Goal: Information Seeking & Learning: Learn about a topic

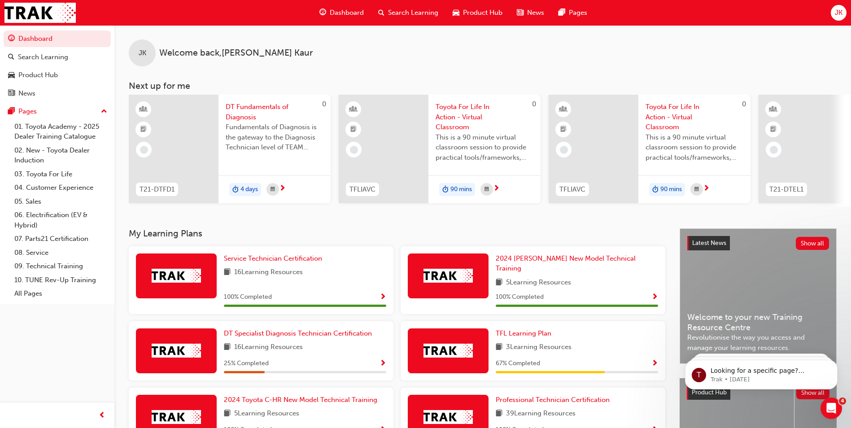
click at [416, 12] on span "Search Learning" at bounding box center [413, 13] width 50 height 10
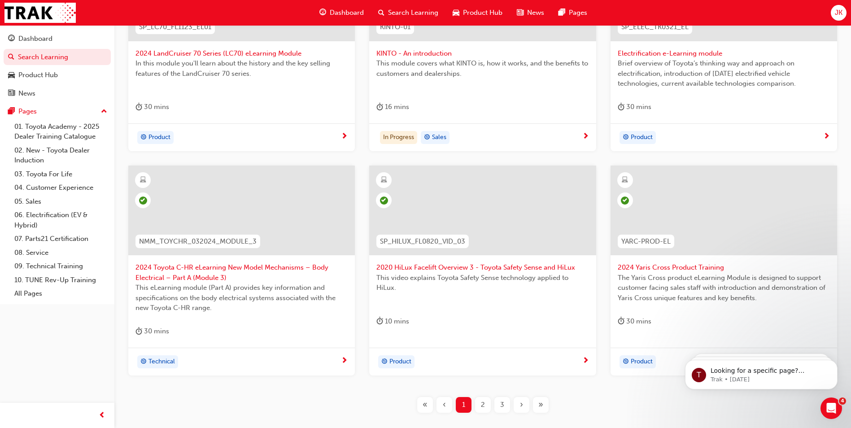
scroll to position [314, 0]
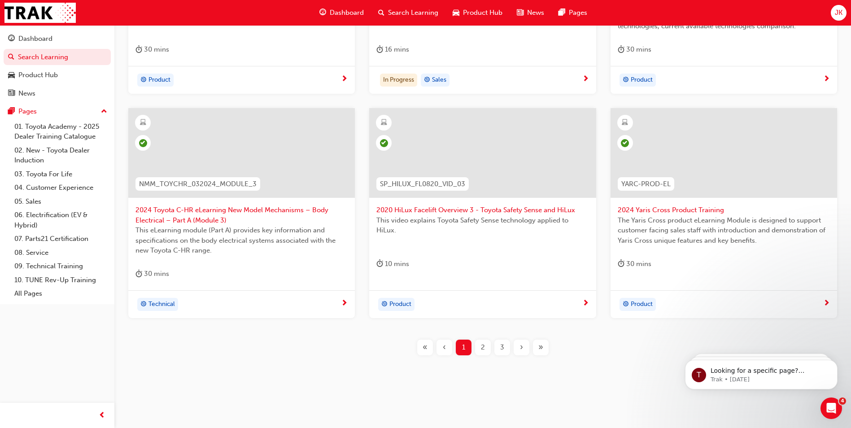
click at [479, 347] on div "2" at bounding box center [483, 348] width 16 height 16
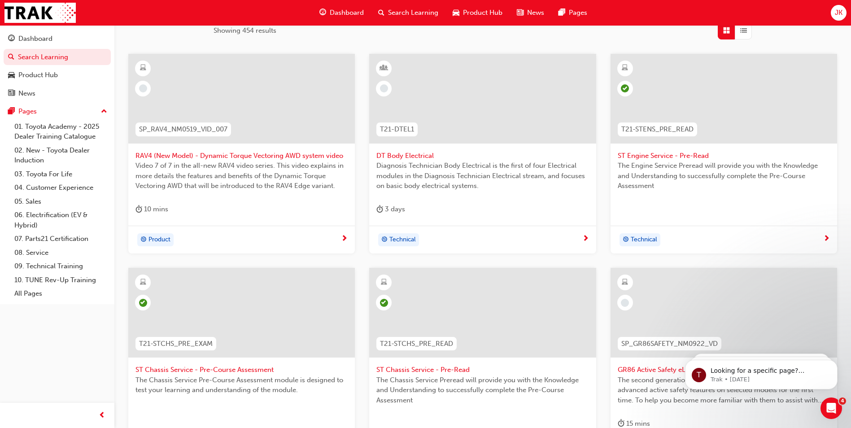
scroll to position [79, 0]
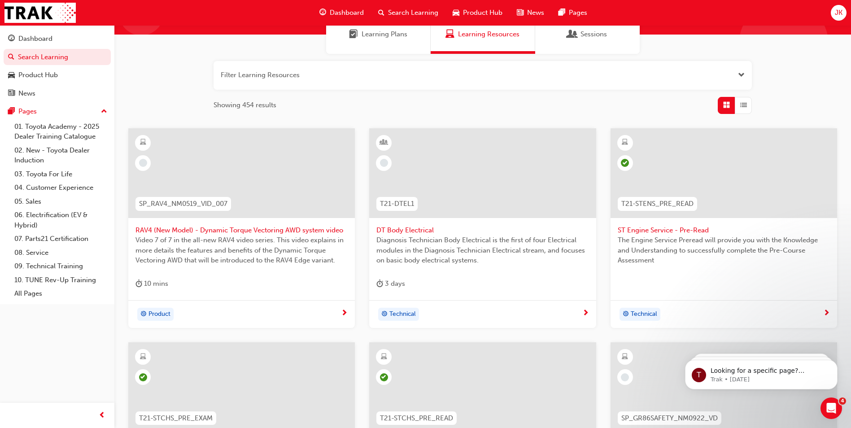
click at [142, 161] on span "learningRecordVerb_NONE-icon" at bounding box center [143, 163] width 8 height 8
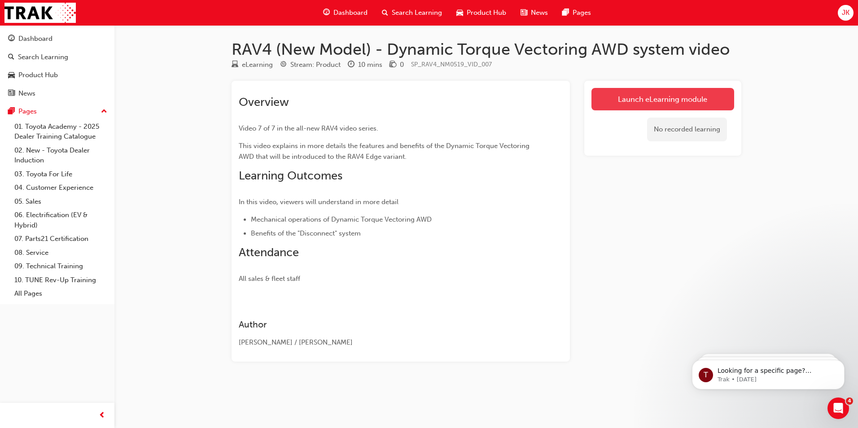
click at [652, 101] on link "Launch eLearning module" at bounding box center [662, 99] width 143 height 22
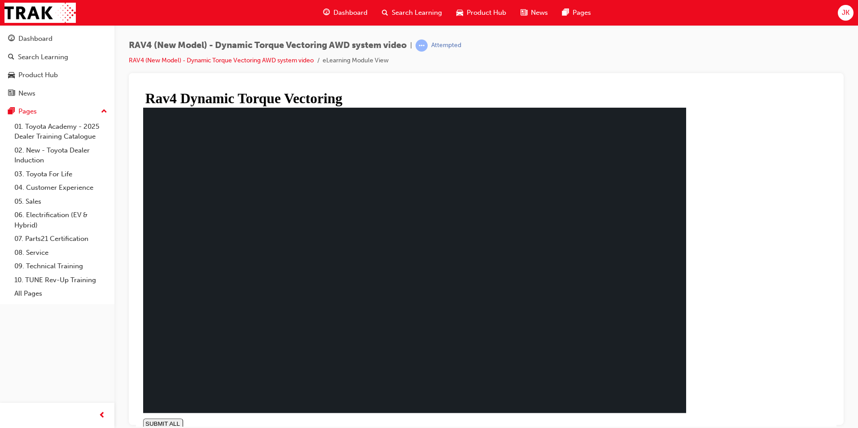
type input "0.016"
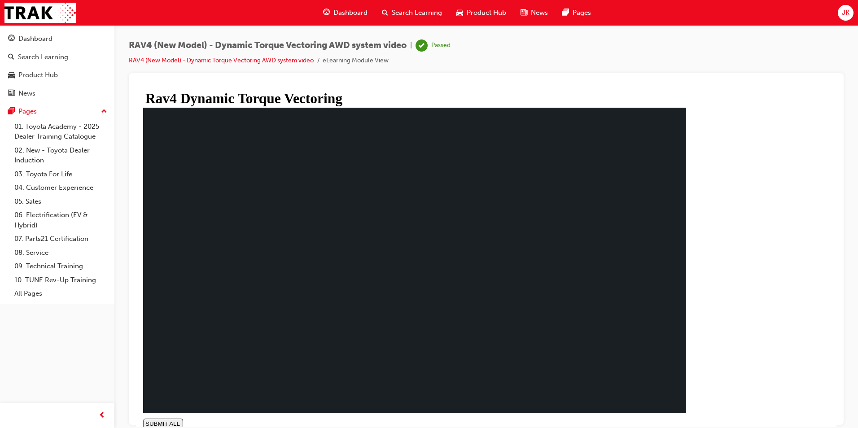
click at [411, 9] on span "Search Learning" at bounding box center [417, 13] width 50 height 10
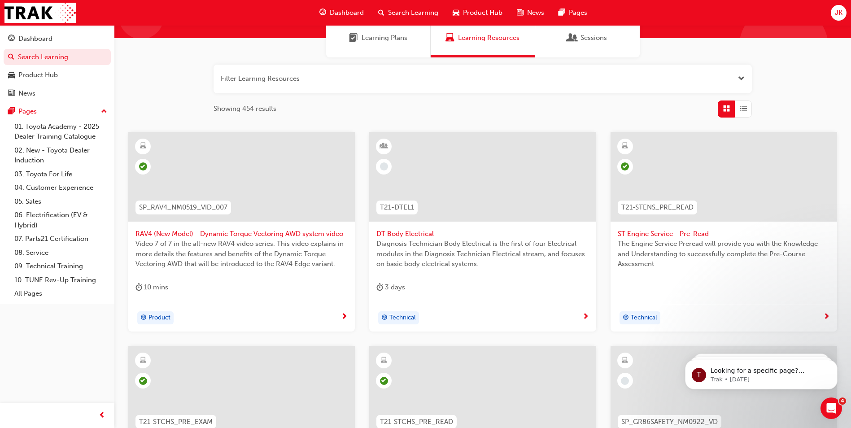
scroll to position [45, 0]
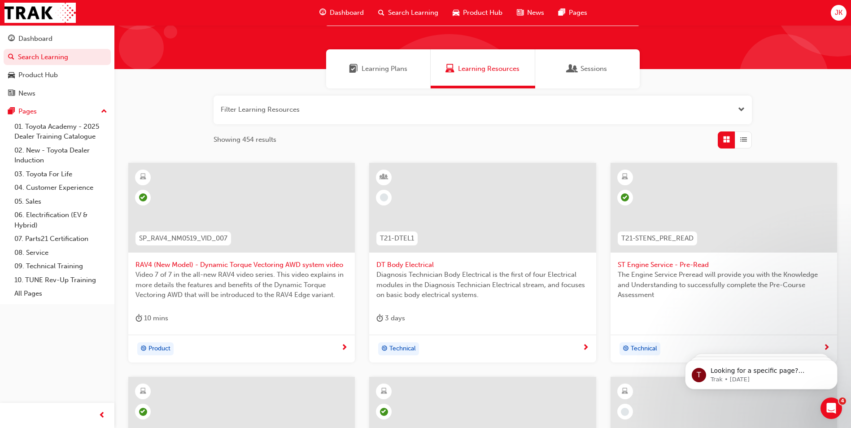
click at [372, 202] on div at bounding box center [482, 208] width 227 height 90
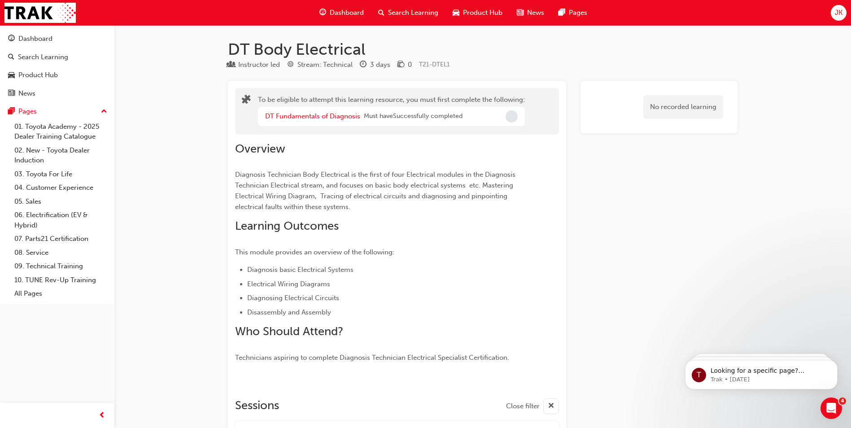
click at [409, 18] on span "Search Learning" at bounding box center [413, 13] width 50 height 10
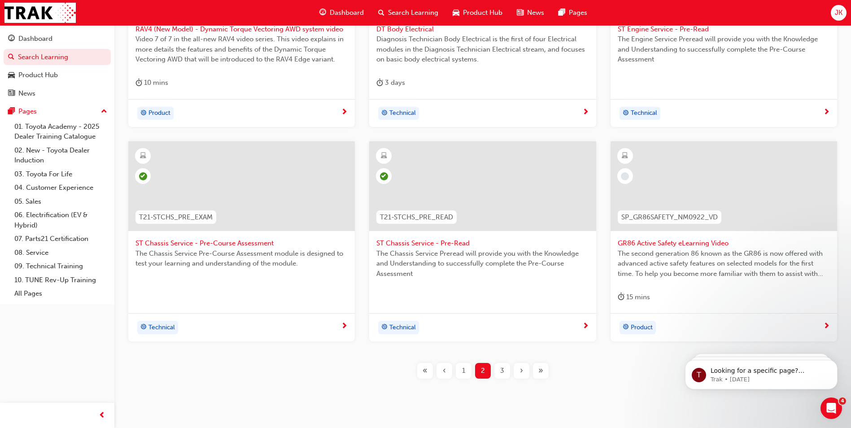
scroll to position [259, 0]
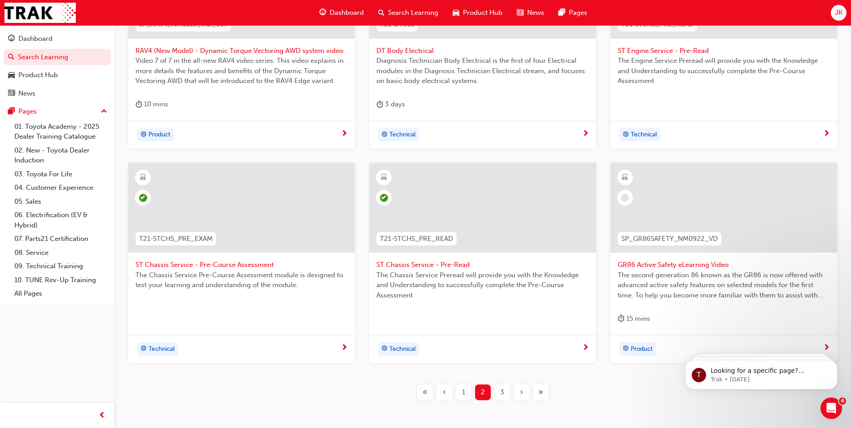
click at [695, 404] on div "SP_RAV4_NM0519_VID_007 RAV4 (New Model) - Dynamic Torque Vectoring AWD system v…" at bounding box center [483, 182] width 708 height 466
click at [821, 346] on body "T Looking for a specific page? Technical, Toyota Network Training, Technical Tr…" at bounding box center [761, 373] width 172 height 56
click at [619, 197] on div at bounding box center [625, 198] width 16 height 16
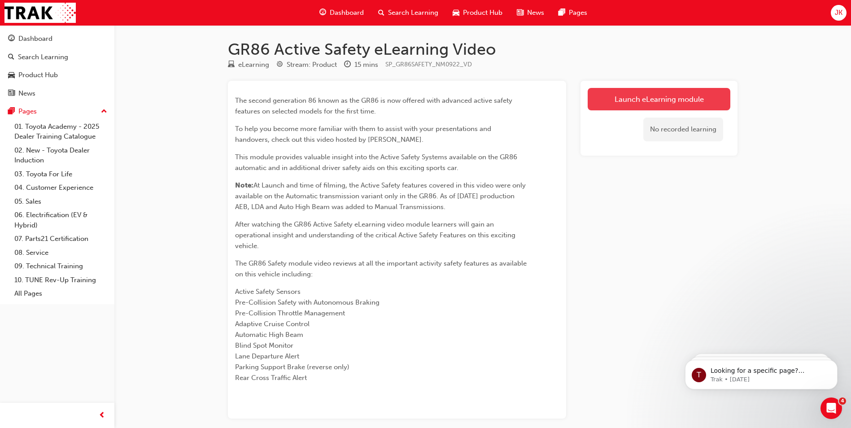
click at [619, 101] on link "Launch eLearning module" at bounding box center [659, 99] width 143 height 22
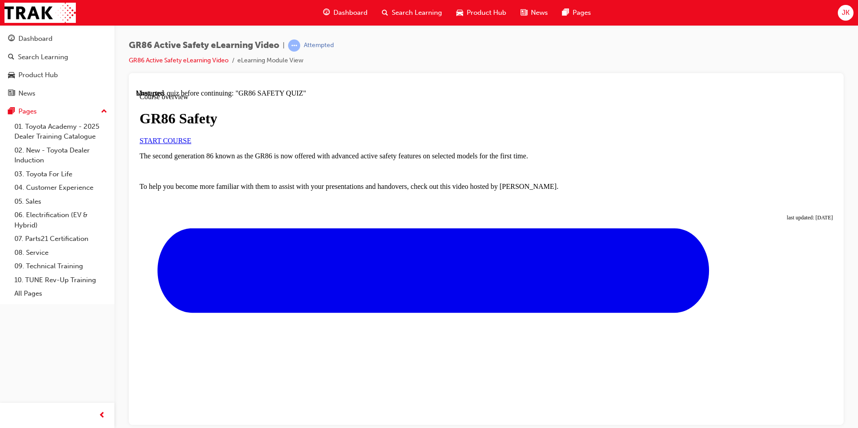
click at [191, 144] on link "START COURSE" at bounding box center [166, 140] width 52 height 8
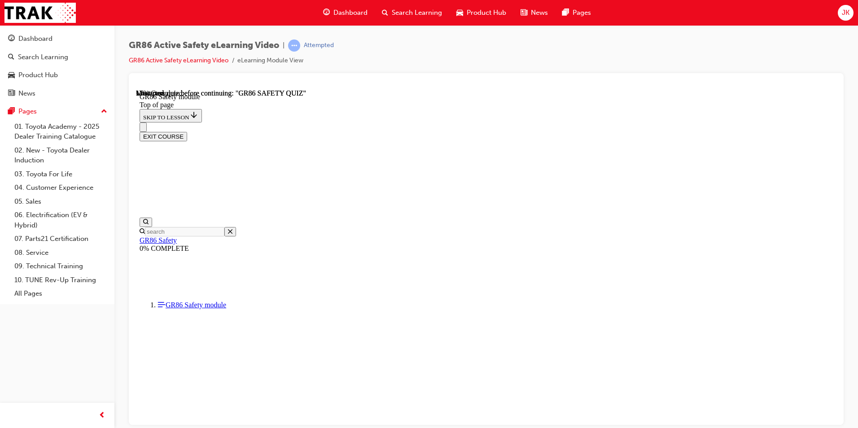
scroll to position [28, 0]
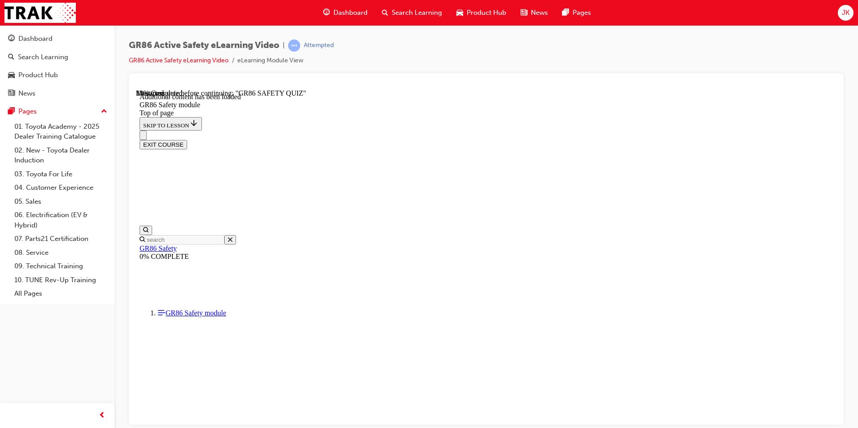
scroll to position [272, 0]
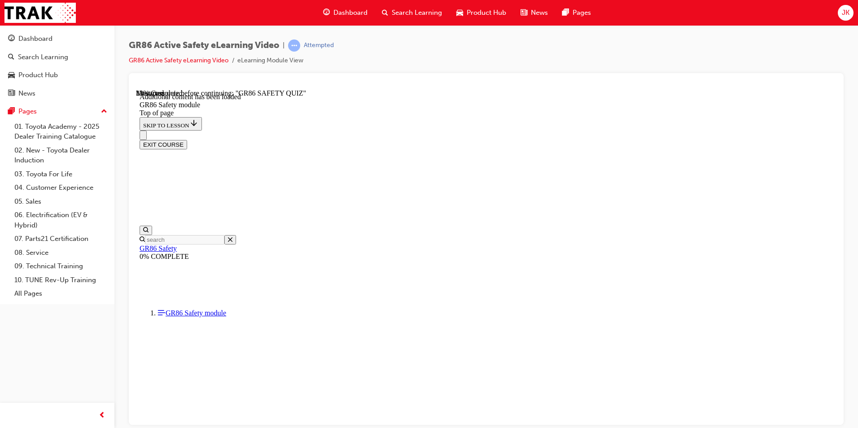
drag, startPoint x: 824, startPoint y: 414, endPoint x: 827, endPoint y: 417, distance: 4.8
drag, startPoint x: 570, startPoint y: 382, endPoint x: 635, endPoint y: 340, distance: 76.9
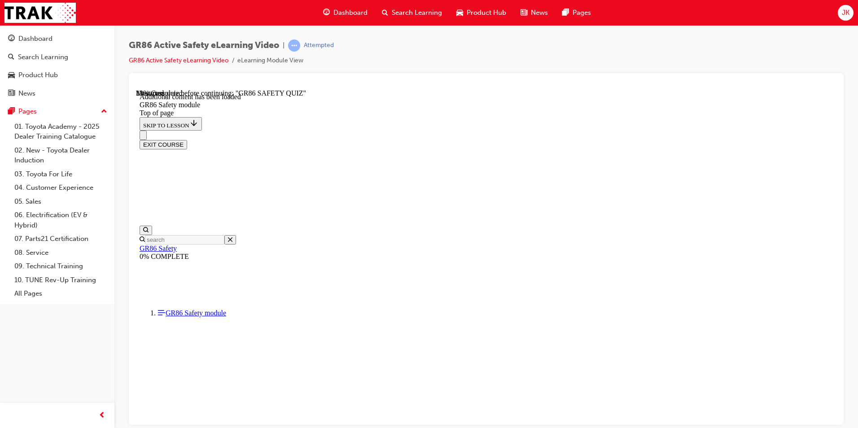
drag, startPoint x: 311, startPoint y: 312, endPoint x: 655, endPoint y: 314, distance: 343.7
drag, startPoint x: 314, startPoint y: 313, endPoint x: 668, endPoint y: 320, distance: 354.1
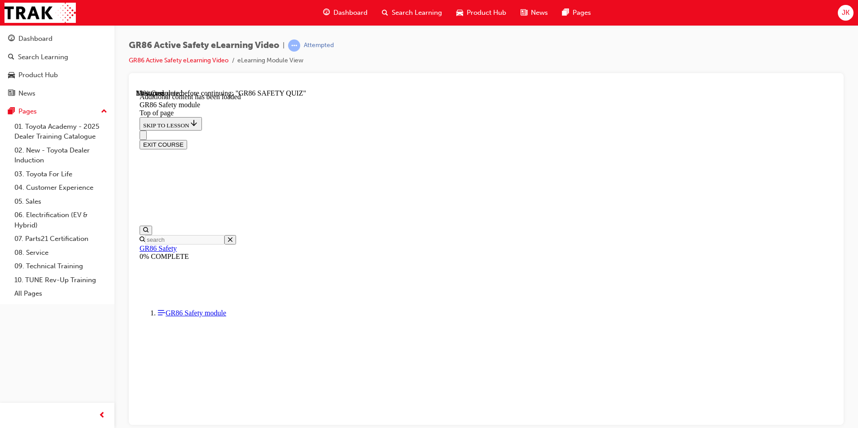
drag, startPoint x: 359, startPoint y: 388, endPoint x: 662, endPoint y: 390, distance: 303.3
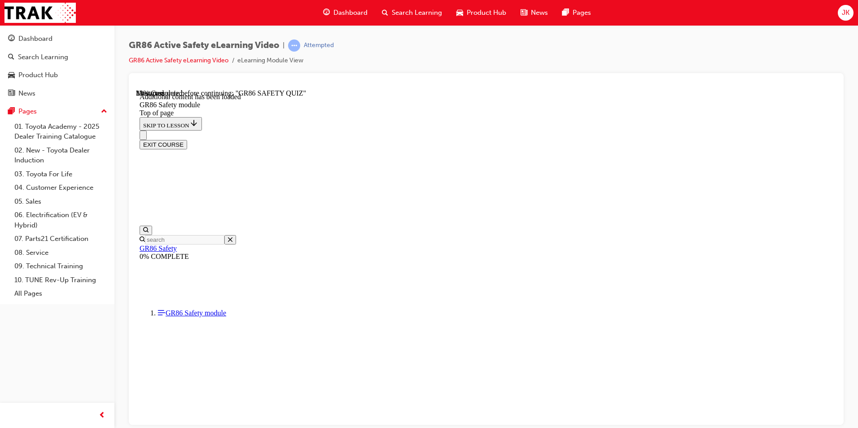
drag, startPoint x: 357, startPoint y: 388, endPoint x: 660, endPoint y: 386, distance: 302.5
drag, startPoint x: 676, startPoint y: 395, endPoint x: 674, endPoint y: 390, distance: 6.0
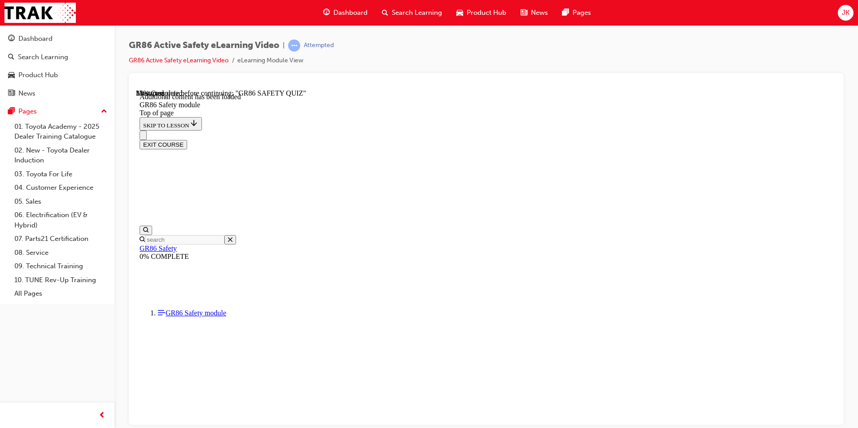
drag, startPoint x: 372, startPoint y: 391, endPoint x: 676, endPoint y: 390, distance: 304.2
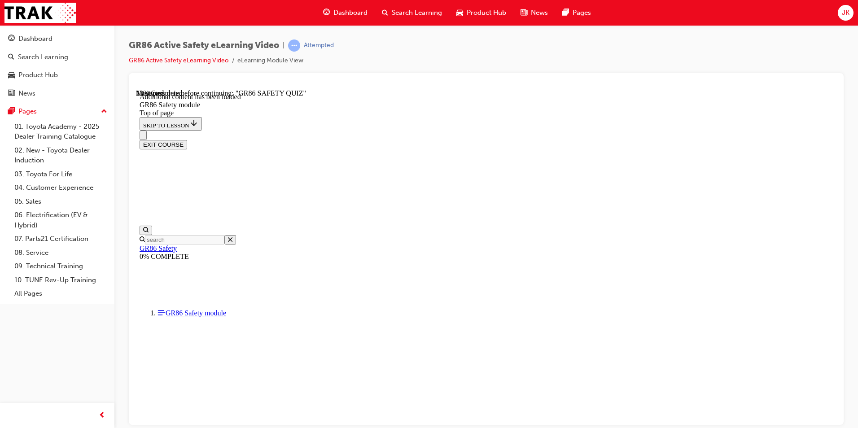
drag, startPoint x: 474, startPoint y: 232, endPoint x: 461, endPoint y: 239, distance: 14.7
drag, startPoint x: 438, startPoint y: 394, endPoint x: 550, endPoint y: 398, distance: 111.8
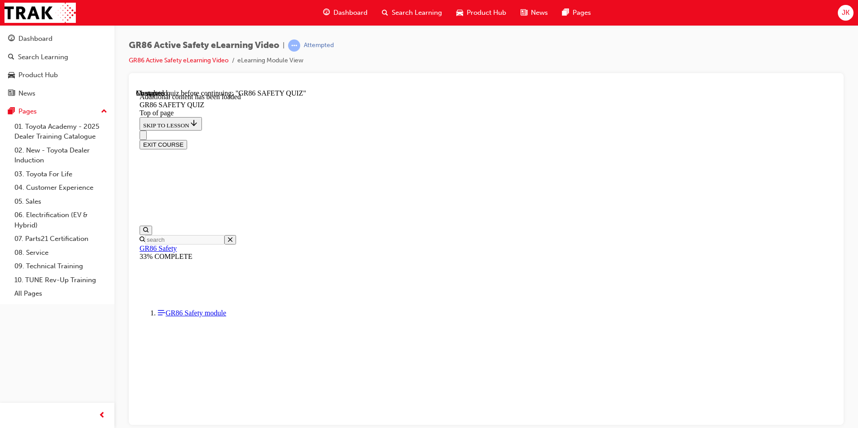
scroll to position [28, 0]
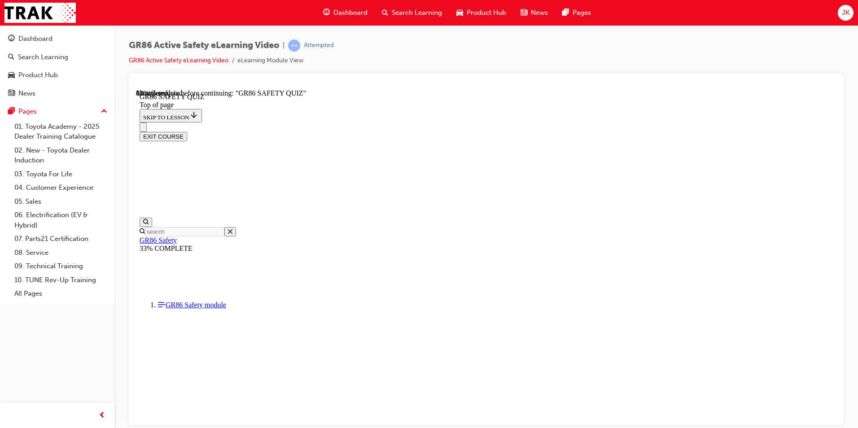
scroll to position [197, 0]
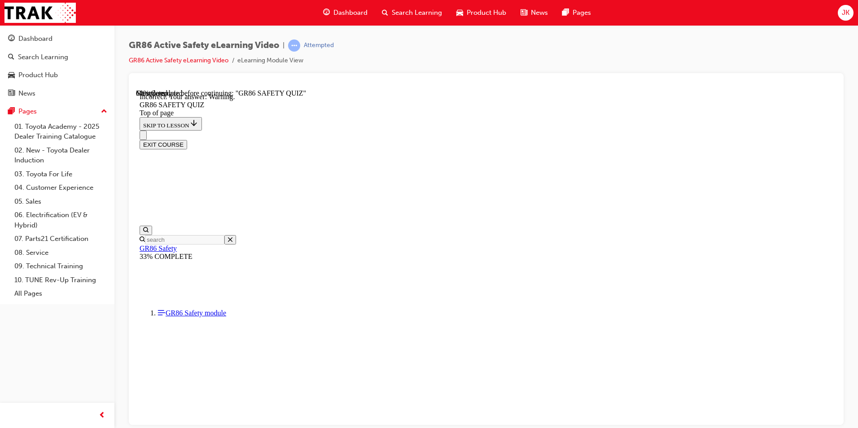
scroll to position [318, 0]
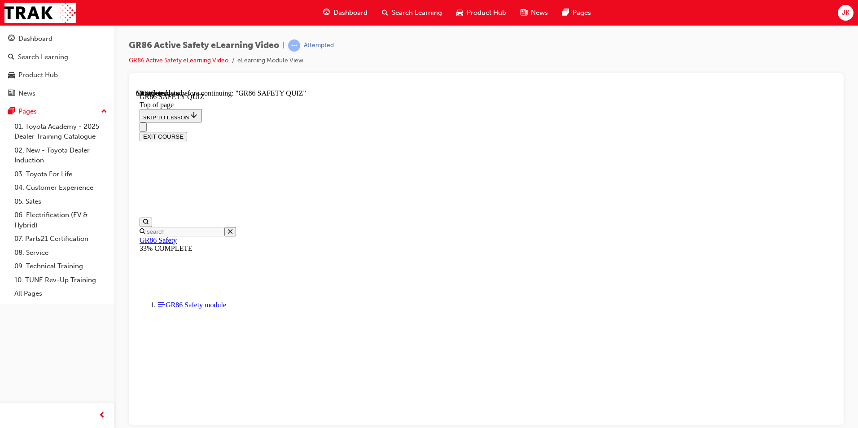
scroll to position [207, 0]
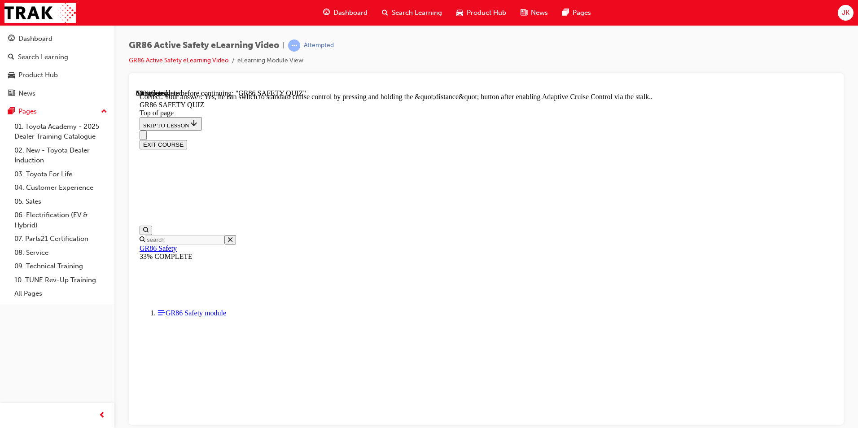
scroll to position [330, 0]
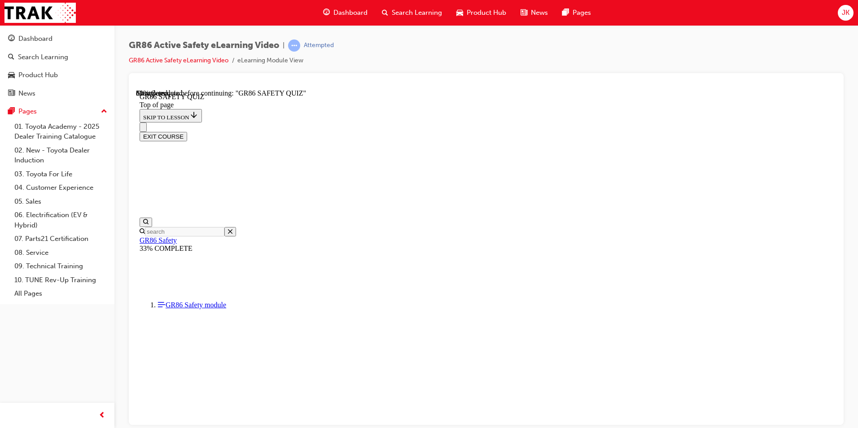
scroll to position [135, 0]
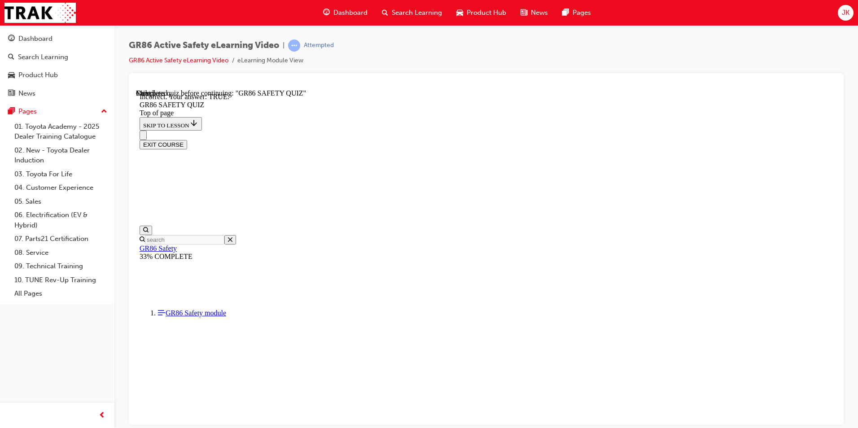
scroll to position [267, 0]
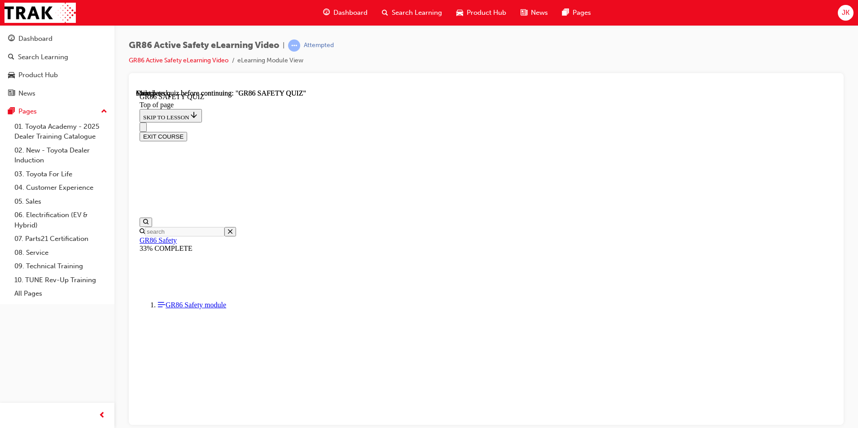
scroll to position [150, 0]
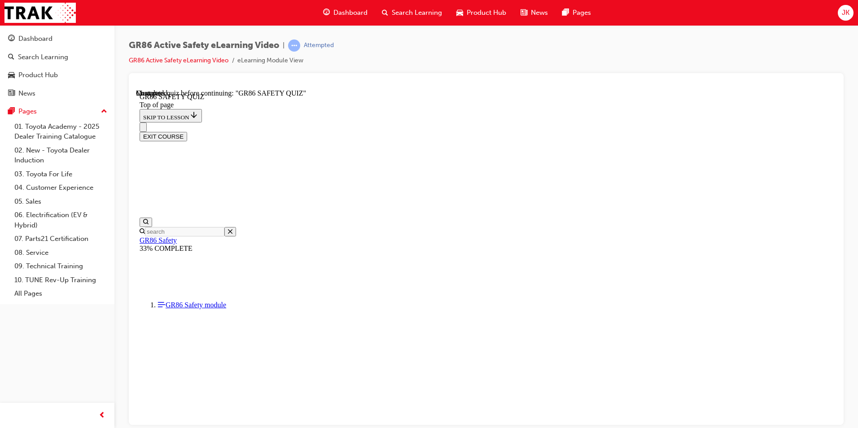
scroll to position [176, 0]
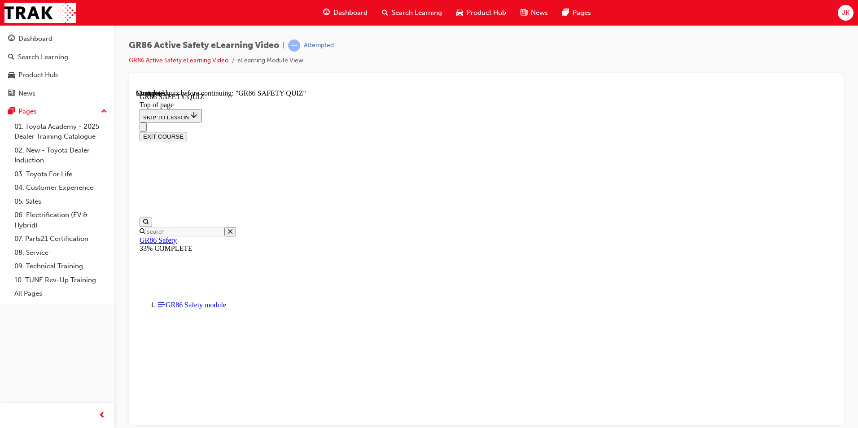
scroll to position [311, 0]
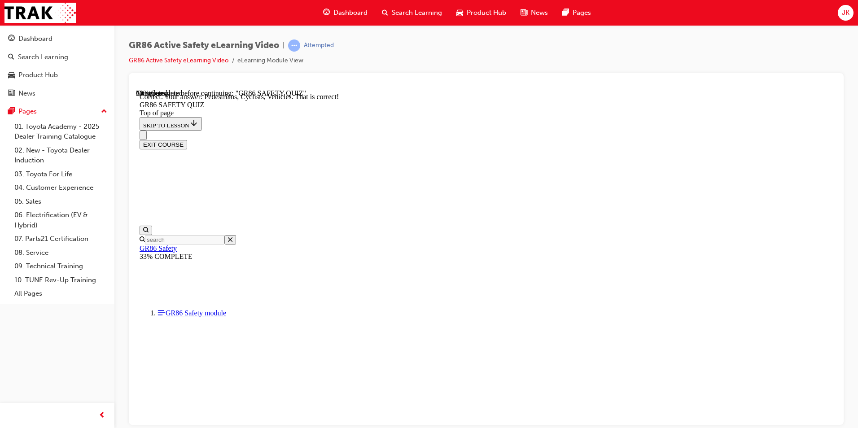
scroll to position [383, 0]
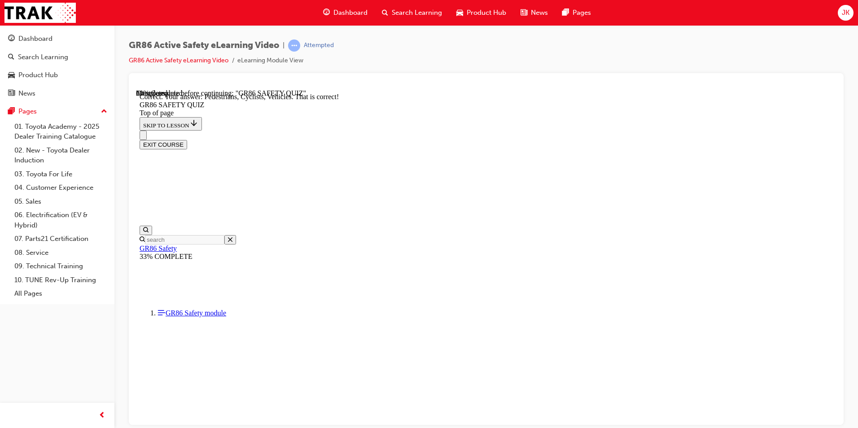
scroll to position [115, 0]
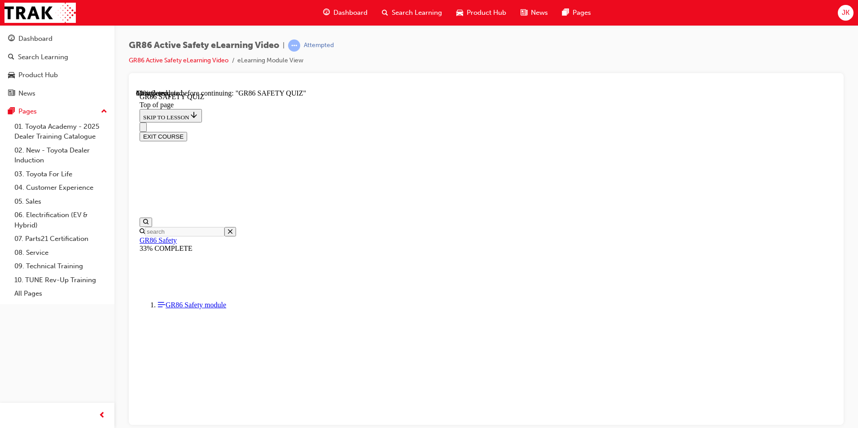
scroll to position [197, 0]
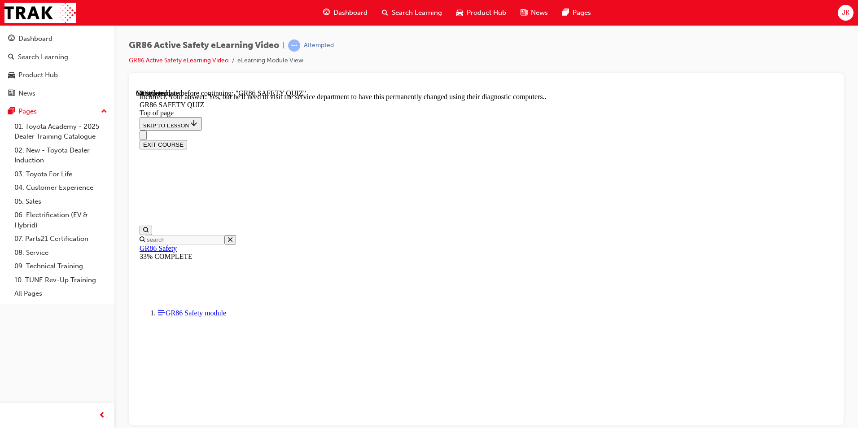
scroll to position [330, 0]
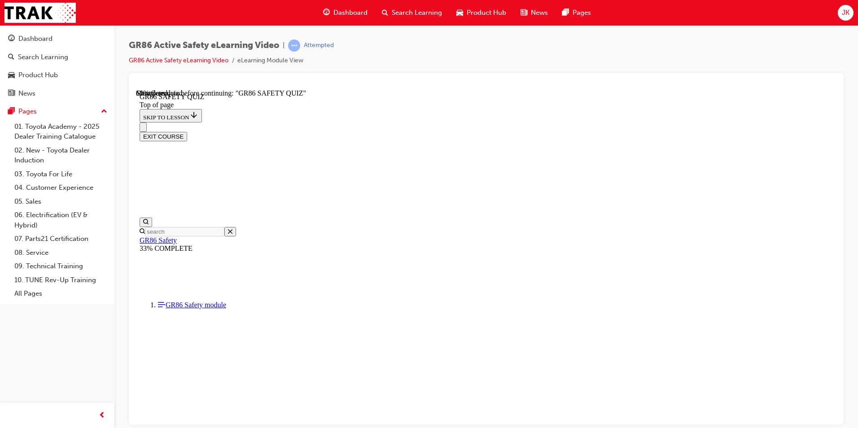
scroll to position [207, 0]
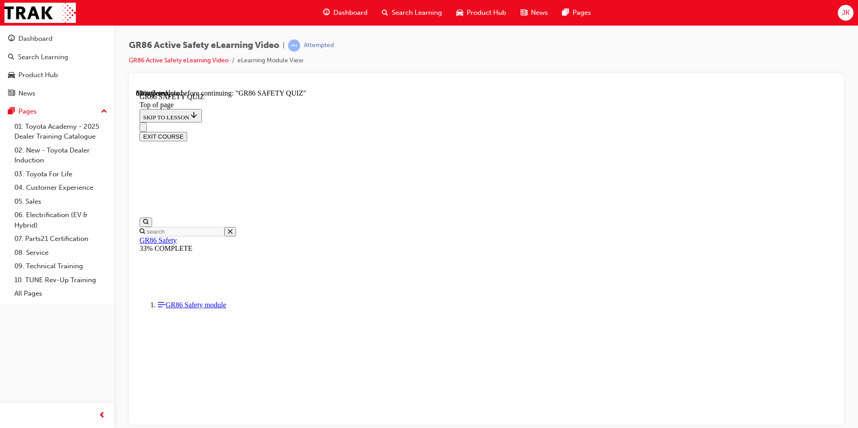
scroll to position [290, 0]
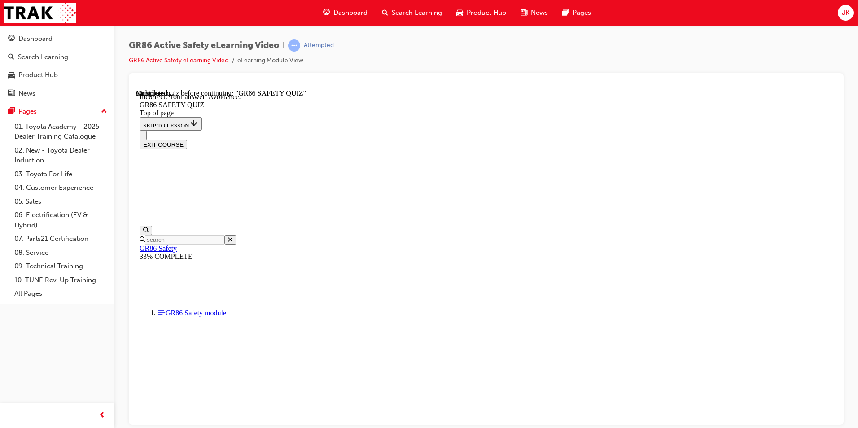
scroll to position [318, 0]
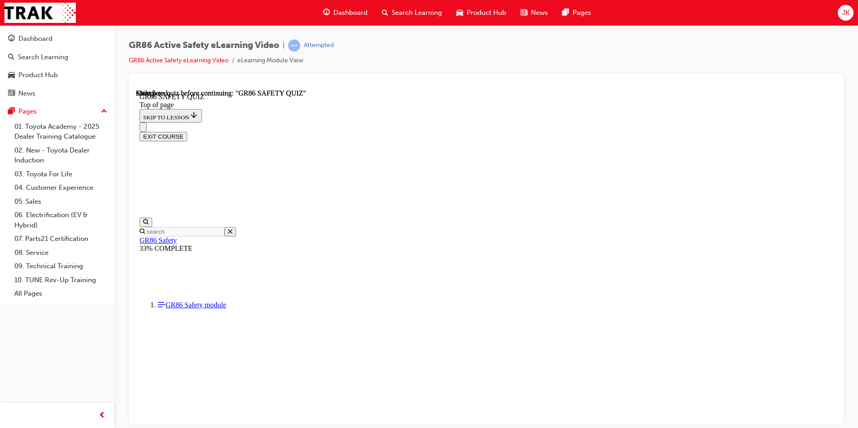
scroll to position [150, 0]
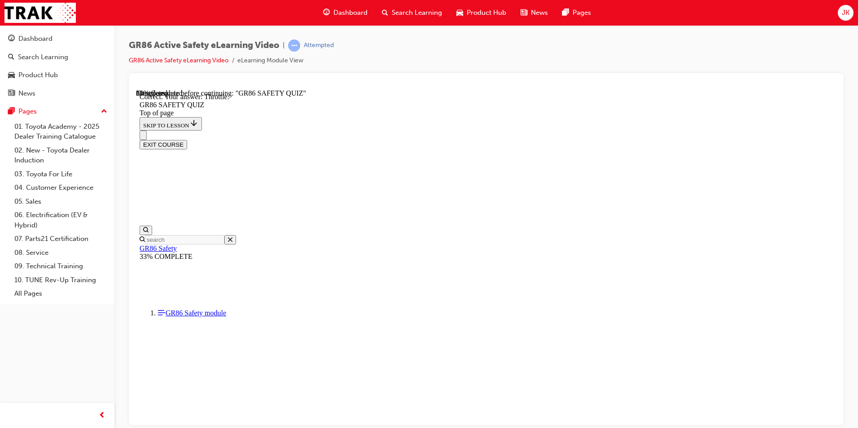
scroll to position [318, 0]
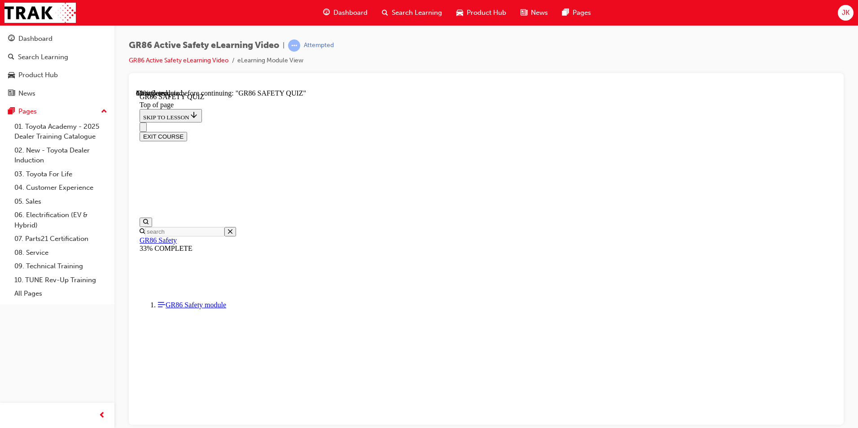
scroll to position [229, 0]
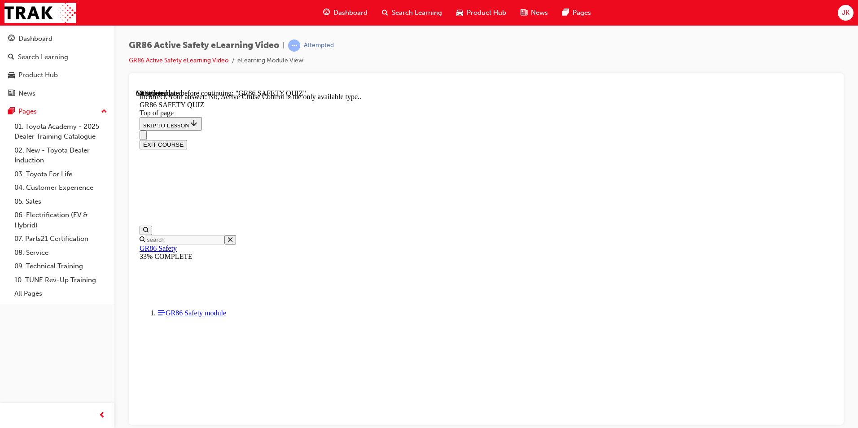
scroll to position [330, 0]
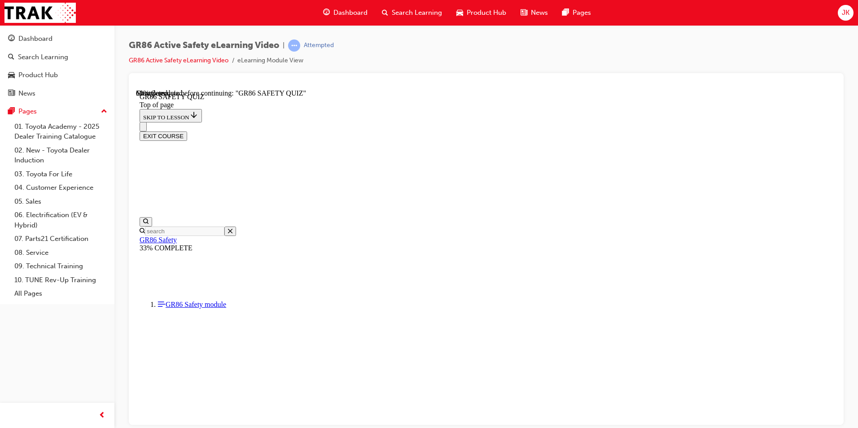
scroll to position [239, 0]
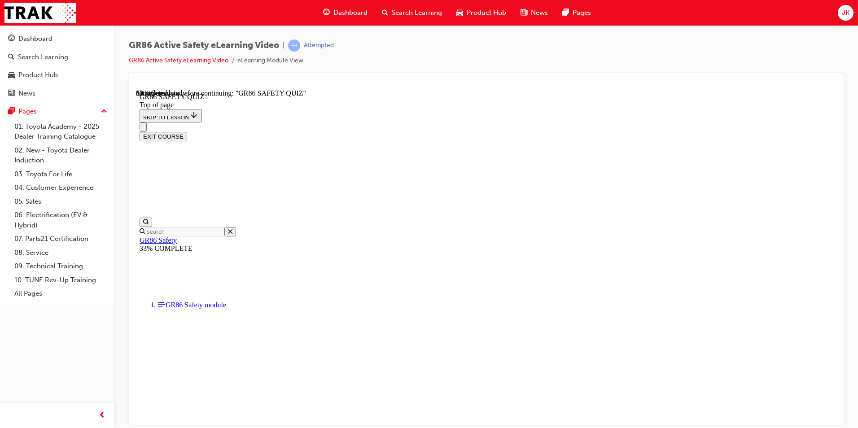
scroll to position [207, 0]
drag, startPoint x: 449, startPoint y: 355, endPoint x: 449, endPoint y: 360, distance: 5.4
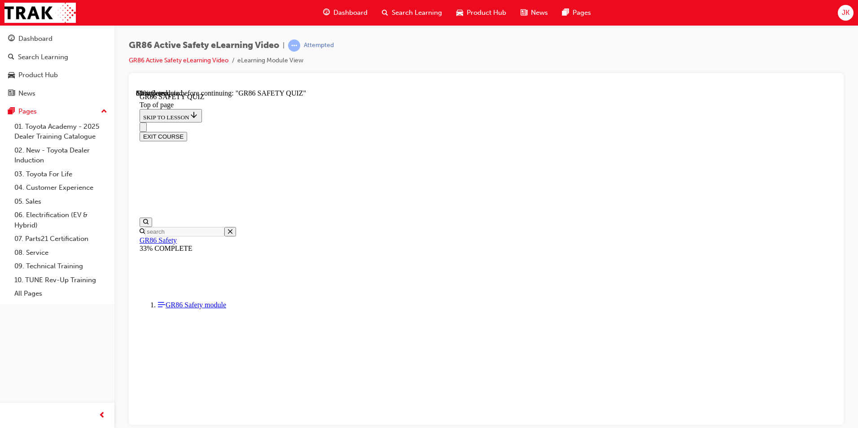
scroll to position [311, 0]
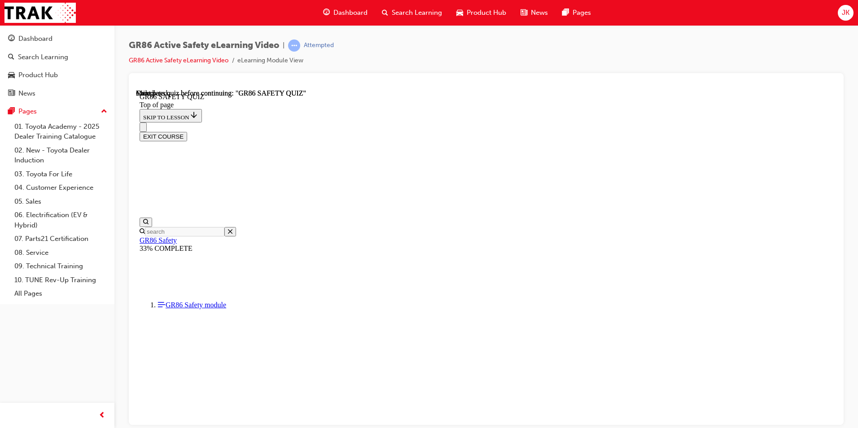
scroll to position [150, 0]
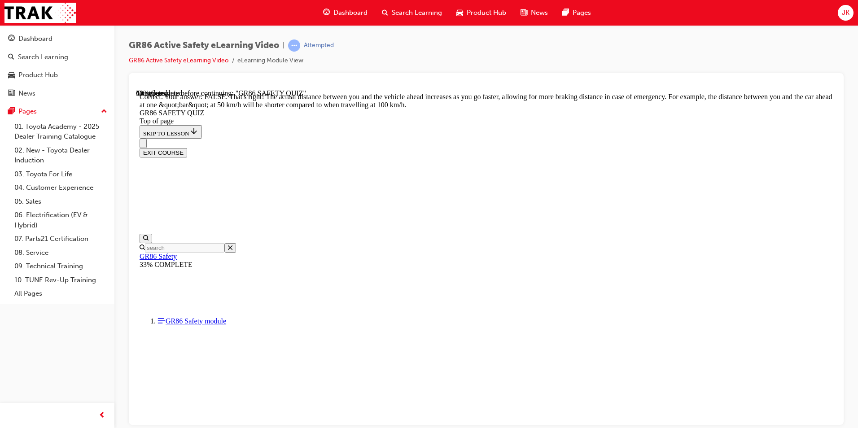
scroll to position [354, 0]
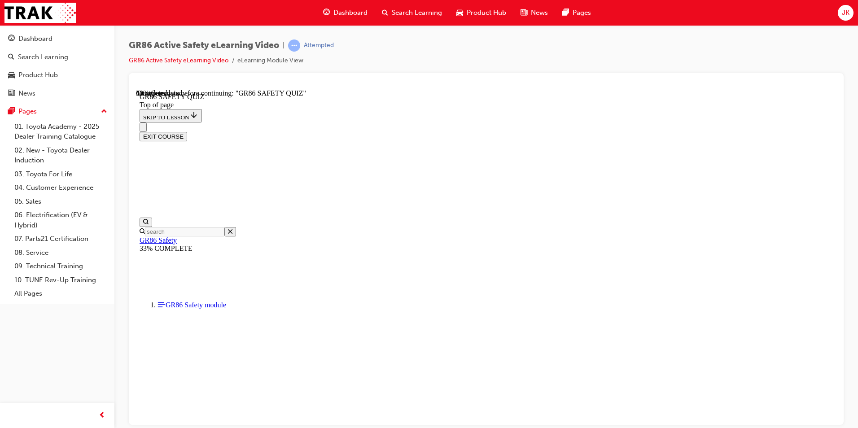
scroll to position [27, 0]
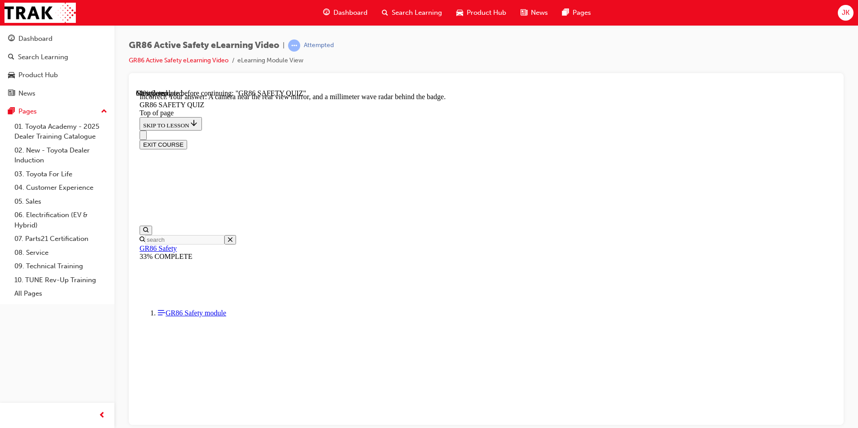
scroll to position [144, 0]
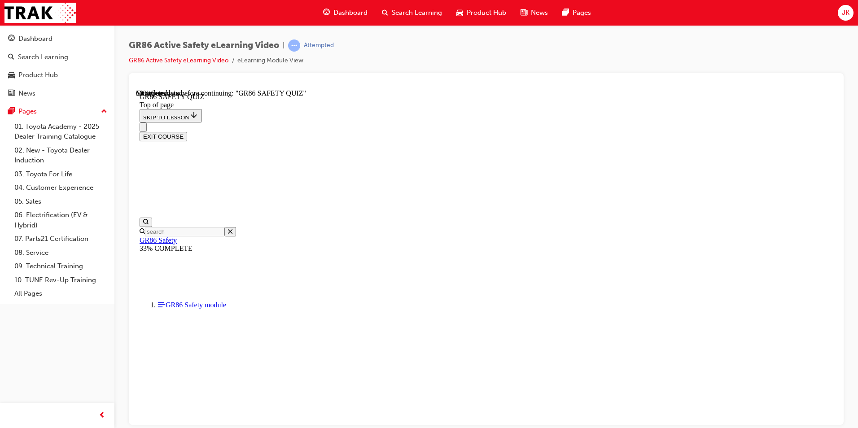
scroll to position [242, 0]
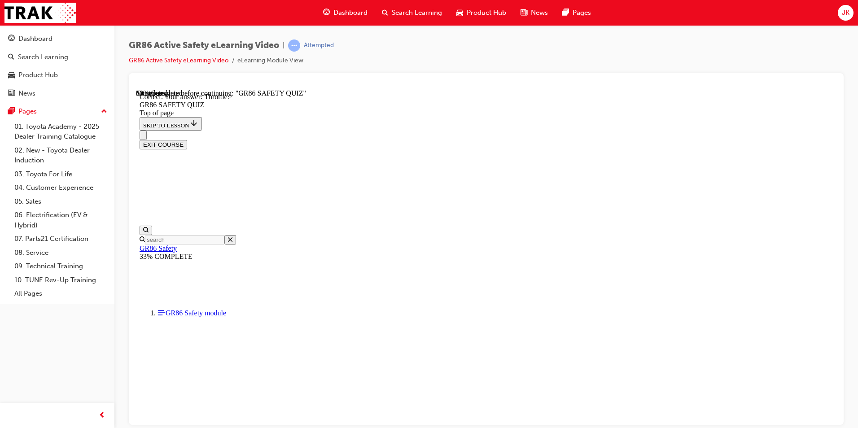
scroll to position [318, 0]
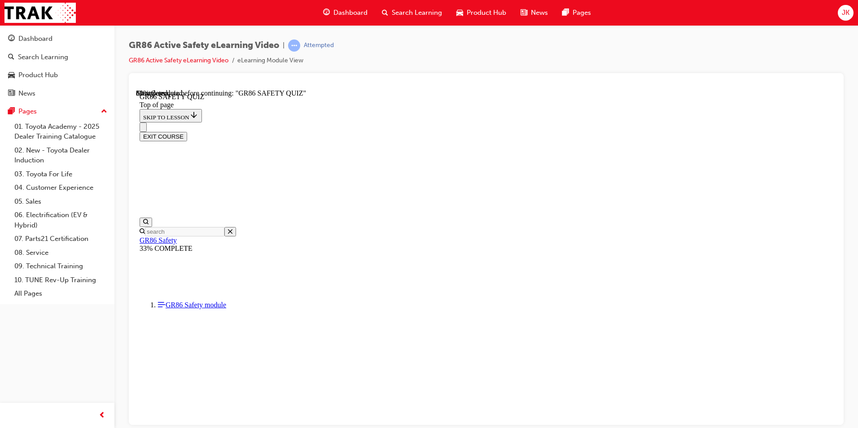
scroll to position [207, 0]
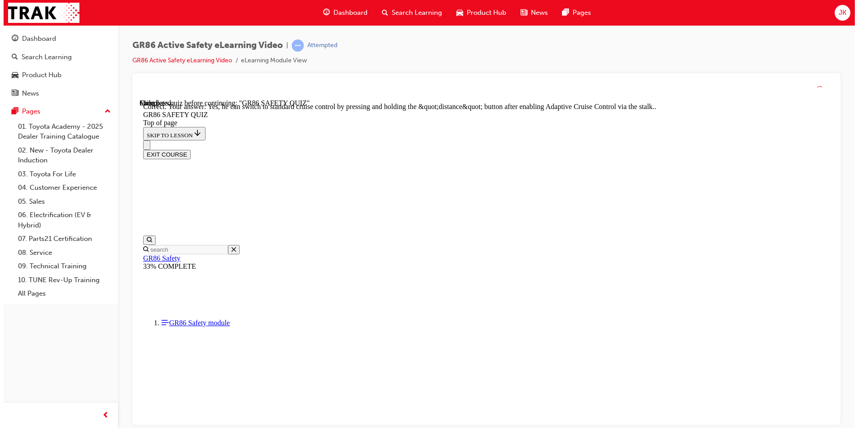
scroll to position [330, 0]
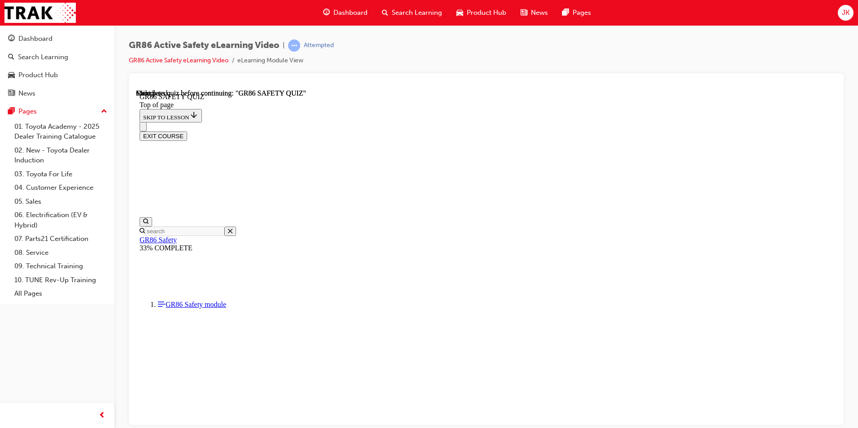
scroll to position [150, 0]
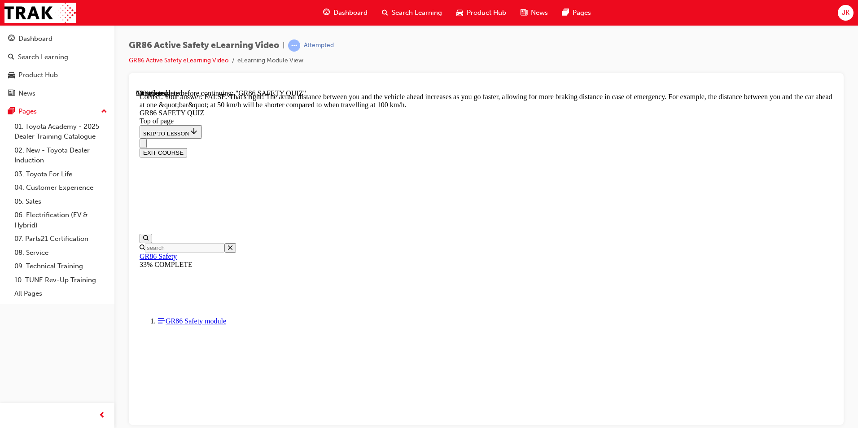
scroll to position [354, 0]
drag, startPoint x: 458, startPoint y: 247, endPoint x: 463, endPoint y: 247, distance: 4.9
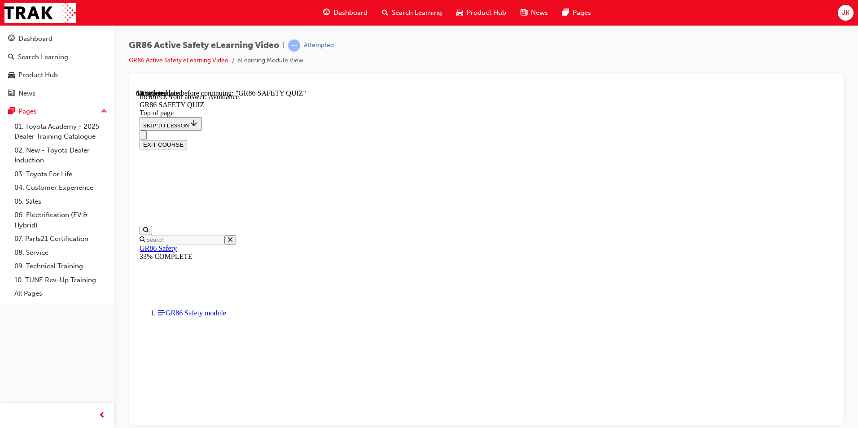
scroll to position [318, 0]
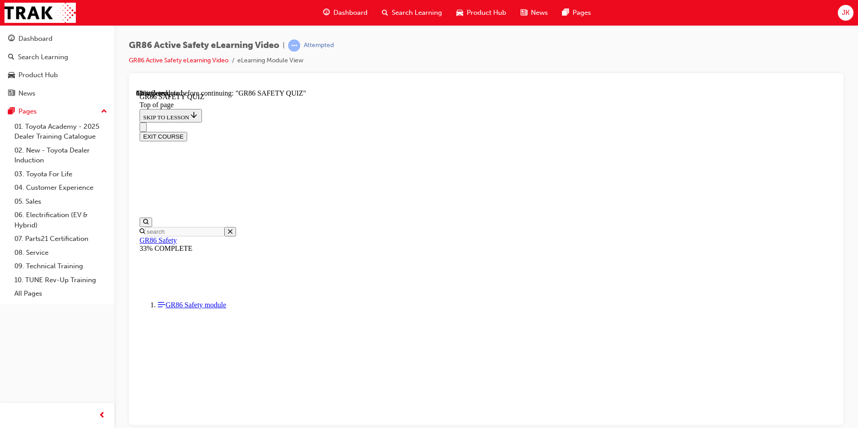
scroll to position [252, 0]
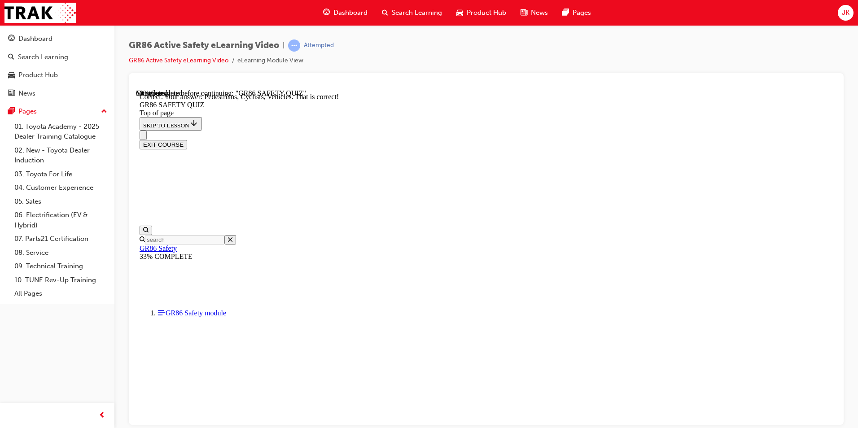
scroll to position [383, 0]
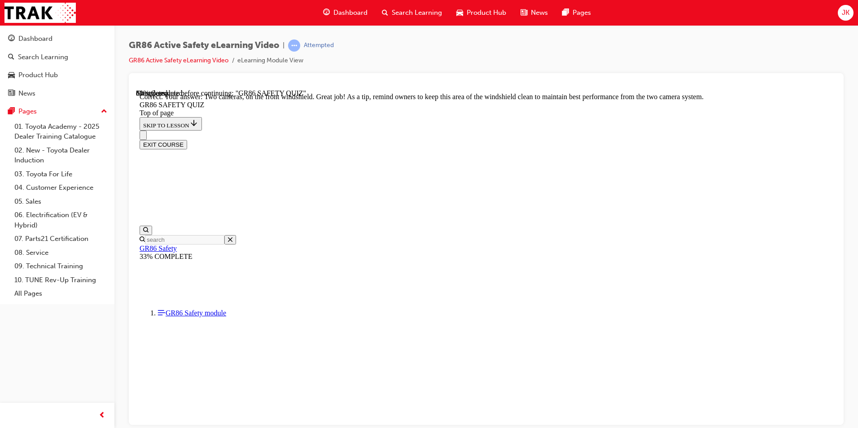
scroll to position [199, 0]
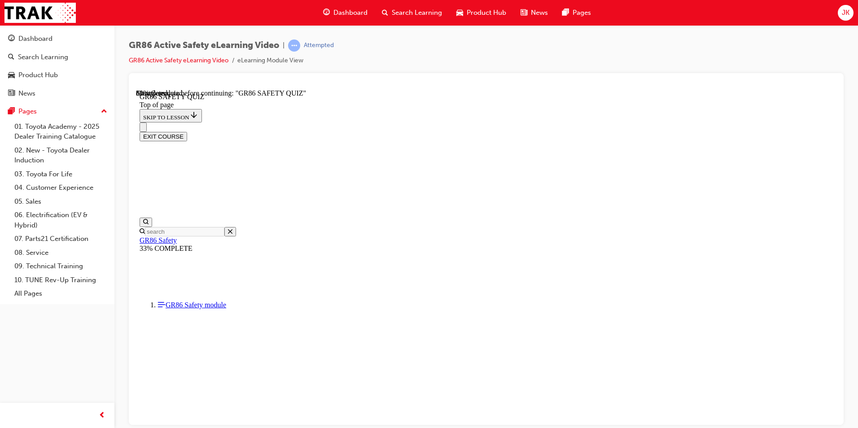
scroll to position [145, 0]
drag, startPoint x: 517, startPoint y: 359, endPoint x: 526, endPoint y: 359, distance: 9.4
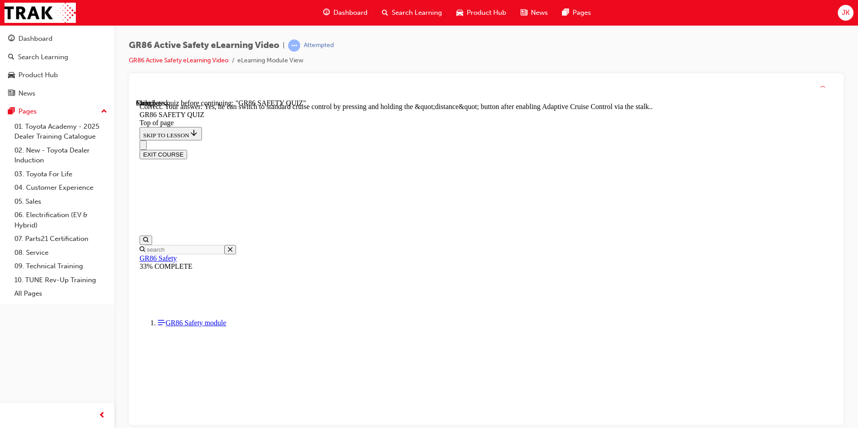
scroll to position [330, 0]
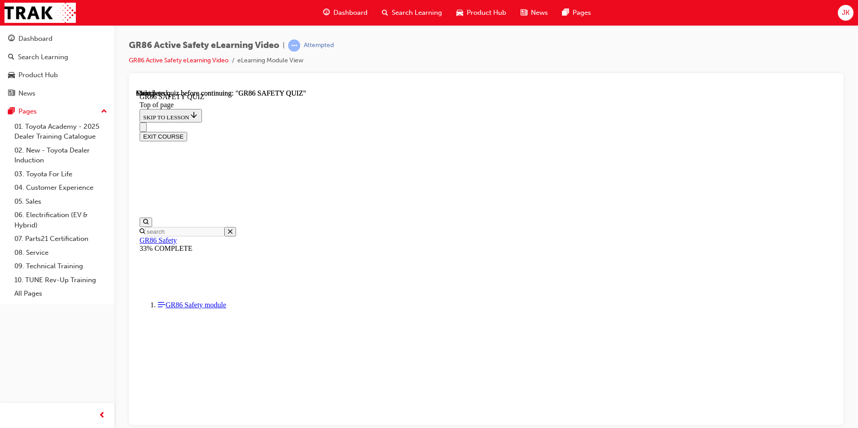
scroll to position [150, 0]
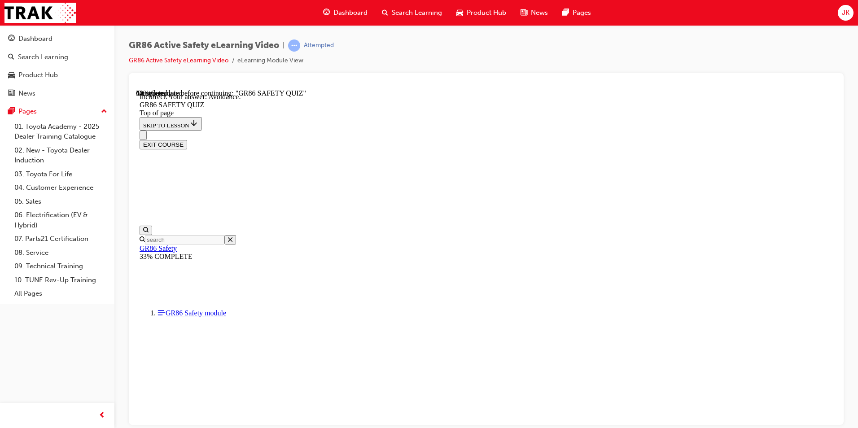
scroll to position [318, 0]
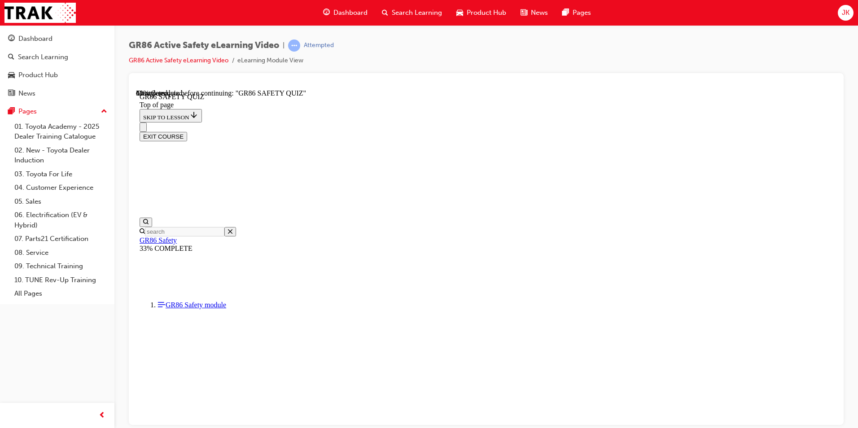
scroll to position [297, 0]
drag, startPoint x: 474, startPoint y: 291, endPoint x: 481, endPoint y: 292, distance: 6.4
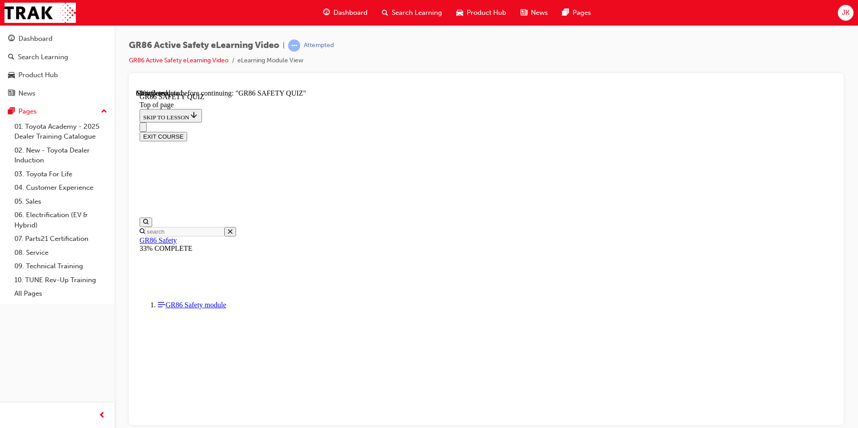
scroll to position [207, 0]
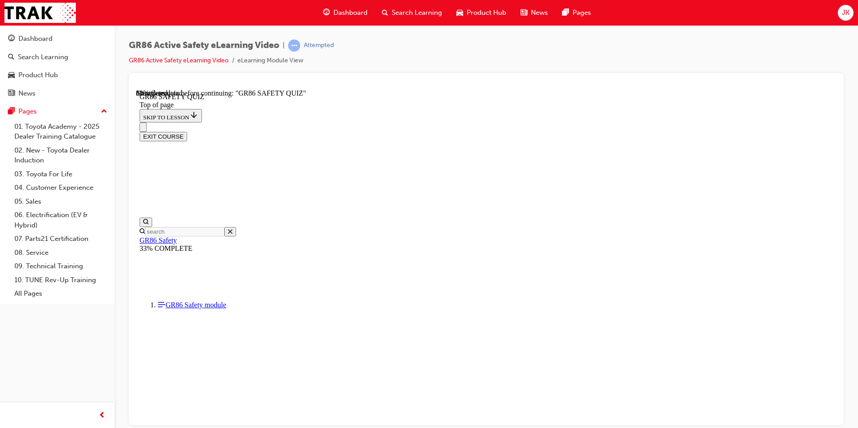
scroll to position [266, 0]
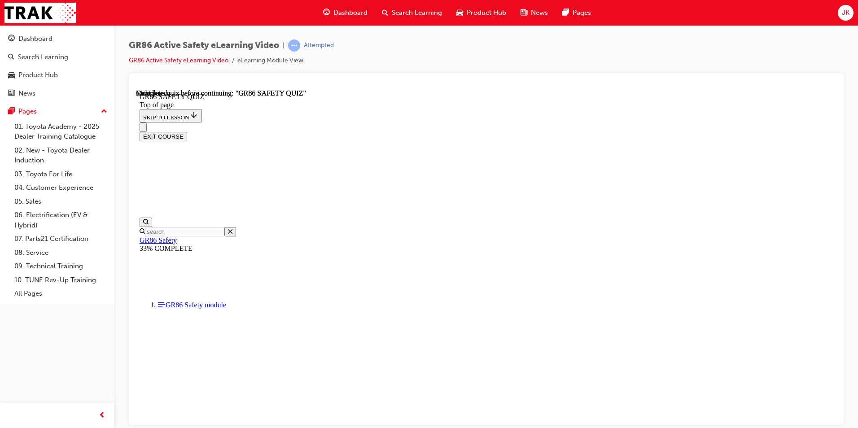
scroll to position [150, 0]
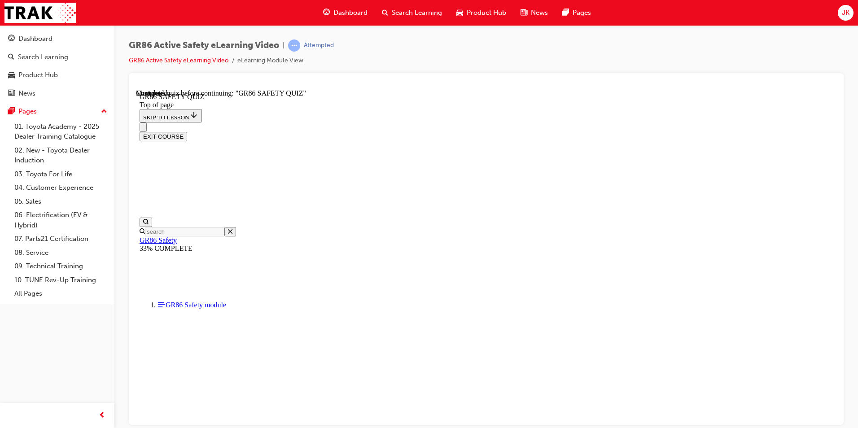
scroll to position [207, 0]
drag, startPoint x: 455, startPoint y: 305, endPoint x: 448, endPoint y: 350, distance: 45.4
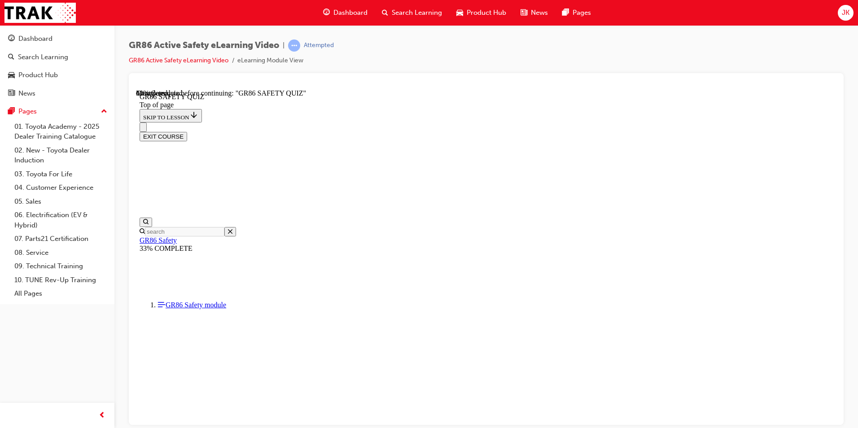
scroll to position [245, 0]
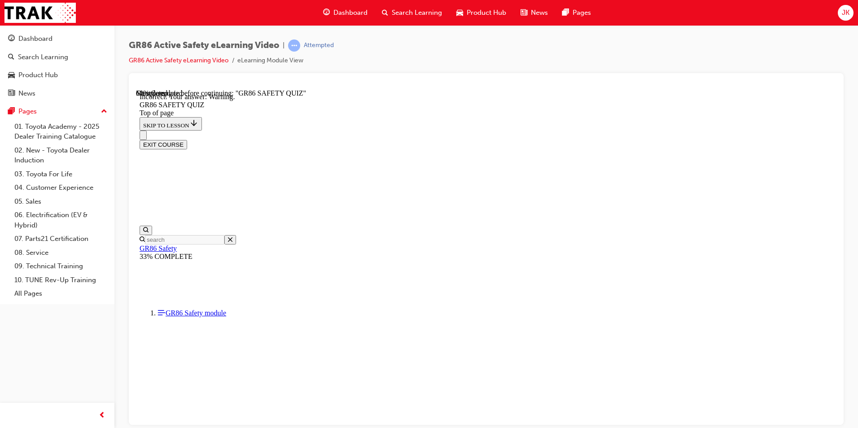
scroll to position [318, 0]
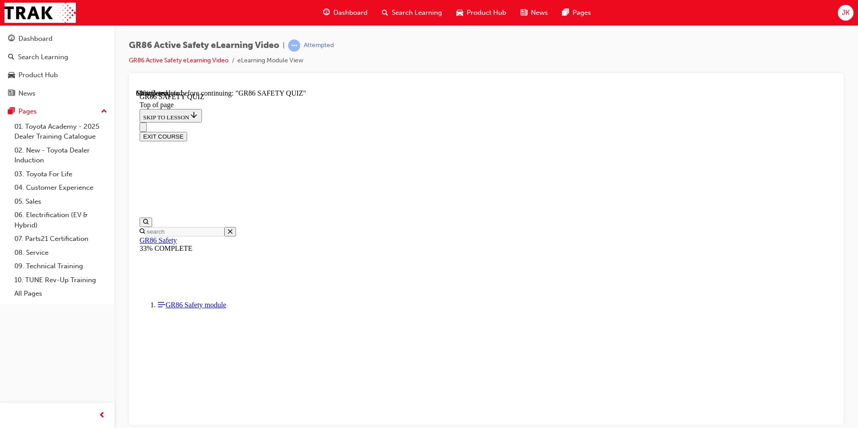
scroll to position [302, 0]
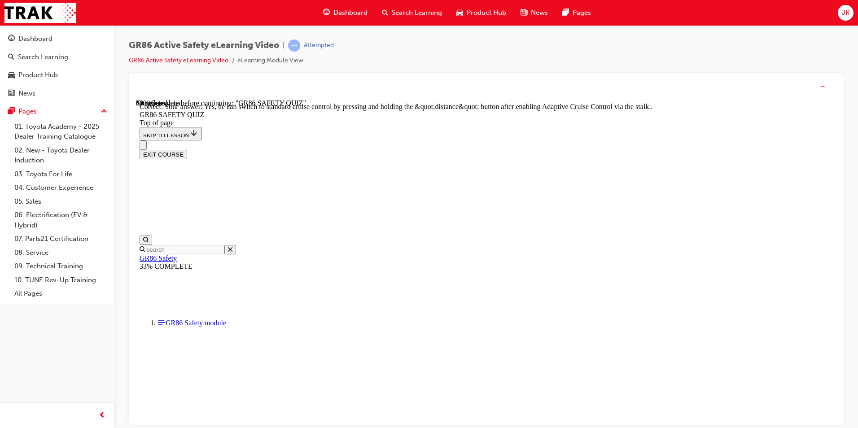
scroll to position [330, 0]
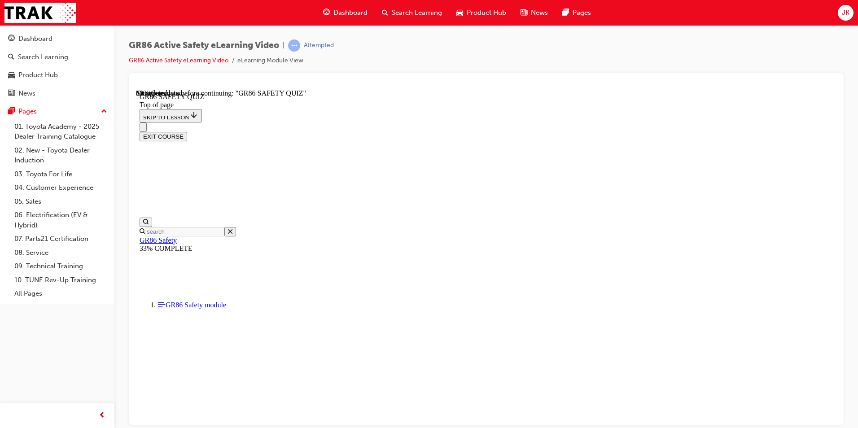
scroll to position [207, 0]
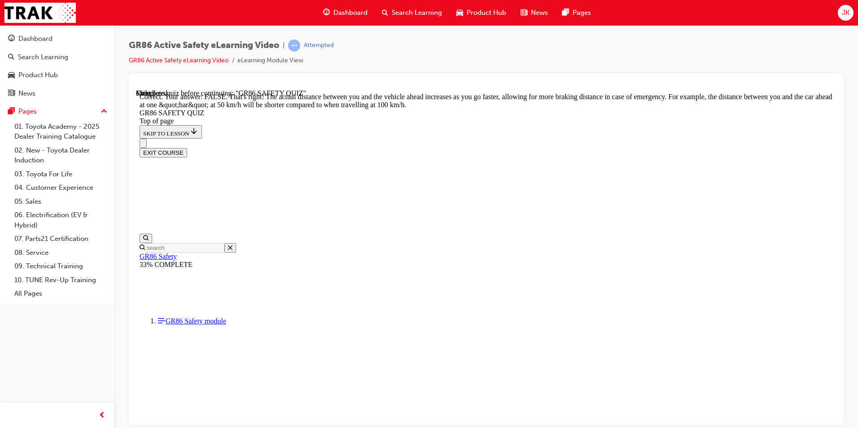
scroll to position [354, 0]
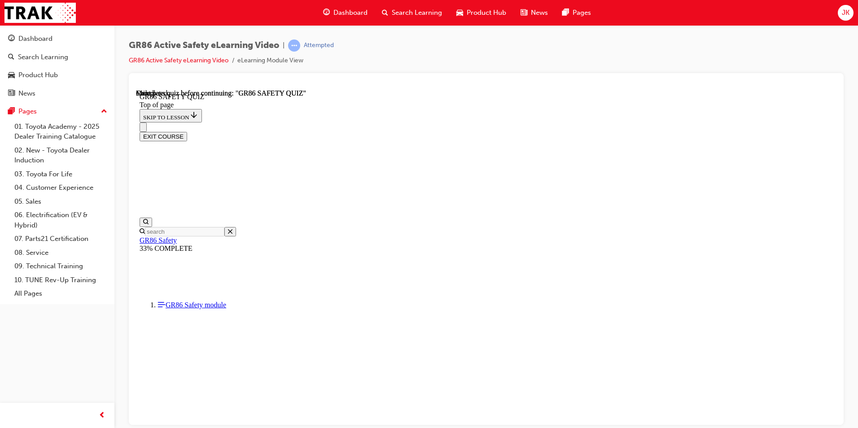
scroll to position [150, 0]
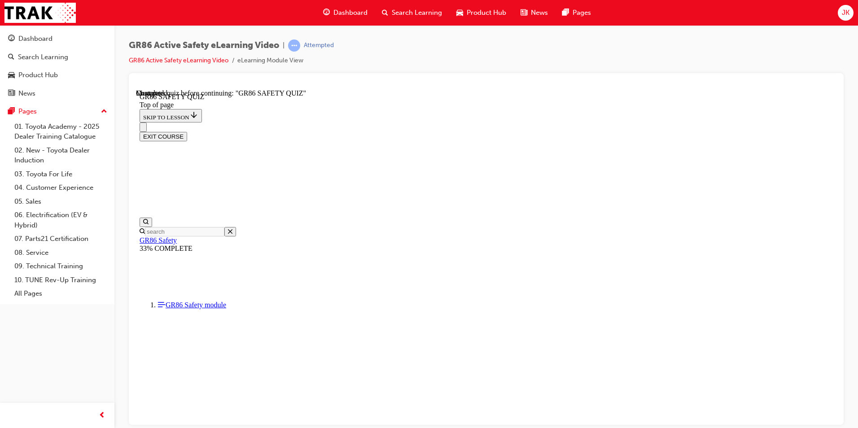
scroll to position [27, 0]
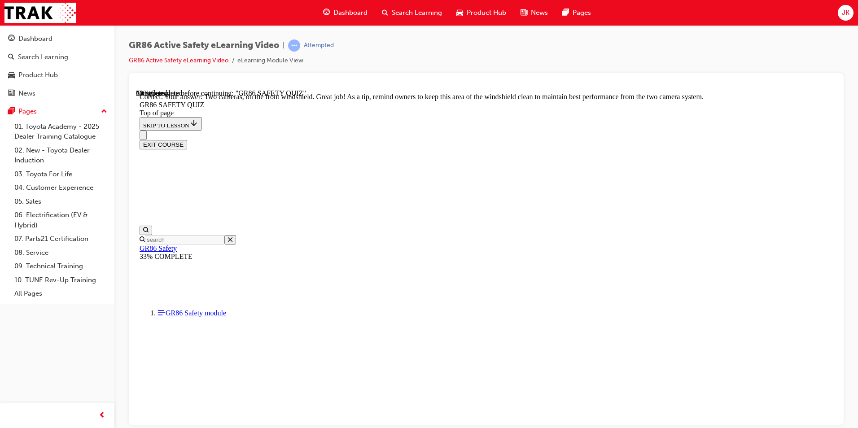
scroll to position [199, 0]
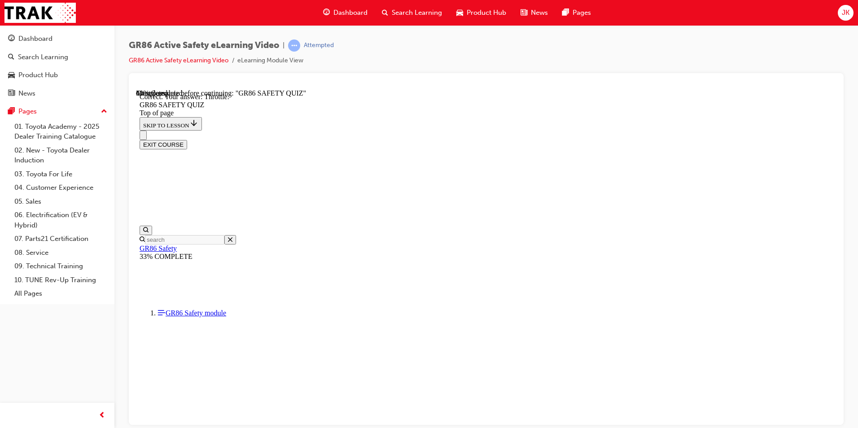
scroll to position [318, 0]
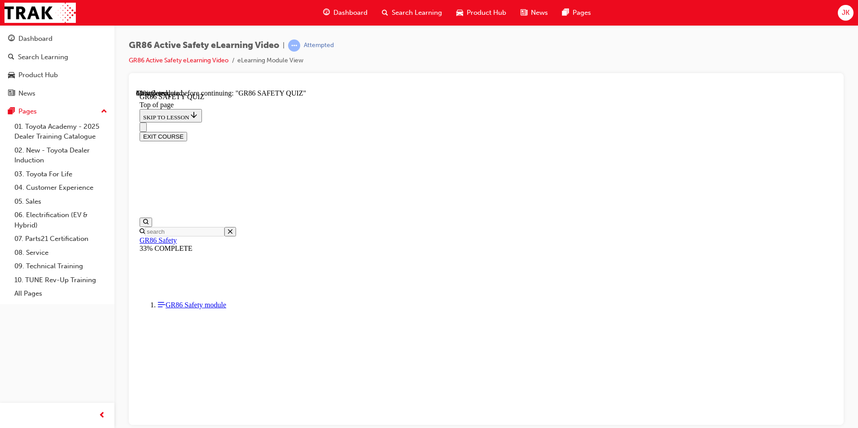
scroll to position [207, 0]
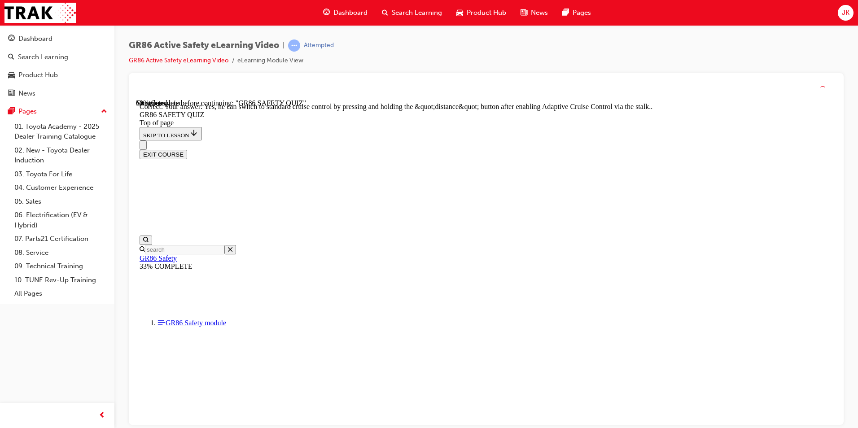
scroll to position [330, 0]
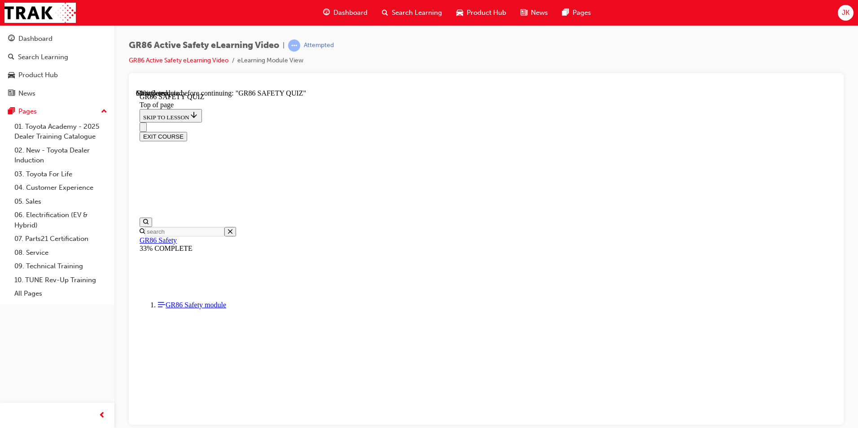
scroll to position [239, 0]
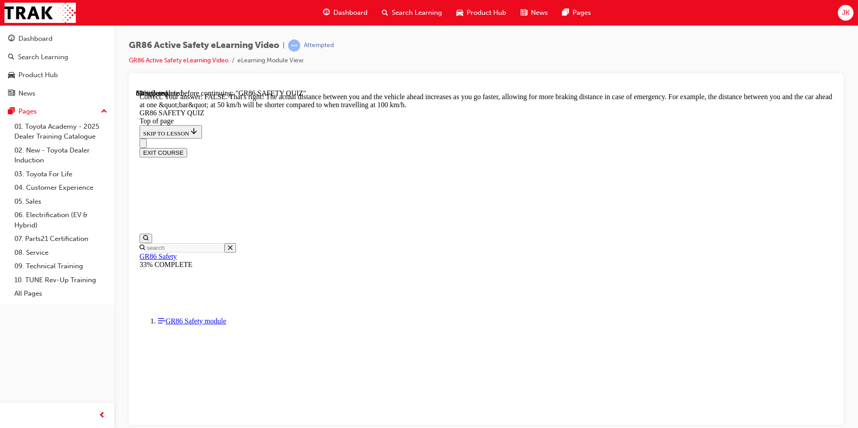
scroll to position [354, 0]
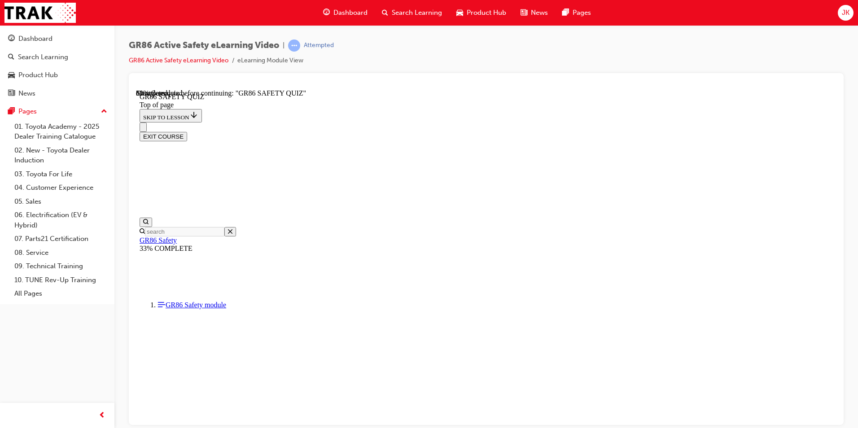
scroll to position [297, 0]
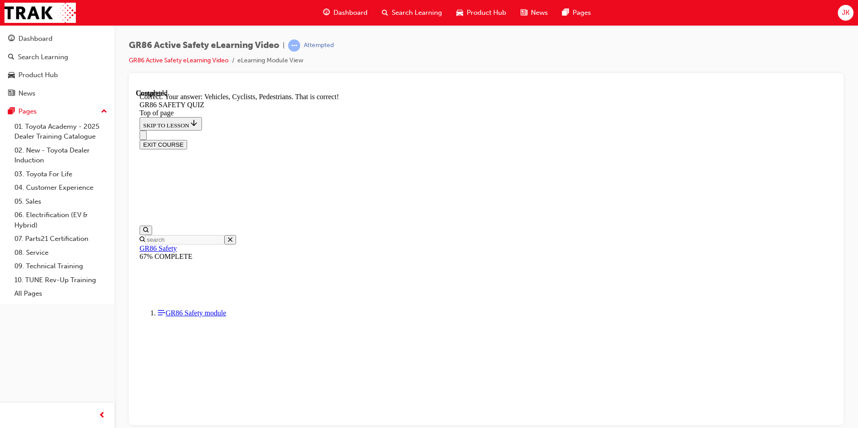
scroll to position [383, 0]
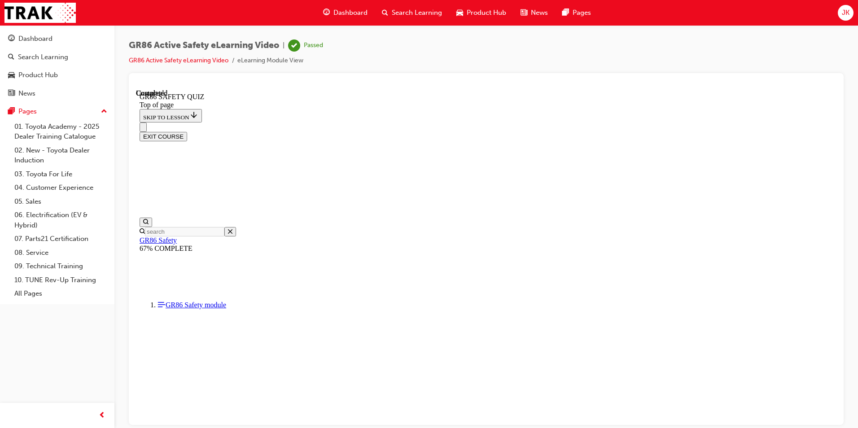
scroll to position [150, 0]
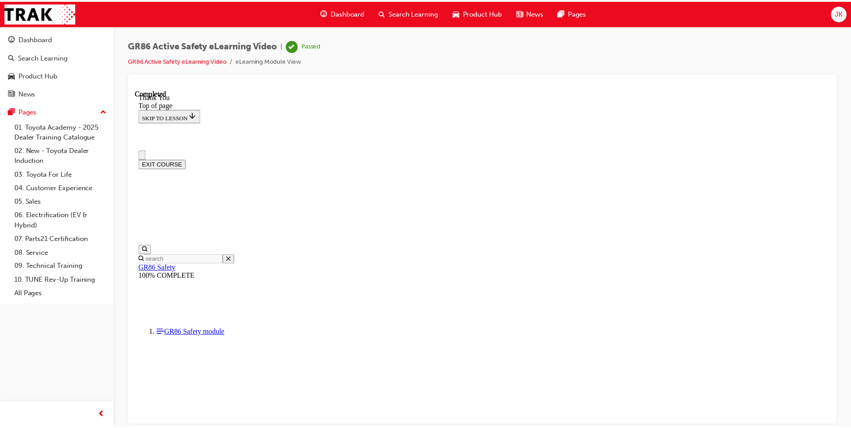
scroll to position [0, 0]
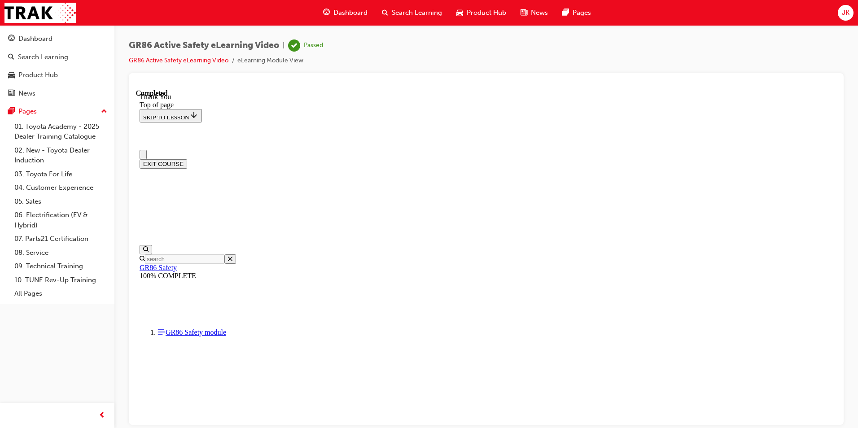
click at [403, 12] on span "Search Learning" at bounding box center [417, 13] width 50 height 10
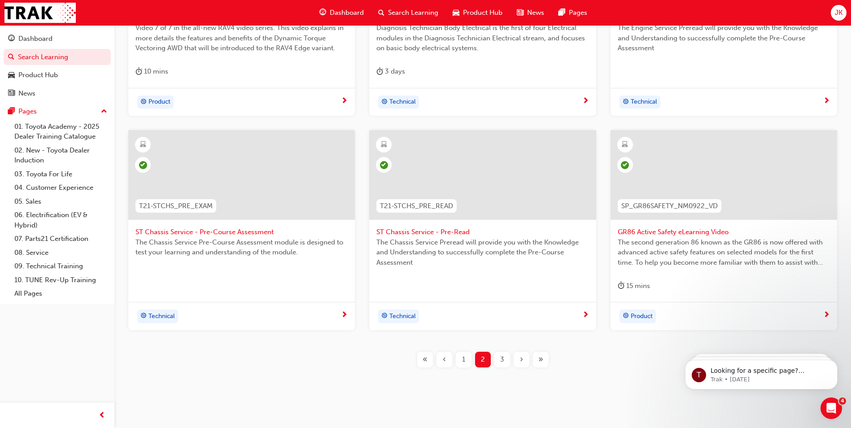
scroll to position [304, 0]
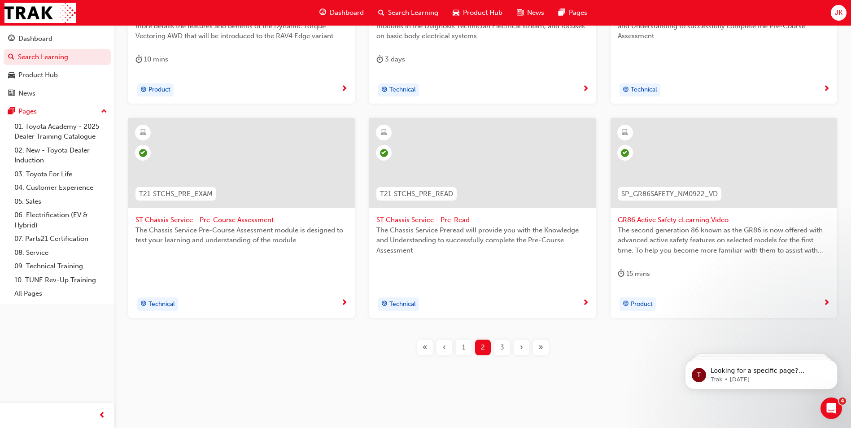
click at [504, 342] on div "3" at bounding box center [502, 348] width 16 height 16
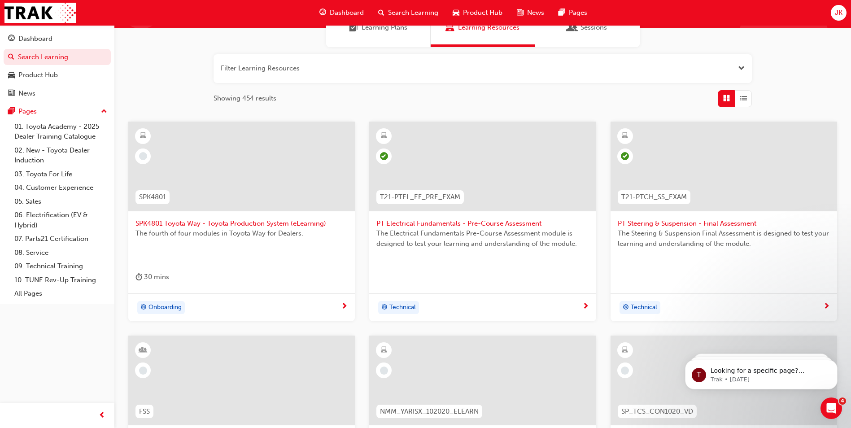
scroll to position [79, 0]
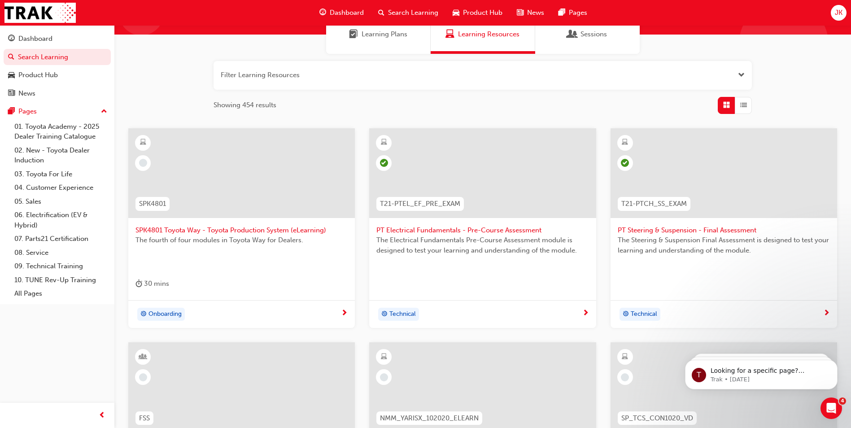
click at [143, 152] on div at bounding box center [241, 173] width 227 height 90
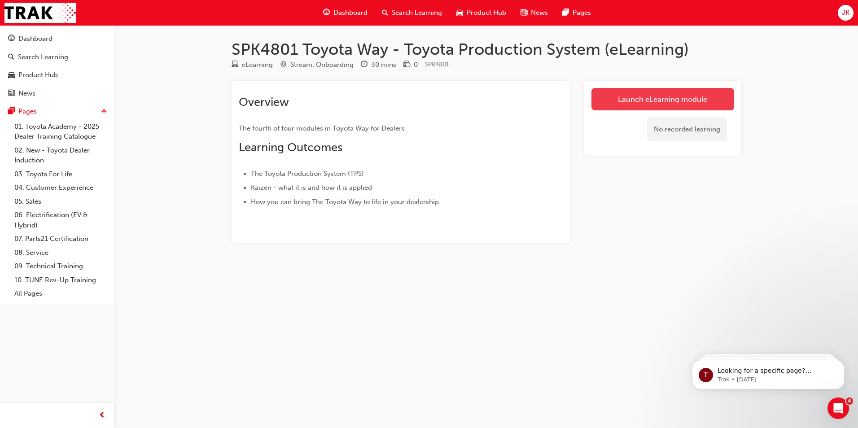
click at [656, 97] on link "Launch eLearning module" at bounding box center [662, 99] width 143 height 22
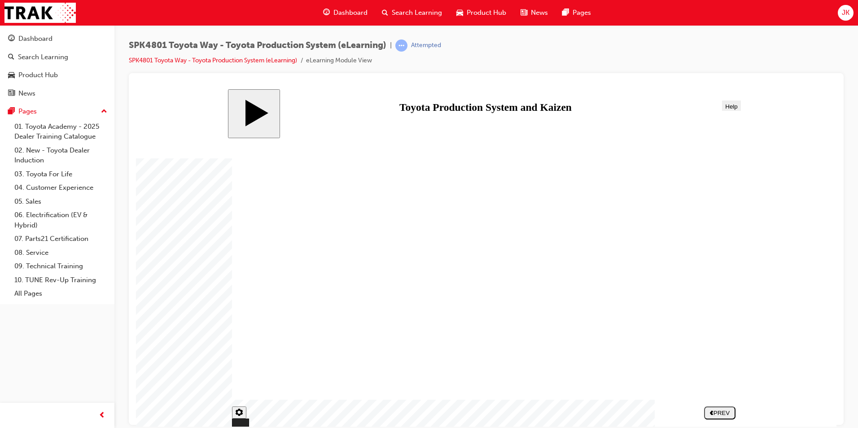
click at [723, 417] on button "NEXT" at bounding box center [719, 412] width 31 height 13
click at [722, 420] on nav "PREV NEXT SUBMIT" at bounding box center [702, 413] width 67 height 20
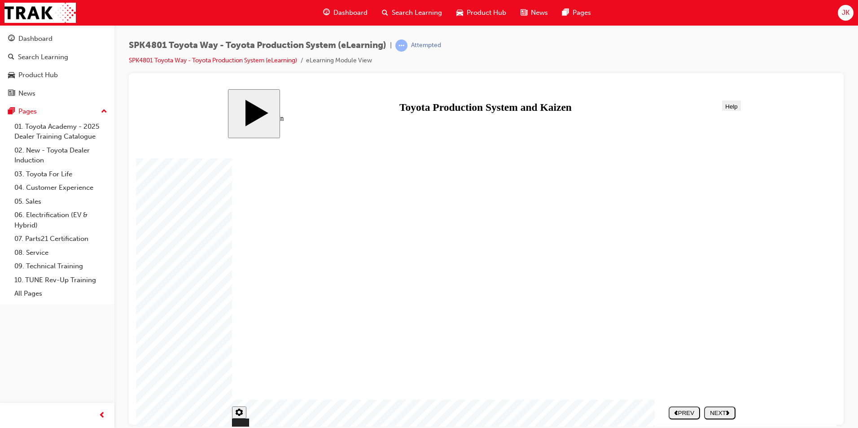
click at [722, 412] on nav "PREV NEXT SUBMIT" at bounding box center [702, 413] width 67 height 20
drag, startPoint x: 377, startPoint y: 224, endPoint x: 385, endPoint y: 206, distance: 19.7
drag, startPoint x: 327, startPoint y: 164, endPoint x: 408, endPoint y: 206, distance: 91.3
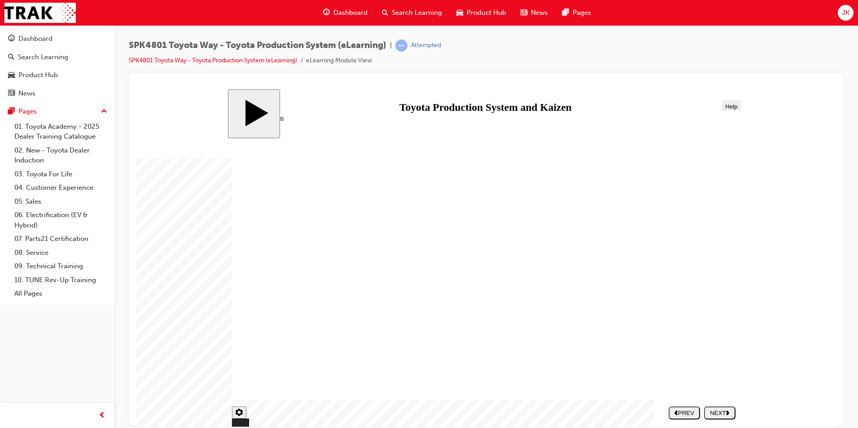
drag, startPoint x: 556, startPoint y: 311, endPoint x: 795, endPoint y: 406, distance: 256.7
click at [721, 412] on div "NEXT" at bounding box center [720, 412] width 24 height 7
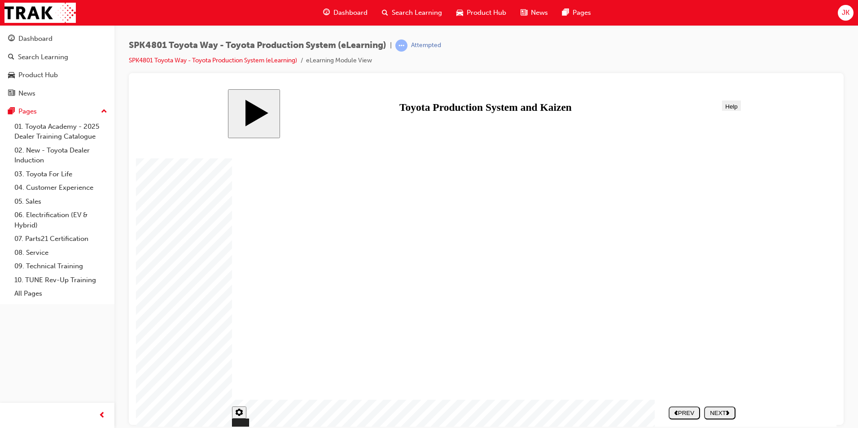
drag, startPoint x: 589, startPoint y: 286, endPoint x: 595, endPoint y: 292, distance: 8.3
click at [718, 409] on div "NEXT" at bounding box center [720, 412] width 24 height 7
click at [713, 414] on div "NEXT" at bounding box center [720, 412] width 24 height 7
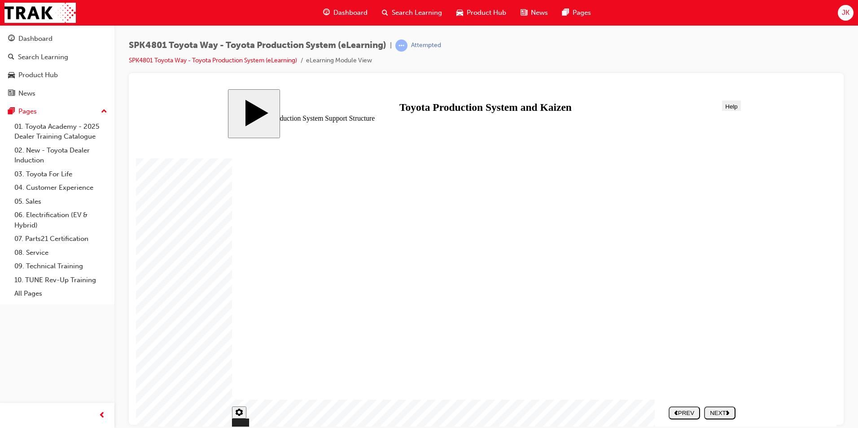
drag, startPoint x: 494, startPoint y: 347, endPoint x: 496, endPoint y: 352, distance: 5.2
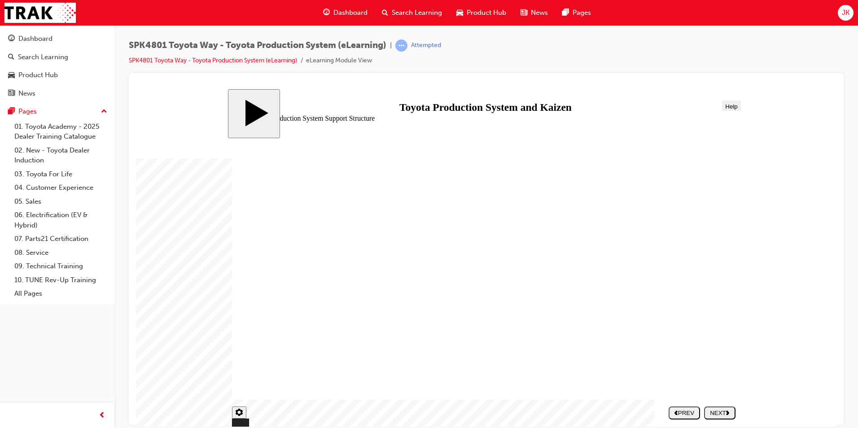
click at [726, 410] on div "NEXT" at bounding box center [720, 412] width 24 height 7
drag, startPoint x: 269, startPoint y: 267, endPoint x: 341, endPoint y: 276, distance: 73.3
drag, startPoint x: 414, startPoint y: 266, endPoint x: 395, endPoint y: 309, distance: 47.4
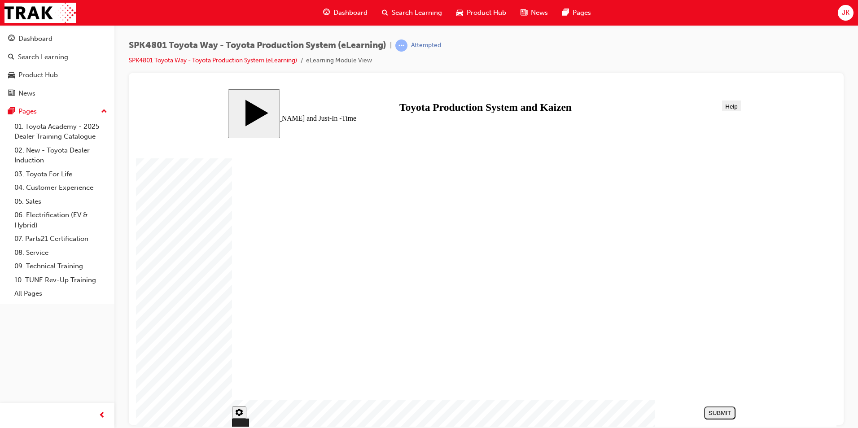
drag, startPoint x: 401, startPoint y: 267, endPoint x: 268, endPoint y: 263, distance: 132.9
drag, startPoint x: 301, startPoint y: 313, endPoint x: 422, endPoint y: 261, distance: 132.3
drag, startPoint x: 323, startPoint y: 276, endPoint x: 446, endPoint y: 322, distance: 131.5
drag, startPoint x: 335, startPoint y: 364, endPoint x: 450, endPoint y: 362, distance: 114.4
drag, startPoint x: 665, startPoint y: 261, endPoint x: 549, endPoint y: 258, distance: 116.7
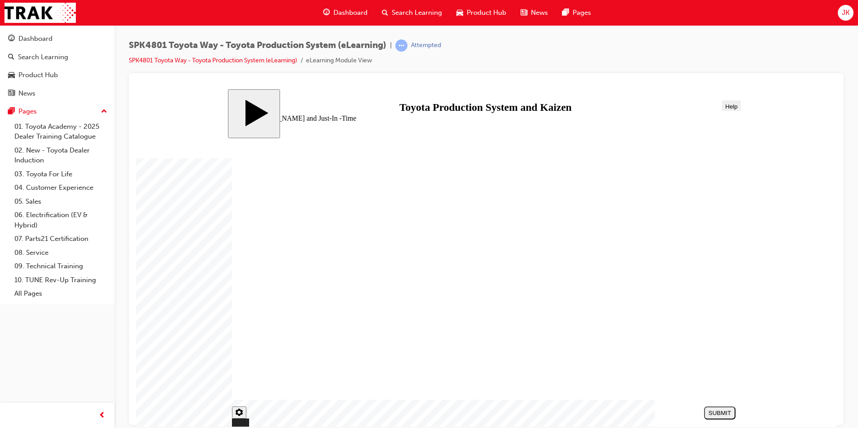
drag, startPoint x: 667, startPoint y: 311, endPoint x: 551, endPoint y: 309, distance: 115.8
drag, startPoint x: 641, startPoint y: 354, endPoint x: 525, endPoint y: 350, distance: 116.7
click at [710, 412] on div "SUBMIT" at bounding box center [720, 412] width 24 height 7
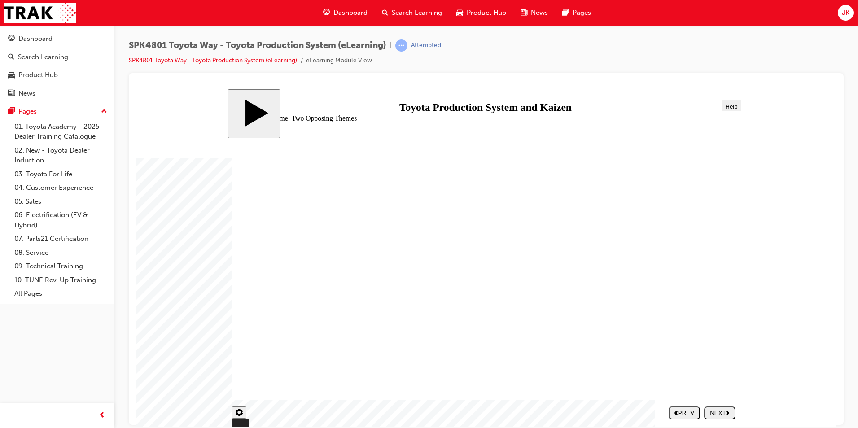
click at [712, 411] on div "NEXT" at bounding box center [720, 412] width 24 height 7
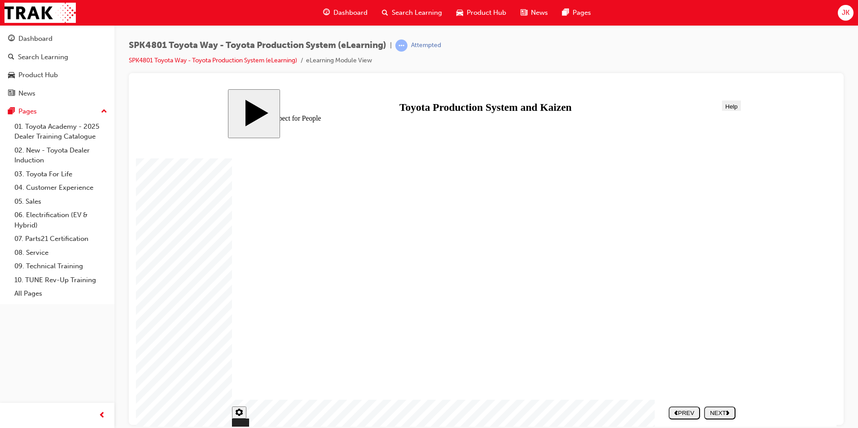
drag, startPoint x: 433, startPoint y: 267, endPoint x: 520, endPoint y: 266, distance: 87.5
drag, startPoint x: 567, startPoint y: 278, endPoint x: 484, endPoint y: 268, distance: 83.6
click at [704, 415] on nav "PREV NEXT SUBMIT" at bounding box center [702, 413] width 67 height 20
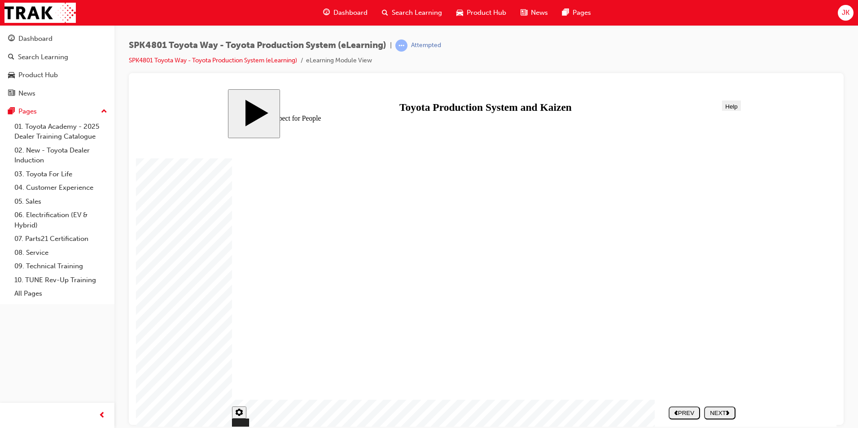
click at [714, 412] on div "NEXT" at bounding box center [720, 412] width 24 height 7
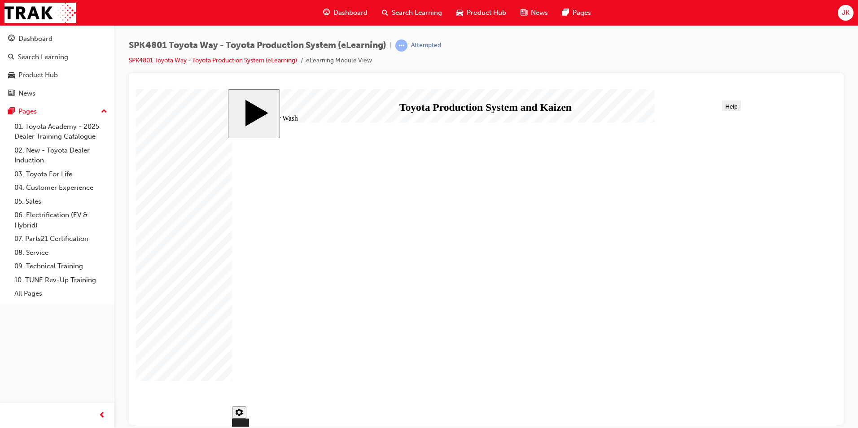
drag, startPoint x: 686, startPoint y: 372, endPoint x: 687, endPoint y: 377, distance: 5.1
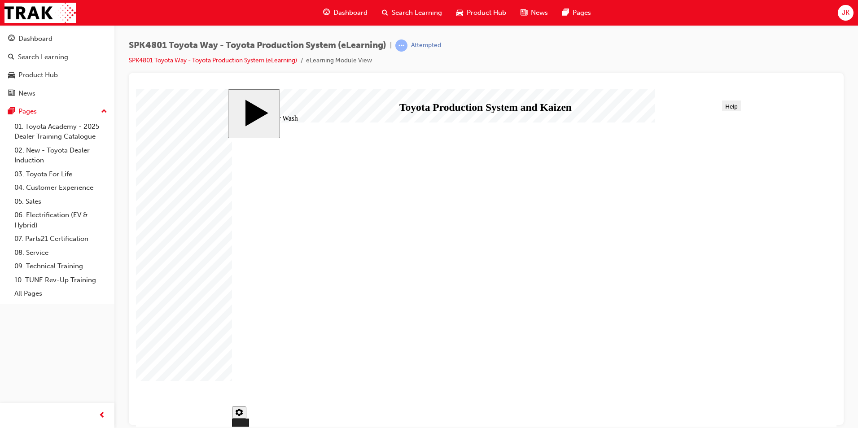
type input "334"
checkbox input "true"
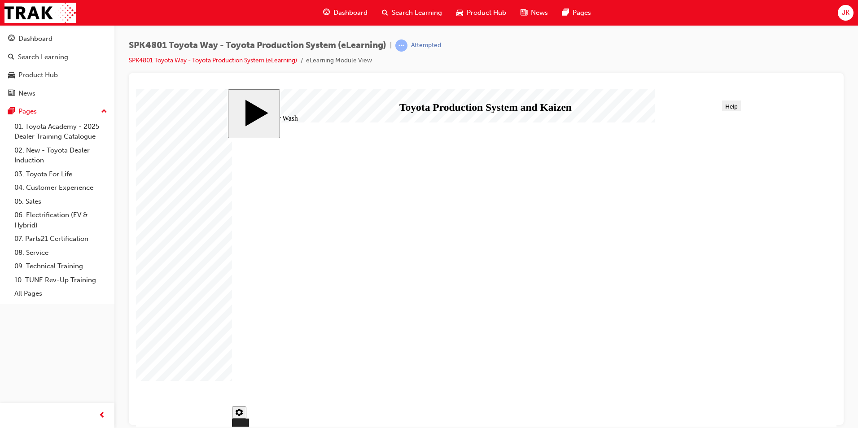
checkbox input "true"
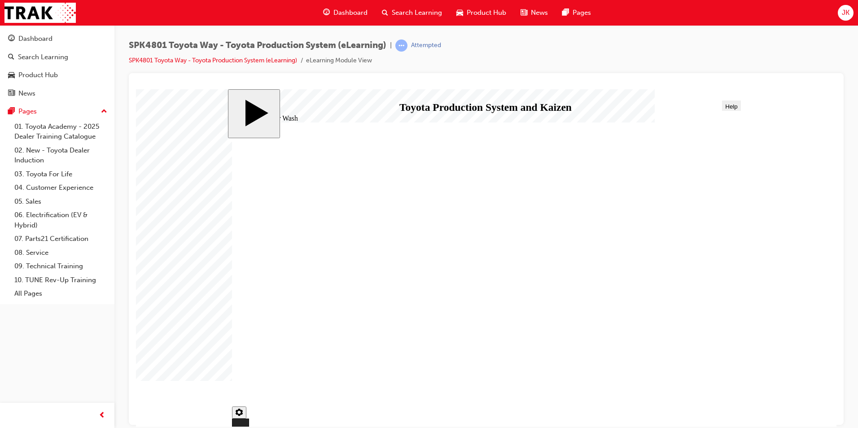
type input "334"
checkbox input "false"
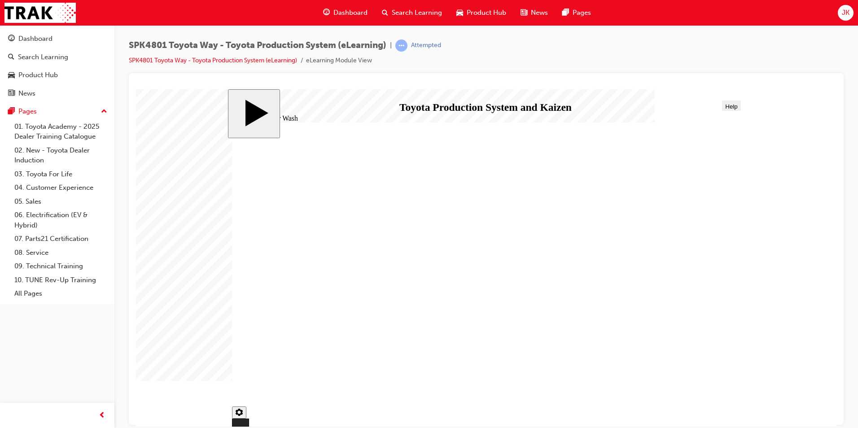
checkbox input "false"
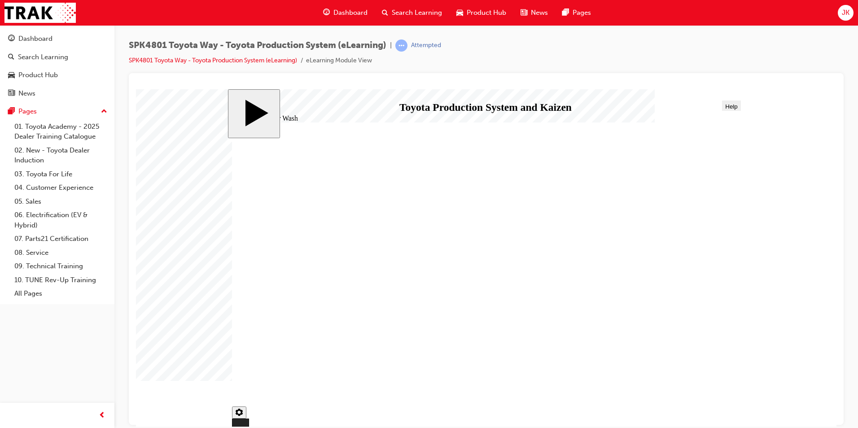
checkbox input "true"
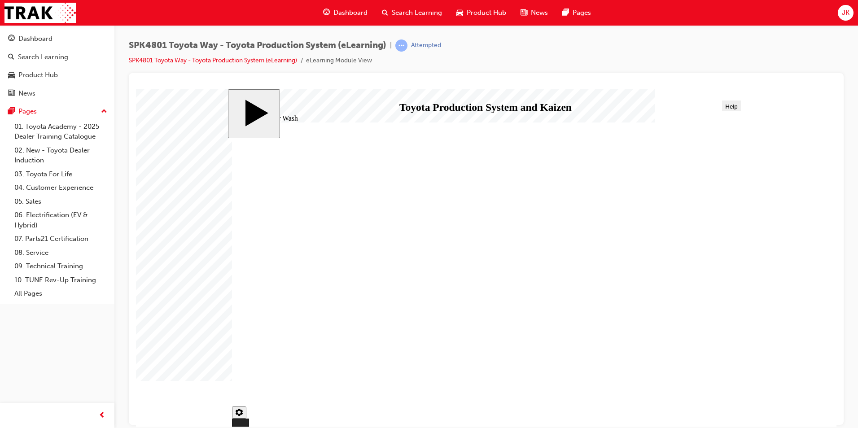
checkbox input "true"
checkbox input "false"
checkbox input "true"
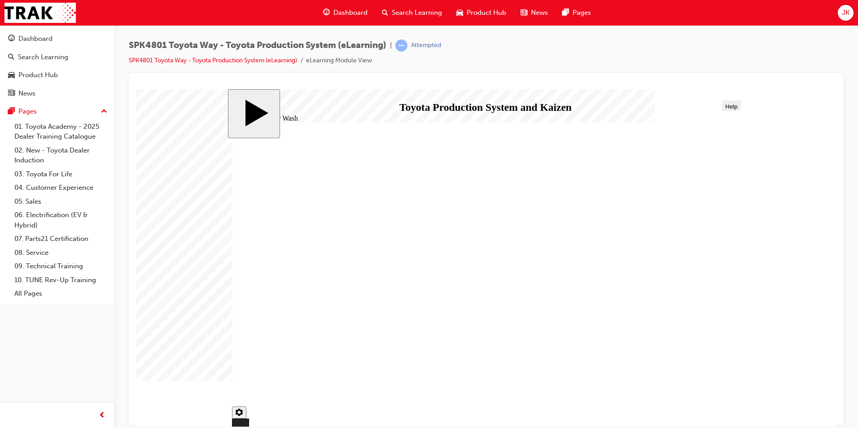
checkbox input "true"
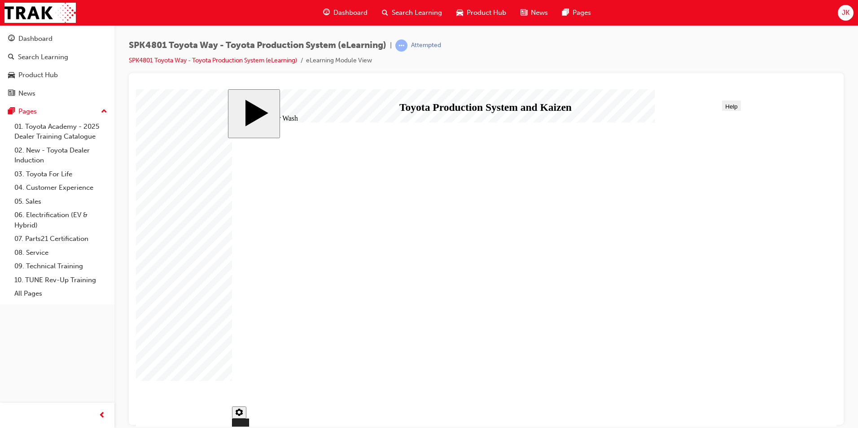
checkbox input "true"
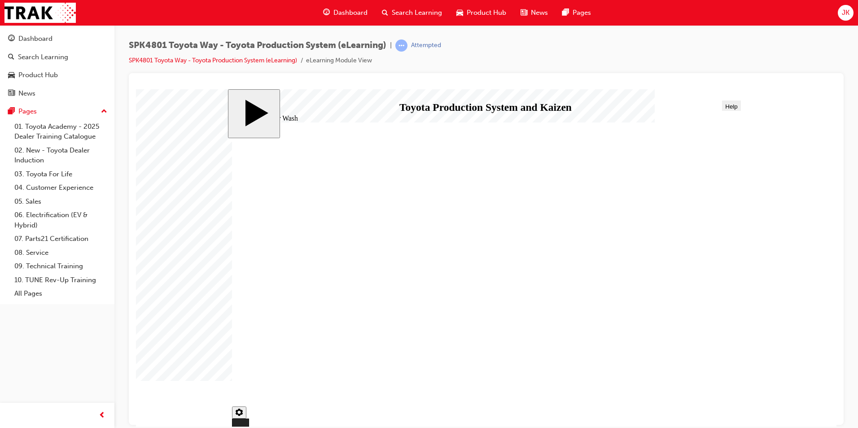
checkbox input "false"
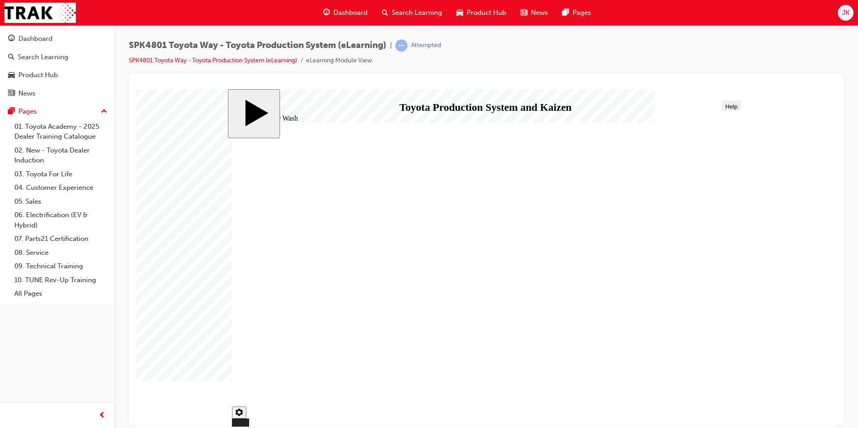
checkbox input "true"
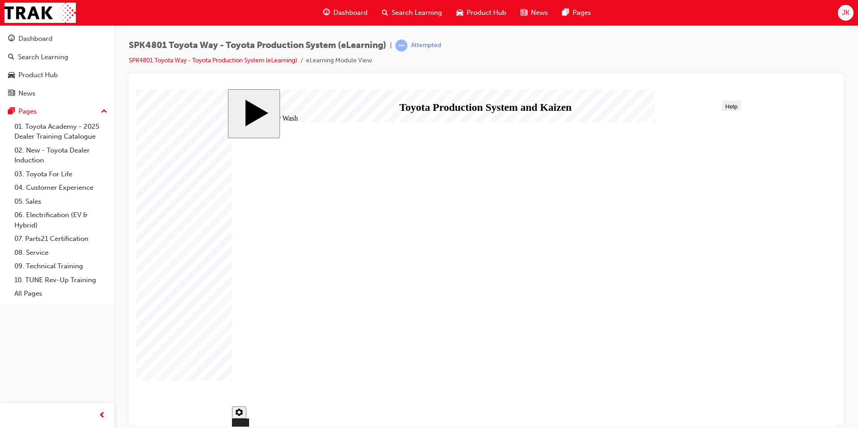
drag, startPoint x: 397, startPoint y: 358, endPoint x: 409, endPoint y: 360, distance: 12.8
checkbox input "true"
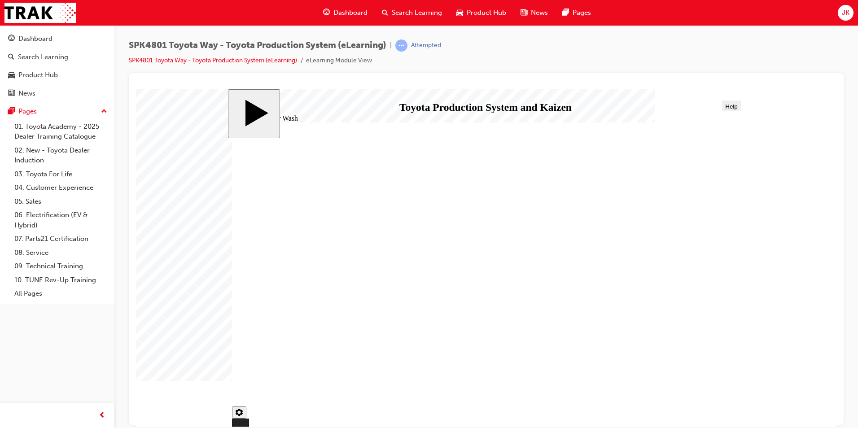
drag, startPoint x: 665, startPoint y: 381, endPoint x: 674, endPoint y: 381, distance: 8.1
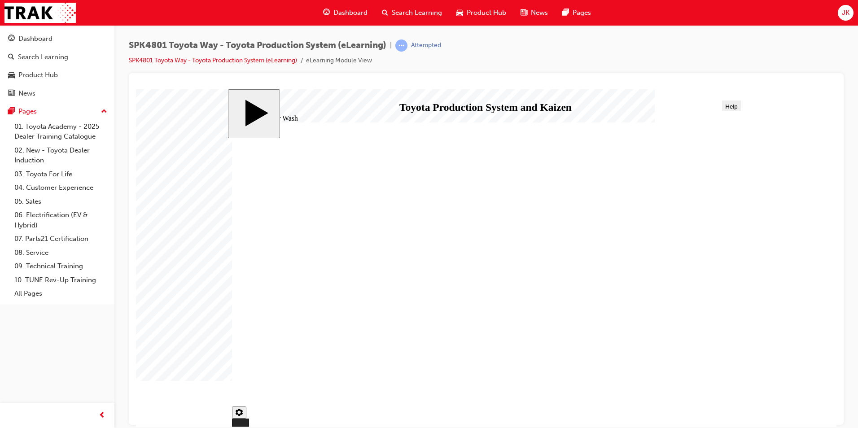
type input "334"
checkbox input "false"
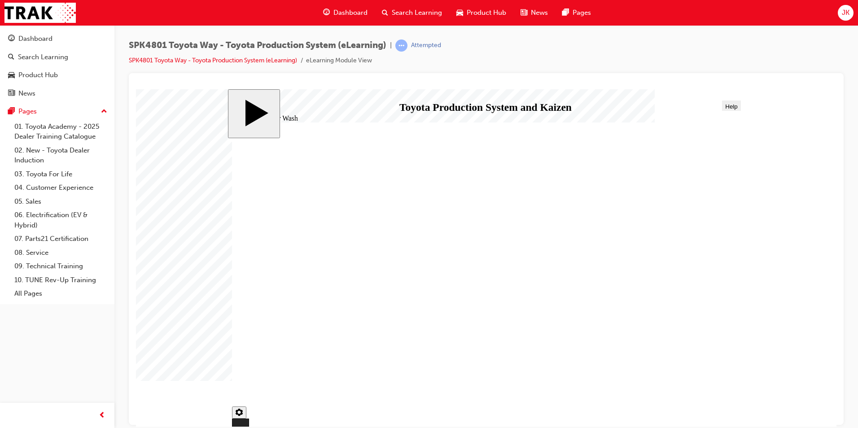
type input "334"
checkbox input "true"
drag, startPoint x: 593, startPoint y: 343, endPoint x: 602, endPoint y: 354, distance: 14.1
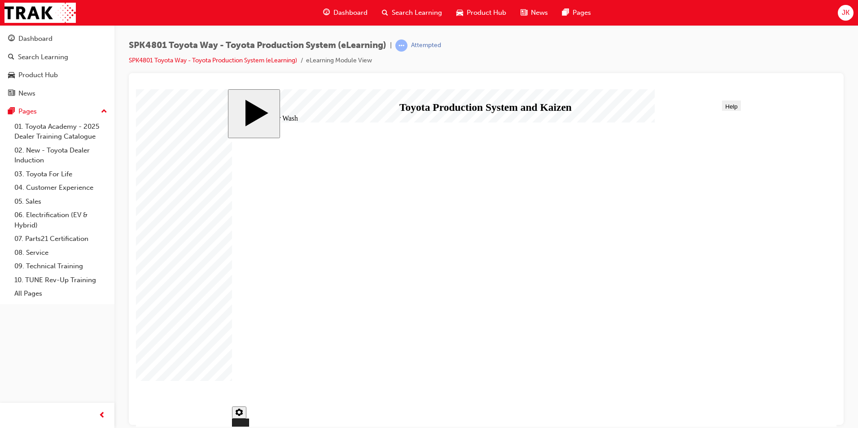
checkbox input "false"
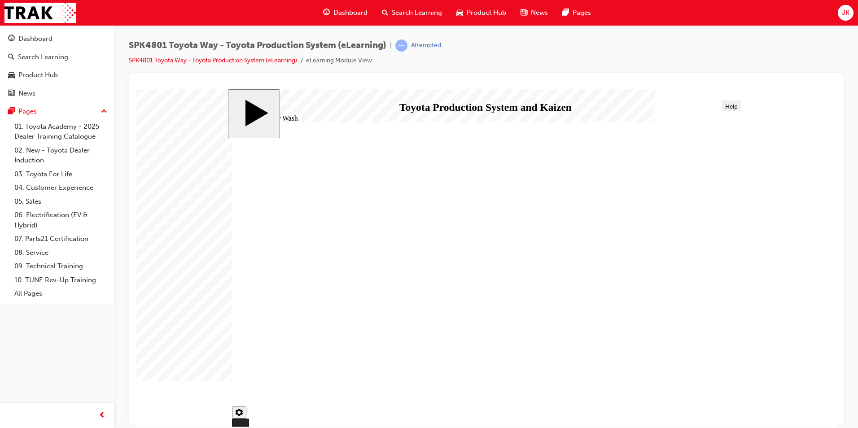
checkbox input "false"
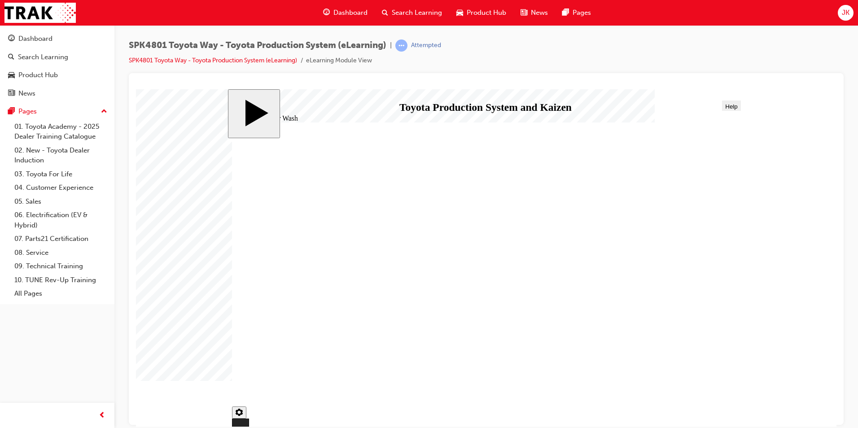
checkbox input "false"
checkbox input "true"
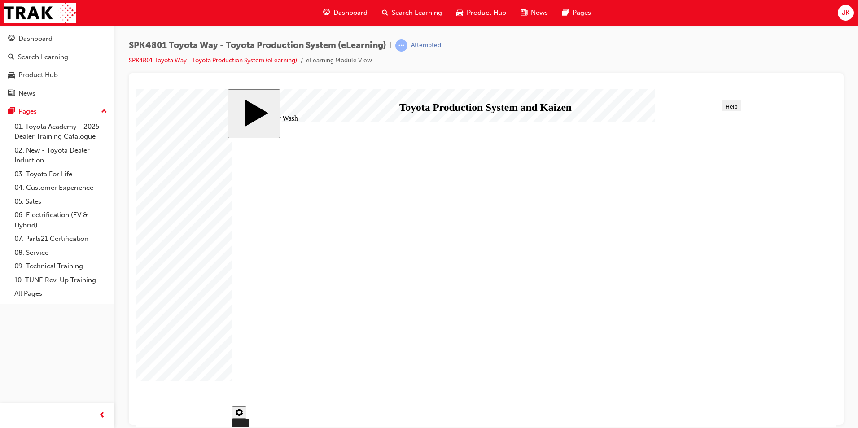
click at [349, 9] on span "Dashboard" at bounding box center [350, 13] width 34 height 10
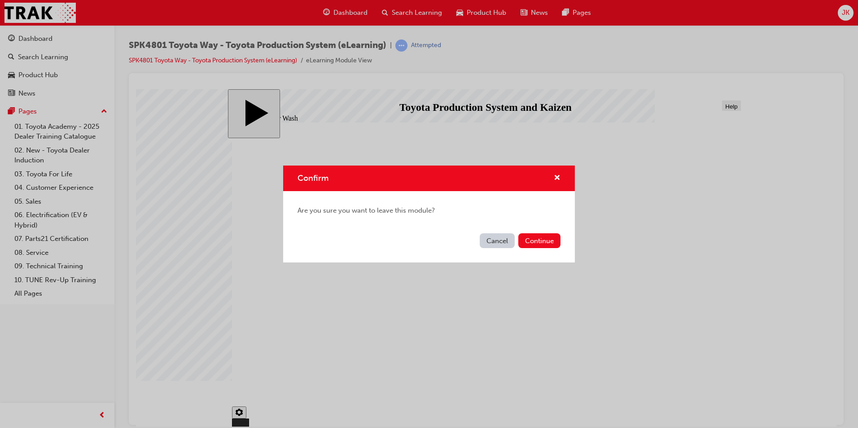
click at [428, 15] on div "Confirm Are you sure you want to leave this module? Cancel Continue" at bounding box center [429, 214] width 858 height 428
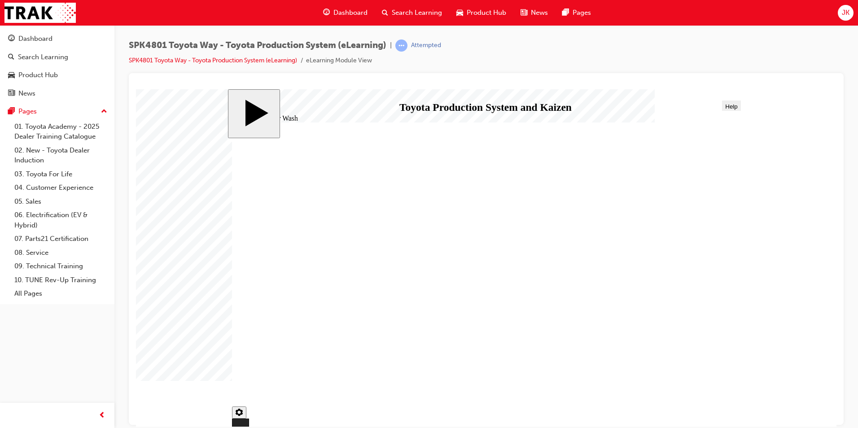
click at [416, 8] on span "Search Learning" at bounding box center [417, 13] width 50 height 10
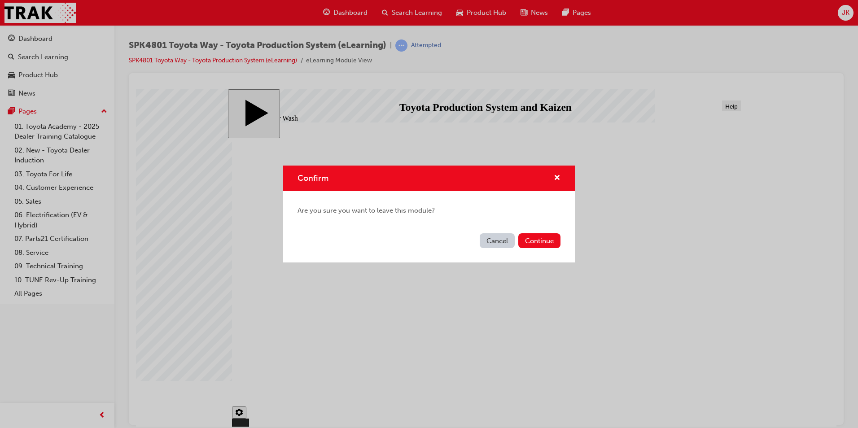
click at [556, 253] on div "Cancel Continue" at bounding box center [429, 246] width 292 height 33
click at [551, 241] on button "Continue" at bounding box center [539, 240] width 42 height 15
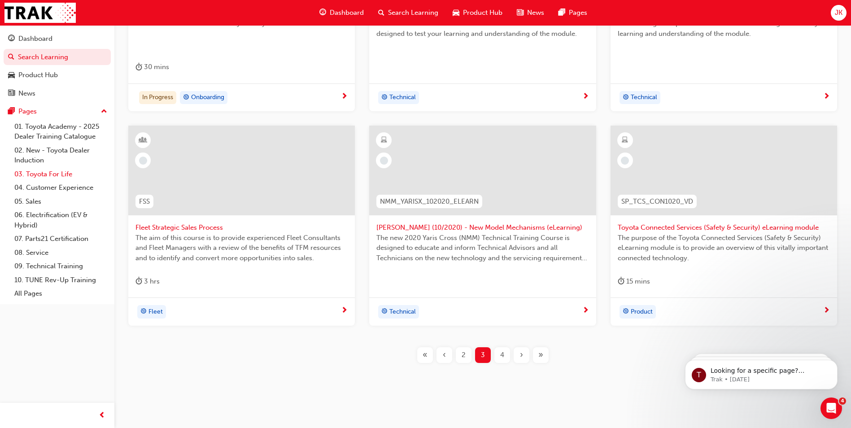
scroll to position [304, 0]
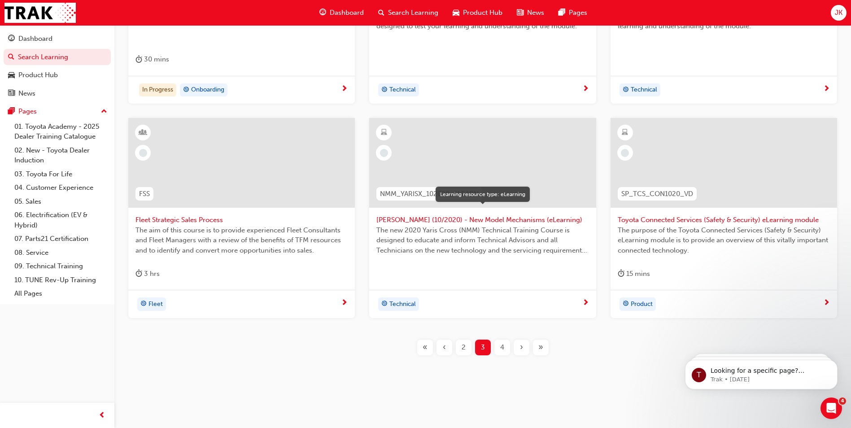
click at [381, 131] on span "learningResourceType_ELEARNING-icon" at bounding box center [384, 133] width 6 height 12
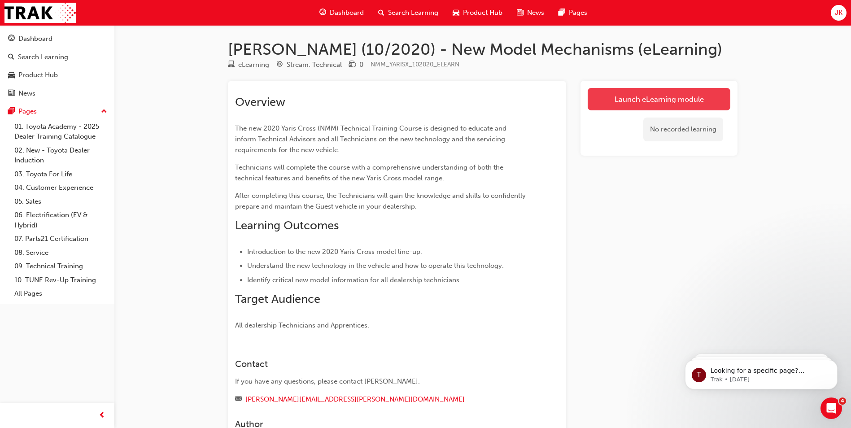
click at [635, 105] on link "Launch eLearning module" at bounding box center [659, 99] width 143 height 22
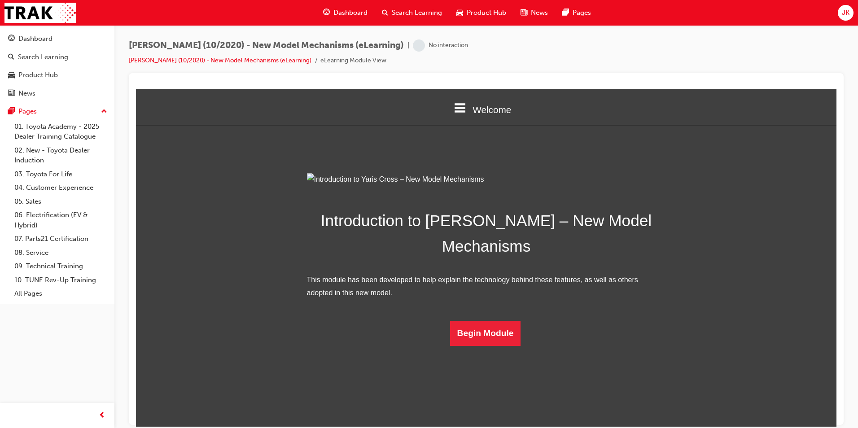
scroll to position [18, 0]
click at [493, 346] on button "Begin Module" at bounding box center [485, 332] width 71 height 25
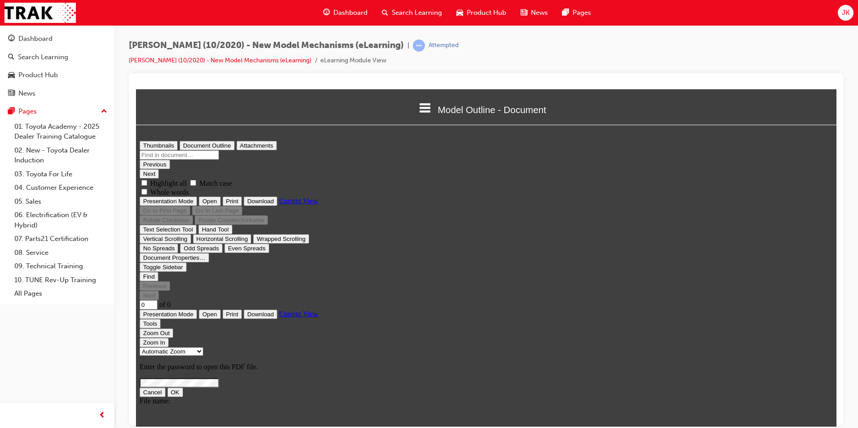
scroll to position [0, 0]
type input "12"
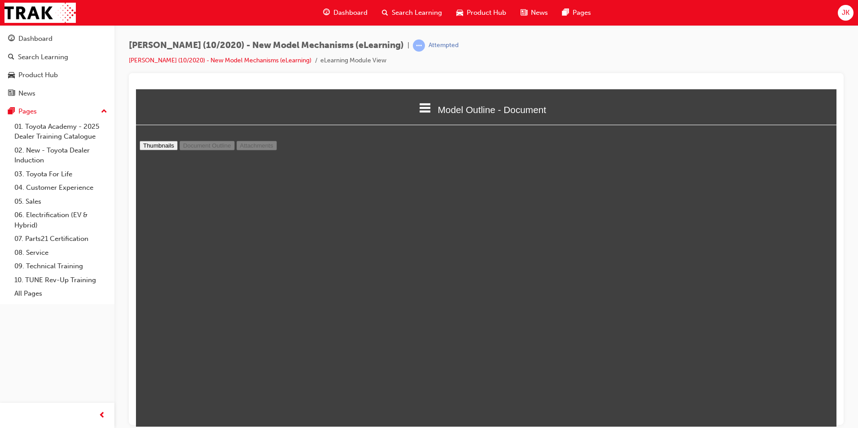
scroll to position [27, 0]
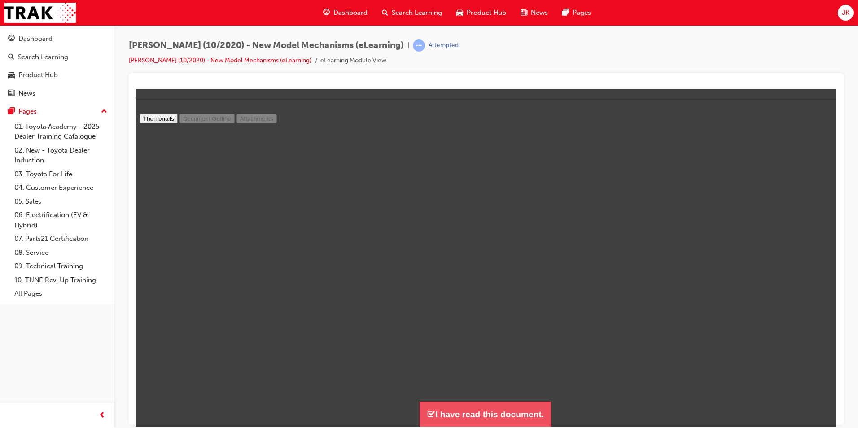
click at [489, 412] on button "I have read this document." at bounding box center [485, 414] width 131 height 26
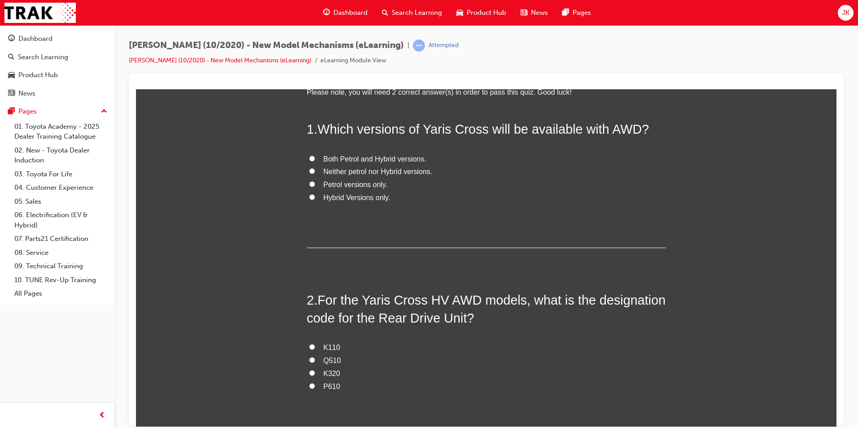
scroll to position [0, 0]
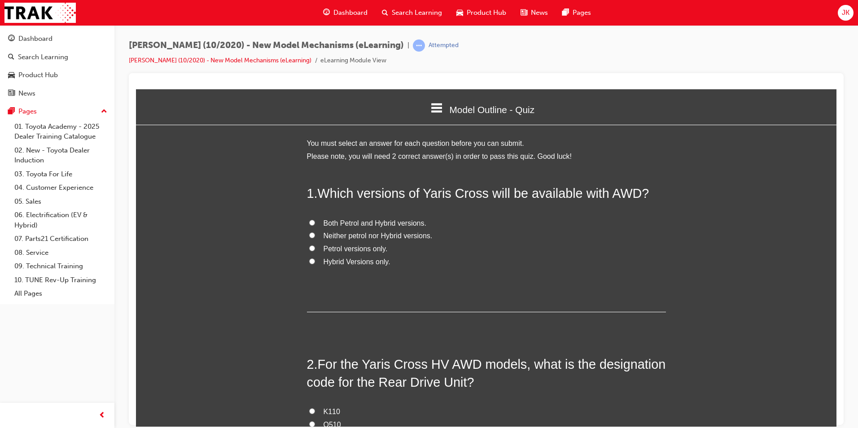
click at [365, 219] on span "Both Petrol and Hybrid versions." at bounding box center [375, 223] width 103 height 8
click at [315, 219] on input "Both Petrol and Hybrid versions." at bounding box center [312, 222] width 6 height 6
radio input "true"
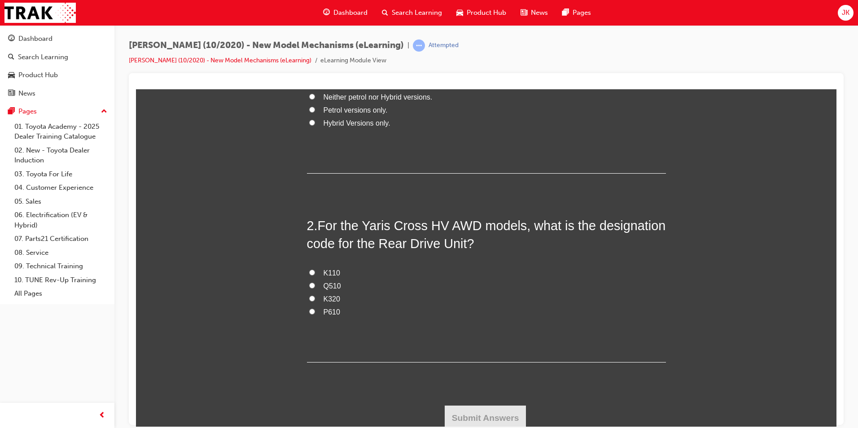
scroll to position [142, 0]
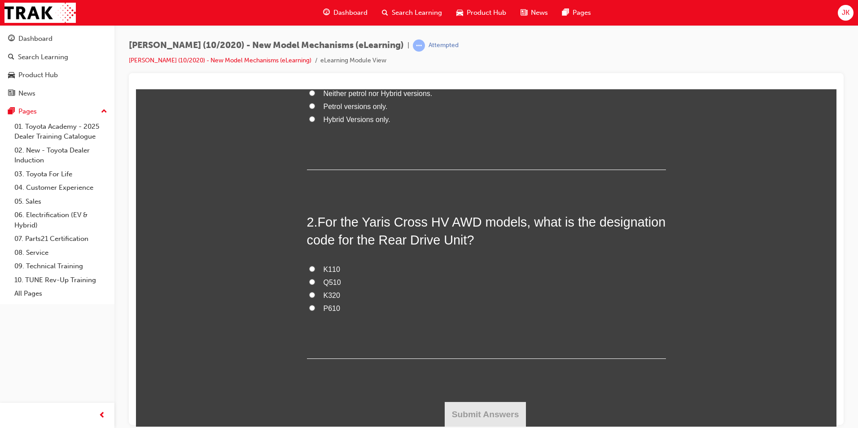
click at [329, 300] on label "K320" at bounding box center [486, 295] width 359 height 13
click at [315, 298] on input "K320" at bounding box center [312, 295] width 6 height 6
radio input "true"
click at [487, 412] on button "Submit Answers" at bounding box center [486, 414] width 82 height 25
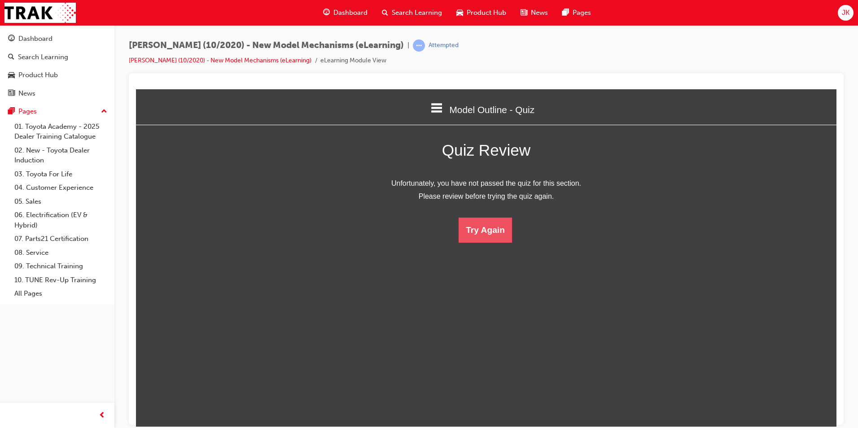
scroll to position [119, 714]
click at [473, 232] on button "Try Again" at bounding box center [485, 229] width 53 height 25
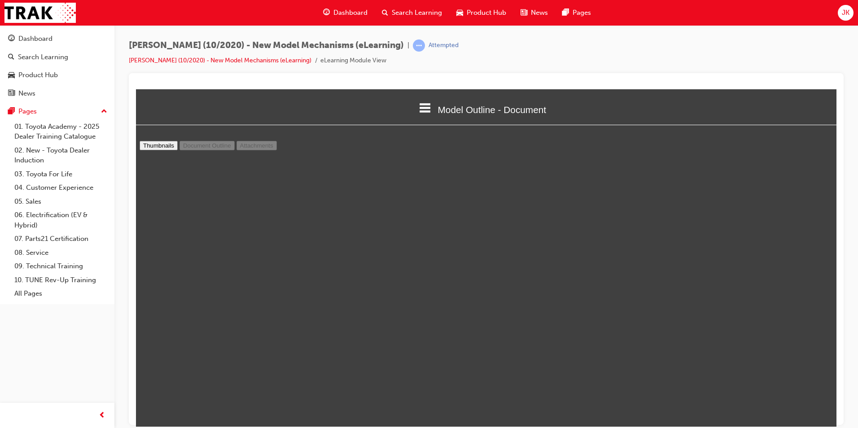
scroll to position [27, 0]
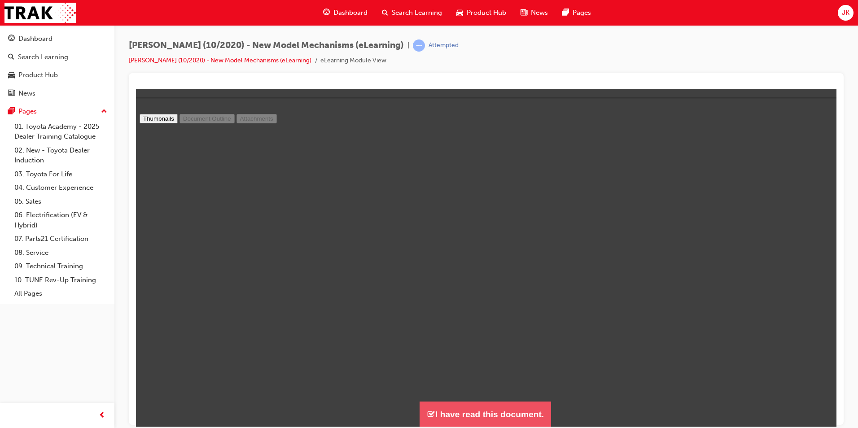
drag, startPoint x: 511, startPoint y: 401, endPoint x: 514, endPoint y: 391, distance: 10.4
click at [514, 391] on div "I have read this document." at bounding box center [486, 268] width 700 height 317
click at [512, 413] on button "I have read this document." at bounding box center [485, 414] width 131 height 26
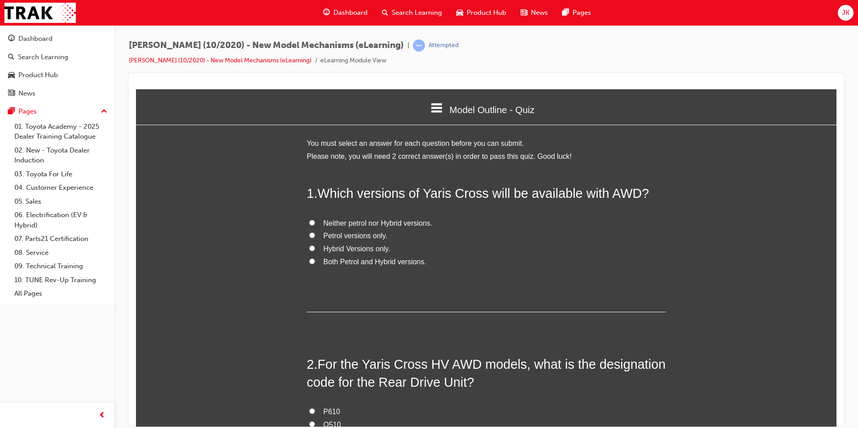
click at [360, 220] on span "Neither petrol nor Hybrid versions." at bounding box center [378, 223] width 109 height 8
click at [315, 220] on input "Neither petrol nor Hybrid versions." at bounding box center [312, 222] width 6 height 6
radio input "true"
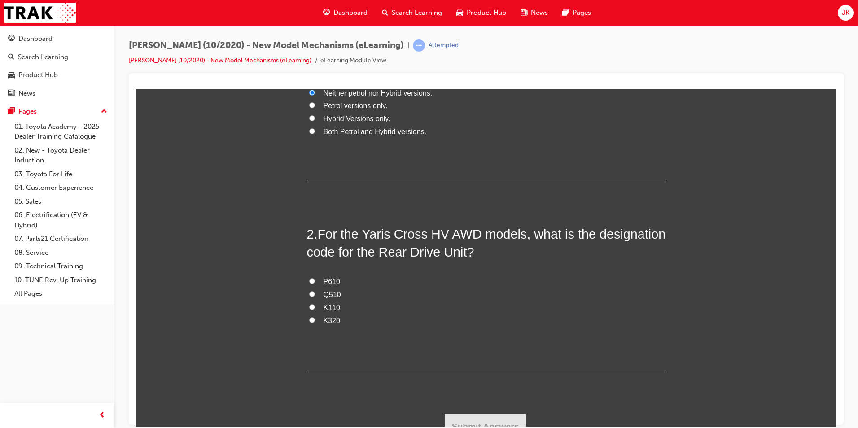
scroll to position [135, 0]
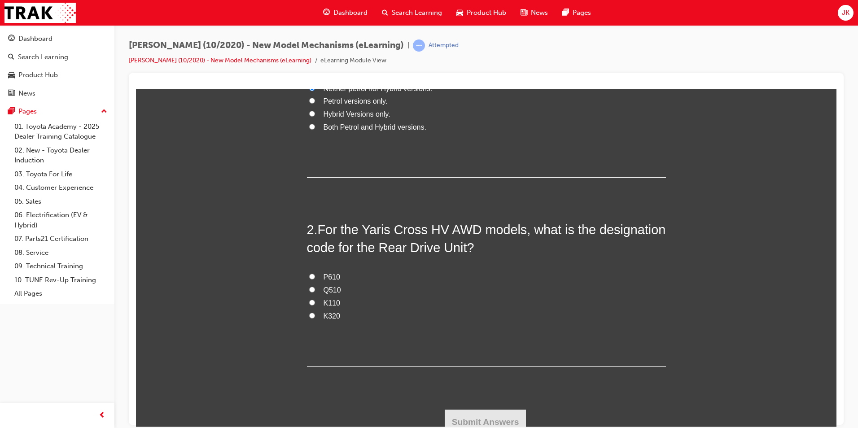
click at [328, 277] on span "P610" at bounding box center [332, 277] width 17 height 8
click at [315, 277] on input "P610" at bounding box center [312, 276] width 6 height 6
radio input "true"
click at [481, 421] on button "Submit Answers" at bounding box center [486, 421] width 82 height 25
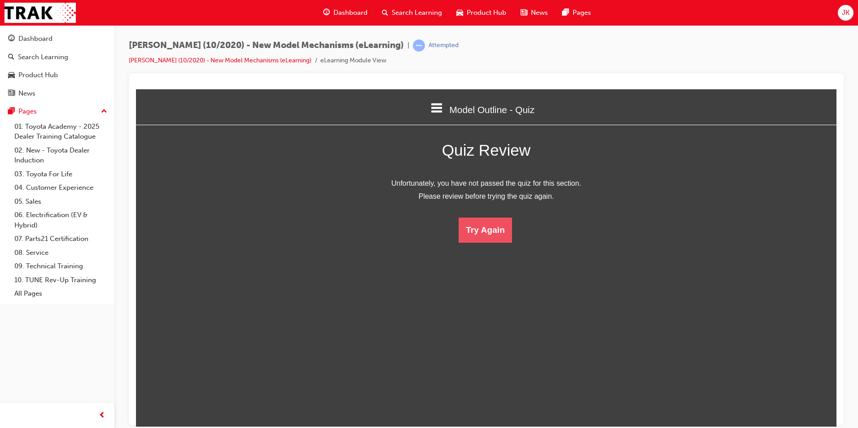
scroll to position [119, 714]
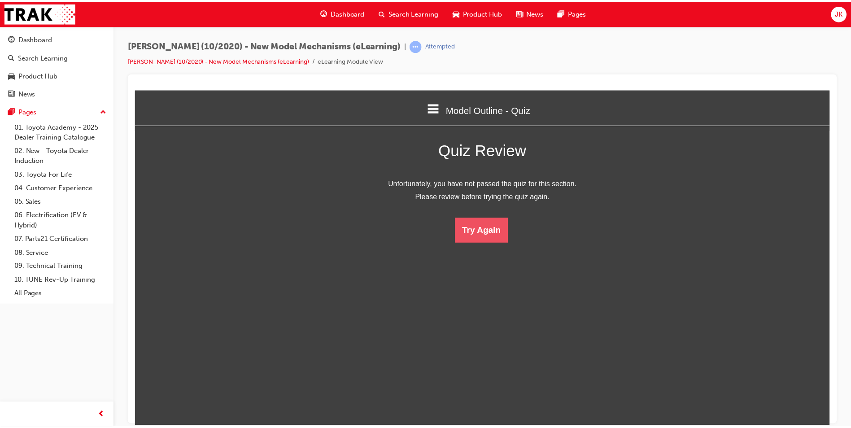
click at [460, 244] on html "Model Outline - Quiz Welcome Model Outline - Document Model Outline - Quiz HV S…" at bounding box center [485, 258] width 700 height 337
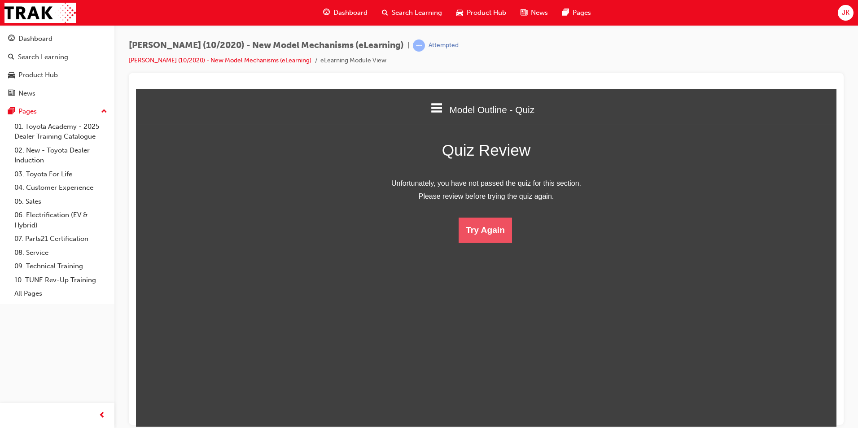
click at [468, 233] on button "Try Again" at bounding box center [485, 229] width 53 height 25
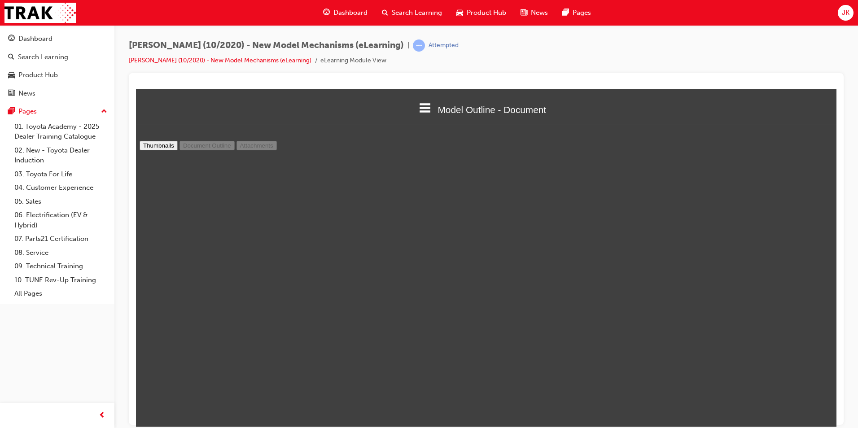
scroll to position [27, 0]
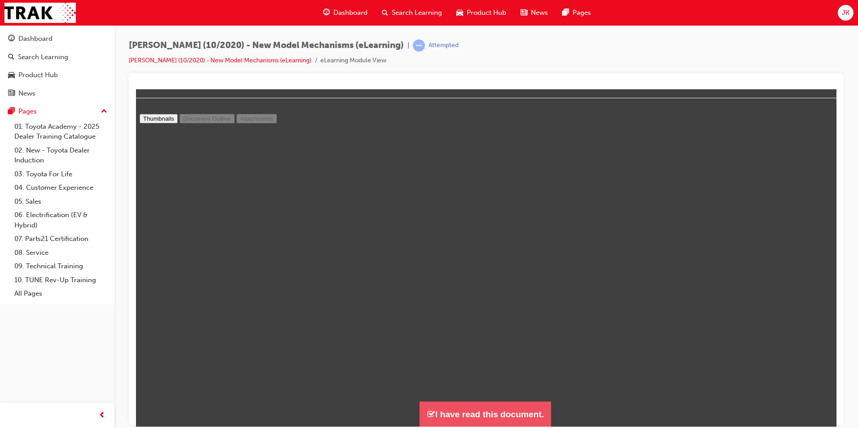
click at [485, 412] on button "I have read this document." at bounding box center [485, 414] width 131 height 26
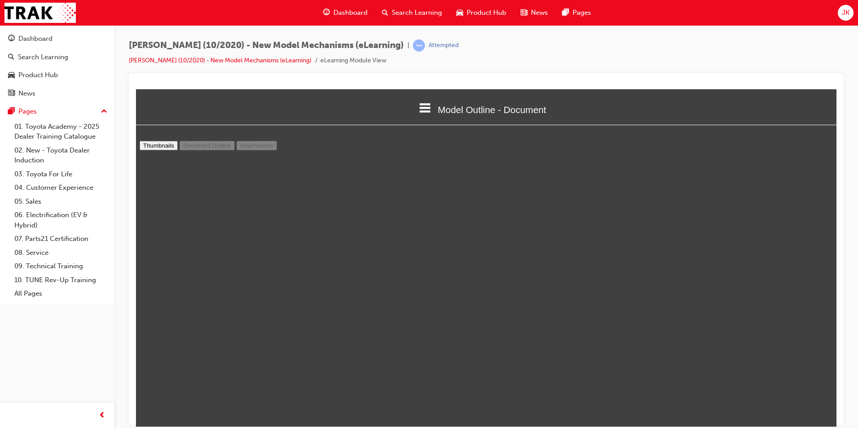
scroll to position [446, 708]
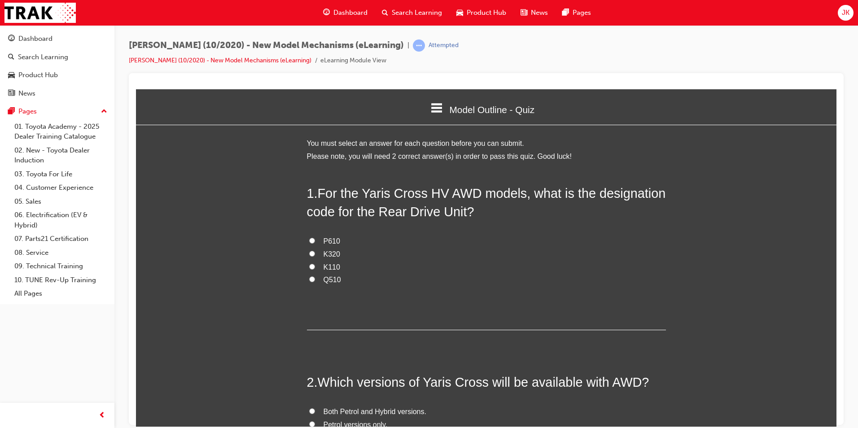
click at [328, 254] on span "K320" at bounding box center [332, 254] width 17 height 8
click at [315, 254] on input "K320" at bounding box center [312, 253] width 6 height 6
radio input "true"
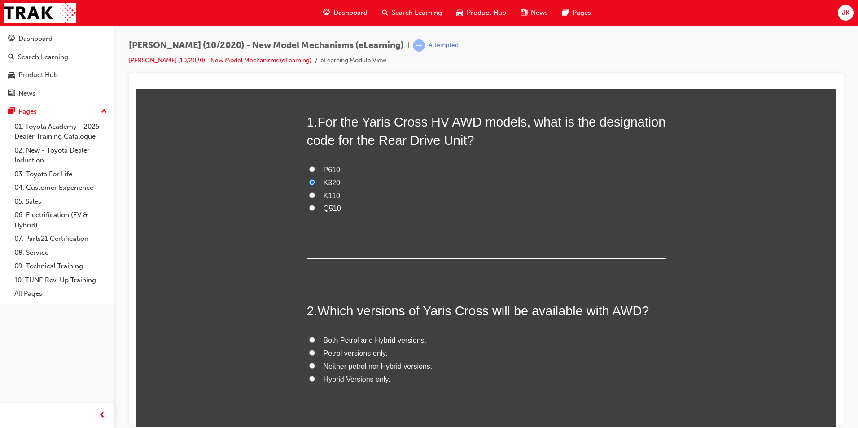
scroll to position [142, 0]
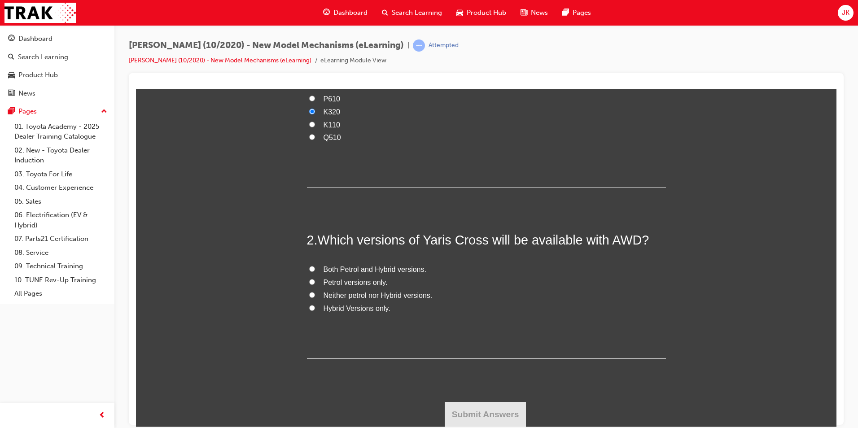
click at [356, 297] on span "Neither petrol nor Hybrid versions." at bounding box center [378, 295] width 109 height 8
click at [315, 297] on input "Neither petrol nor Hybrid versions." at bounding box center [312, 295] width 6 height 6
radio input "true"
click at [358, 285] on span "Petrol versions only." at bounding box center [356, 282] width 64 height 8
click at [315, 284] on input "Petrol versions only." at bounding box center [312, 282] width 6 height 6
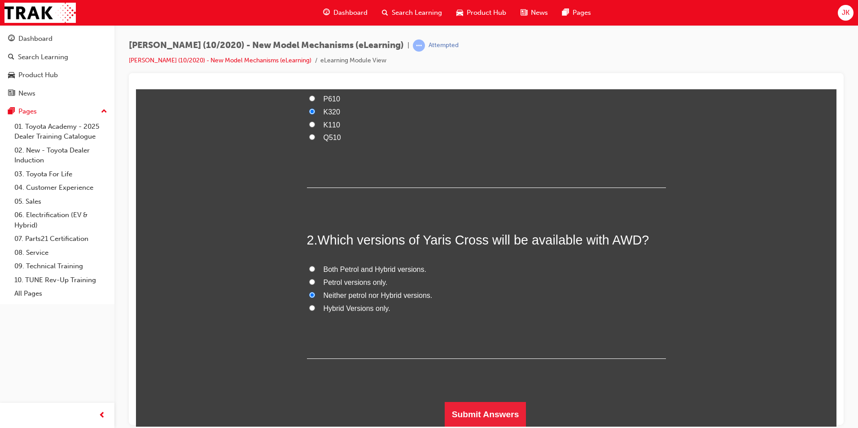
radio input "true"
click at [484, 411] on button "Submit Answers" at bounding box center [486, 414] width 82 height 25
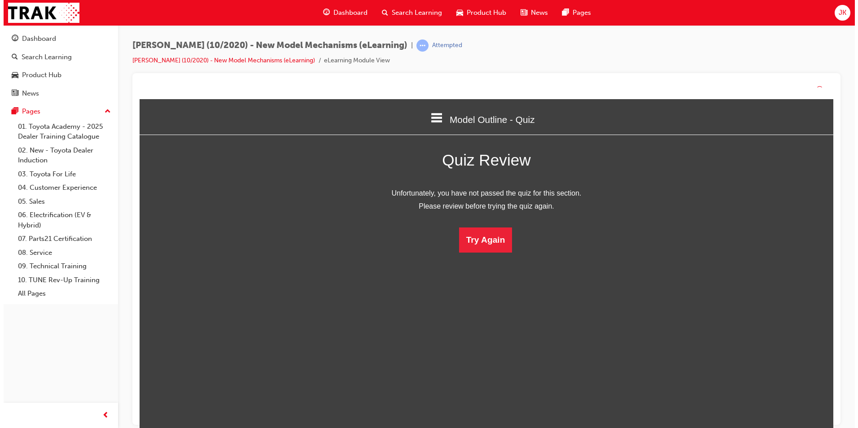
scroll to position [119, 714]
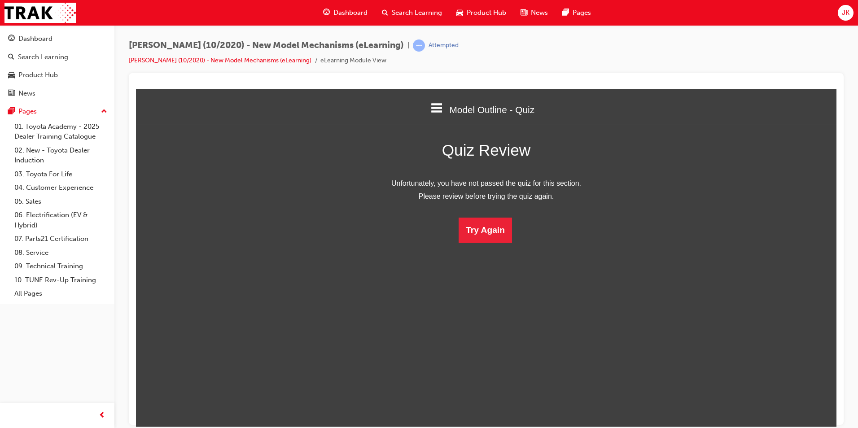
click at [466, 249] on html "Model Outline - Quiz Welcome Model Outline - Document Model Outline - Quiz HV S…" at bounding box center [486, 257] width 700 height 337
click at [461, 230] on button "Try Again" at bounding box center [485, 229] width 53 height 25
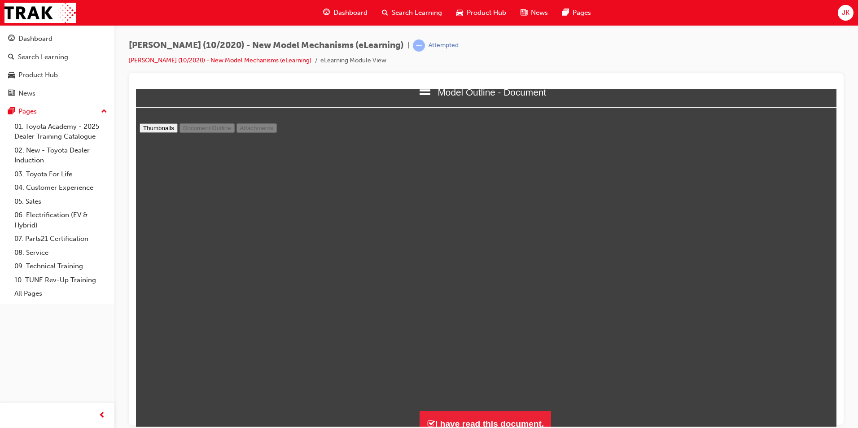
scroll to position [27, 0]
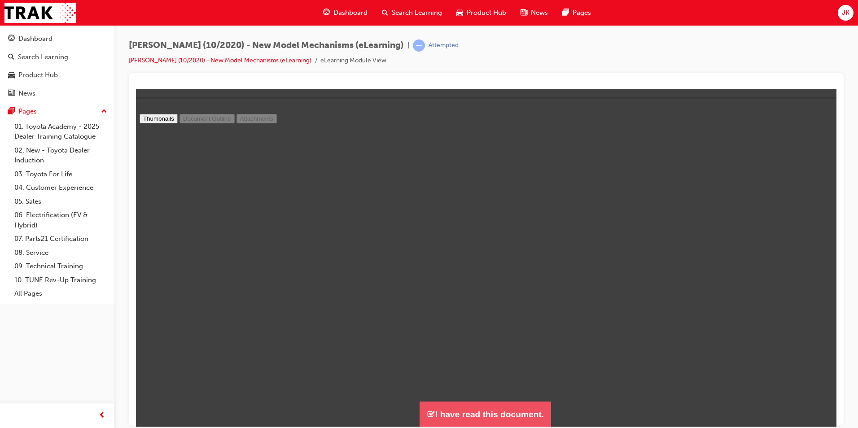
click at [513, 417] on button "I have read this document." at bounding box center [485, 414] width 131 height 26
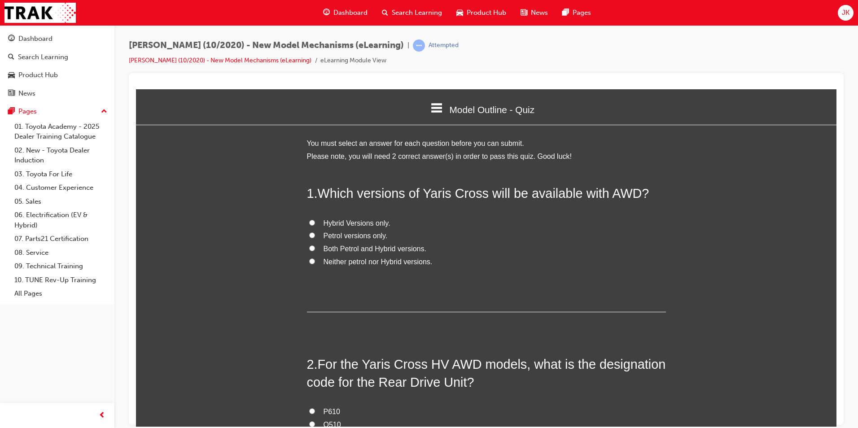
click at [327, 188] on span "Which versions of Yaris Cross will be available with AWD?" at bounding box center [484, 193] width 332 height 14
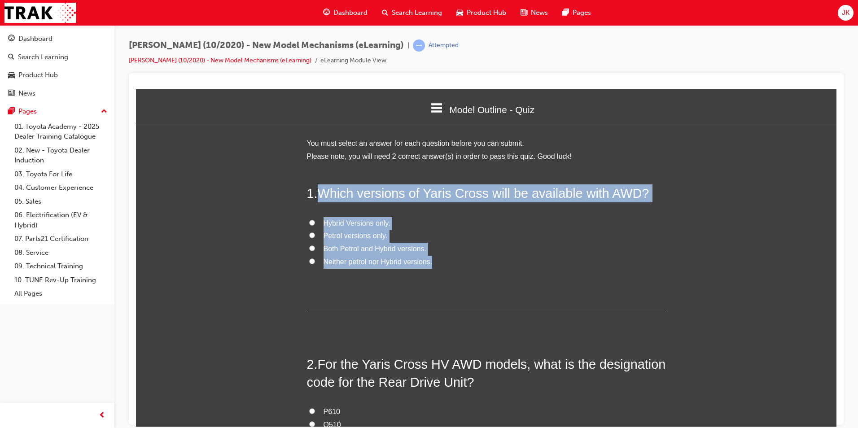
drag, startPoint x: 314, startPoint y: 194, endPoint x: 437, endPoint y: 261, distance: 140.2
click at [437, 261] on div "1 . Which versions of Yaris Cross will be available with AWD? Hybrid Versions o…" at bounding box center [486, 248] width 359 height 128
copy div "Which versions of Yaris Cross will be available with AWD? Hybrid Versions only.…"
click at [339, 221] on span "Hybrid Versions only." at bounding box center [357, 223] width 67 height 8
click at [315, 221] on input "Hybrid Versions only." at bounding box center [312, 222] width 6 height 6
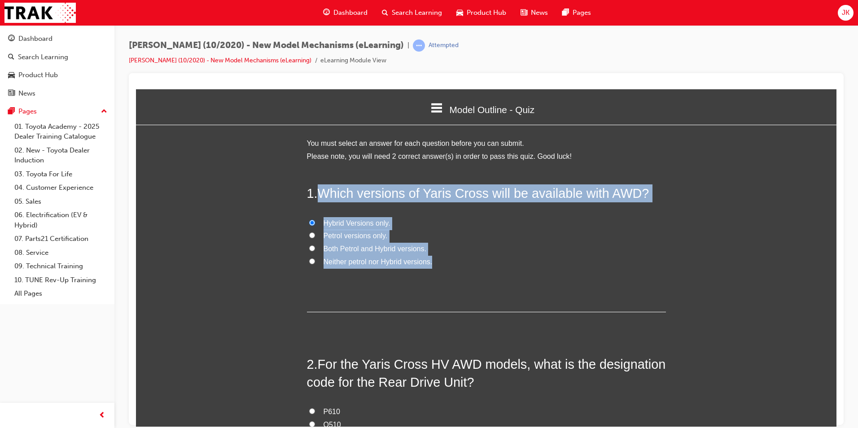
radio input "true"
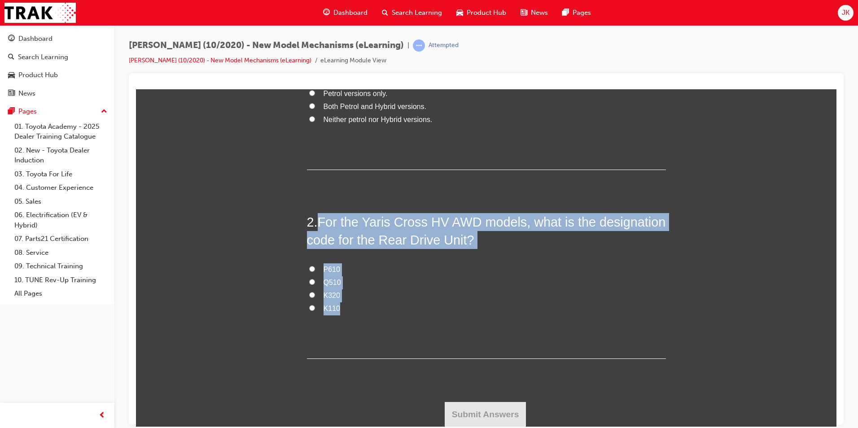
drag, startPoint x: 318, startPoint y: 221, endPoint x: 369, endPoint y: 300, distance: 94.5
click at [369, 300] on div "2 . For the Yaris Cross HV AWD models, what is the designation code for the Rea…" at bounding box center [486, 286] width 359 height 146
copy div "For the Yaris Cross HV AWD models, what is the designation code for the Rear Dr…"
click at [363, 299] on label "K320" at bounding box center [486, 295] width 359 height 13
click at [315, 298] on input "K320" at bounding box center [312, 295] width 6 height 6
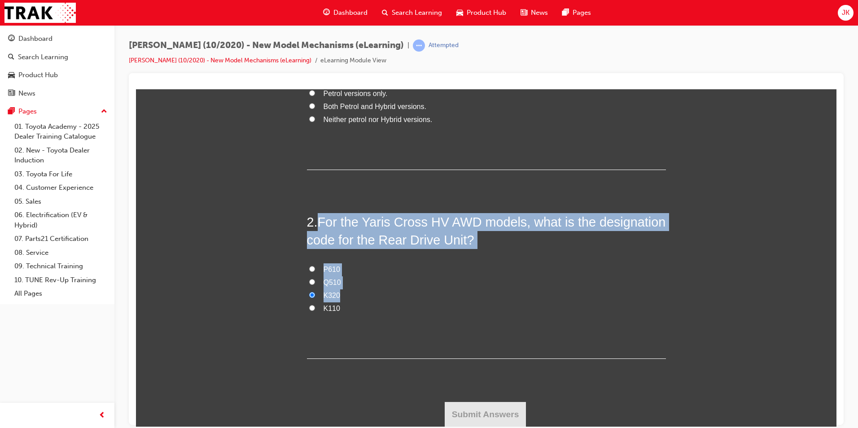
radio input "true"
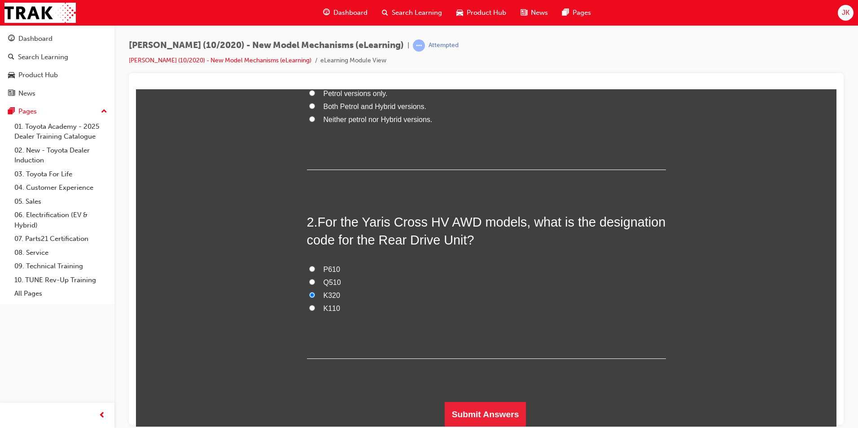
click at [338, 283] on label "Q510" at bounding box center [486, 282] width 359 height 13
click at [315, 283] on input "Q510" at bounding box center [312, 282] width 6 height 6
radio input "true"
click at [495, 403] on button "Submit Answers" at bounding box center [486, 414] width 82 height 25
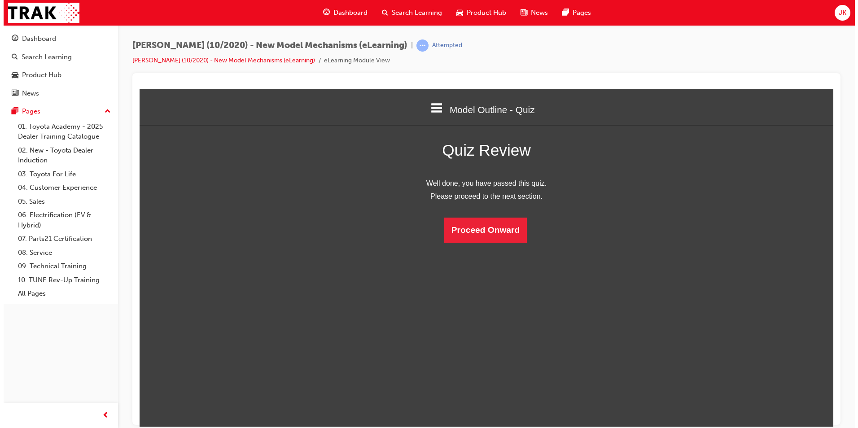
scroll to position [119, 714]
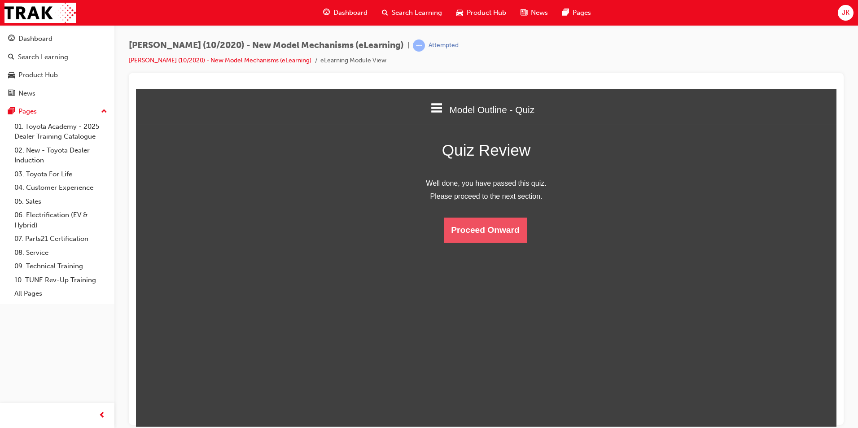
click at [477, 230] on button "Proceed Onward" at bounding box center [485, 229] width 83 height 25
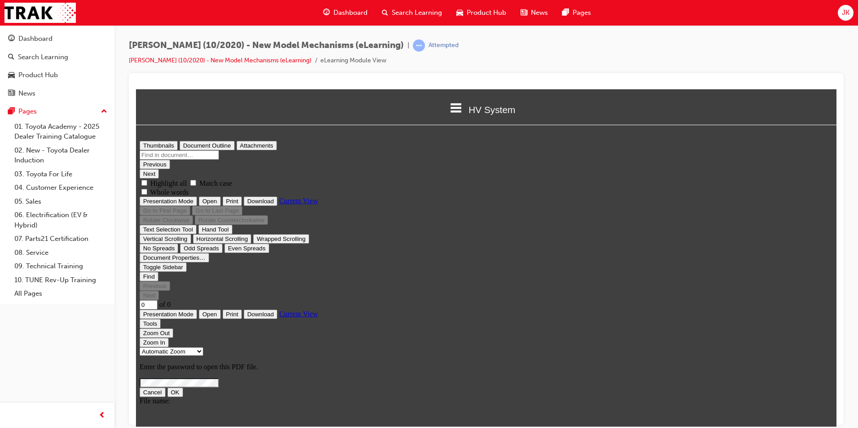
scroll to position [0, 0]
type input "21"
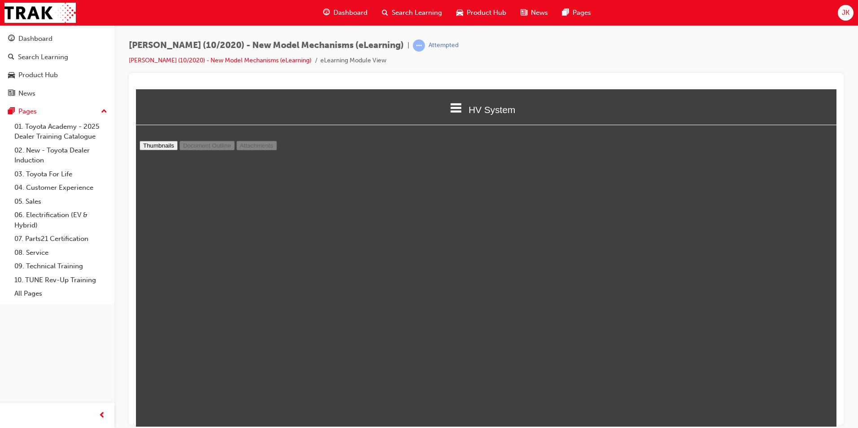
scroll to position [27, 0]
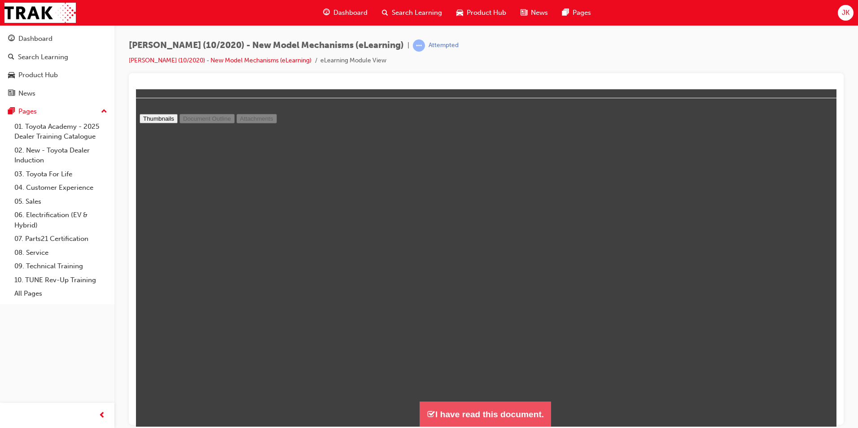
click at [476, 411] on button "I have read this document." at bounding box center [485, 414] width 131 height 26
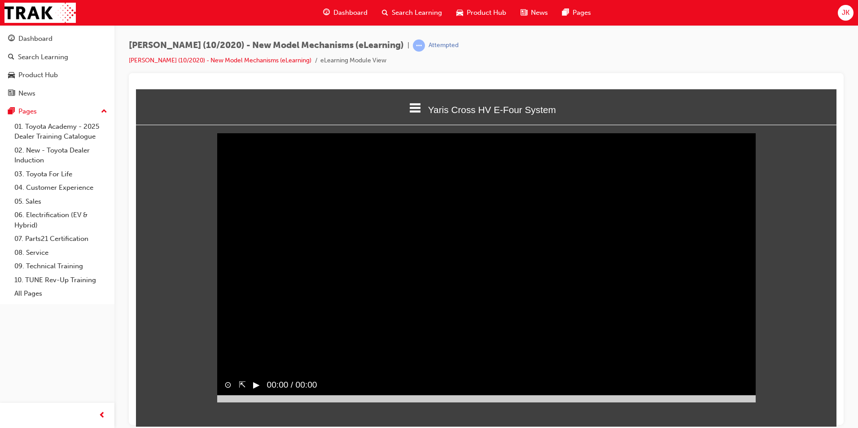
scroll to position [284, 714]
click at [734, 402] on div "⊙ ⇱ ▶︎ 00:00 / 02:38" at bounding box center [486, 388] width 538 height 27
click at [669, 402] on div "⊙ ⇱ ‖ 00:27 / 02:38" at bounding box center [486, 388] width 538 height 27
click at [663, 402] on div at bounding box center [486, 398] width 538 height 7
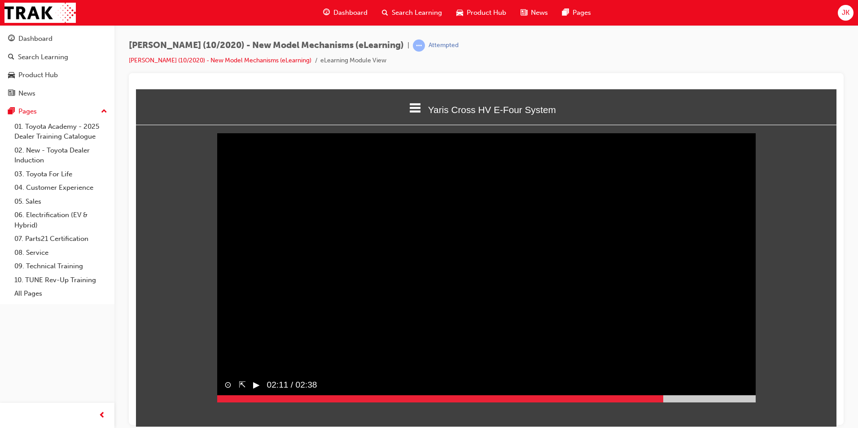
click at [714, 402] on div "⊙ ⇱ ▶︎ 02:11 / 02:38" at bounding box center [486, 388] width 538 height 27
drag, startPoint x: 731, startPoint y: 411, endPoint x: 735, endPoint y: 411, distance: 4.6
click at [735, 402] on div at bounding box center [486, 398] width 538 height 7
click at [753, 402] on div at bounding box center [486, 398] width 538 height 7
click at [259, 391] on button "▶︎" at bounding box center [256, 384] width 7 height 13
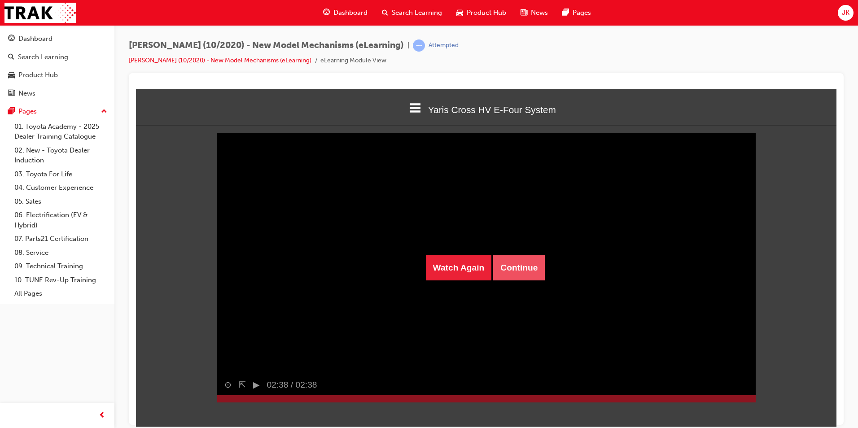
click at [520, 267] on button "Continue" at bounding box center [519, 267] width 52 height 25
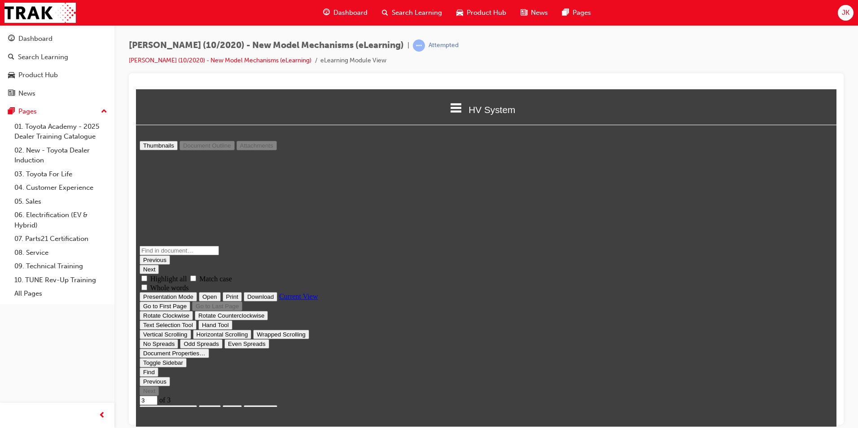
scroll to position [27, 0]
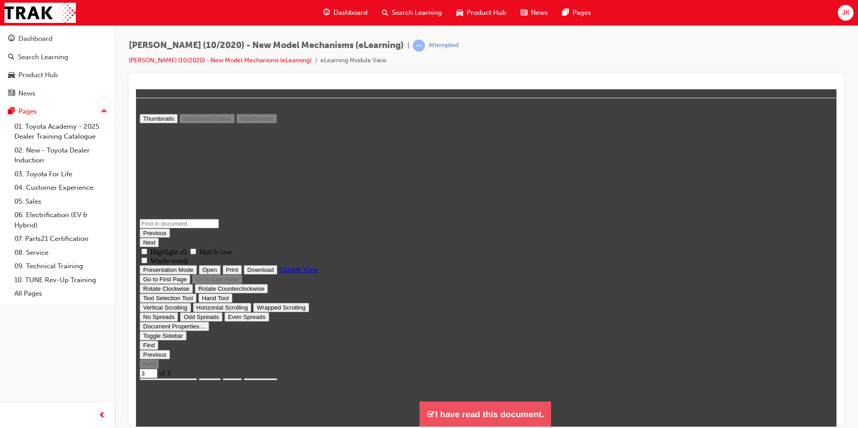
click at [508, 405] on button "I have read this document." at bounding box center [485, 414] width 131 height 26
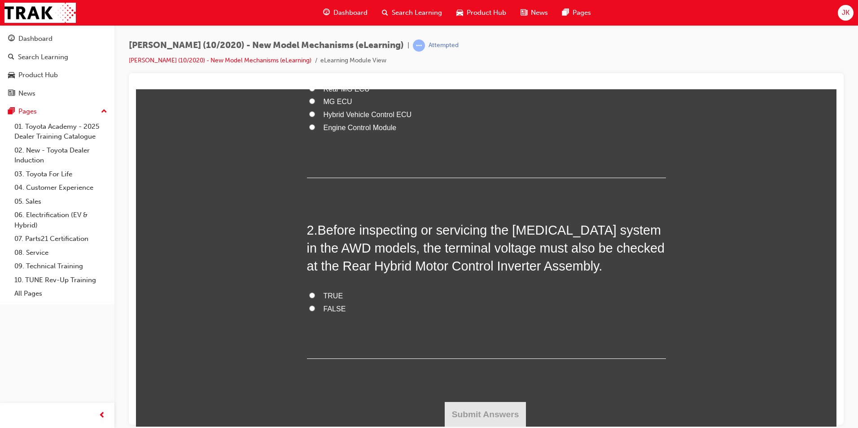
scroll to position [0, 0]
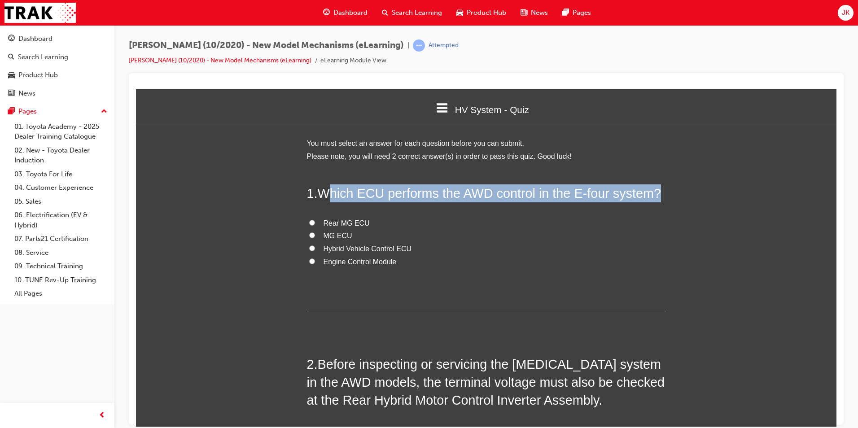
drag, startPoint x: 323, startPoint y: 192, endPoint x: 412, endPoint y: 268, distance: 117.7
click at [412, 268] on div "1 . Which ECU performs the AWD control in the E-four system? Rear MG ECU MG ECU…" at bounding box center [486, 248] width 359 height 128
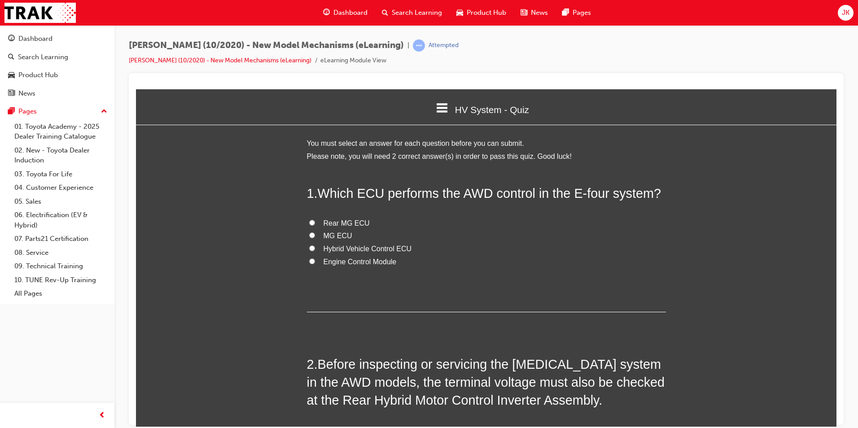
click at [320, 193] on span "Which ECU performs the AWD control in the E-four system?" at bounding box center [490, 193] width 344 height 14
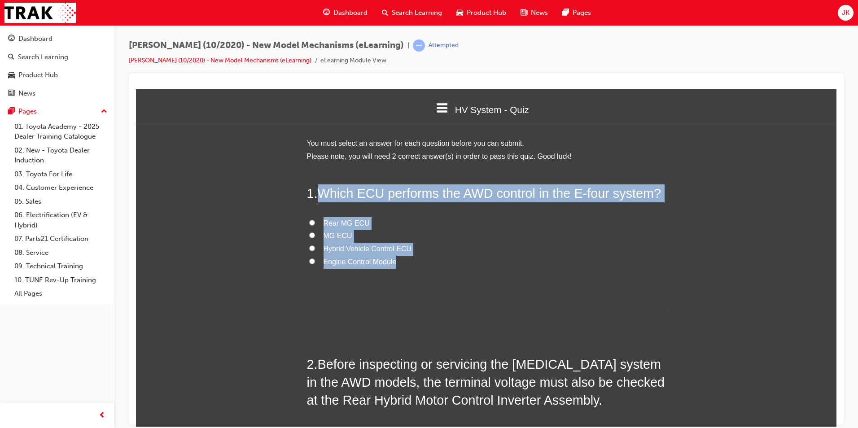
drag, startPoint x: 318, startPoint y: 192, endPoint x: 399, endPoint y: 264, distance: 108.7
click at [399, 264] on div "1 . Which ECU performs the AWD control in the E-four system? Rear MG ECU MG ECU…" at bounding box center [486, 248] width 359 height 128
copy div "Which ECU performs the AWD control in the E-four system? Rear MG ECU MG ECU Hyb…"
click at [359, 251] on span "Hybrid Vehicle Control ECU" at bounding box center [368, 249] width 88 height 8
click at [315, 251] on input "Hybrid Vehicle Control ECU" at bounding box center [312, 248] width 6 height 6
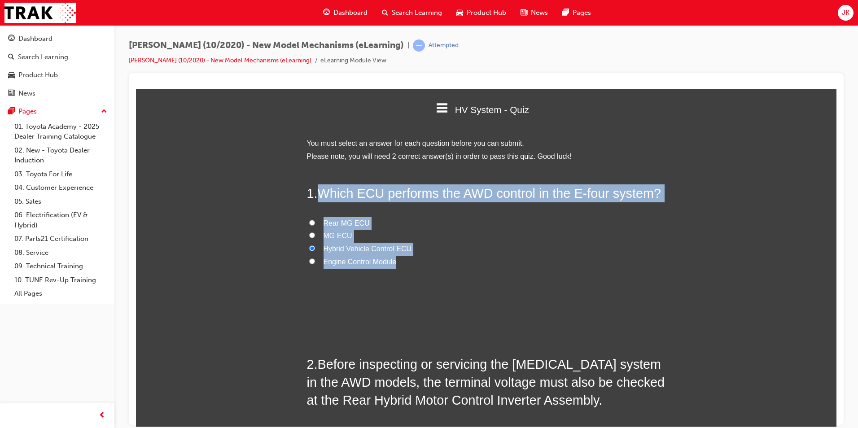
radio input "true"
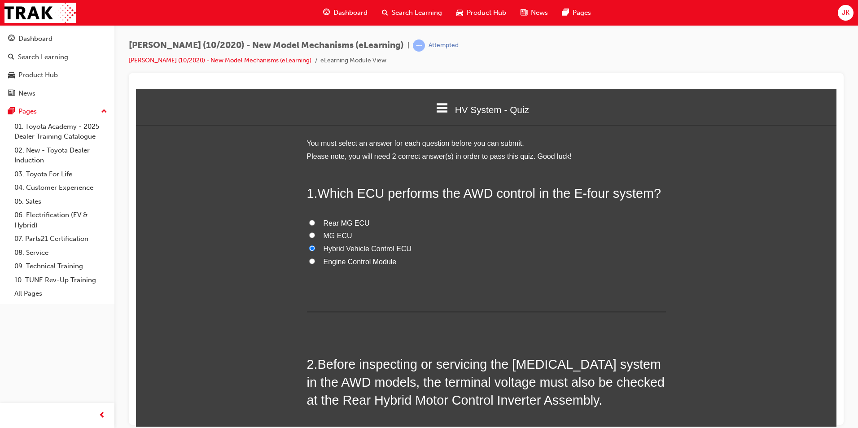
scroll to position [134, 0]
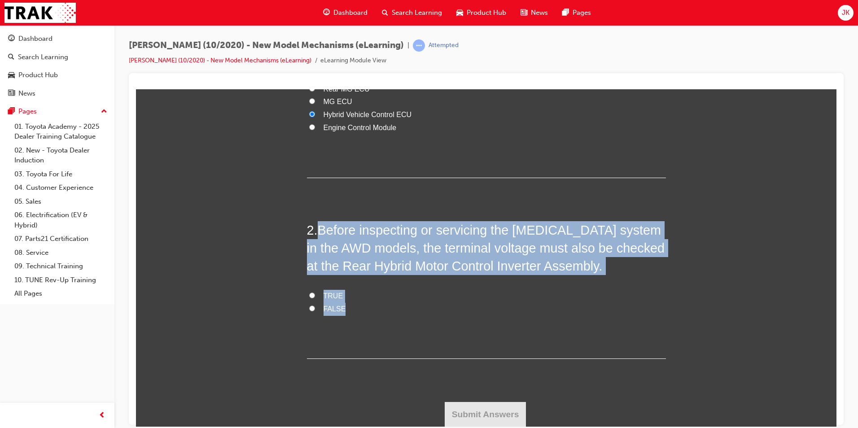
drag, startPoint x: 318, startPoint y: 229, endPoint x: 353, endPoint y: 302, distance: 81.7
click at [353, 302] on div "2 . Before inspecting or servicing the [MEDICAL_DATA] system in the AWD models,…" at bounding box center [486, 290] width 359 height 138
click at [311, 289] on label "TRUE" at bounding box center [486, 295] width 359 height 13
click at [311, 292] on input "TRUE" at bounding box center [312, 295] width 6 height 6
radio input "true"
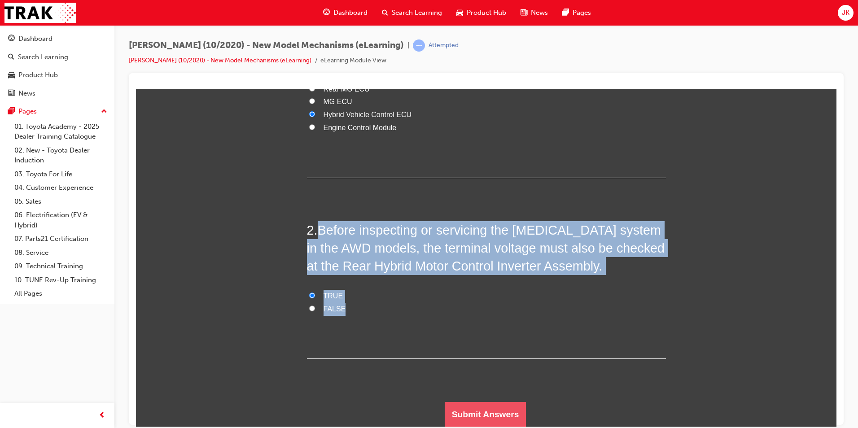
click at [462, 413] on button "Submit Answers" at bounding box center [486, 414] width 82 height 25
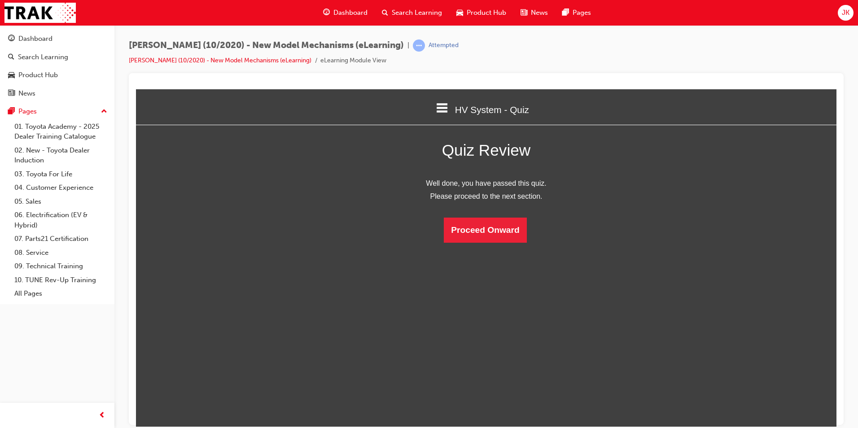
scroll to position [119, 714]
click at [503, 221] on button "Proceed Onward" at bounding box center [485, 229] width 83 height 25
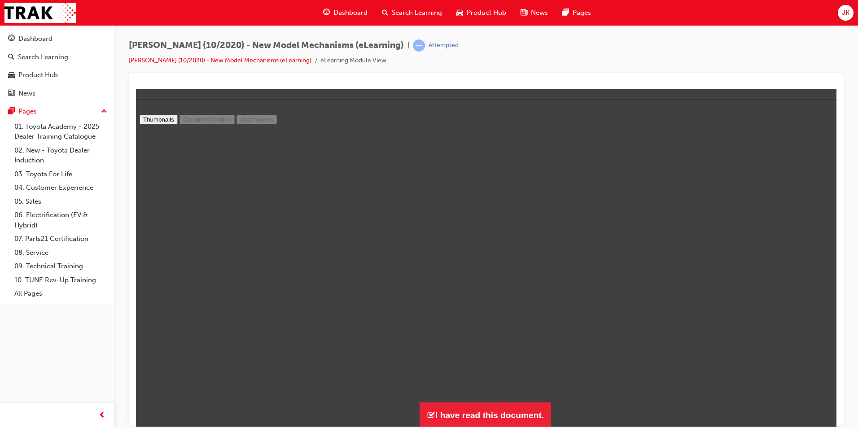
scroll to position [27, 0]
click at [508, 417] on button "I have read this document." at bounding box center [485, 414] width 131 height 26
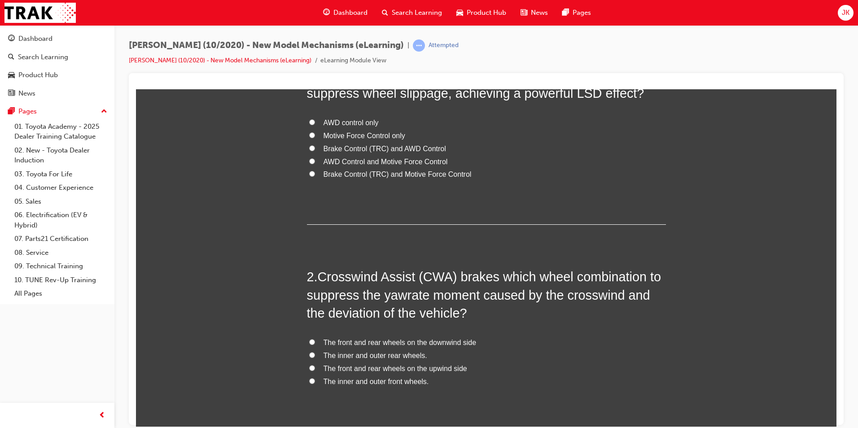
scroll to position [0, 0]
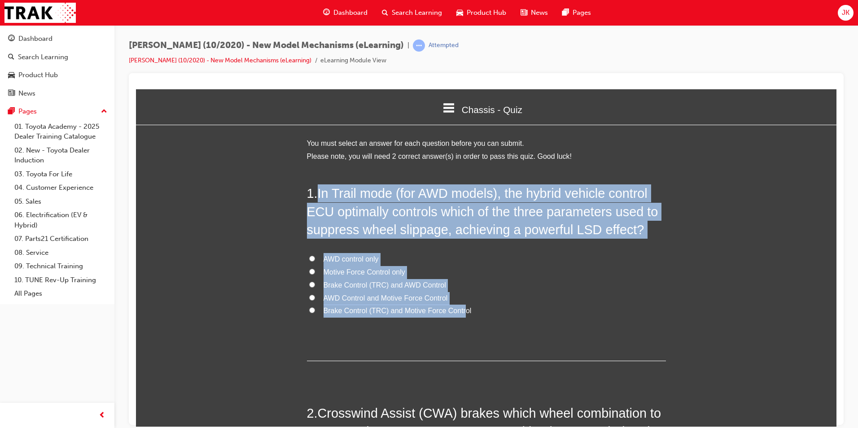
drag, startPoint x: 316, startPoint y: 189, endPoint x: 459, endPoint y: 310, distance: 187.0
click at [459, 310] on div "1 . In Trail mode (for AWD models), the hybrid vehicle control ECU optimally co…" at bounding box center [486, 272] width 359 height 177
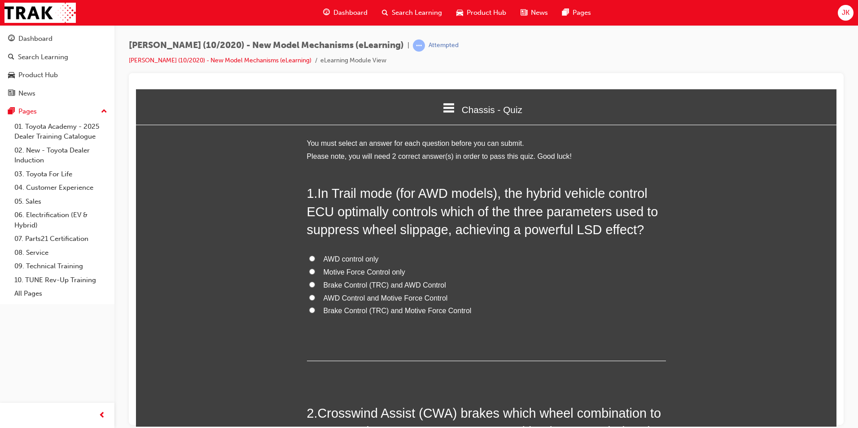
drag, startPoint x: 459, startPoint y: 310, endPoint x: 442, endPoint y: 309, distance: 17.5
click at [446, 319] on div "1 . In Trail mode (for AWD models), the hybrid vehicle control ECU optimally co…" at bounding box center [486, 272] width 359 height 177
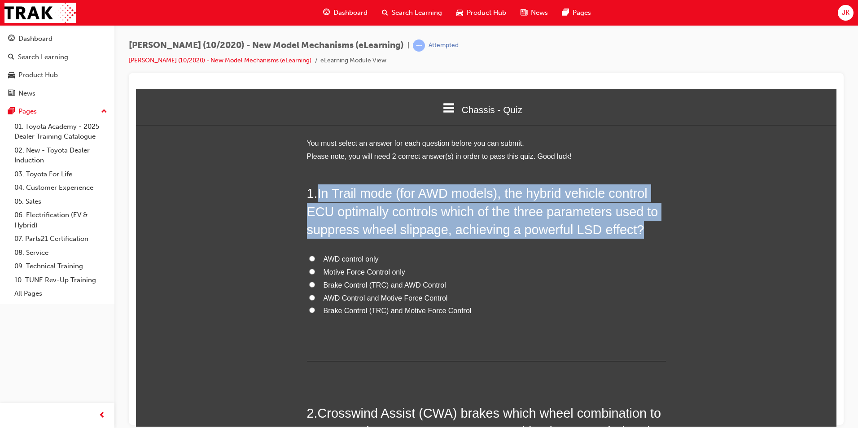
drag, startPoint x: 315, startPoint y: 189, endPoint x: 482, endPoint y: 321, distance: 213.5
click at [482, 321] on div "1 . In Trail mode (for AWD models), the hybrid vehicle control ECU optimally co…" at bounding box center [486, 272] width 359 height 177
copy h2 "In Trail mode (for AWD models), the hybrid vehicle control ECU optimally contro…"
click at [389, 283] on span "Brake Control (TRC) and AWD Control" at bounding box center [385, 285] width 123 height 8
click at [315, 283] on input "Brake Control (TRC) and AWD Control" at bounding box center [312, 284] width 6 height 6
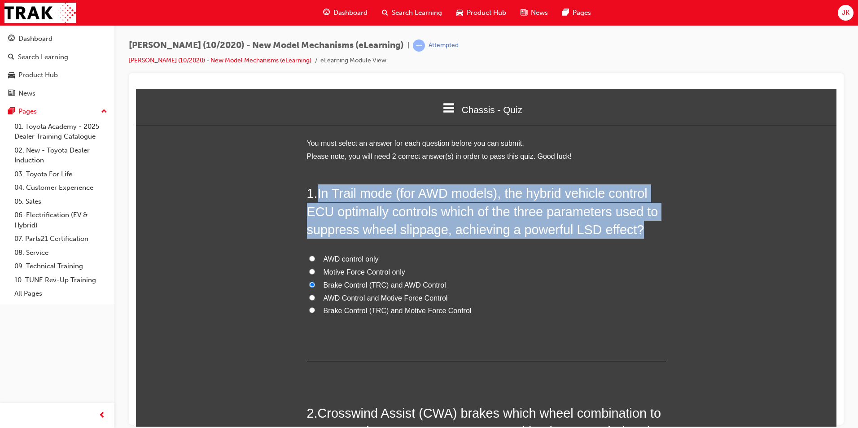
radio input "true"
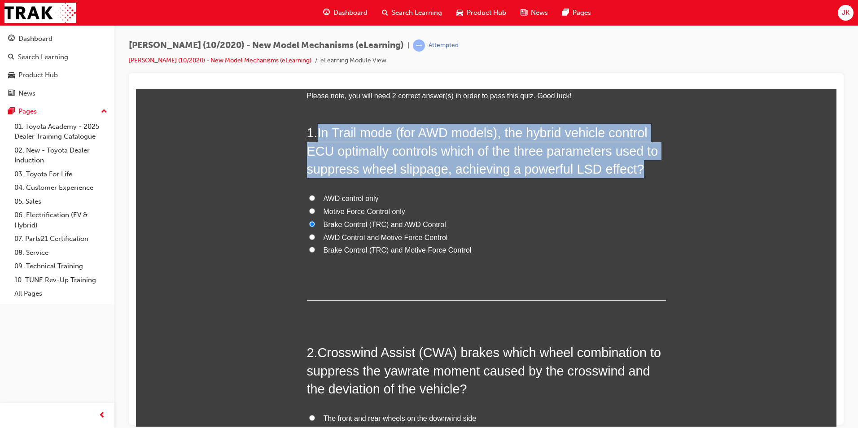
scroll to position [179, 0]
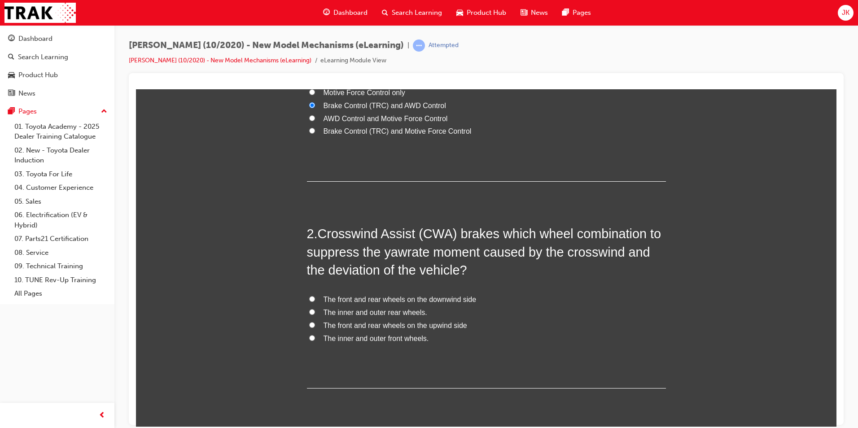
drag, startPoint x: 319, startPoint y: 231, endPoint x: 314, endPoint y: 231, distance: 4.9
click at [316, 231] on span "Crosswind Assist (CWA) brakes which wheel combination to suppress the yawrate m…" at bounding box center [484, 251] width 354 height 51
drag, startPoint x: 314, startPoint y: 231, endPoint x: 319, endPoint y: 233, distance: 5.3
click at [317, 233] on h2 "2 . Crosswind Assist (CWA) brakes which wheel combination to suppress the yawra…" at bounding box center [486, 251] width 359 height 54
click at [318, 229] on span "Crosswind Assist (CWA) brakes which wheel combination to suppress the yawrate m…" at bounding box center [484, 251] width 354 height 51
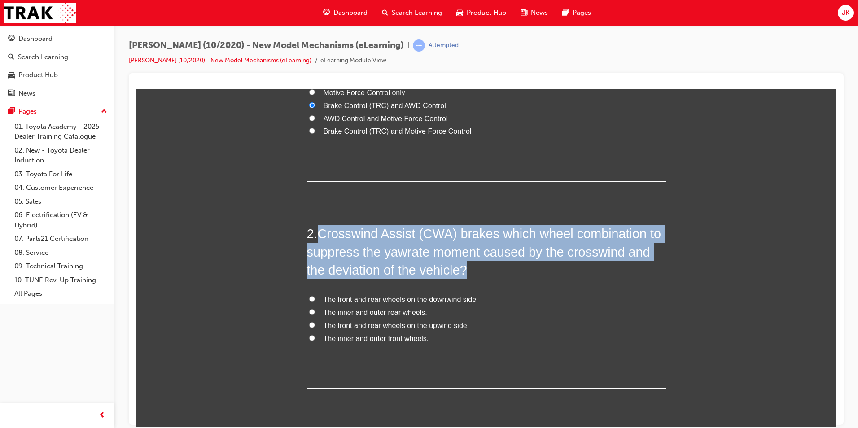
drag, startPoint x: 316, startPoint y: 222, endPoint x: 510, endPoint y: 362, distance: 239.2
click at [510, 362] on div "2 . Crosswind Assist (CWA) brakes which wheel combination to suppress the yawra…" at bounding box center [486, 306] width 359 height 164
copy h2 "Crosswind Assist (CWA) brakes which wheel combination to suppress the yawrate m…"
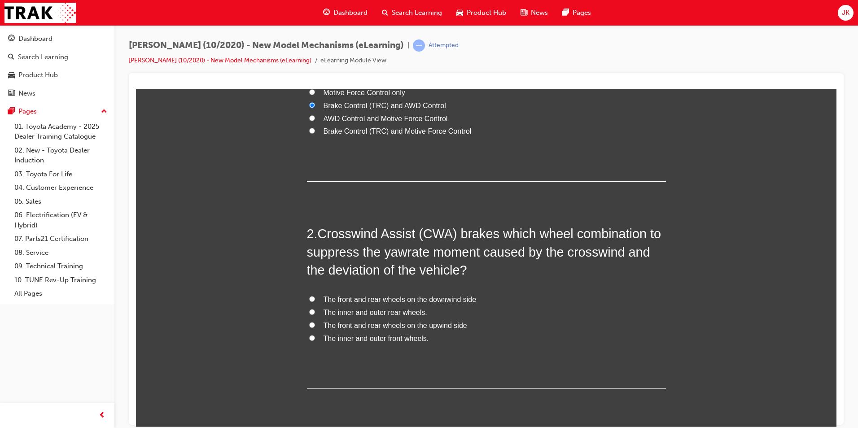
click at [507, 349] on div "2 . Crosswind Assist (CWA) brakes which wheel combination to suppress the yawra…" at bounding box center [486, 306] width 359 height 164
click at [433, 328] on span "The front and rear wheels on the upwind side" at bounding box center [396, 325] width 144 height 8
click at [315, 328] on input "The front and rear wheels on the upwind side" at bounding box center [312, 325] width 6 height 6
radio input "true"
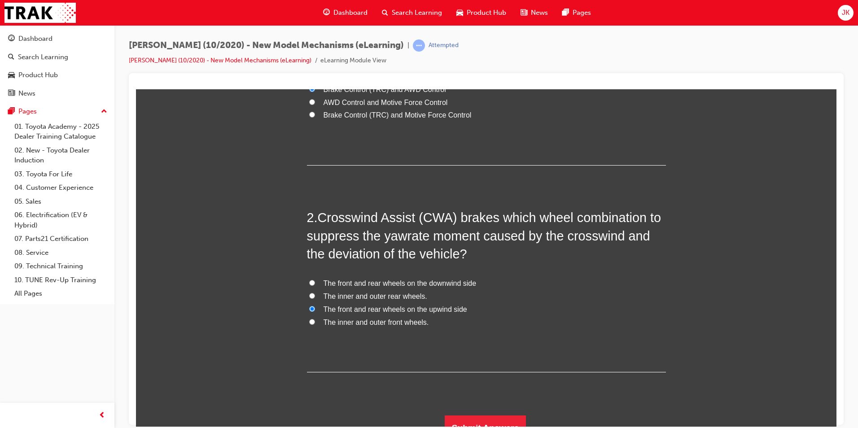
scroll to position [209, 0]
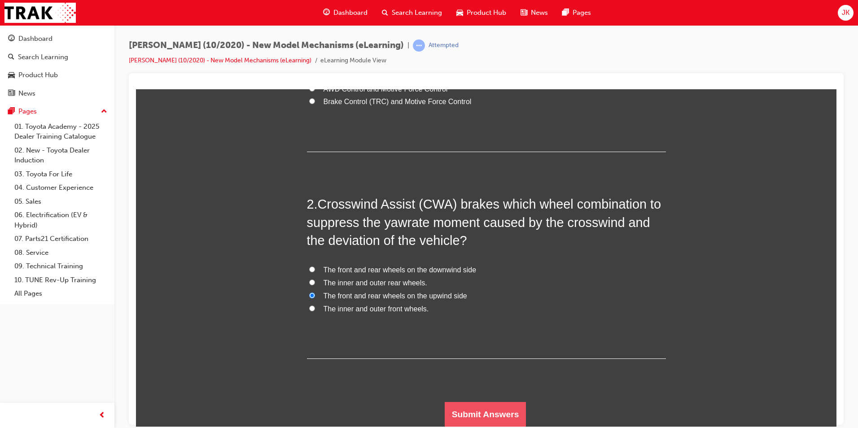
click at [473, 408] on button "Submit Answers" at bounding box center [486, 414] width 82 height 25
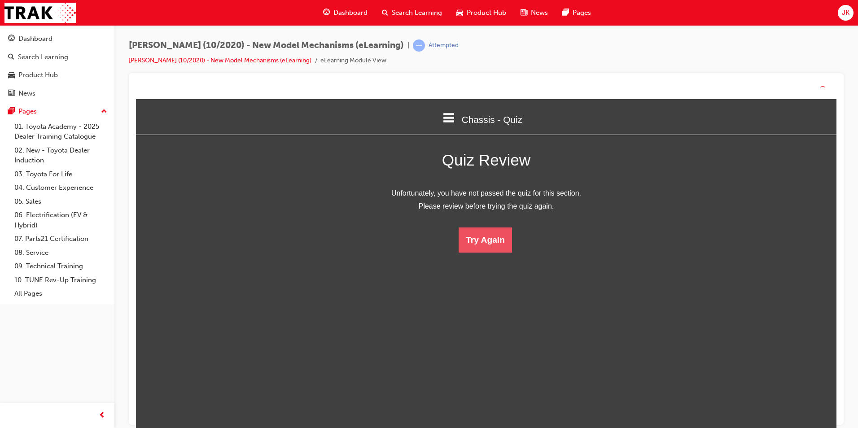
scroll to position [119, 714]
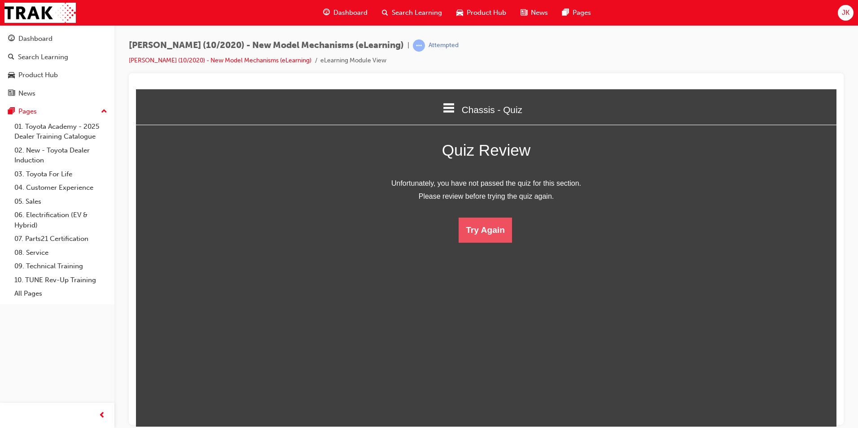
click at [472, 222] on button "Try Again" at bounding box center [485, 229] width 53 height 25
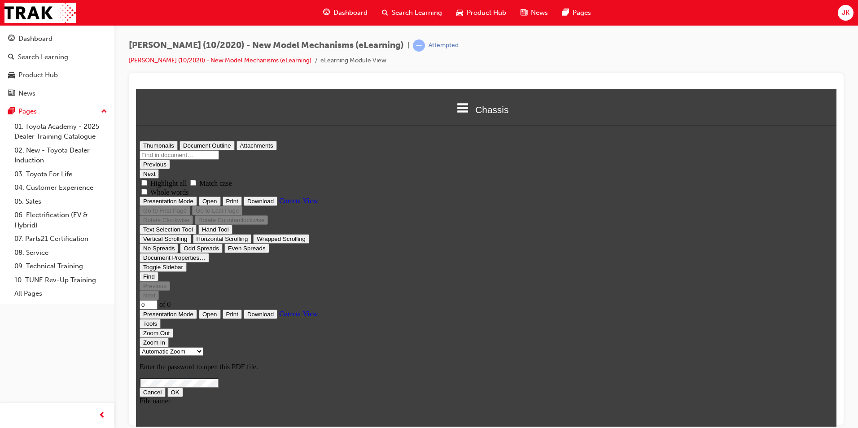
scroll to position [331, 708]
type input "12"
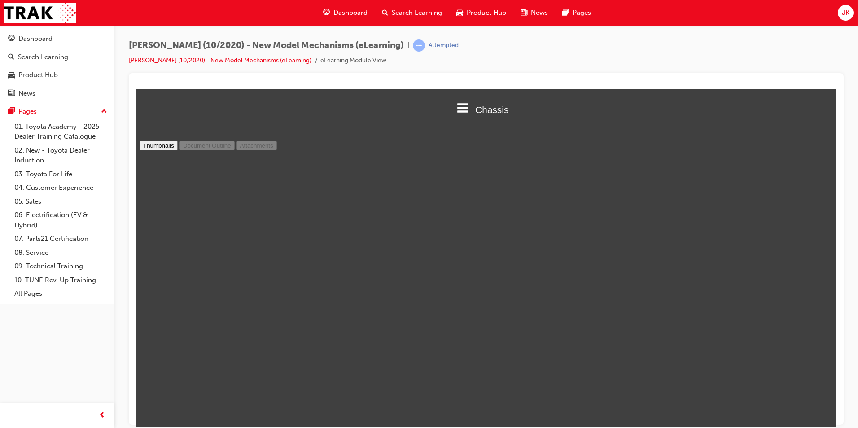
scroll to position [27, 0]
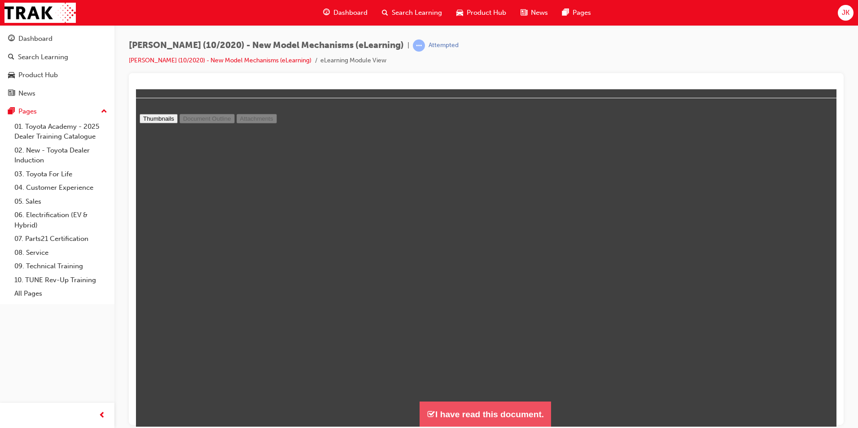
click at [485, 416] on button "I have read this document." at bounding box center [485, 414] width 131 height 26
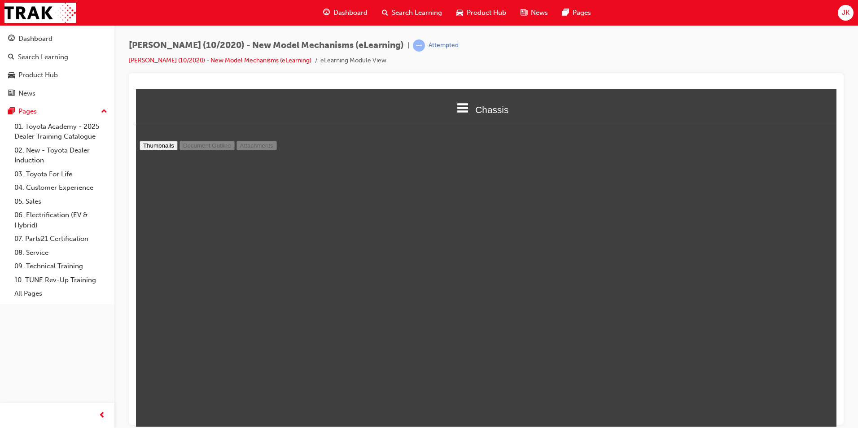
scroll to position [513, 708]
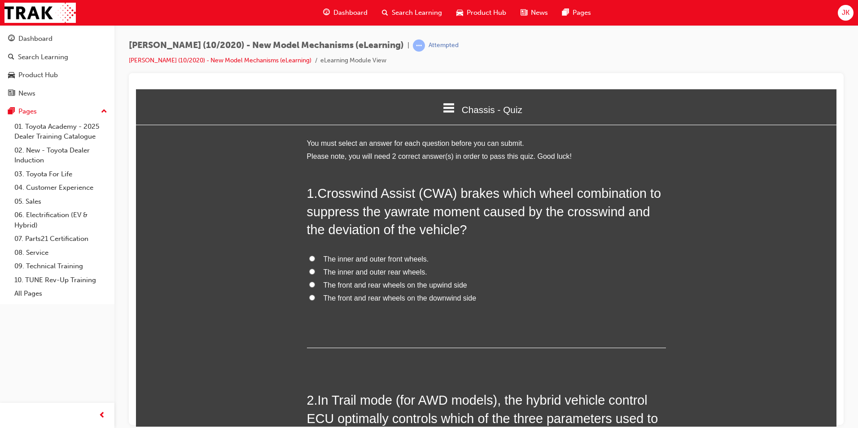
click at [399, 283] on span "The front and rear wheels on the upwind side" at bounding box center [396, 285] width 144 height 8
click at [315, 283] on input "The front and rear wheels on the upwind side" at bounding box center [312, 284] width 6 height 6
radio input "true"
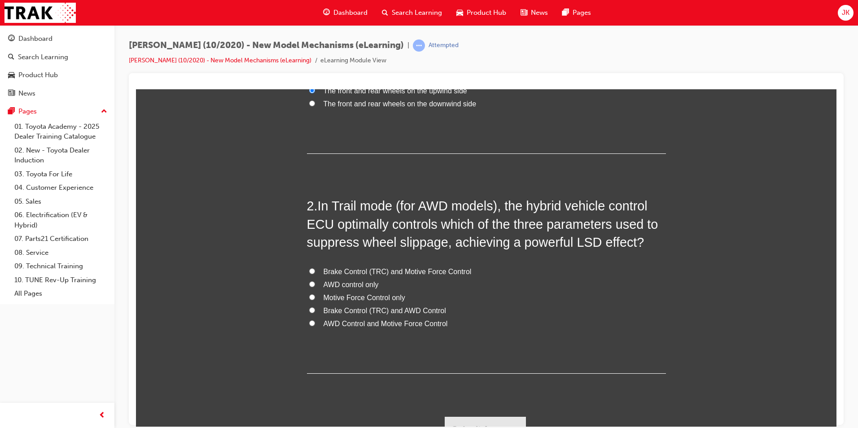
scroll to position [209, 0]
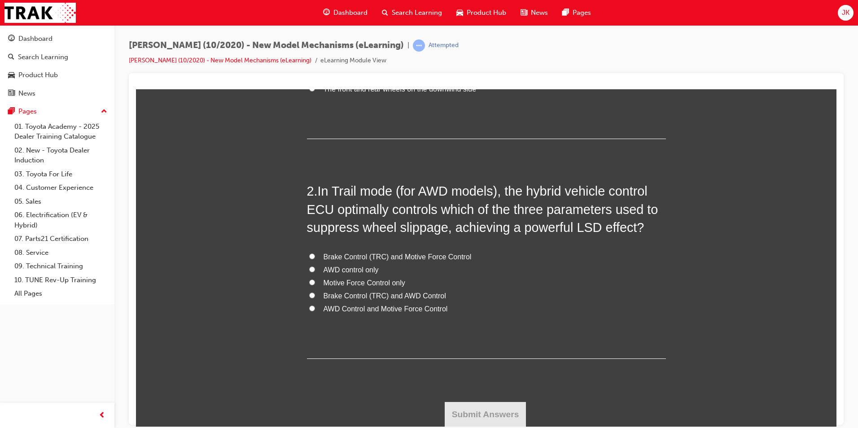
click at [313, 290] on label "Brake Control (TRC) and AWD Control" at bounding box center [486, 295] width 359 height 13
click at [313, 292] on input "Brake Control (TRC) and AWD Control" at bounding box center [312, 295] width 6 height 6
radio input "true"
click at [473, 417] on button "Submit Answers" at bounding box center [486, 414] width 82 height 25
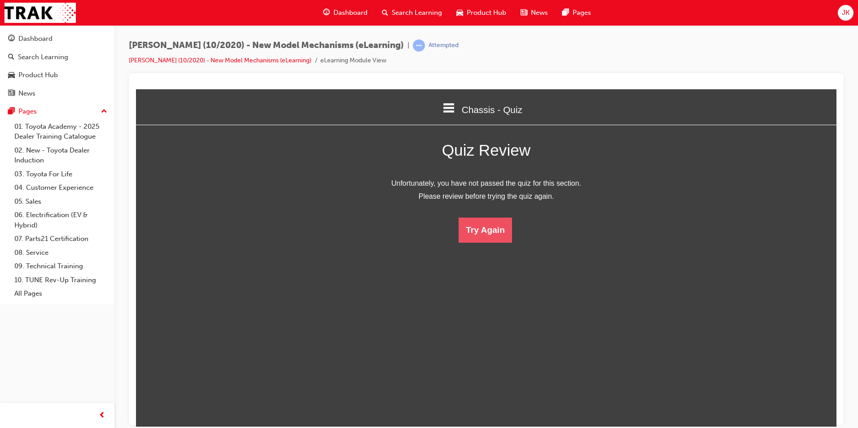
scroll to position [119, 714]
click at [484, 227] on button "Try Again" at bounding box center [485, 229] width 53 height 25
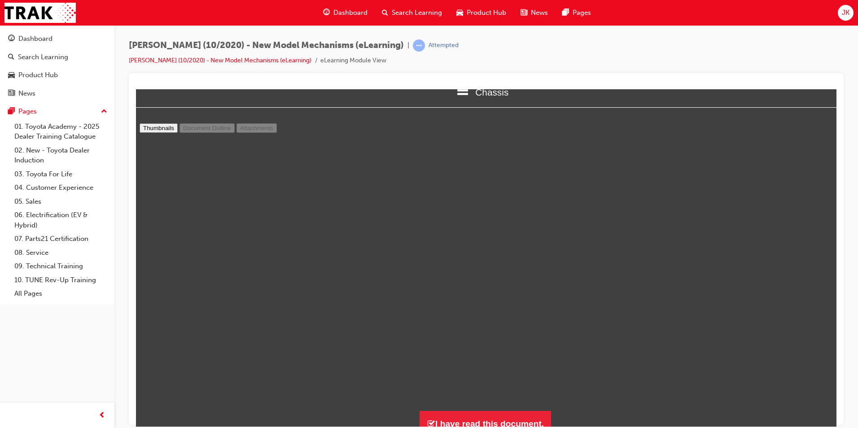
scroll to position [27, 0]
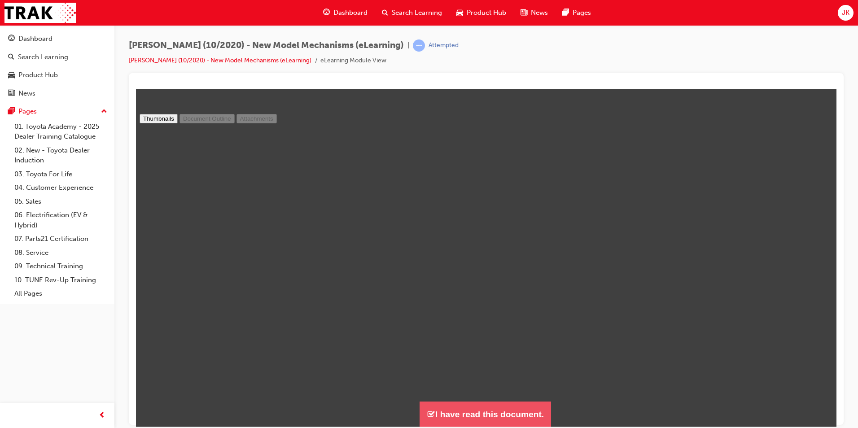
click at [490, 405] on button "I have read this document." at bounding box center [485, 414] width 131 height 26
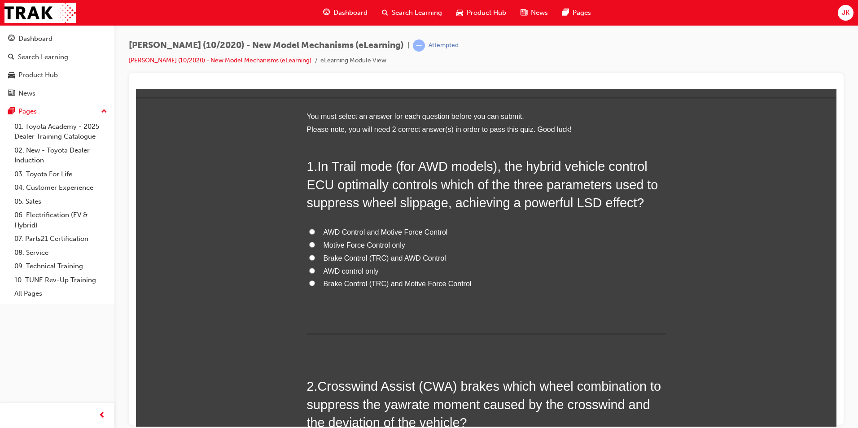
scroll to position [0, 0]
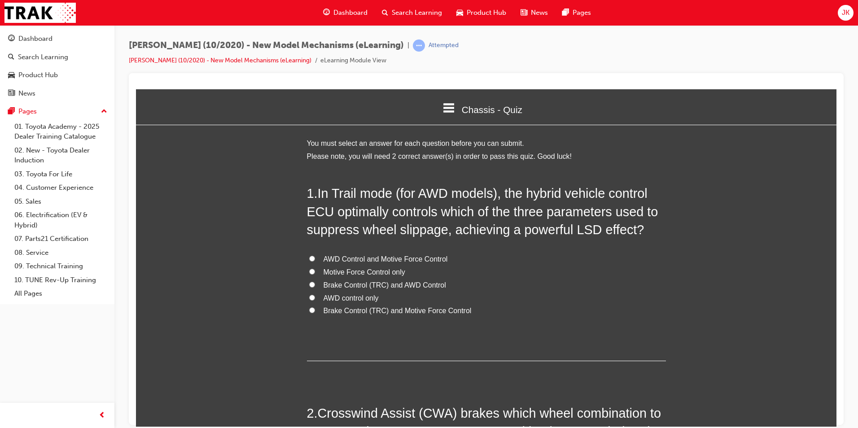
click at [309, 281] on input "Brake Control (TRC) and AWD Control" at bounding box center [312, 284] width 6 height 6
radio input "true"
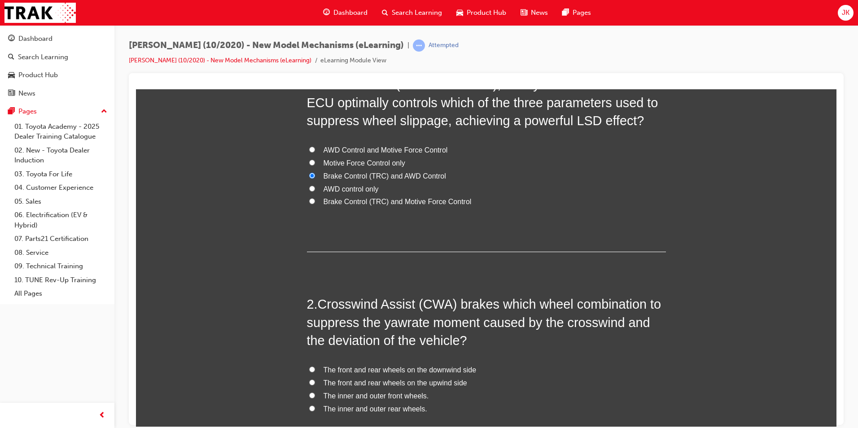
scroll to position [135, 0]
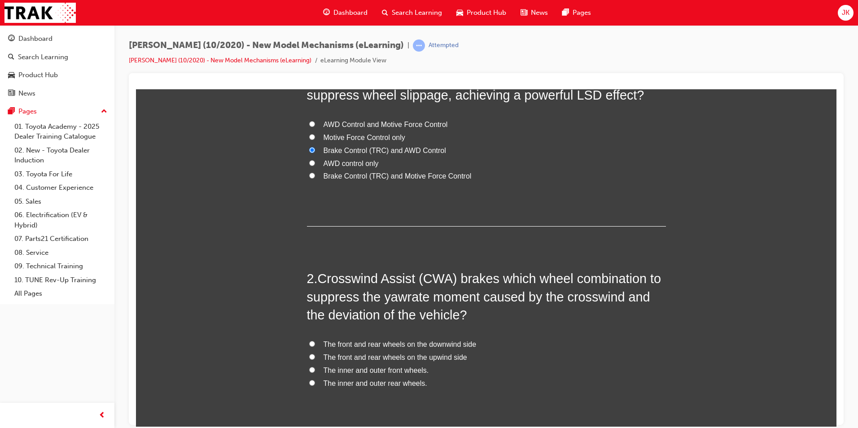
click at [309, 153] on label "Brake Control (TRC) and AWD Control" at bounding box center [486, 150] width 359 height 13
click at [309, 153] on input "Brake Control (TRC) and AWD Control" at bounding box center [312, 150] width 6 height 6
click at [315, 165] on label "AWD control only" at bounding box center [486, 163] width 359 height 13
click at [315, 165] on input "AWD control only" at bounding box center [312, 163] width 6 height 6
radio input "true"
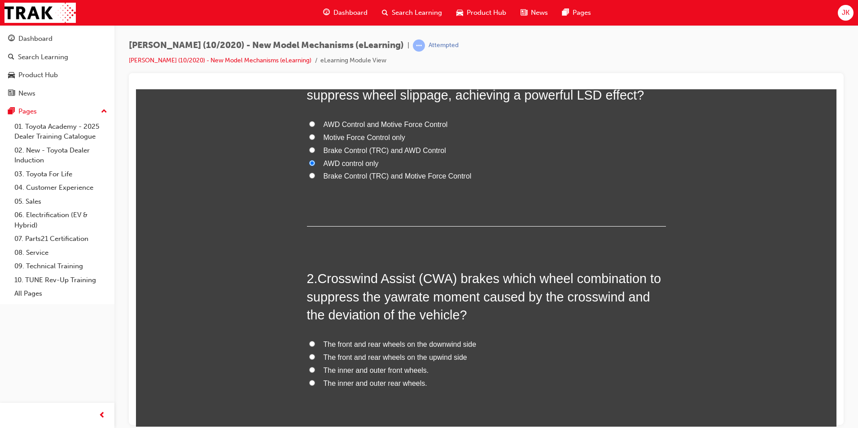
click at [313, 179] on label "Brake Control (TRC) and Motive Force Control" at bounding box center [486, 176] width 359 height 13
click at [313, 178] on input "Brake Control (TRC) and Motive Force Control" at bounding box center [312, 175] width 6 height 6
radio input "true"
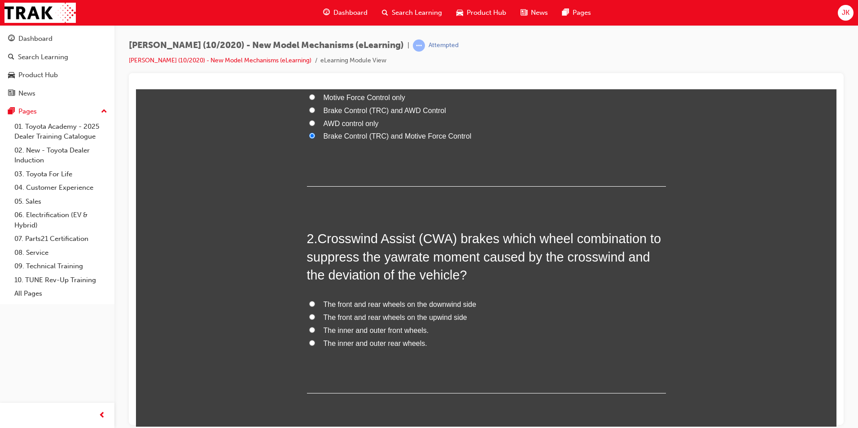
scroll to position [209, 0]
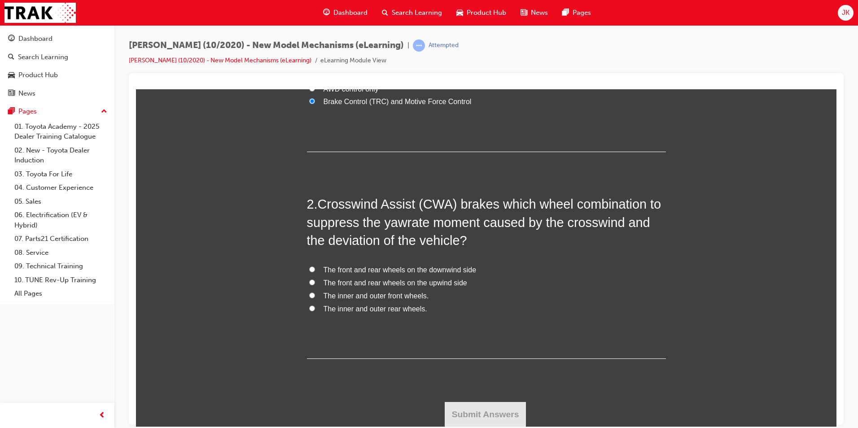
click at [309, 267] on input "The front and rear wheels on the downwind side" at bounding box center [312, 269] width 6 height 6
radio input "true"
click at [474, 415] on button "Submit Answers" at bounding box center [486, 414] width 82 height 25
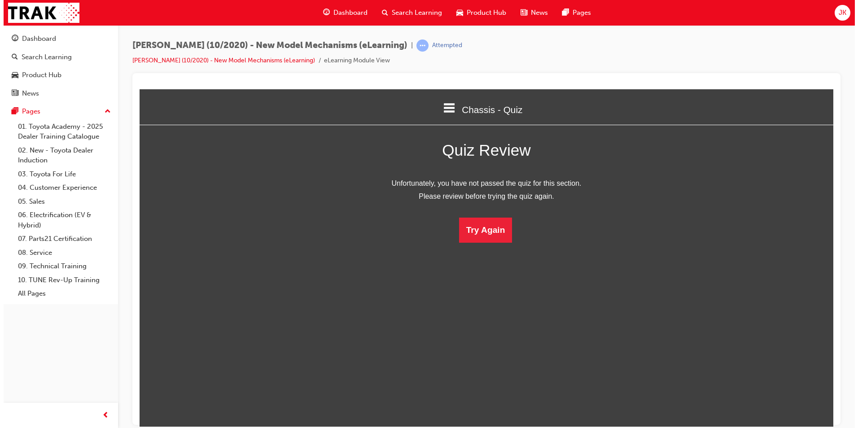
scroll to position [119, 714]
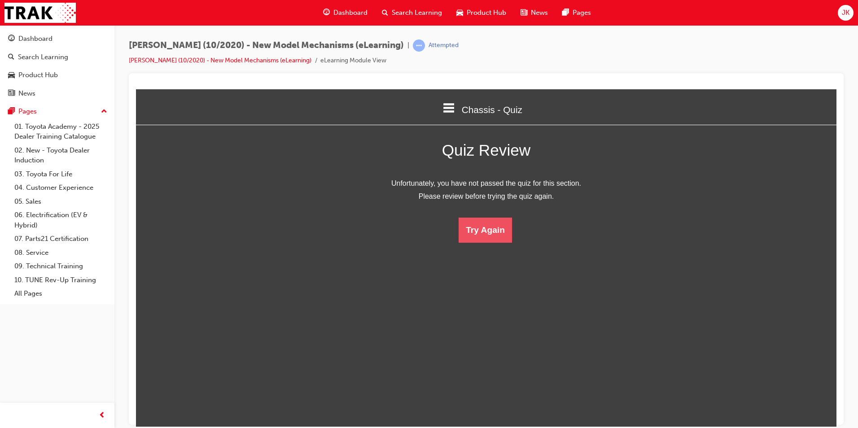
click at [476, 223] on button "Try Again" at bounding box center [485, 229] width 53 height 25
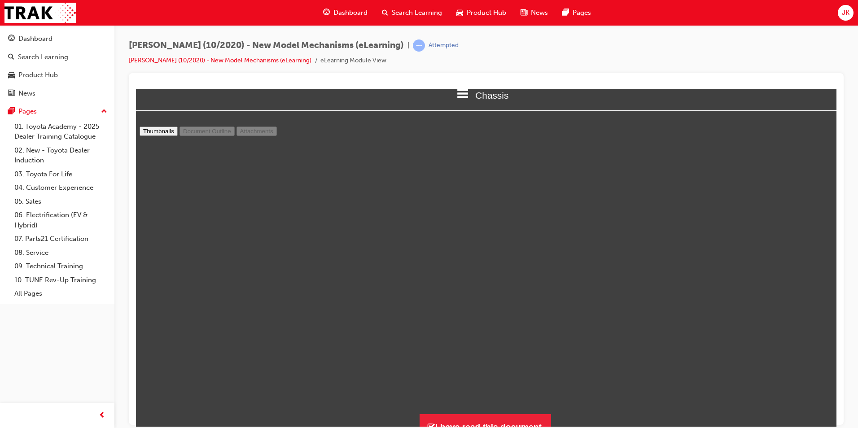
scroll to position [27, 0]
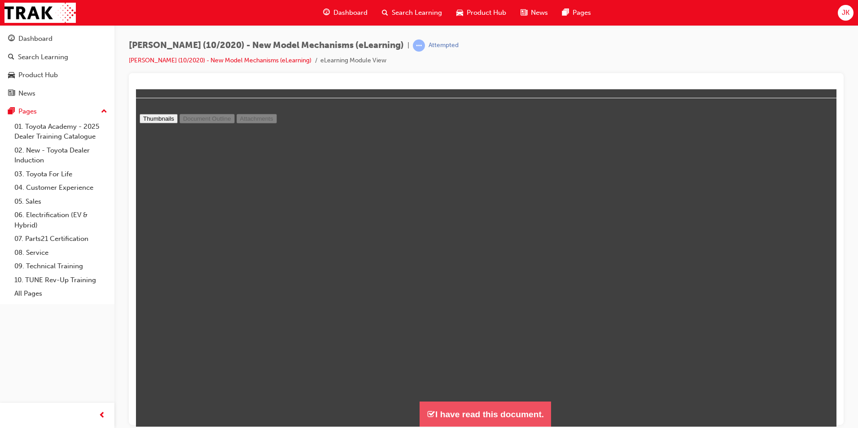
click at [488, 410] on button "I have read this document." at bounding box center [485, 414] width 131 height 26
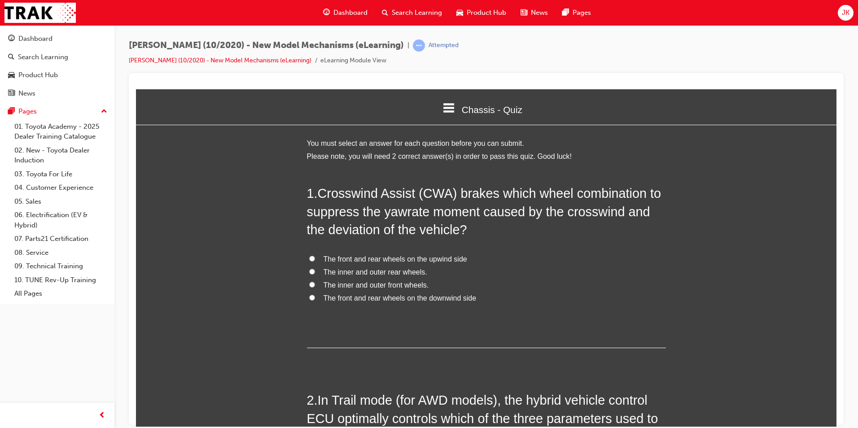
scroll to position [4, 4]
click at [309, 258] on input "The front and rear wheels on the upwind side" at bounding box center [312, 258] width 6 height 6
radio input "true"
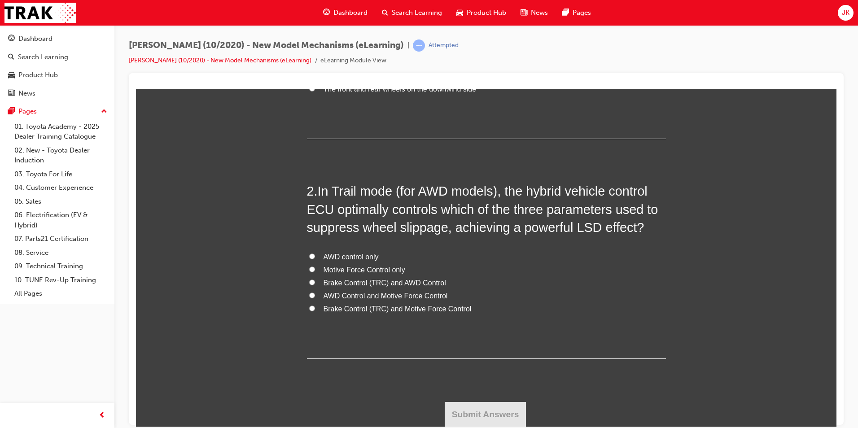
click at [313, 261] on label "AWD control only" at bounding box center [486, 256] width 359 height 13
click at [313, 259] on input "AWD control only" at bounding box center [312, 256] width 6 height 6
radio input "true"
click at [473, 412] on button "Submit Answers" at bounding box center [486, 414] width 82 height 25
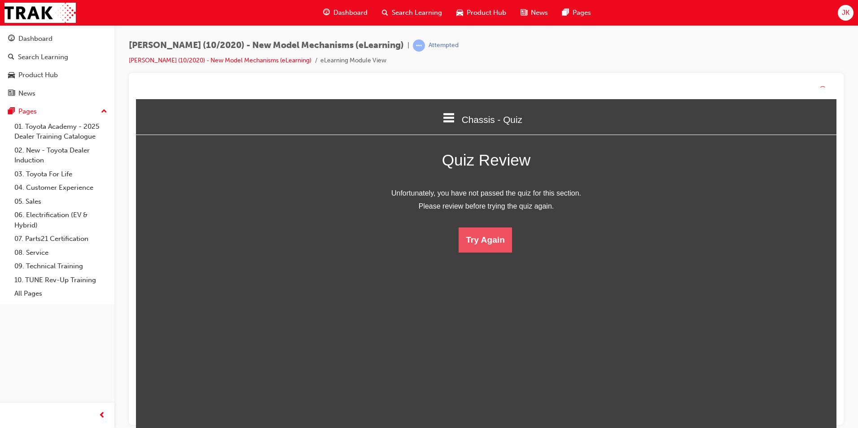
scroll to position [119, 714]
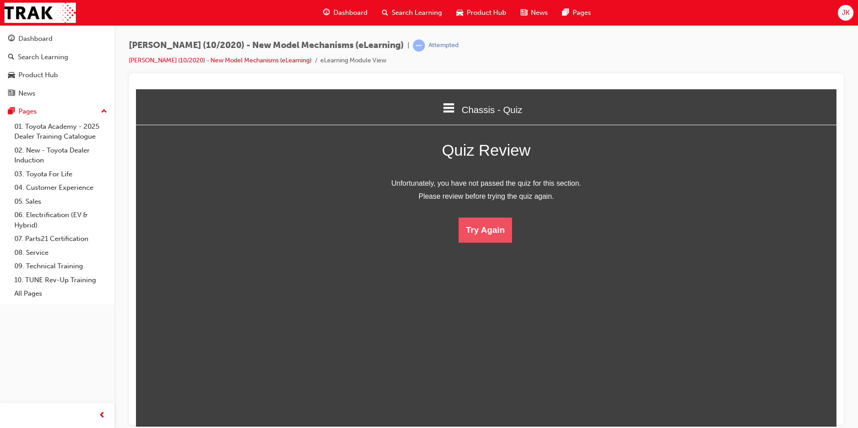
click at [470, 239] on button "Try Again" at bounding box center [485, 229] width 53 height 25
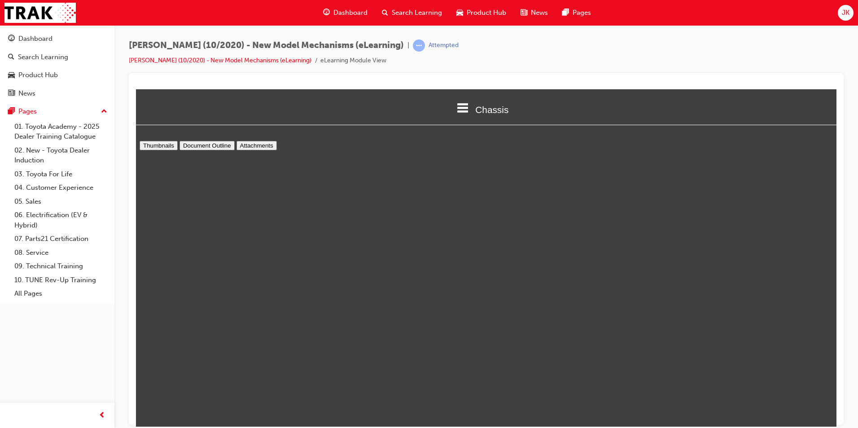
scroll to position [0, 0]
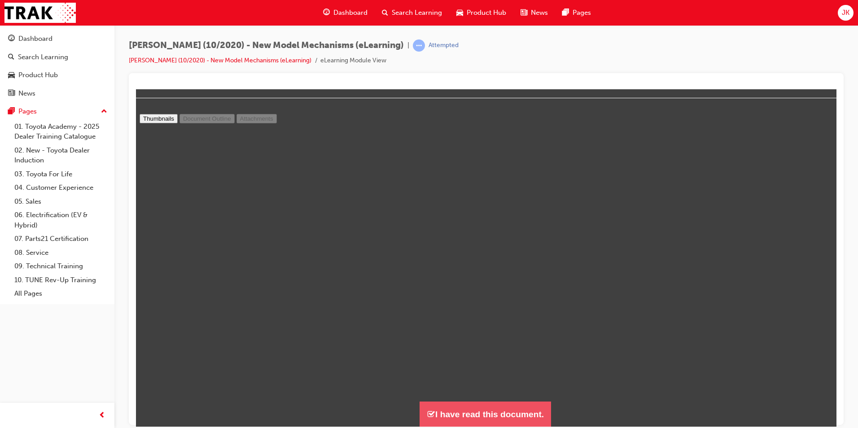
click at [484, 401] on button "I have read this document." at bounding box center [485, 414] width 131 height 26
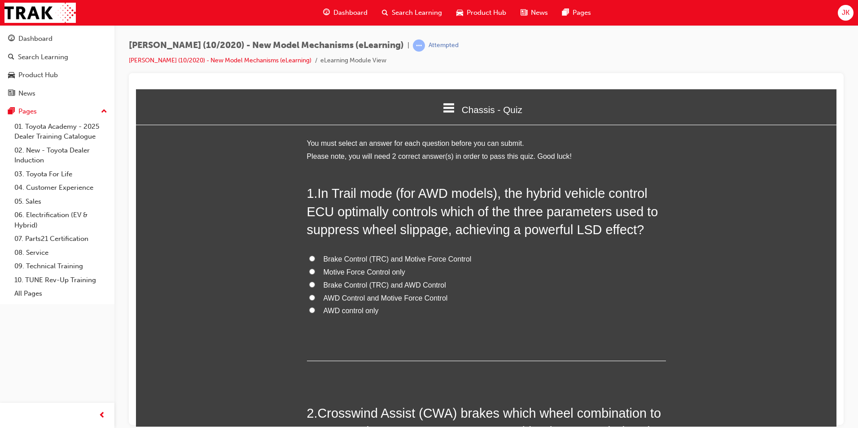
click at [351, 287] on span "Brake Control (TRC) and AWD Control" at bounding box center [385, 285] width 123 height 8
click at [315, 287] on input "Brake Control (TRC) and AWD Control" at bounding box center [312, 284] width 6 height 6
radio input "true"
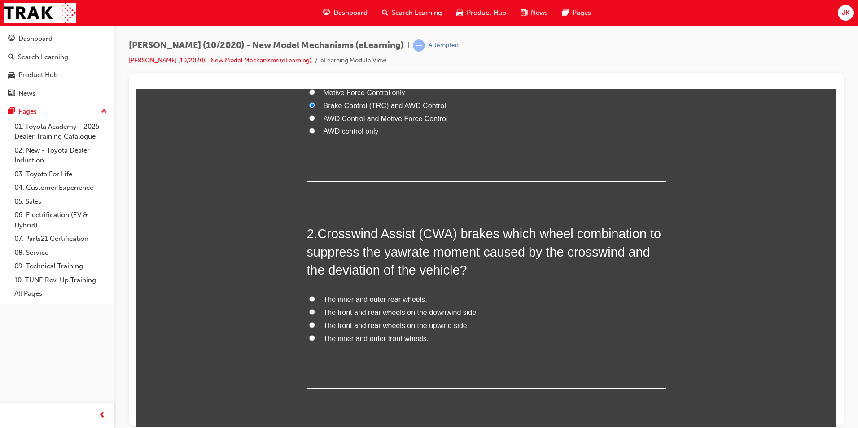
click at [368, 302] on span "The inner and outer rear wheels." at bounding box center [376, 299] width 104 height 8
click at [315, 302] on input "The inner and outer rear wheels." at bounding box center [312, 299] width 6 height 6
radio input "true"
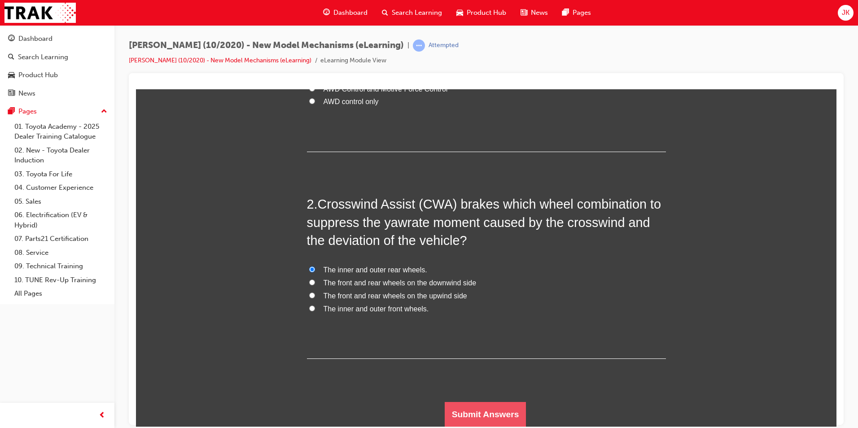
click at [497, 413] on button "Submit Answers" at bounding box center [486, 414] width 82 height 25
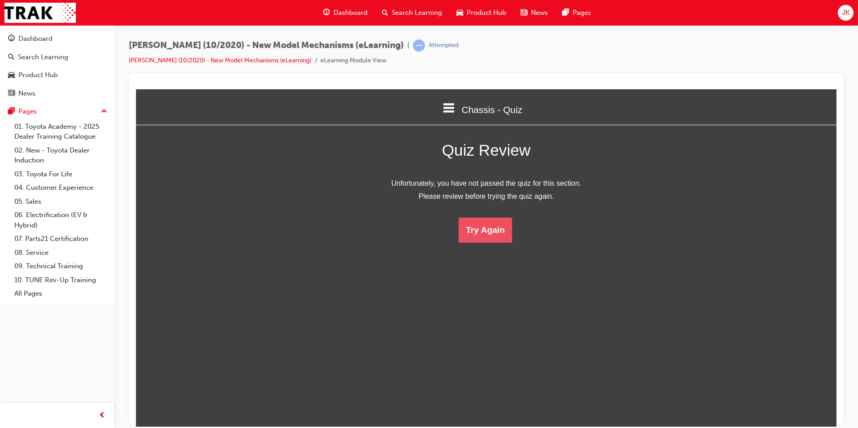
click at [481, 240] on button "Try Again" at bounding box center [485, 229] width 53 height 25
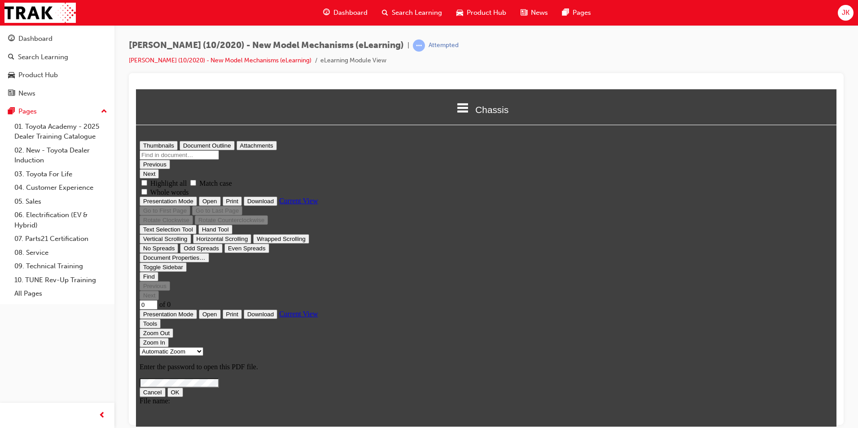
type input "12"
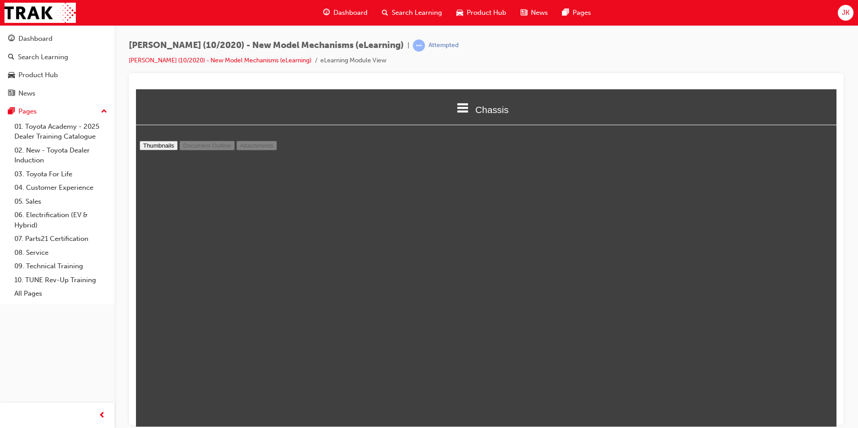
click at [462, 105] on icon at bounding box center [463, 108] width 12 height 12
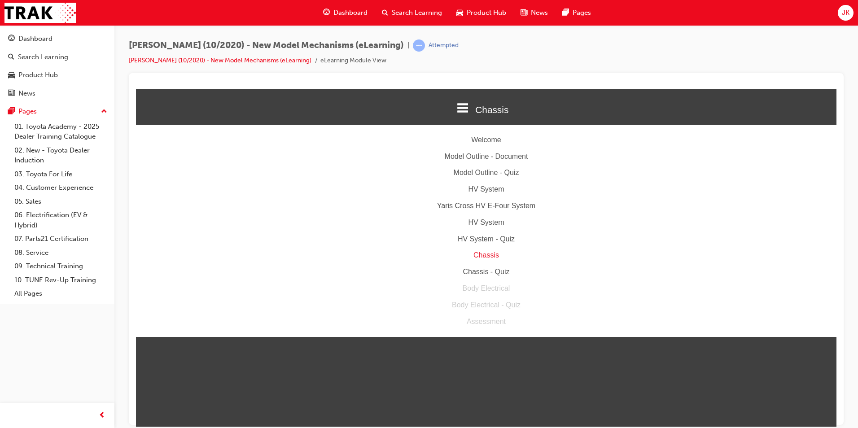
click at [517, 270] on div "Chassis - Quiz" at bounding box center [486, 271] width 700 height 13
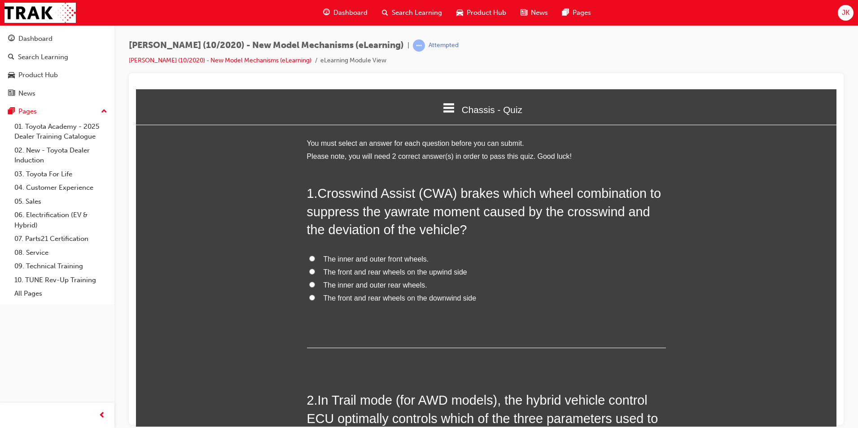
click at [318, 161] on div "You must select an answer for each question before you can submit. Please note,…" at bounding box center [486, 386] width 359 height 499
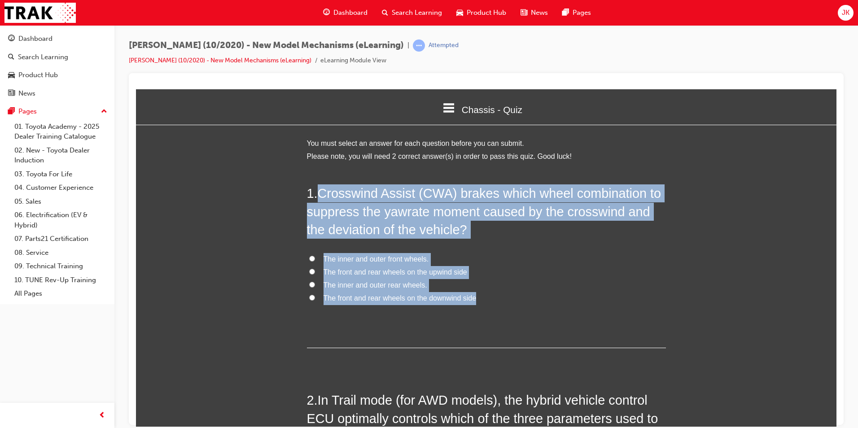
drag, startPoint x: 315, startPoint y: 186, endPoint x: 507, endPoint y: 295, distance: 220.6
click at [507, 295] on div "1 . Crosswind Assist (CWA) brakes which wheel combination to suppress the yawra…" at bounding box center [486, 266] width 359 height 164
copy div "Crosswind Assist (CWA) brakes which wheel combination to suppress the yawrate m…"
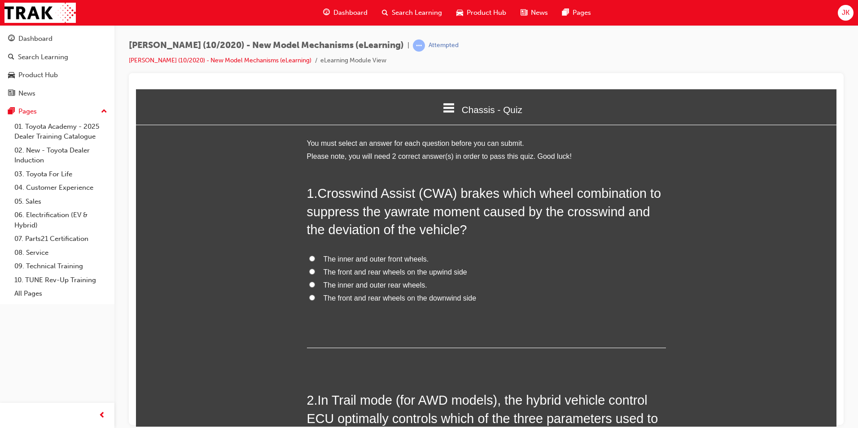
drag, startPoint x: 418, startPoint y: 320, endPoint x: 422, endPoint y: 313, distance: 8.2
click at [422, 314] on div "1 . Crosswind Assist (CWA) brakes which wheel combination to suppress the yawra…" at bounding box center [486, 266] width 359 height 164
click at [352, 277] on label "The front and rear wheels on the upwind side" at bounding box center [486, 272] width 359 height 13
drag, startPoint x: 352, startPoint y: 277, endPoint x: 346, endPoint y: 298, distance: 21.3
click at [346, 298] on span "The front and rear wheels on the downwind side" at bounding box center [400, 298] width 153 height 8
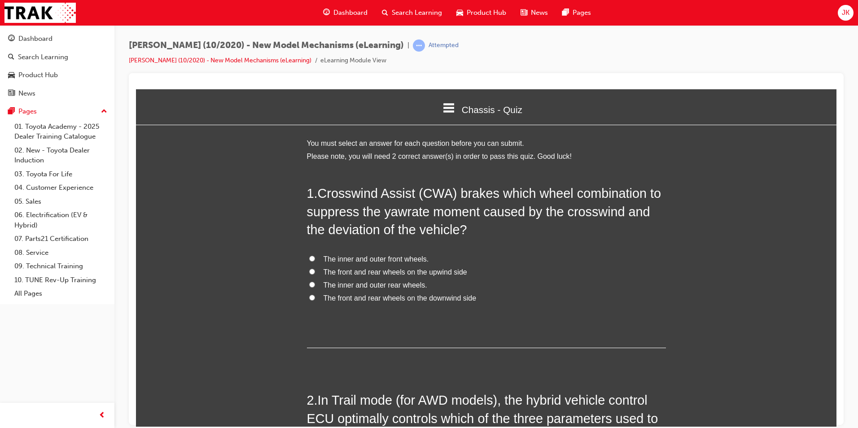
click at [315, 298] on input "The front and rear wheels on the downwind side" at bounding box center [312, 297] width 6 height 6
radio input "true"
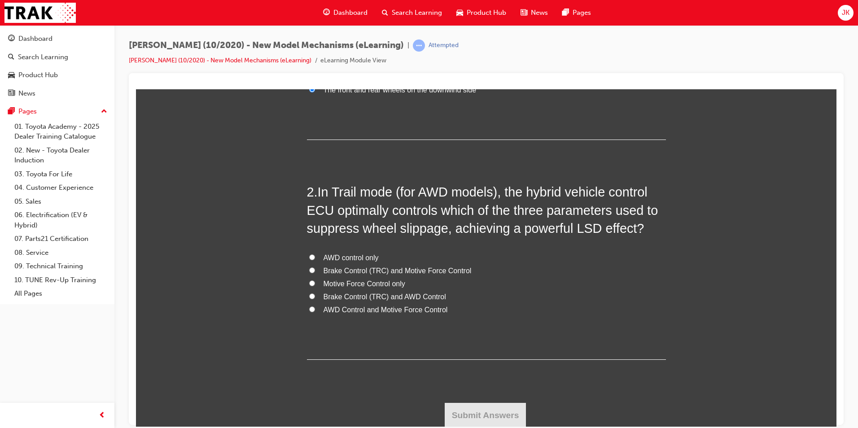
scroll to position [209, 0]
click at [386, 293] on span "Brake Control (TRC) and AWD Control" at bounding box center [385, 296] width 123 height 8
click at [315, 293] on input "Brake Control (TRC) and AWD Control" at bounding box center [312, 295] width 6 height 6
radio input "true"
drag, startPoint x: 466, startPoint y: 410, endPoint x: 470, endPoint y: 405, distance: 6.5
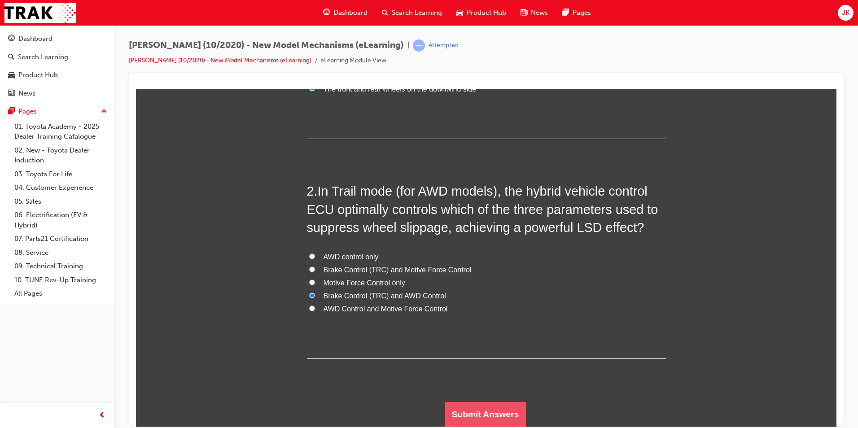
click at [469, 406] on button "Submit Answers" at bounding box center [486, 414] width 82 height 25
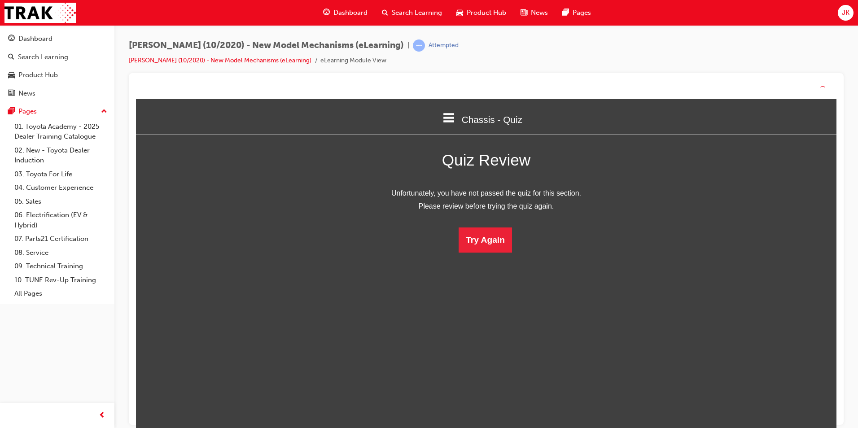
scroll to position [119, 714]
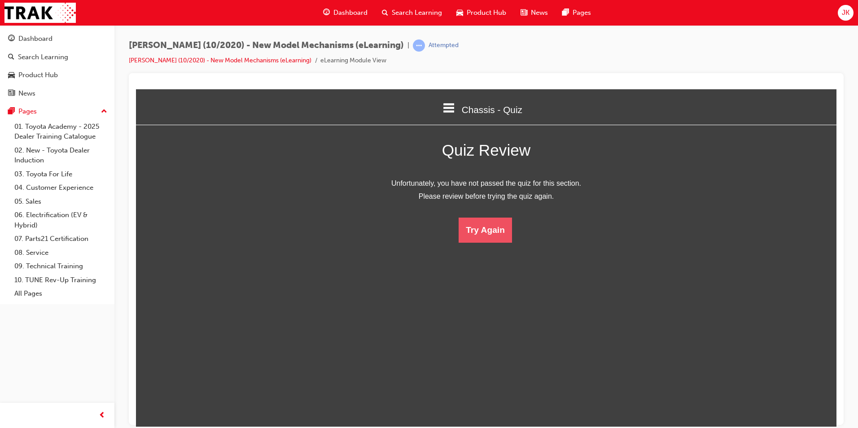
click at [487, 230] on button "Try Again" at bounding box center [485, 229] width 53 height 25
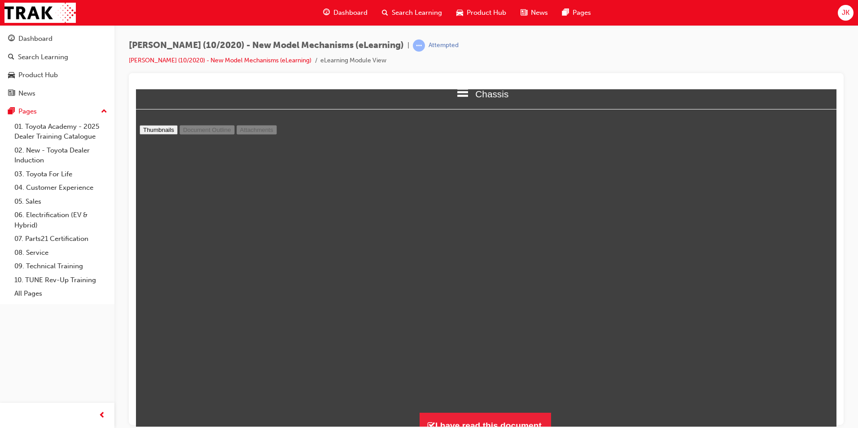
scroll to position [27, 0]
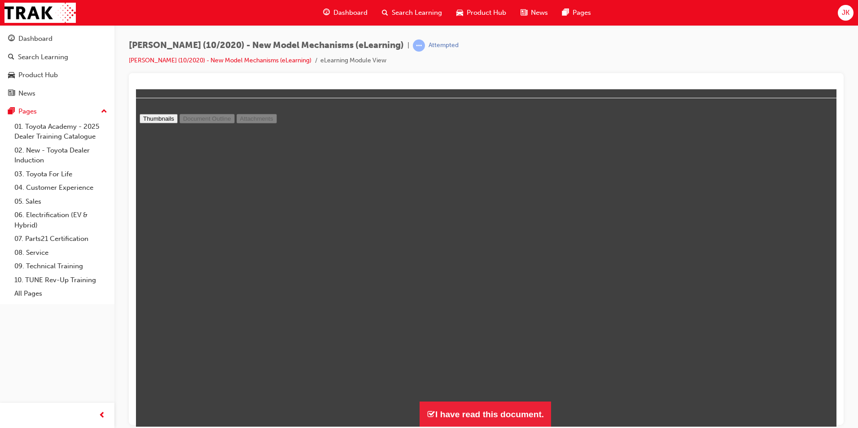
click at [434, 394] on div "I have read this document." at bounding box center [486, 268] width 700 height 317
click at [441, 414] on button "I have read this document." at bounding box center [485, 414] width 131 height 26
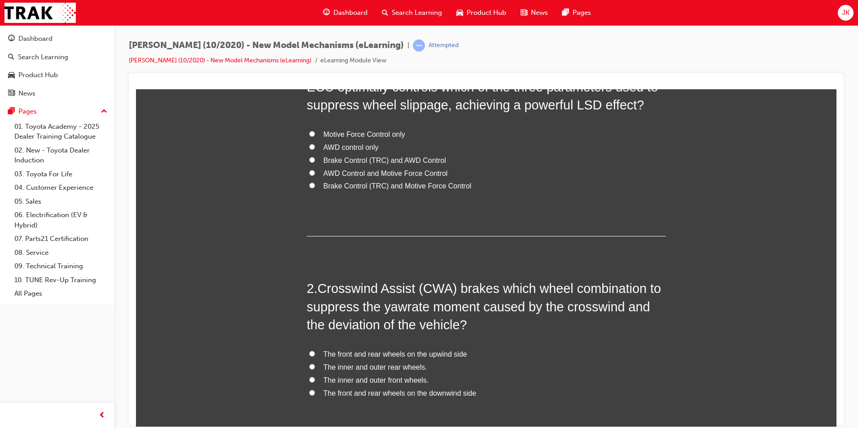
scroll to position [209, 0]
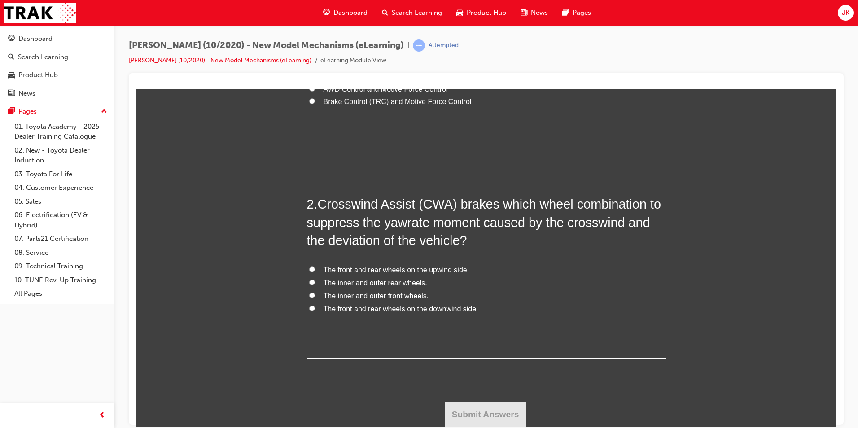
click at [419, 308] on span "The front and rear wheels on the downwind side" at bounding box center [400, 309] width 153 height 8
click at [315, 308] on input "The front and rear wheels on the downwind side" at bounding box center [312, 308] width 6 height 6
radio input "true"
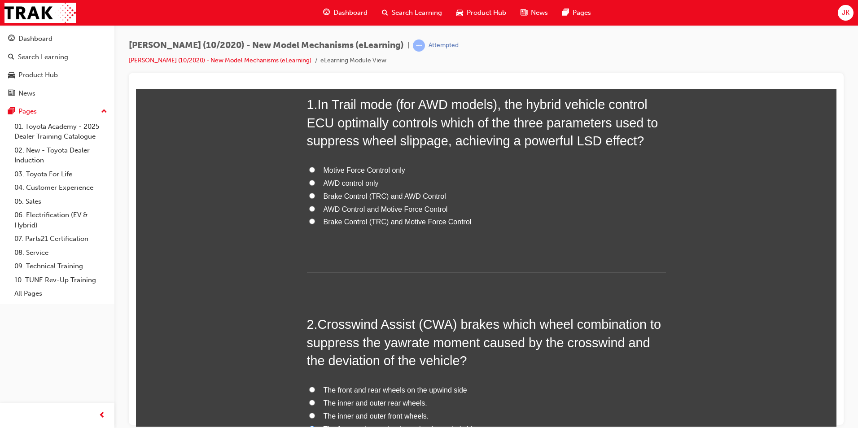
scroll to position [74, 0]
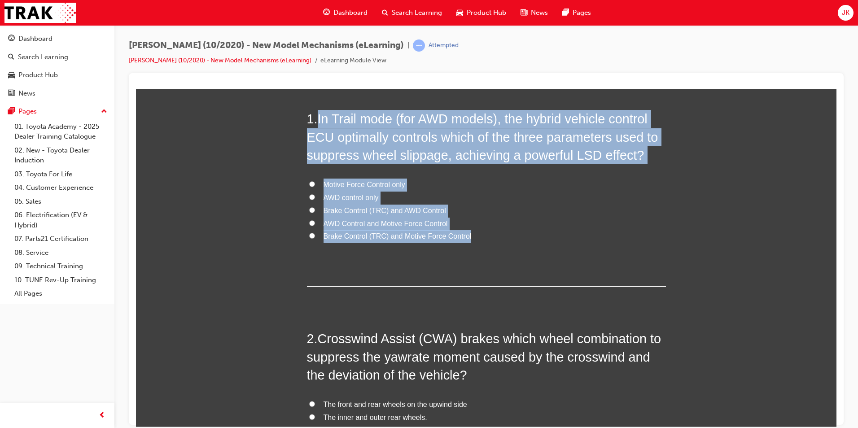
drag, startPoint x: 318, startPoint y: 119, endPoint x: 467, endPoint y: 236, distance: 189.8
click at [467, 236] on div "1 . In Trail mode (for AWD models), the hybrid vehicle control ECU optimally co…" at bounding box center [486, 197] width 359 height 177
copy div "In Trail mode (for AWD models), the hybrid vehicle control ECU optimally contro…"
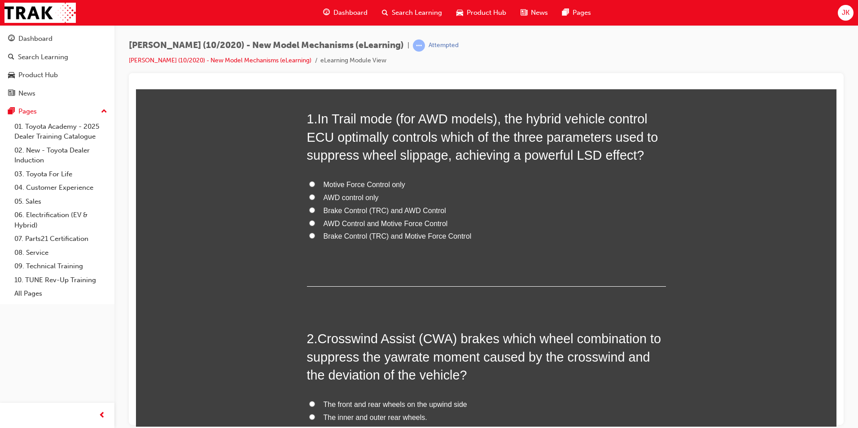
click at [588, 254] on div "1 . In Trail mode (for AWD models), the hybrid vehicle control ECU optimally co…" at bounding box center [486, 197] width 359 height 177
click at [417, 232] on span "Brake Control (TRC) and Motive Force Control" at bounding box center [398, 236] width 148 height 8
click at [315, 232] on input "Brake Control (TRC) and Motive Force Control" at bounding box center [312, 235] width 6 height 6
radio input "true"
click at [309, 221] on input "AWD Control and Motive Force Control" at bounding box center [312, 223] width 6 height 6
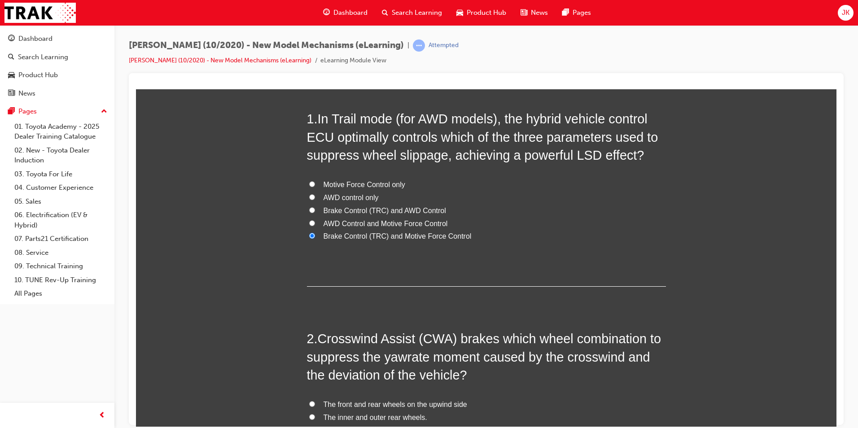
radio input "true"
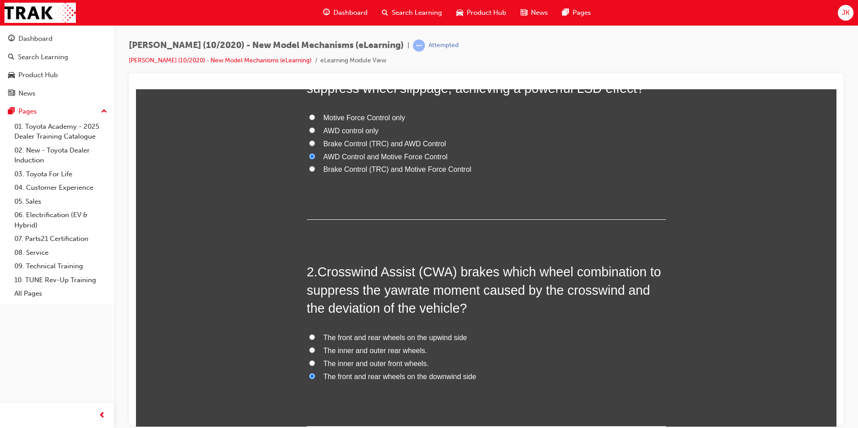
scroll to position [209, 0]
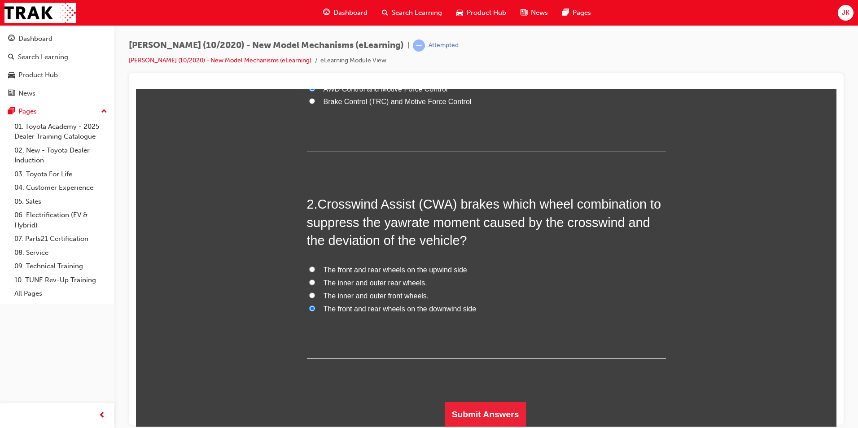
click at [350, 270] on span "The front and rear wheels on the upwind side" at bounding box center [396, 270] width 144 height 8
click at [315, 270] on input "The front and rear wheels on the upwind side" at bounding box center [312, 269] width 6 height 6
radio input "true"
click at [510, 411] on button "Submit Answers" at bounding box center [486, 414] width 82 height 25
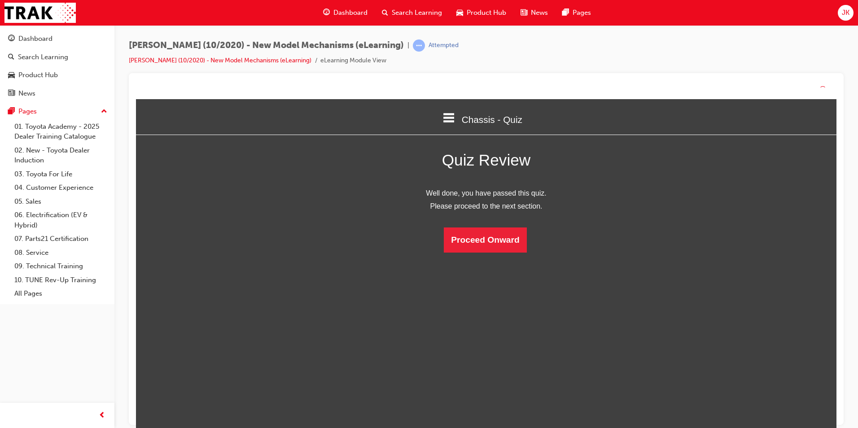
scroll to position [119, 714]
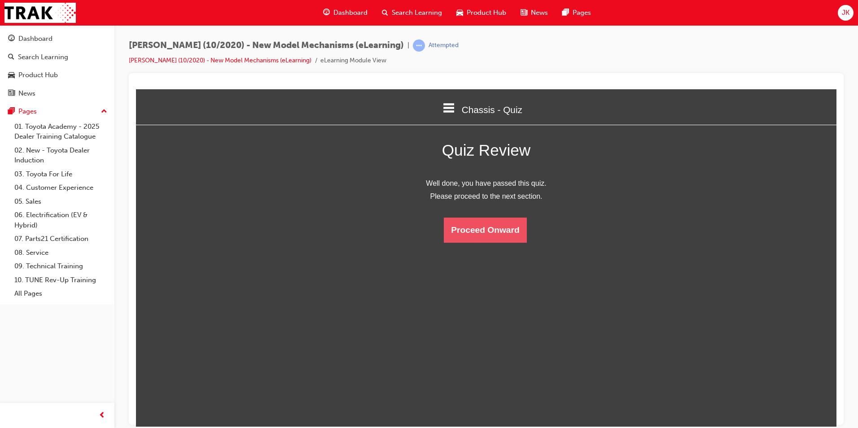
click at [475, 229] on button "Proceed Onward" at bounding box center [485, 229] width 83 height 25
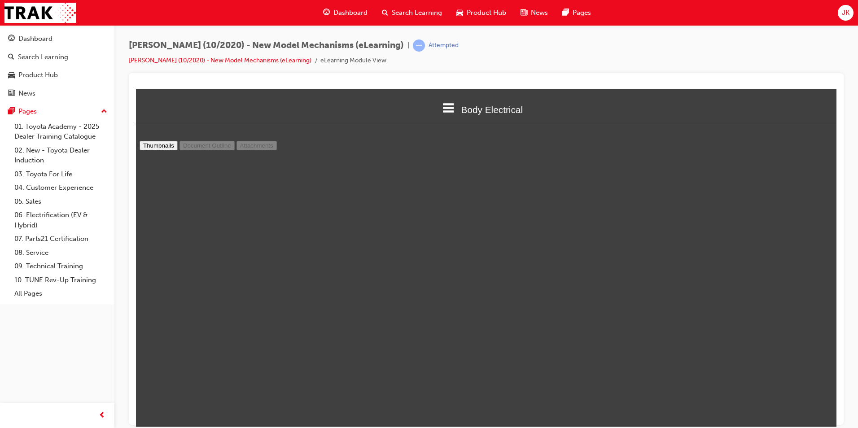
scroll to position [0, 0]
type input "7"
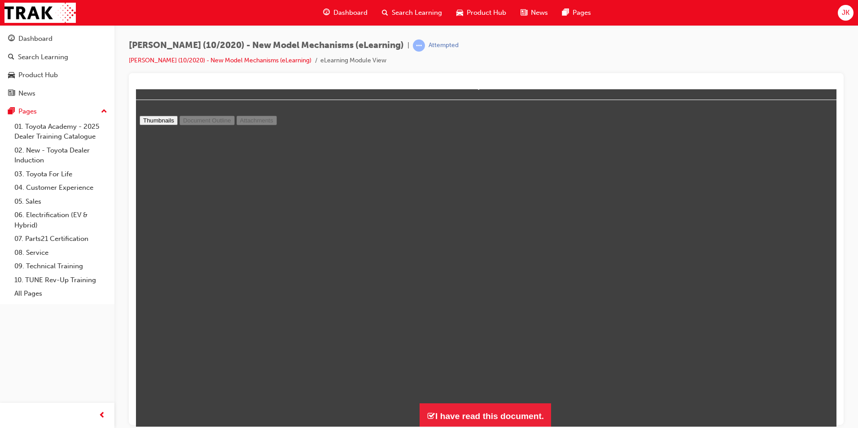
scroll to position [27, 0]
drag, startPoint x: 482, startPoint y: 401, endPoint x: 487, endPoint y: 401, distance: 4.9
click at [487, 401] on button "I have read this document." at bounding box center [485, 414] width 131 height 26
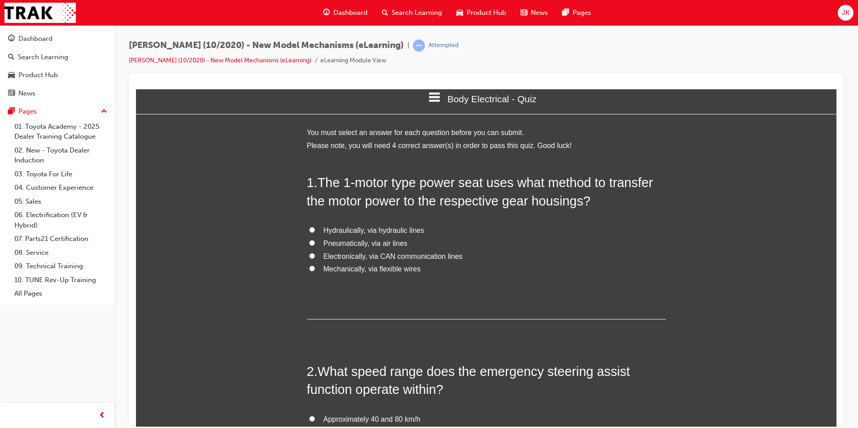
scroll to position [0, 0]
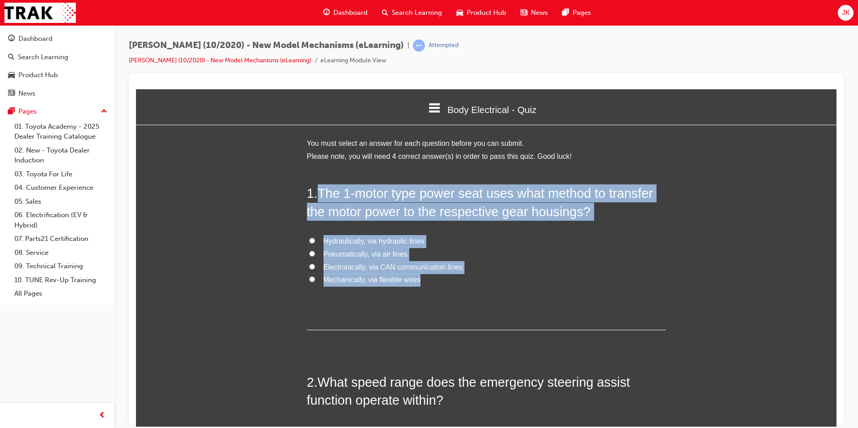
drag, startPoint x: 317, startPoint y: 193, endPoint x: 426, endPoint y: 282, distance: 140.6
click at [426, 282] on div "1 . The 1-motor type power seat uses what method to transfer the motor power to…" at bounding box center [486, 257] width 359 height 146
copy div "The 1-motor type power seat uses what method to transfer the motor power to the…"
click at [333, 281] on span "Mechanically, via flexible wires" at bounding box center [372, 280] width 97 height 8
click at [315, 281] on input "Mechanically, via flexible wires" at bounding box center [312, 279] width 6 height 6
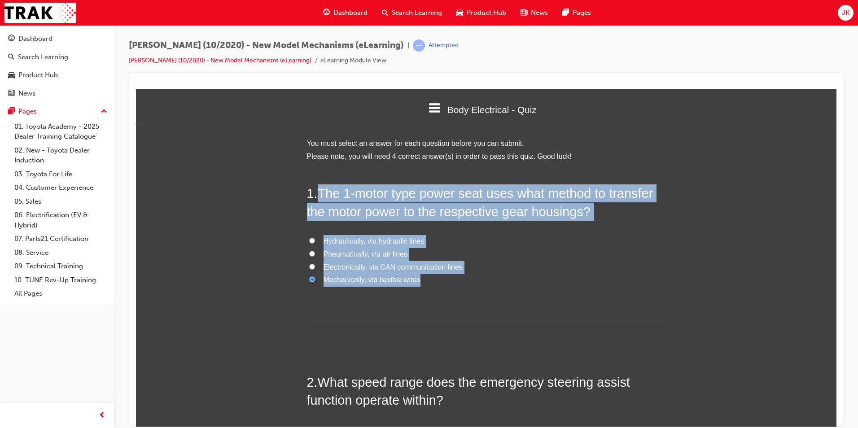
radio input "true"
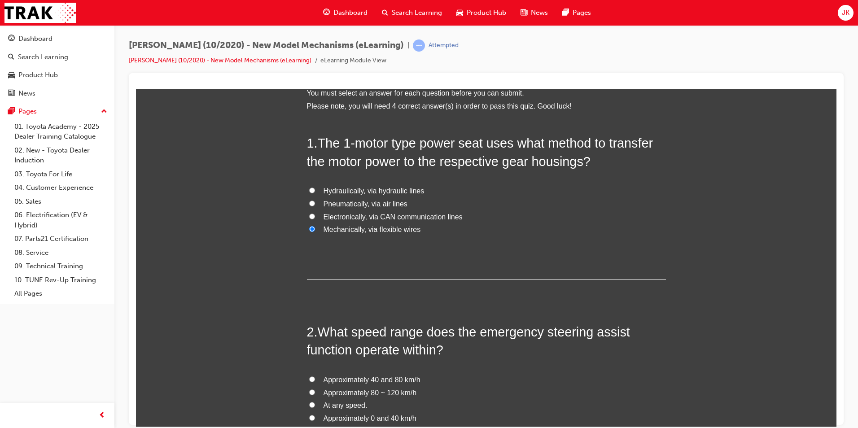
scroll to position [179, 0]
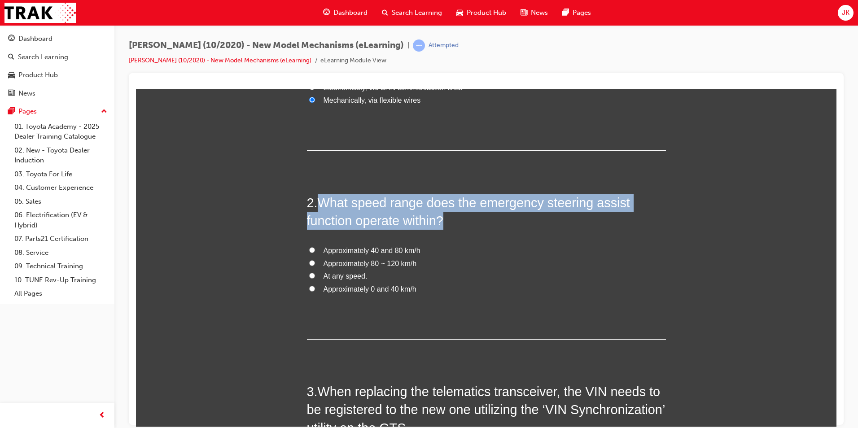
drag, startPoint x: 318, startPoint y: 204, endPoint x: 424, endPoint y: 297, distance: 140.9
click at [424, 297] on div "2 . What speed range does the emergency steering assist function operate within…" at bounding box center [486, 266] width 359 height 146
copy span "What speed range does the emergency steering assist function operate within?"
click at [370, 249] on span "Approximately 40 and 80 km/h" at bounding box center [372, 250] width 97 height 8
click at [315, 249] on input "Approximately 40 and 80 km/h" at bounding box center [312, 250] width 6 height 6
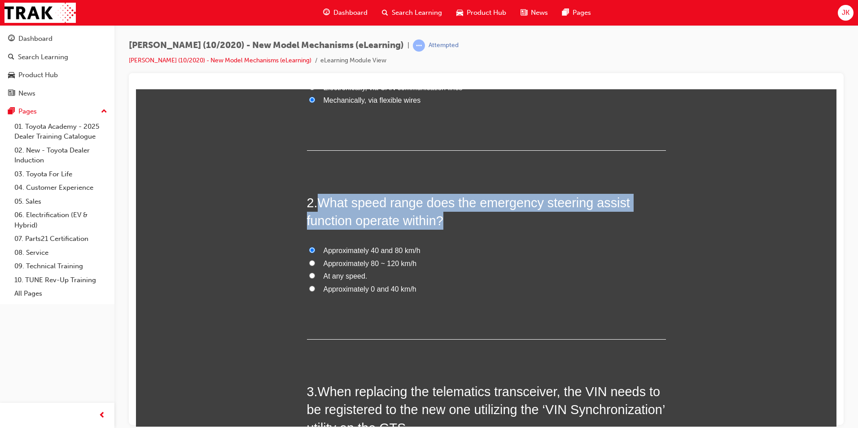
radio input "true"
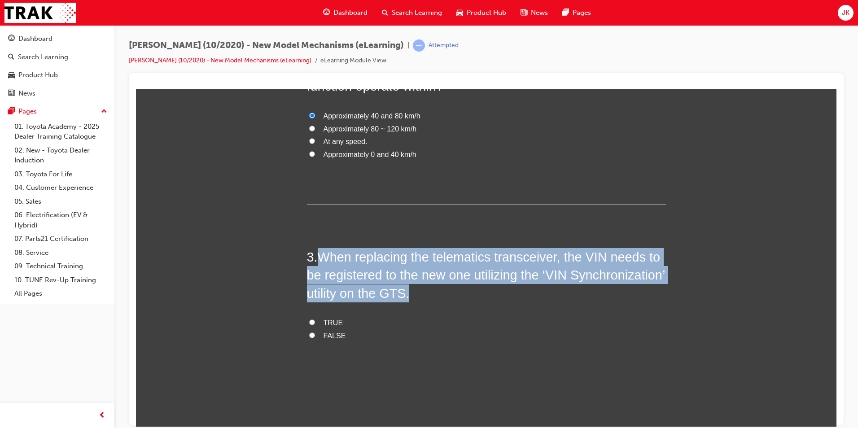
drag, startPoint x: 316, startPoint y: 257, endPoint x: 363, endPoint y: 344, distance: 99.4
click at [363, 344] on div "3 . When replacing the telematics transceiver, the VIN needs to be registered t…" at bounding box center [486, 317] width 359 height 138
copy span "When replacing the telematics transceiver, the VIN needs to be registered to th…"
click at [326, 321] on span "TRUE" at bounding box center [334, 323] width 20 height 8
click at [315, 321] on input "TRUE" at bounding box center [312, 322] width 6 height 6
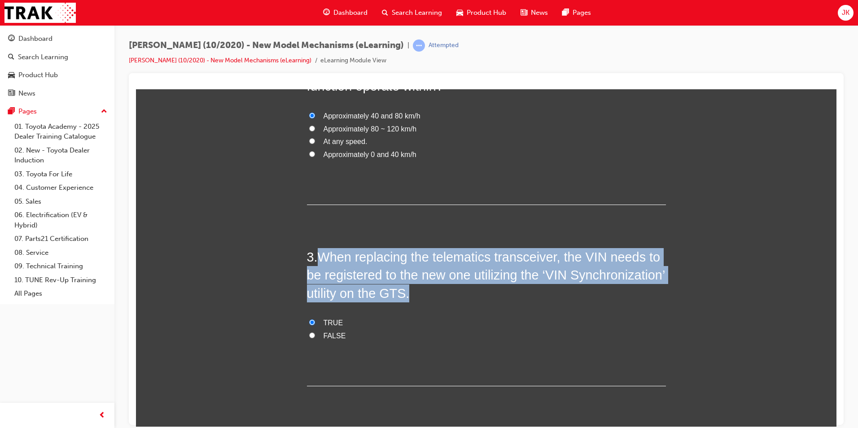
radio input "true"
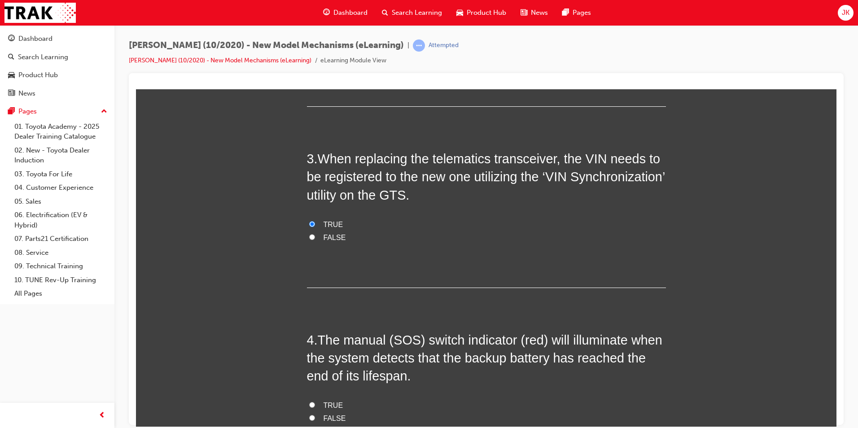
scroll to position [494, 0]
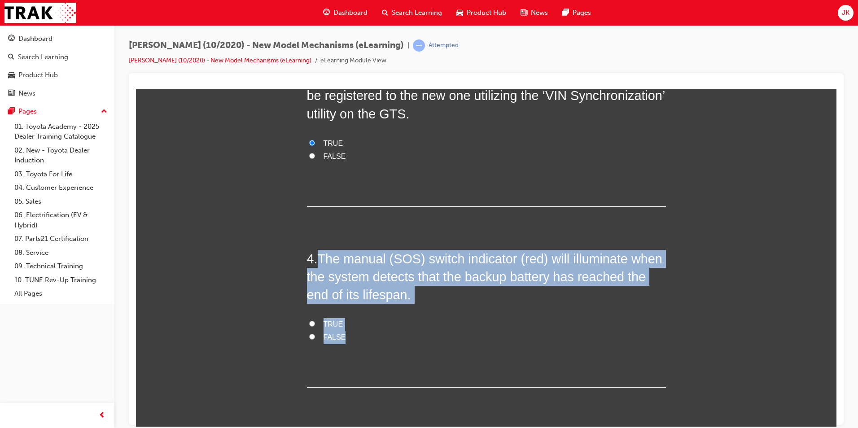
drag, startPoint x: 315, startPoint y: 258, endPoint x: 385, endPoint y: 339, distance: 107.2
click at [385, 339] on div "4 . The manual (SOS) switch indicator (red) will illuminate when the system det…" at bounding box center [486, 318] width 359 height 138
click at [315, 320] on label "TRUE" at bounding box center [486, 324] width 359 height 13
click at [315, 320] on input "TRUE" at bounding box center [312, 323] width 6 height 6
radio input "true"
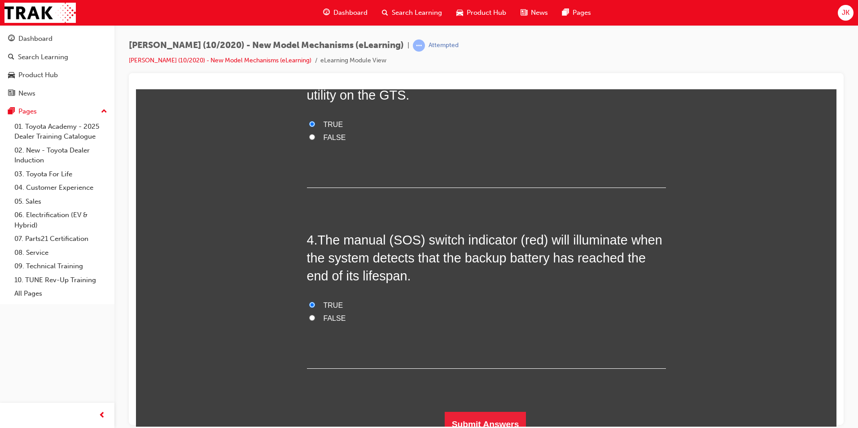
scroll to position [522, 0]
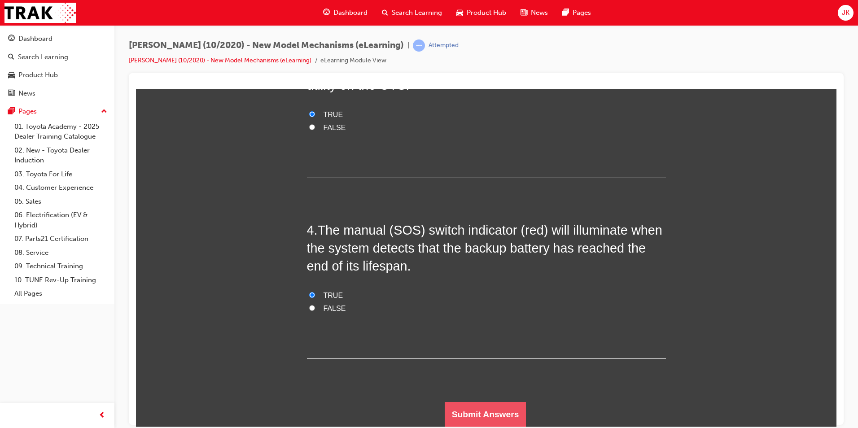
click at [486, 420] on button "Submit Answers" at bounding box center [486, 414] width 82 height 25
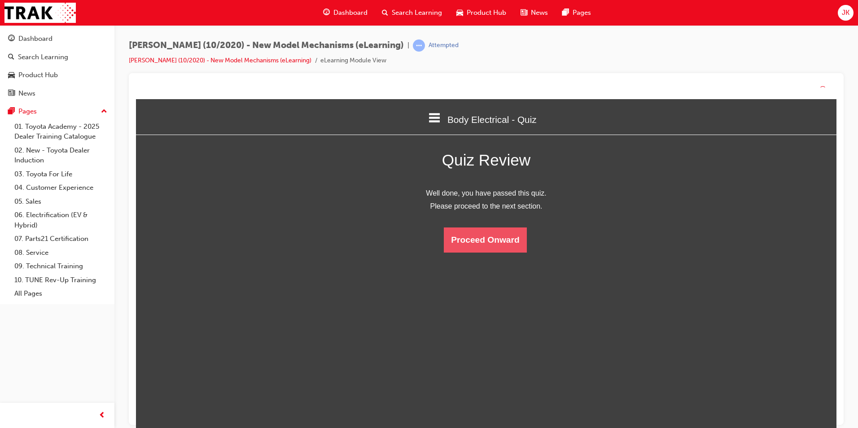
scroll to position [119, 714]
click at [463, 239] on button "Proceed Onward" at bounding box center [485, 240] width 83 height 25
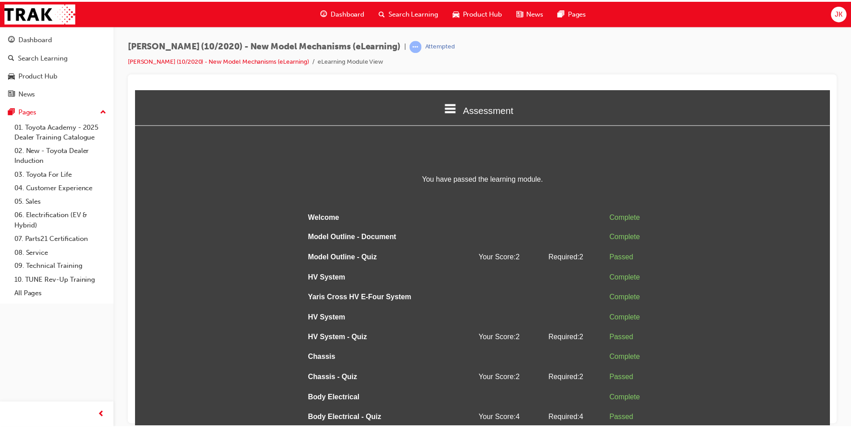
scroll to position [36, 0]
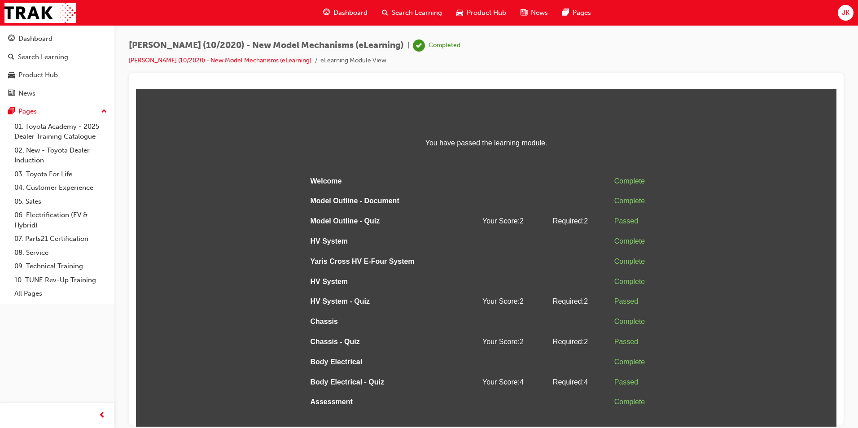
click at [386, 2] on div "Dashboard Search Learning Product Hub News Pages" at bounding box center [456, 13] width 289 height 26
click at [403, 15] on span "Search Learning" at bounding box center [417, 13] width 50 height 10
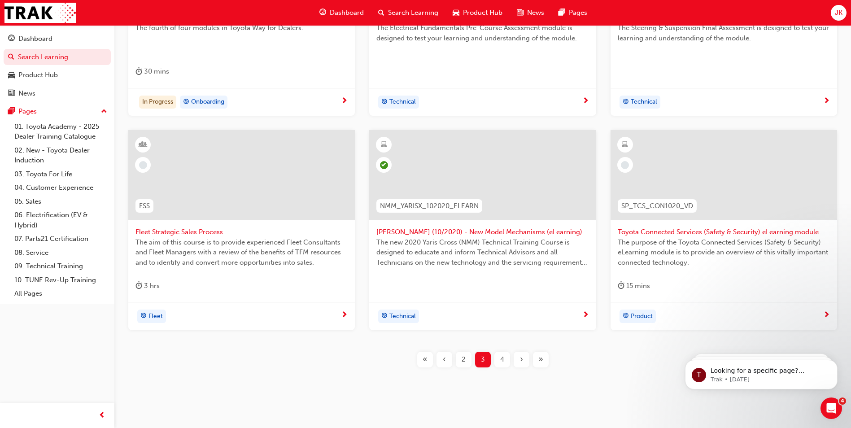
scroll to position [304, 0]
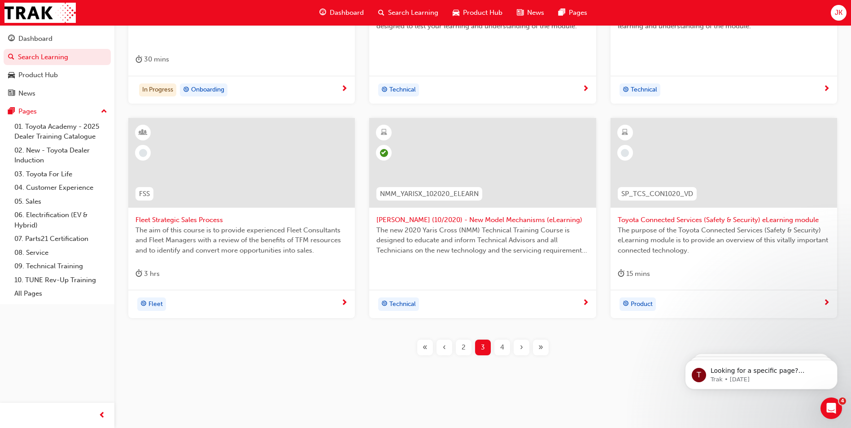
click at [625, 149] on span "learningRecordVerb_NONE-icon" at bounding box center [625, 153] width 8 height 8
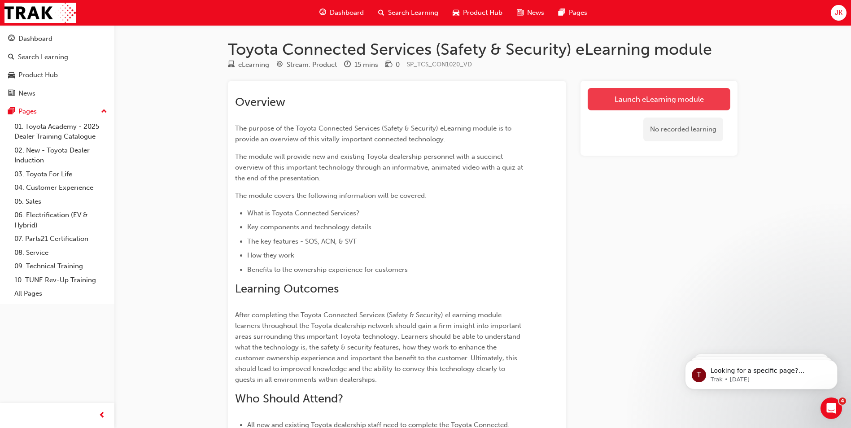
click at [639, 105] on link "Launch eLearning module" at bounding box center [659, 99] width 143 height 22
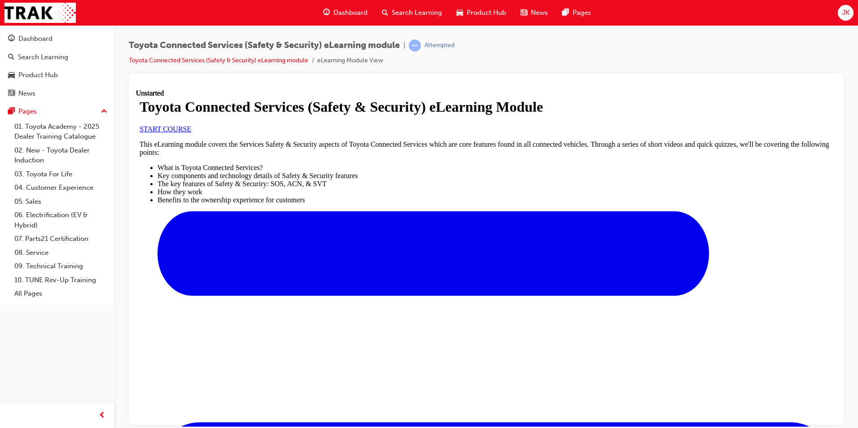
scroll to position [98, 0]
click at [191, 132] on link "START COURSE" at bounding box center [166, 129] width 52 height 8
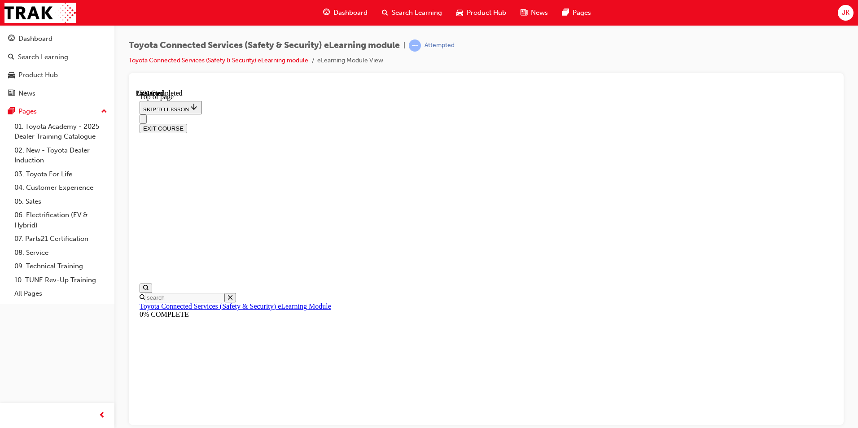
scroll to position [27, 0]
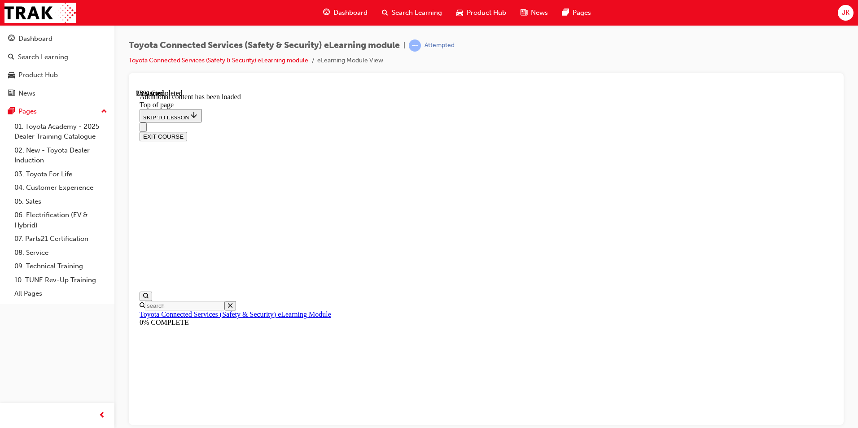
scroll to position [267, 0]
drag, startPoint x: 523, startPoint y: 368, endPoint x: 527, endPoint y: 364, distance: 5.4
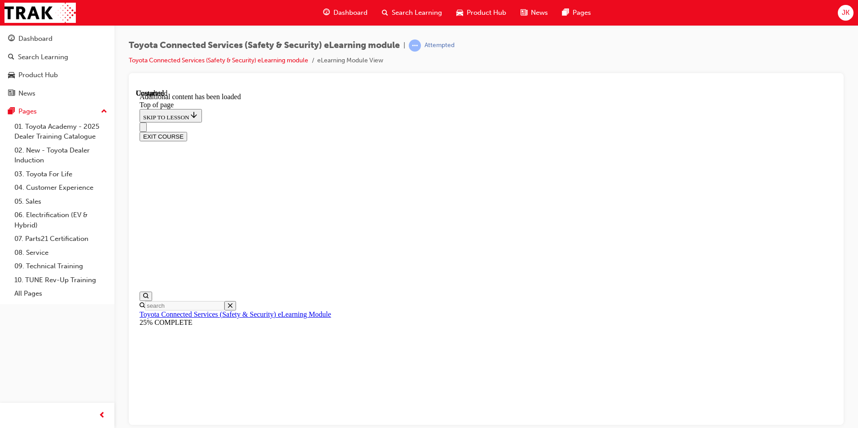
scroll to position [154, 0]
drag, startPoint x: 334, startPoint y: 349, endPoint x: 649, endPoint y: 352, distance: 315.0
drag, startPoint x: 336, startPoint y: 350, endPoint x: 344, endPoint y: 349, distance: 8.1
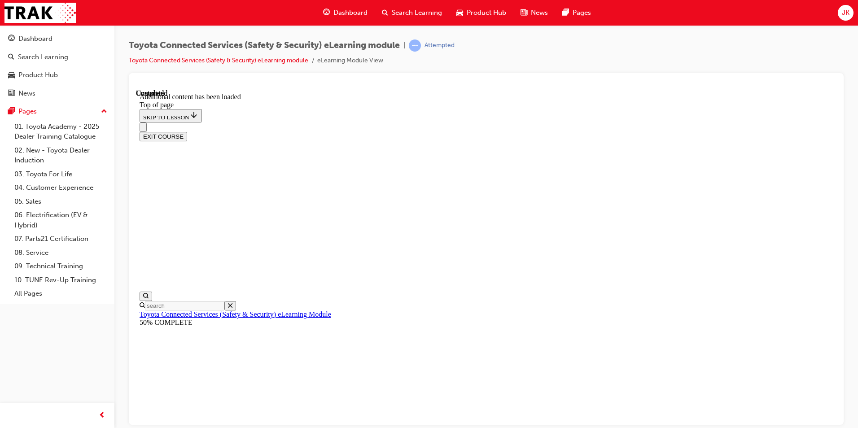
scroll to position [28, 0]
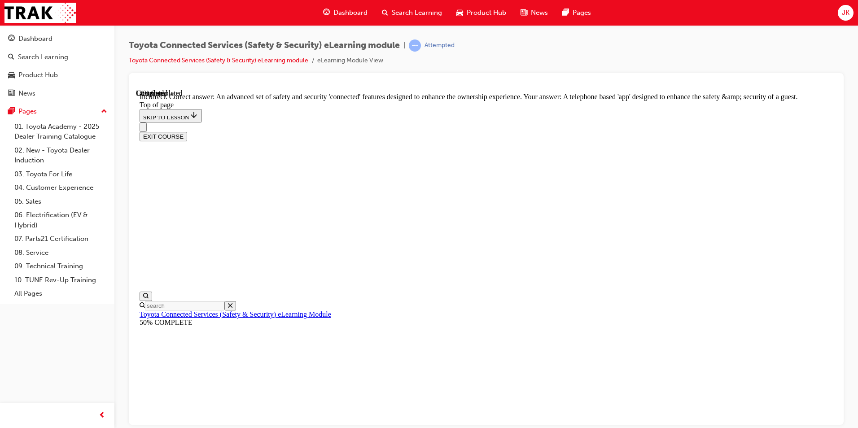
scroll to position [187, 0]
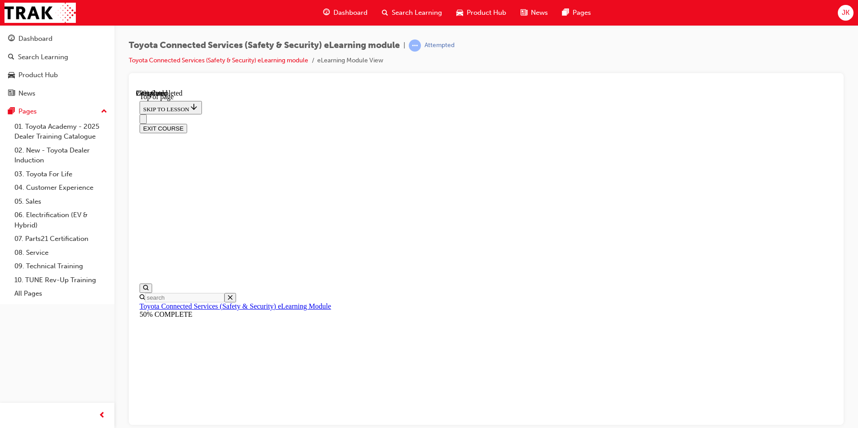
scroll to position [27, 0]
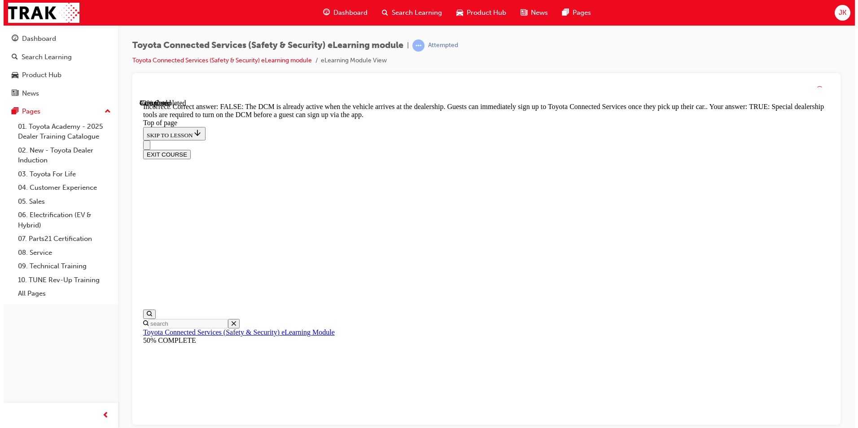
scroll to position [152, 0]
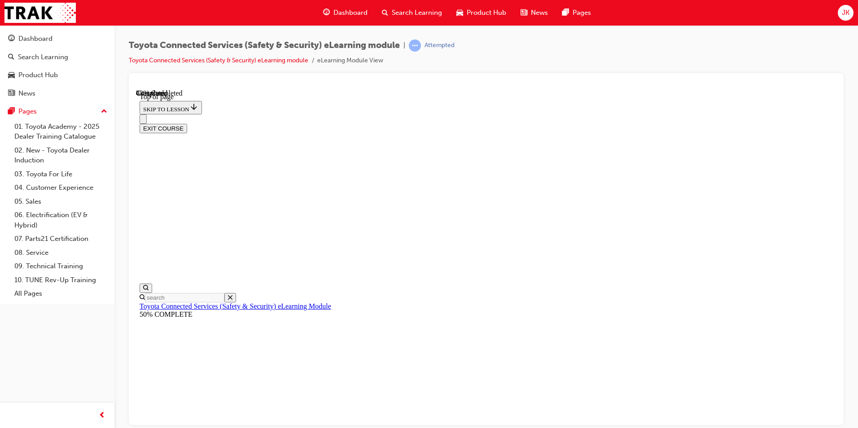
scroll to position [27, 0]
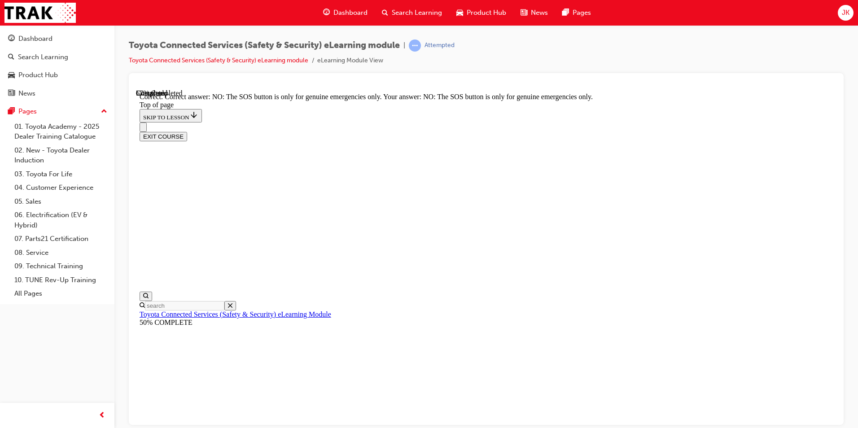
scroll to position [125, 0]
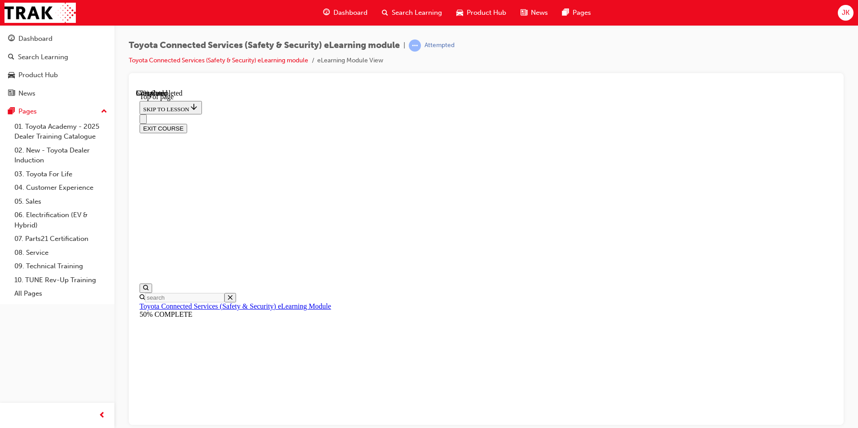
scroll to position [27, 0]
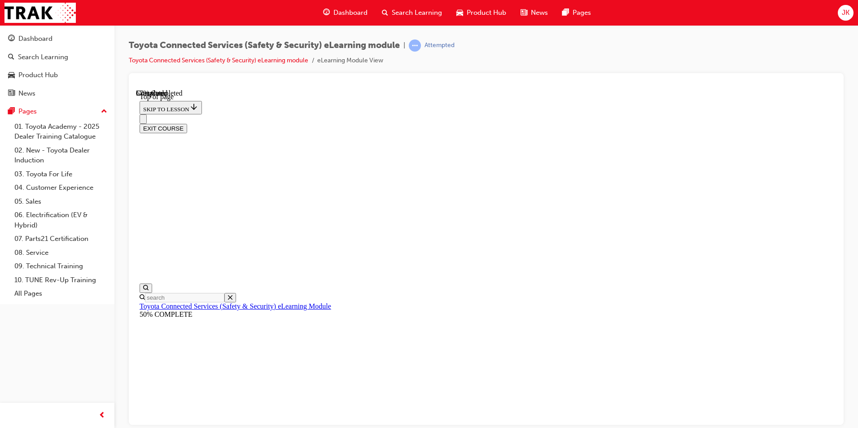
drag, startPoint x: 556, startPoint y: 369, endPoint x: 549, endPoint y: 365, distance: 8.2
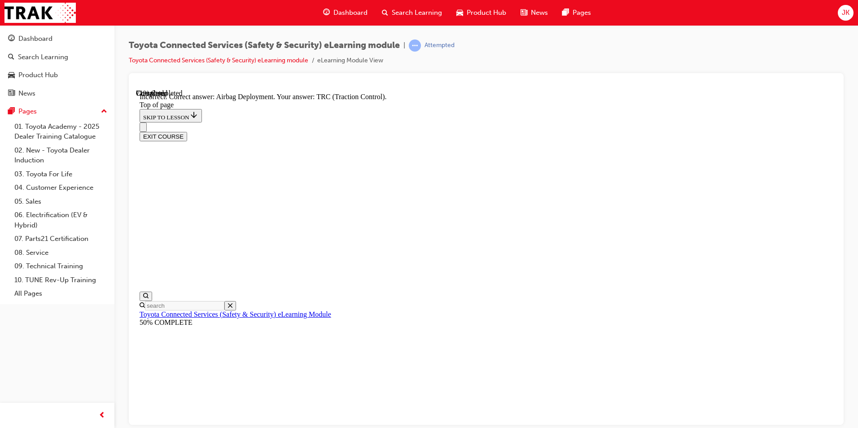
scroll to position [166, 0]
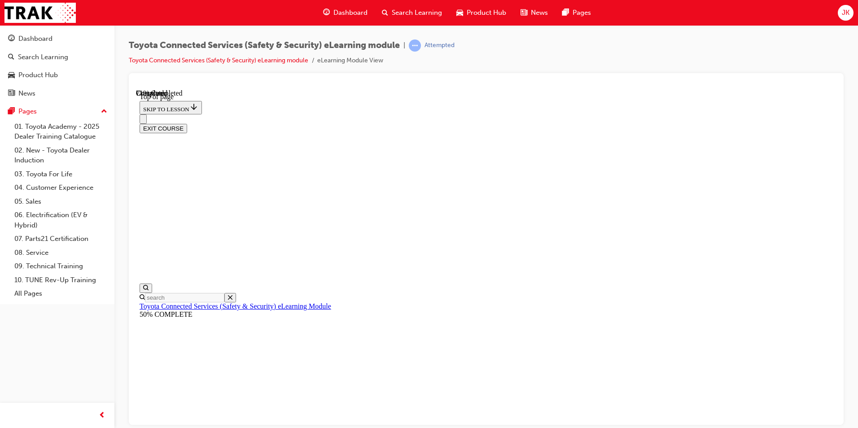
scroll to position [27, 0]
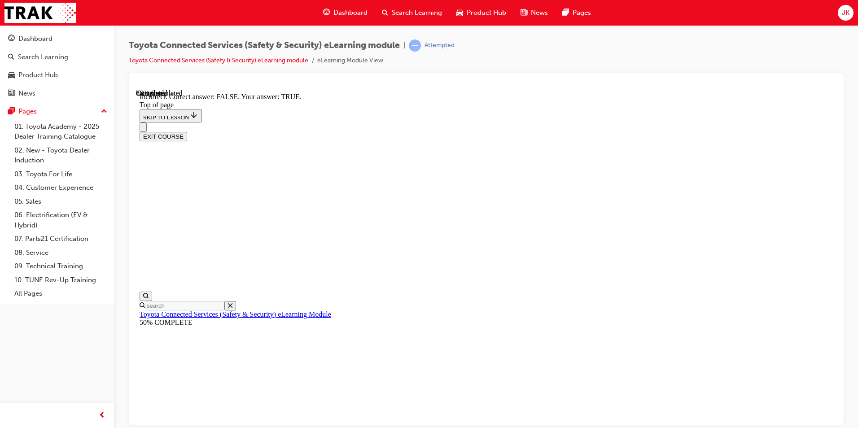
scroll to position [125, 0]
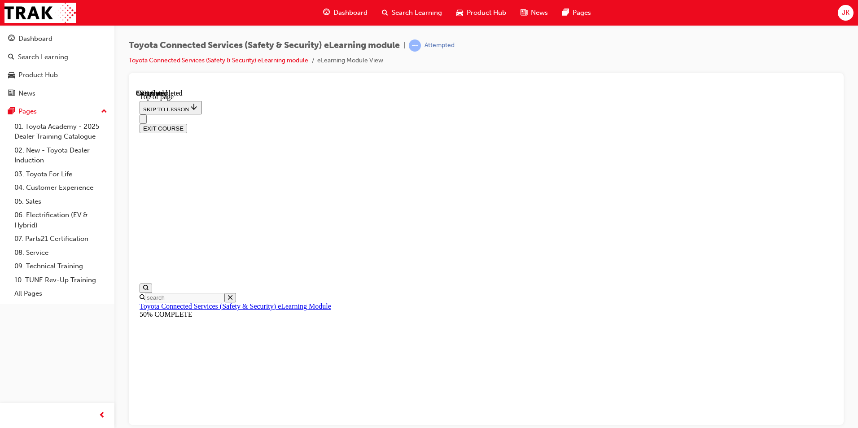
scroll to position [27, 0]
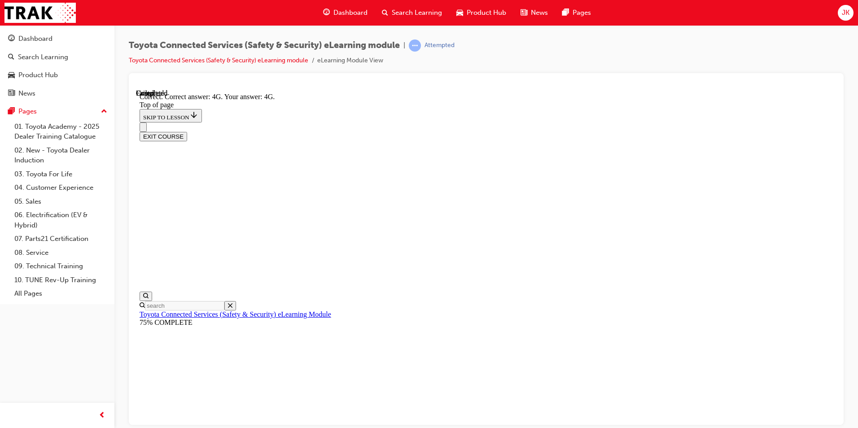
scroll to position [181, 0]
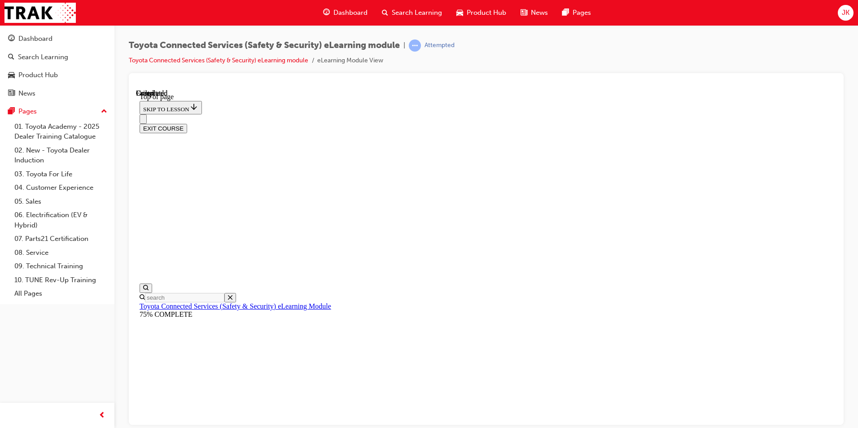
scroll to position [150, 0]
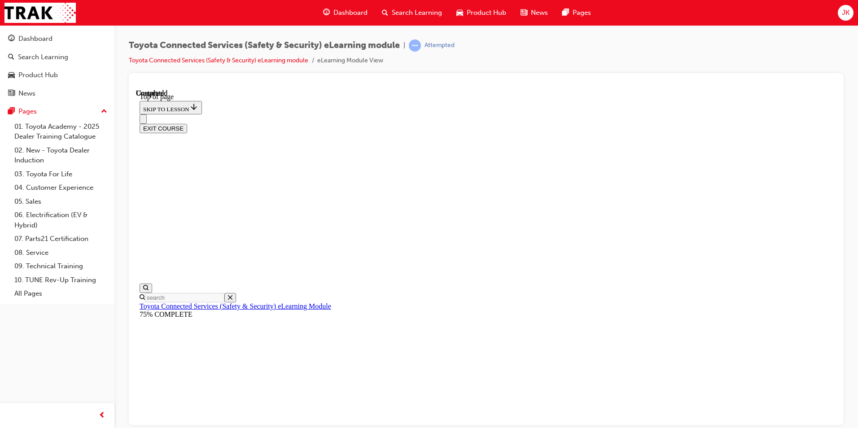
drag, startPoint x: 419, startPoint y: 197, endPoint x: 428, endPoint y: 197, distance: 8.6
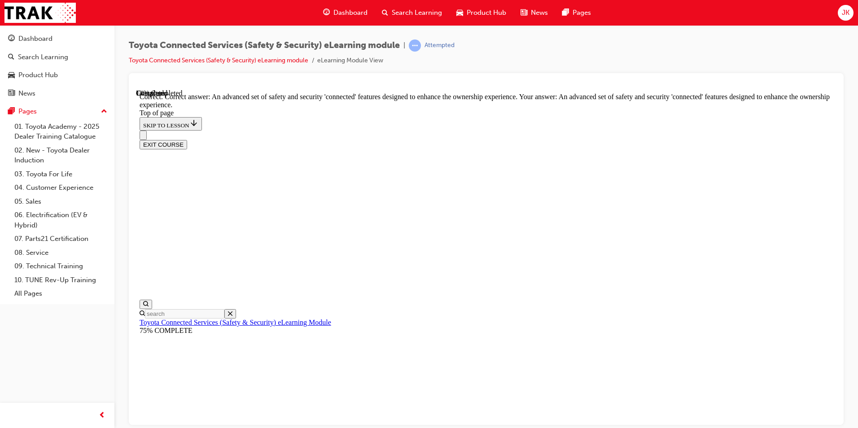
scroll to position [187, 0]
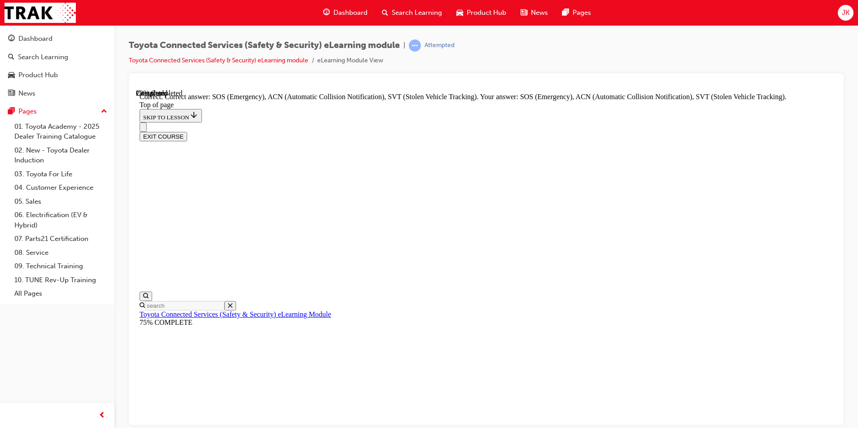
scroll to position [212, 0]
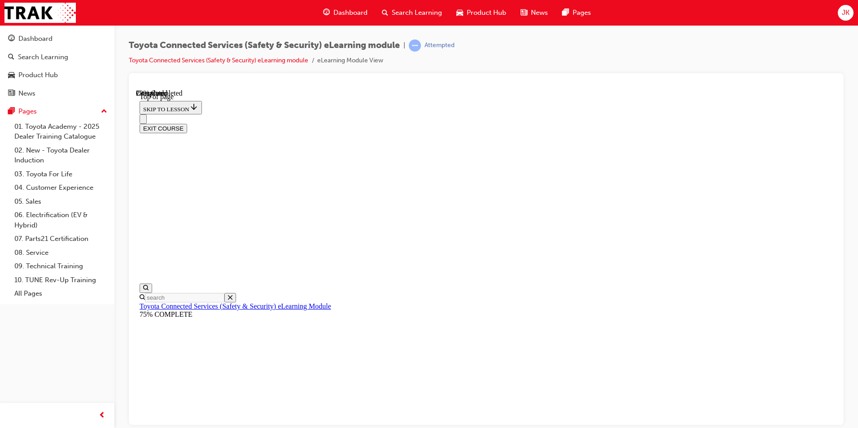
scroll to position [123, 0]
drag, startPoint x: 477, startPoint y: 286, endPoint x: 524, endPoint y: 324, distance: 59.7
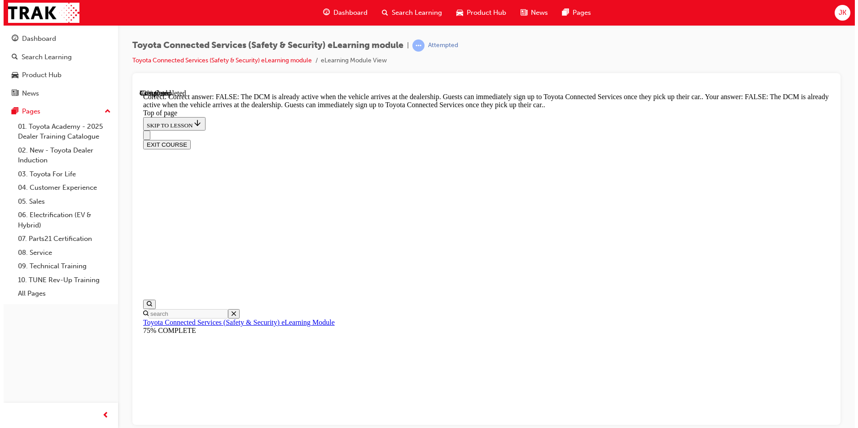
scroll to position [152, 0]
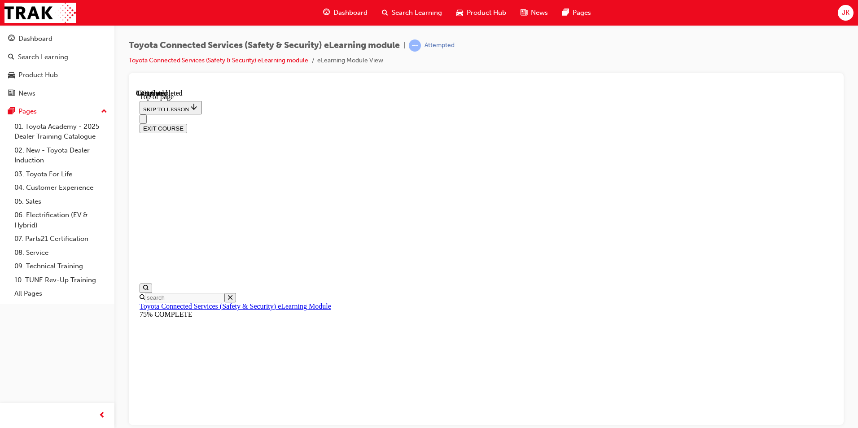
scroll to position [27, 0]
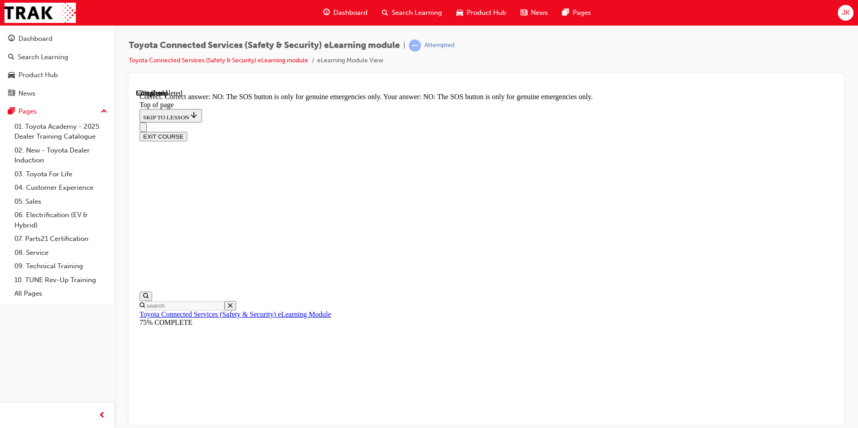
scroll to position [125, 0]
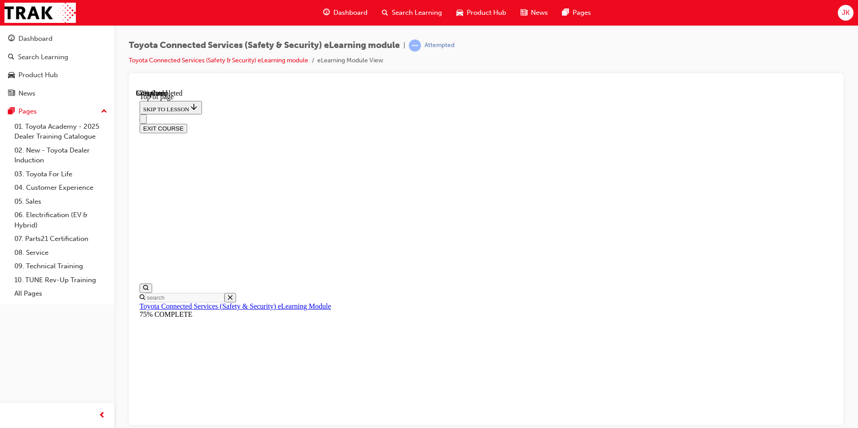
scroll to position [27, 0]
drag, startPoint x: 394, startPoint y: 222, endPoint x: 500, endPoint y: 398, distance: 205.7
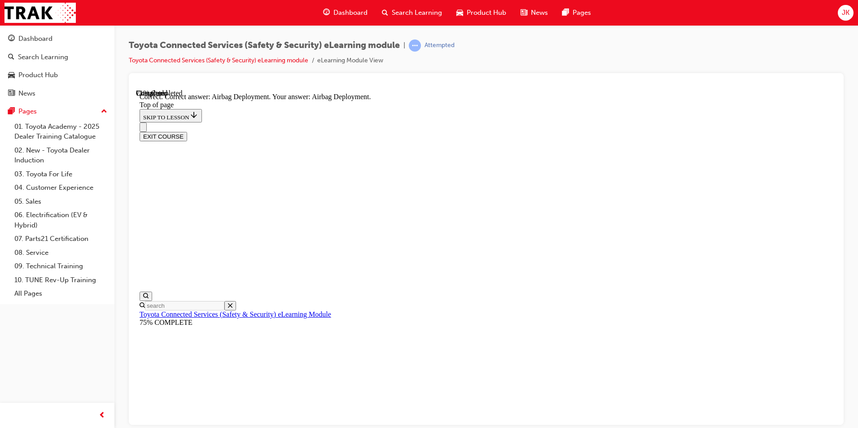
scroll to position [166, 0]
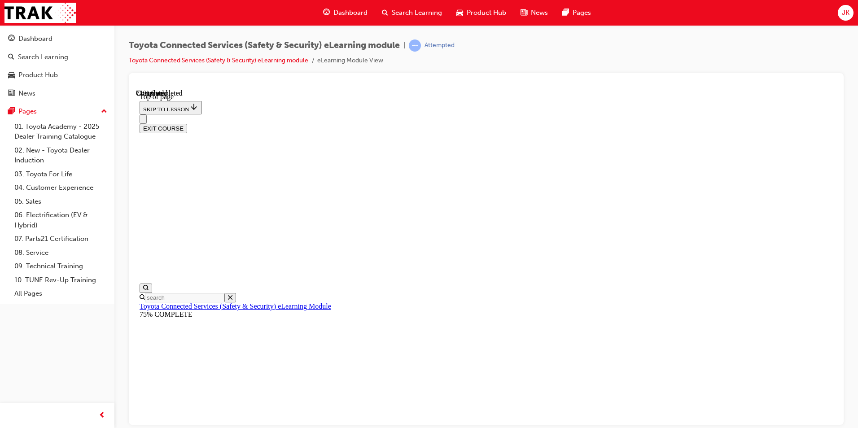
scroll to position [27, 0]
drag, startPoint x: 395, startPoint y: 225, endPoint x: 457, endPoint y: 359, distance: 148.0
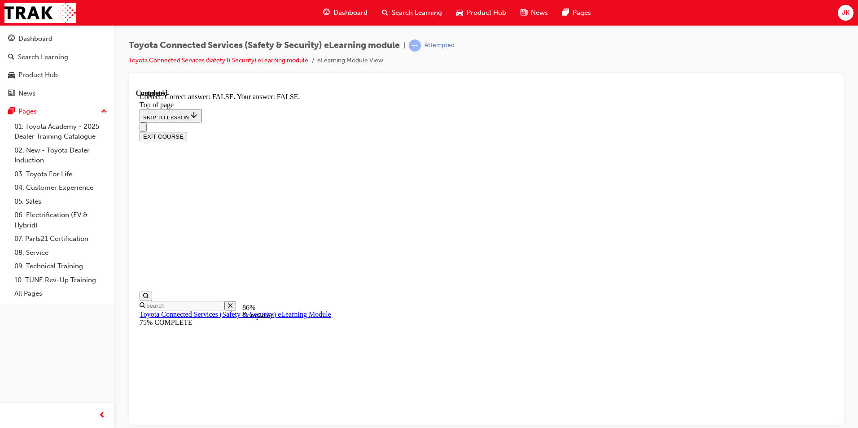
scroll to position [125, 0]
drag, startPoint x: 550, startPoint y: 396, endPoint x: 553, endPoint y: 393, distance: 4.8
drag, startPoint x: 548, startPoint y: 389, endPoint x: 541, endPoint y: 388, distance: 7.3
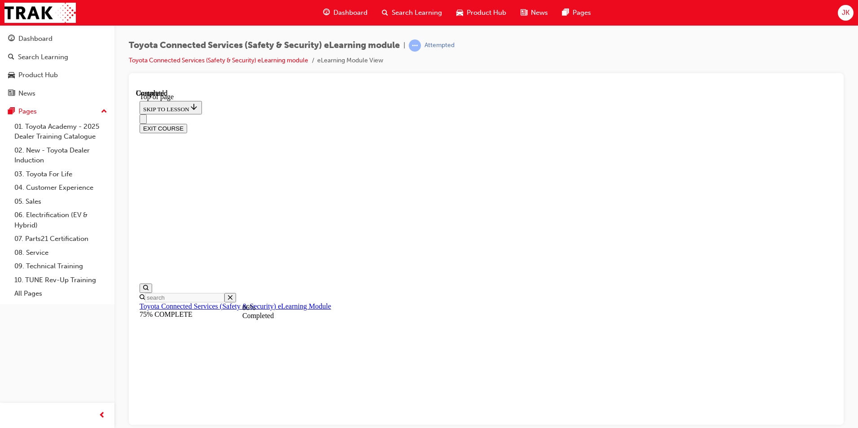
scroll to position [27, 0]
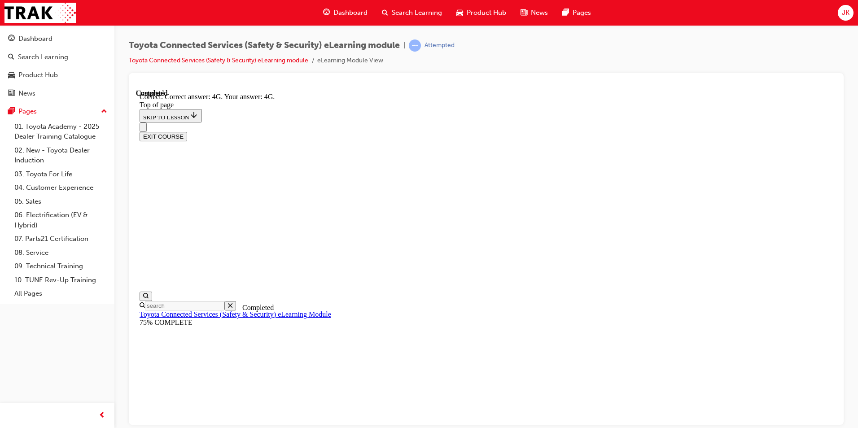
scroll to position [181, 0]
drag, startPoint x: 547, startPoint y: 393, endPoint x: 554, endPoint y: 380, distance: 15.1
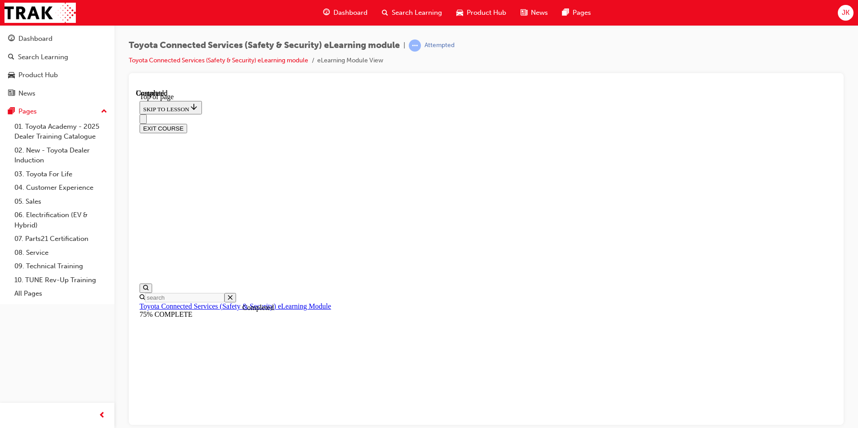
scroll to position [150, 0]
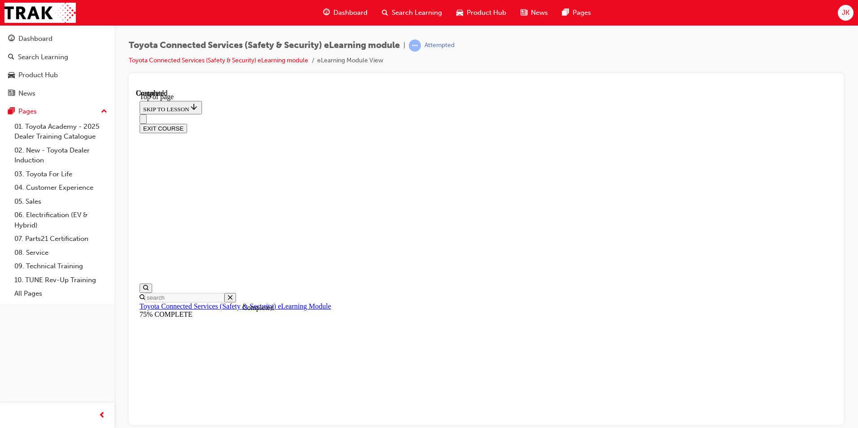
drag, startPoint x: 335, startPoint y: 347, endPoint x: 657, endPoint y: 352, distance: 322.2
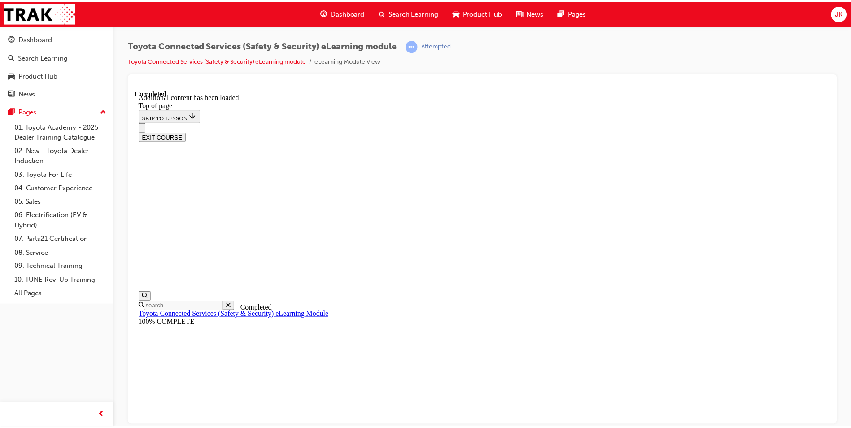
scroll to position [256, 0]
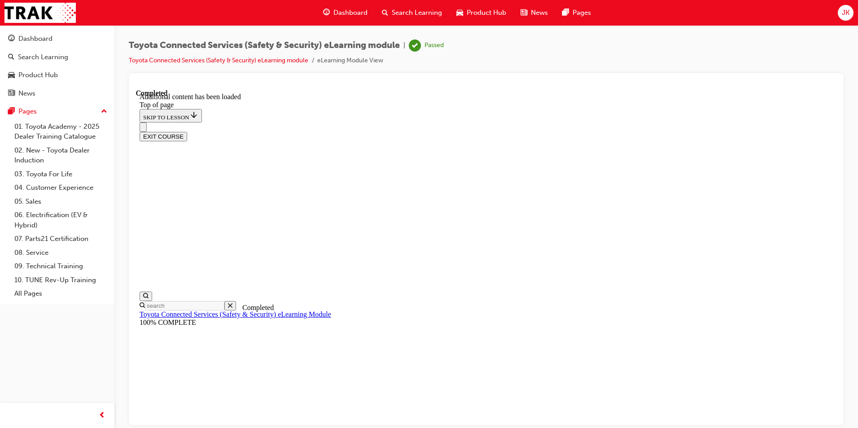
drag, startPoint x: 416, startPoint y: 31, endPoint x: 426, endPoint y: 23, distance: 12.9
click at [426, 23] on div "Dashboard Search Learning Product Hub News Pages JK Dashboard Search Learning P…" at bounding box center [429, 214] width 858 height 428
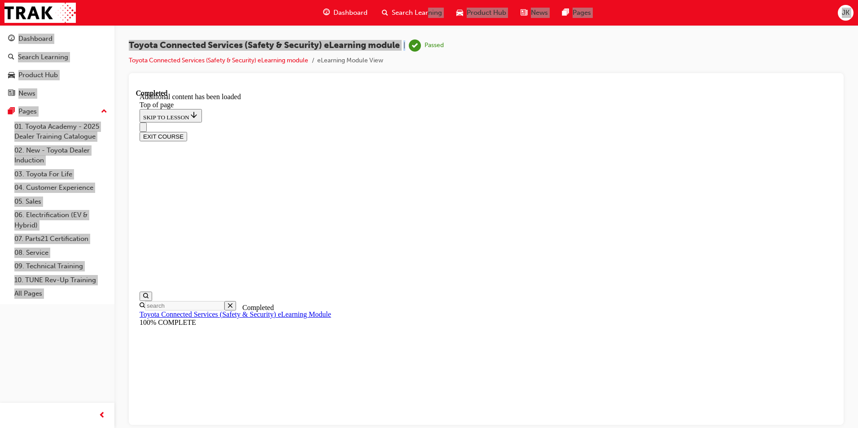
drag, startPoint x: 683, startPoint y: 185, endPoint x: 687, endPoint y: 179, distance: 7.1
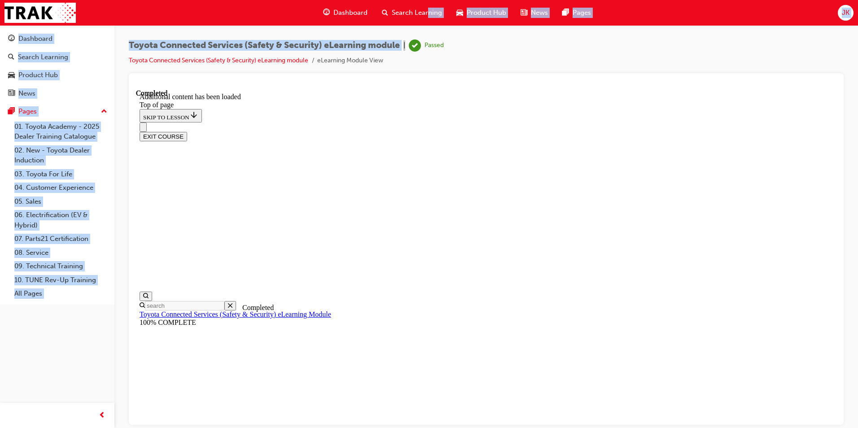
click at [400, 9] on span "Search Learning" at bounding box center [417, 13] width 50 height 10
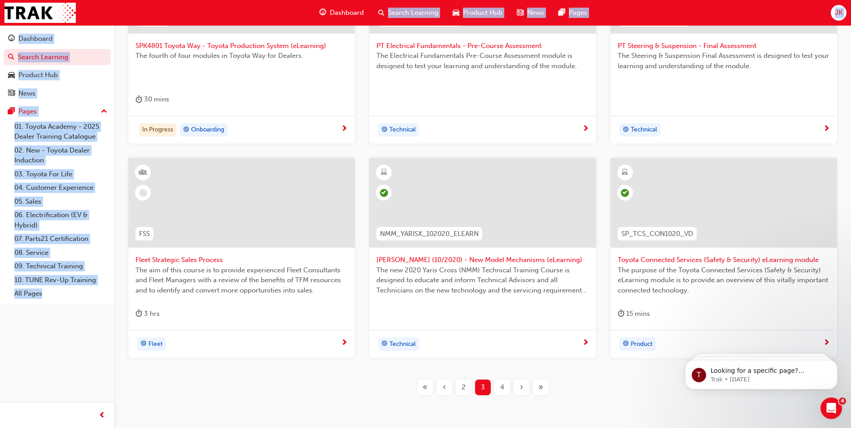
scroll to position [304, 0]
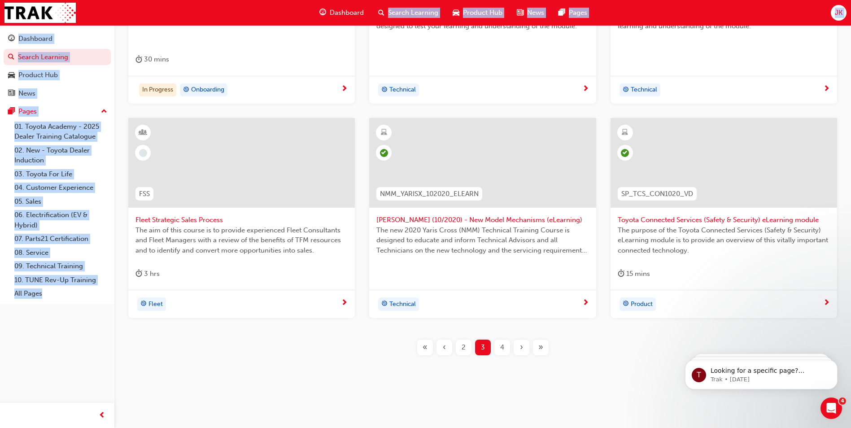
click at [502, 348] on span "4" at bounding box center [502, 347] width 4 height 10
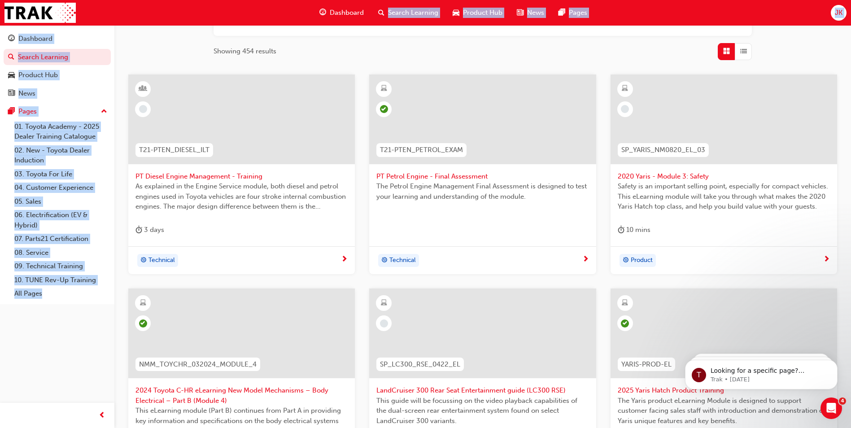
scroll to position [124, 0]
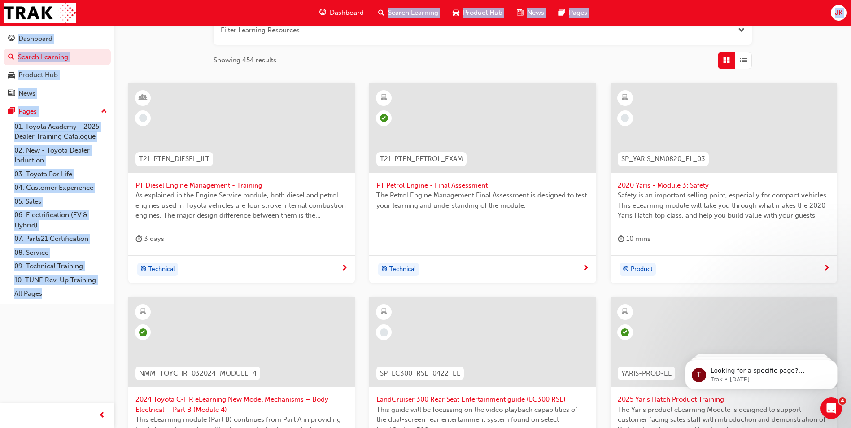
click at [655, 190] on span "Safety is an important selling point, especially for compact vehicles. This eLe…" at bounding box center [724, 205] width 212 height 31
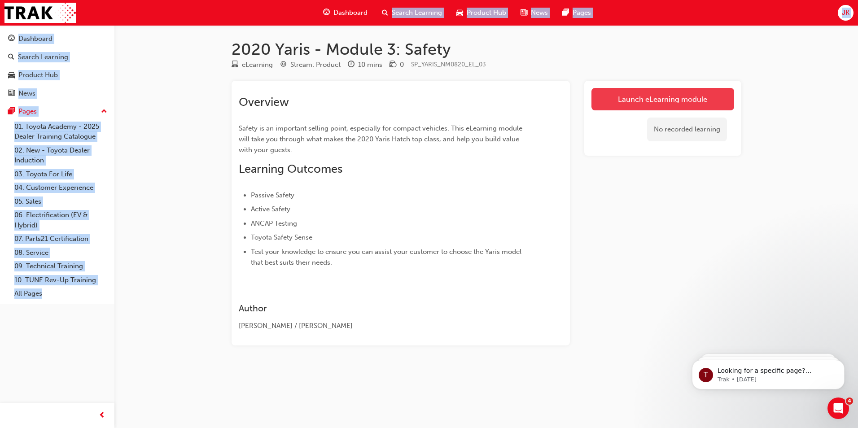
click at [635, 99] on link "Launch eLearning module" at bounding box center [662, 99] width 143 height 22
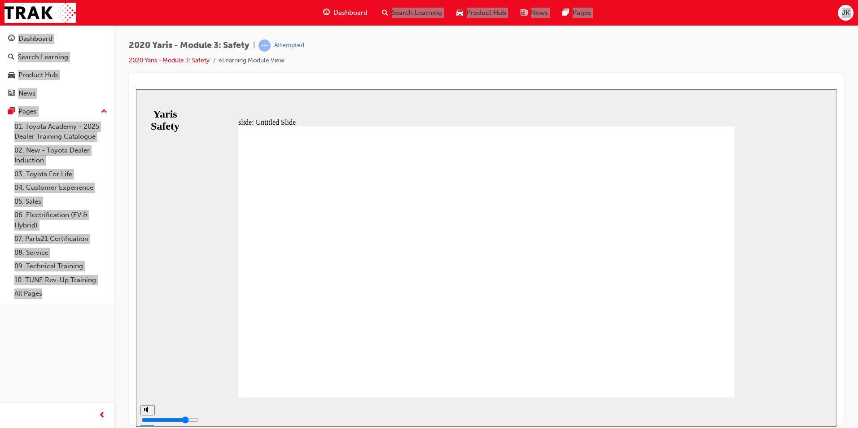
click at [190, 197] on div "slide: Untitled Slide MODULE 3 Safety MODULE 3 Saety Back to top SUBMIT NEXT P…" at bounding box center [486, 257] width 700 height 337
click at [803, 412] on span "NEXT" at bounding box center [807, 413] width 16 height 7
click at [798, 412] on div "NEXT" at bounding box center [810, 411] width 28 height 9
click at [797, 413] on div "NEXT" at bounding box center [810, 411] width 28 height 9
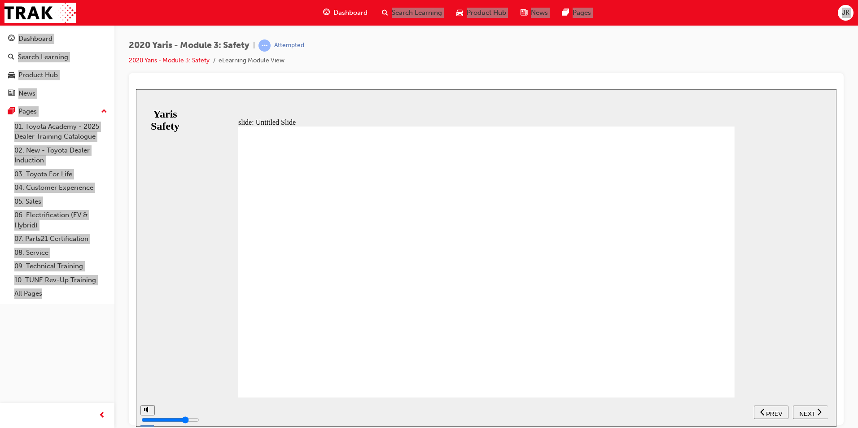
click at [797, 413] on div "NEXT" at bounding box center [810, 411] width 28 height 9
click at [802, 413] on span "NEXT" at bounding box center [807, 413] width 16 height 7
click at [801, 413] on icon "previous" at bounding box center [802, 411] width 4 height 7
click at [800, 412] on span "NEXT" at bounding box center [807, 413] width 16 height 7
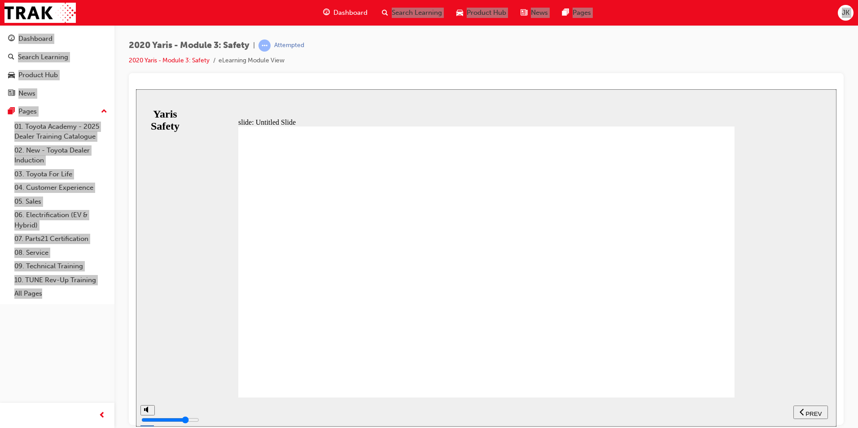
click at [799, 412] on div "PREV" at bounding box center [810, 411] width 27 height 9
click at [799, 412] on div "NEXT" at bounding box center [810, 411] width 28 height 9
click at [812, 413] on span "PREV" at bounding box center [813, 413] width 16 height 7
click at [812, 413] on span "NEXT" at bounding box center [807, 413] width 16 height 7
click at [812, 413] on span "PREV" at bounding box center [813, 413] width 16 height 7
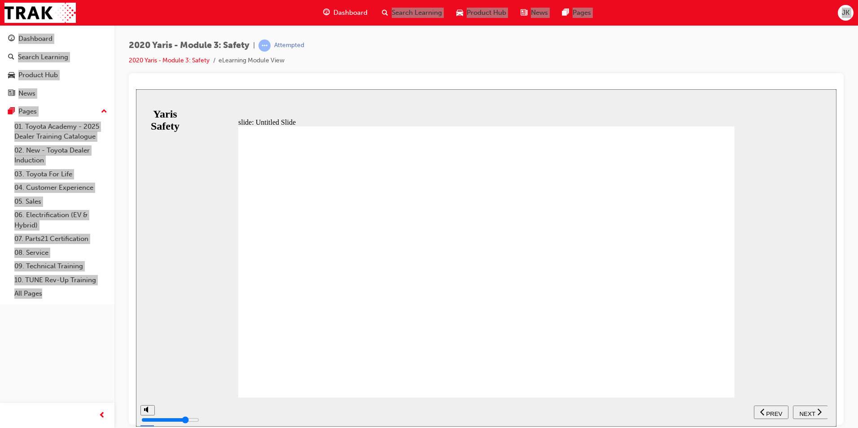
click at [812, 413] on span "NEXT" at bounding box center [807, 413] width 16 height 7
click at [812, 413] on span "PREV" at bounding box center [813, 413] width 16 height 7
click at [812, 413] on span "NEXT" at bounding box center [807, 413] width 16 height 7
drag, startPoint x: 559, startPoint y: 244, endPoint x: 481, endPoint y: 257, distance: 79.2
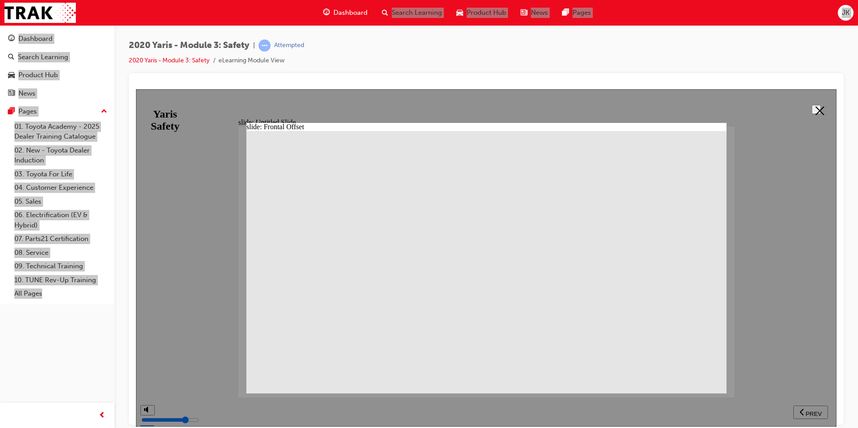
click at [805, 127] on div at bounding box center [486, 257] width 700 height 337
click at [821, 106] on button at bounding box center [816, 109] width 9 height 9
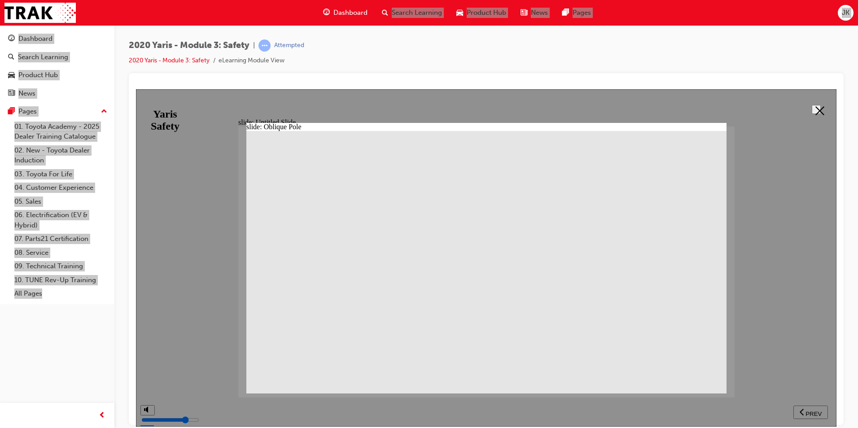
click at [821, 109] on button at bounding box center [816, 109] width 9 height 9
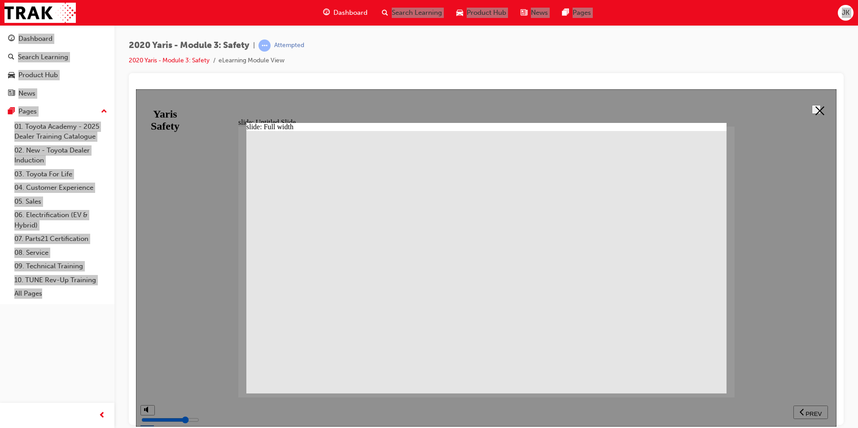
click at [816, 114] on button at bounding box center [816, 109] width 9 height 9
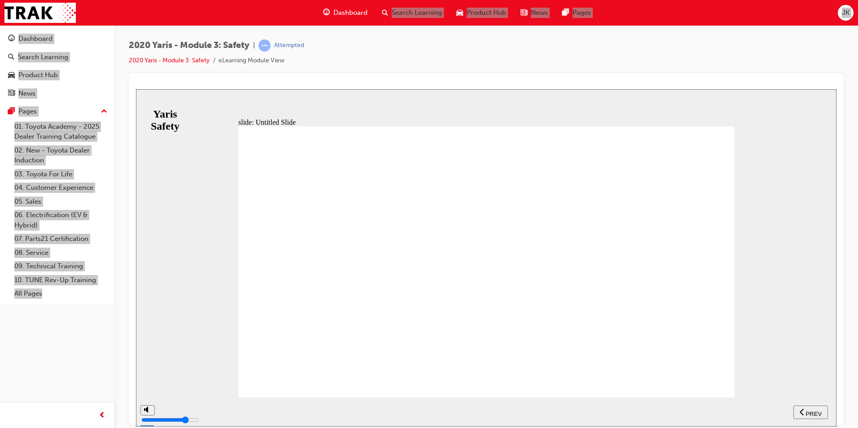
drag, startPoint x: 311, startPoint y: 274, endPoint x: 323, endPoint y: 272, distance: 11.4
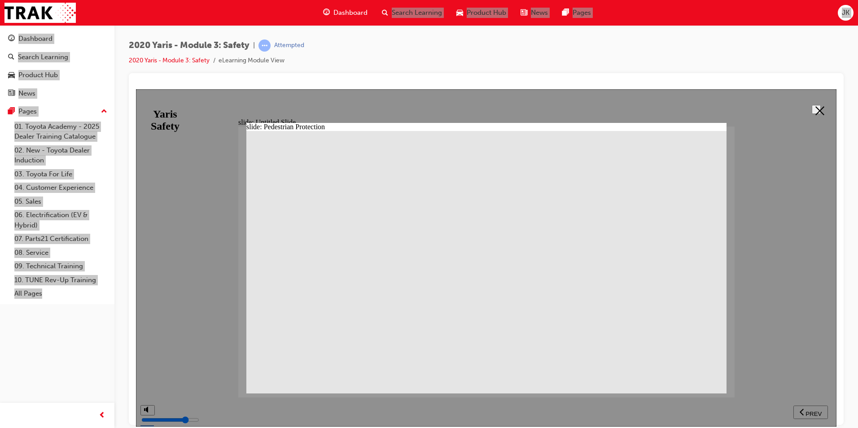
click at [812, 110] on button at bounding box center [816, 109] width 9 height 9
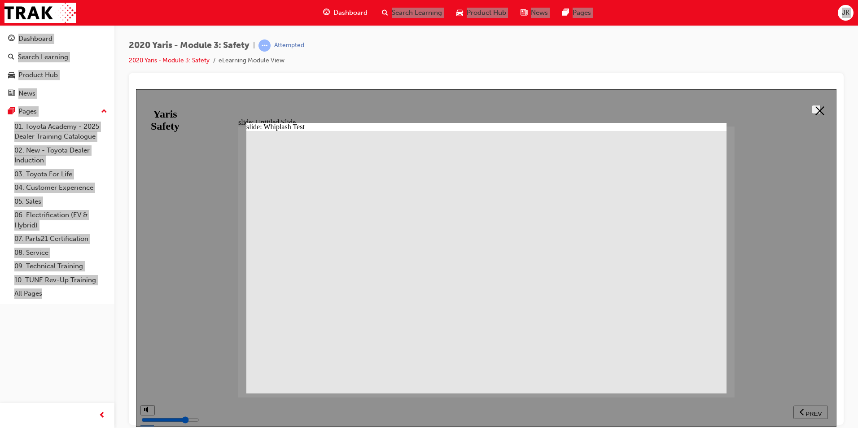
click at [812, 106] on button at bounding box center [816, 109] width 9 height 9
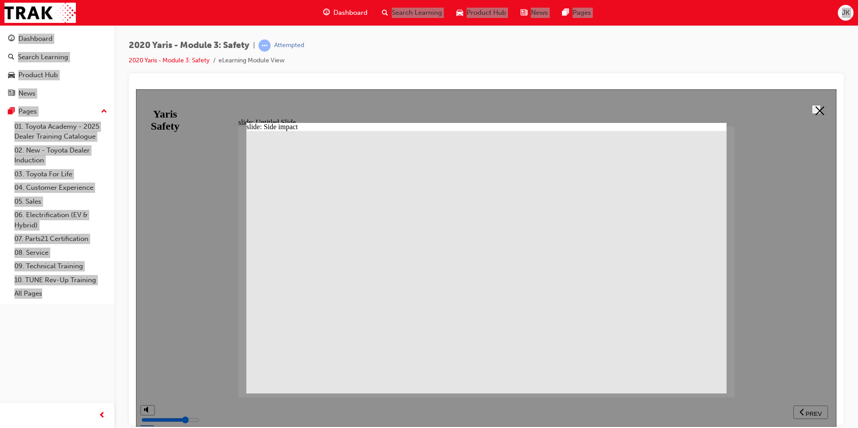
click at [816, 105] on button at bounding box center [816, 109] width 9 height 9
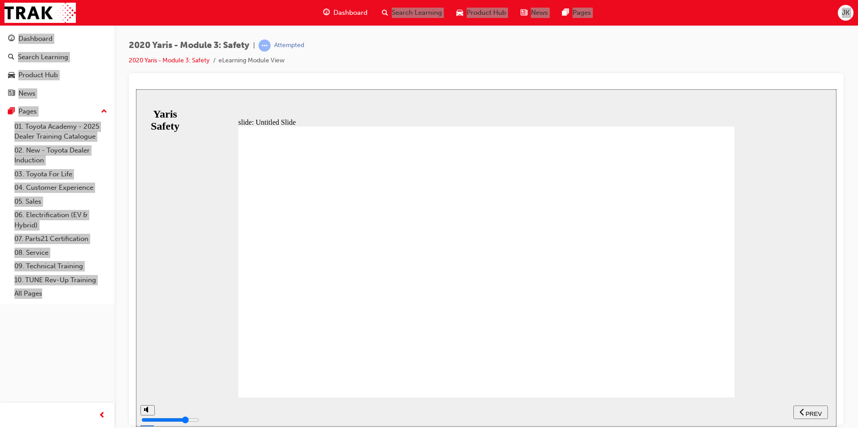
click at [815, 105] on div "top bar" at bounding box center [517, 104] width 648 height 10
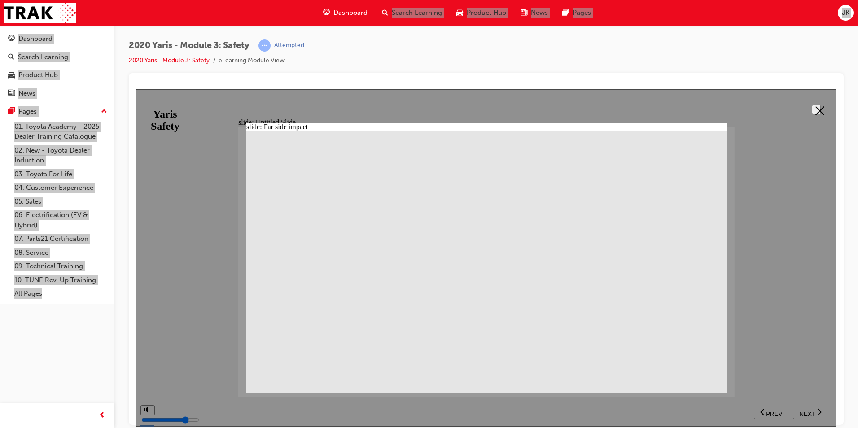
click at [812, 111] on button at bounding box center [816, 109] width 9 height 9
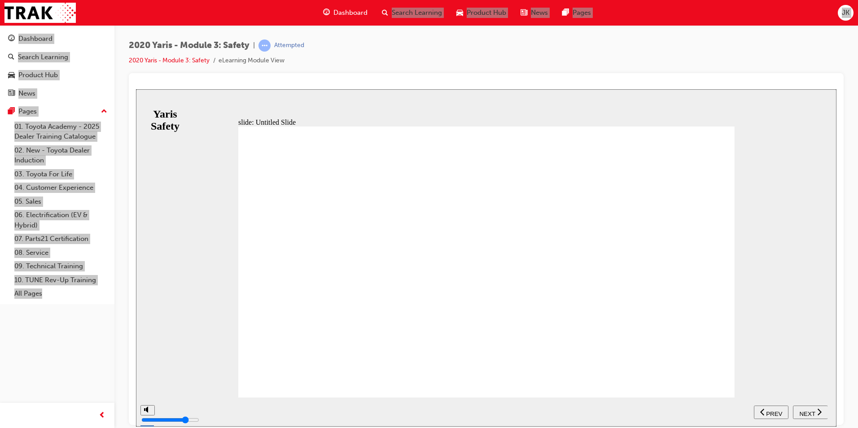
click at [810, 414] on span "NEXT" at bounding box center [807, 413] width 16 height 7
drag, startPoint x: 565, startPoint y: 286, endPoint x: 576, endPoint y: 278, distance: 13.8
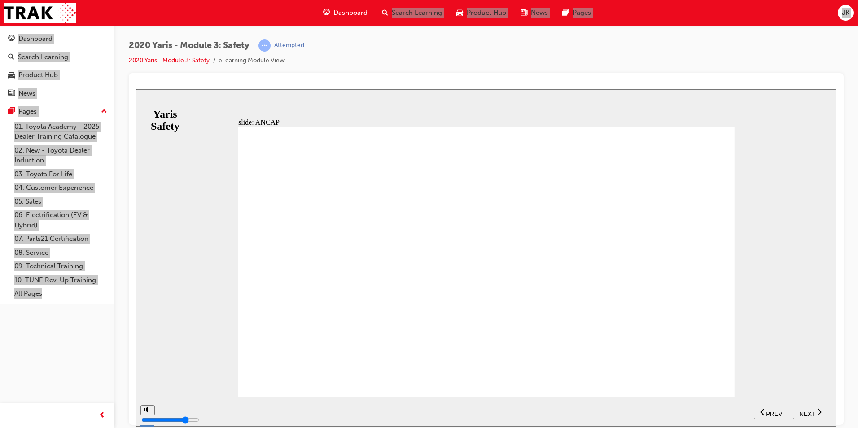
drag, startPoint x: 494, startPoint y: 262, endPoint x: 510, endPoint y: 264, distance: 15.9
drag, startPoint x: 477, startPoint y: 224, endPoint x: 468, endPoint y: 220, distance: 9.8
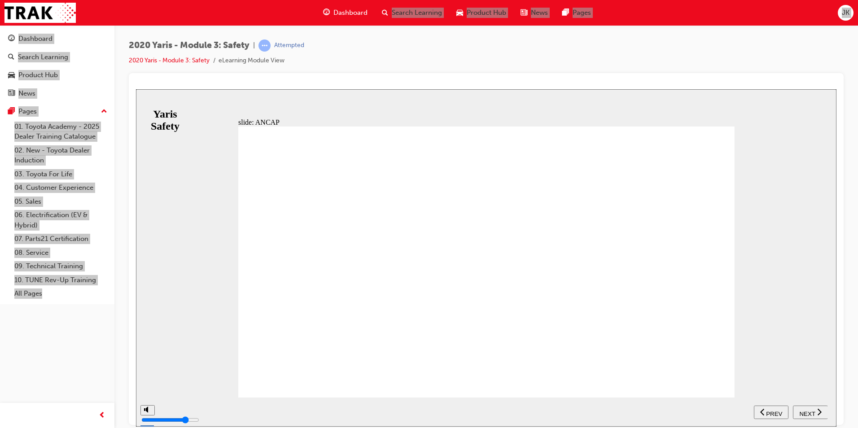
click at [810, 414] on span "NEXT" at bounding box center [807, 413] width 16 height 7
drag, startPoint x: 420, startPoint y: 267, endPoint x: 428, endPoint y: 269, distance: 8.9
drag, startPoint x: 517, startPoint y: 271, endPoint x: 546, endPoint y: 274, distance: 28.8
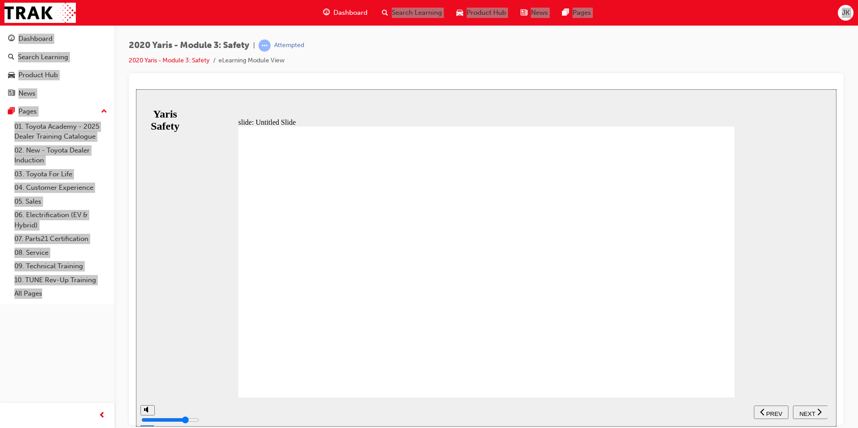
drag, startPoint x: 828, startPoint y: 420, endPoint x: 817, endPoint y: 417, distance: 11.0
click at [827, 419] on section "SUBMIT NEXT PREV" at bounding box center [486, 411] width 700 height 29
click at [804, 408] on button "NEXT" at bounding box center [810, 411] width 35 height 13
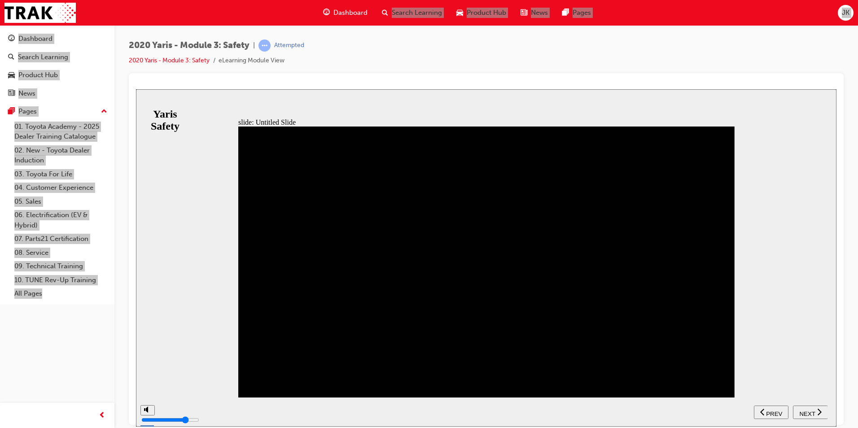
click at [806, 413] on span "NEXT" at bounding box center [807, 413] width 16 height 7
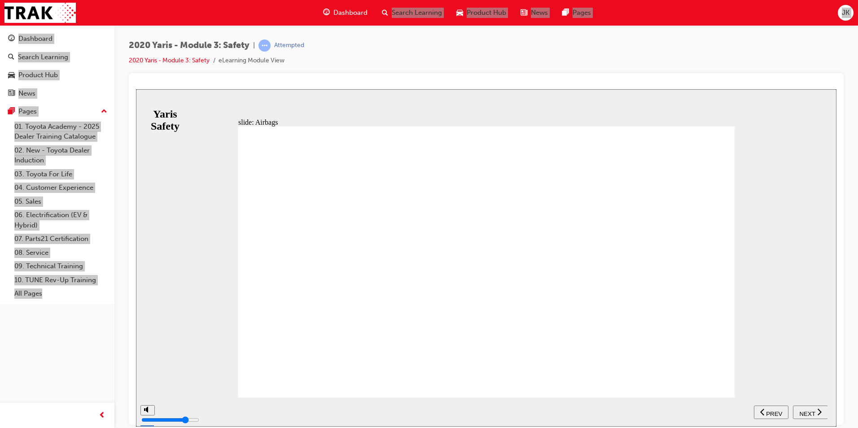
click at [810, 411] on span "NEXT" at bounding box center [807, 413] width 16 height 7
click at [810, 412] on span "PREV" at bounding box center [813, 413] width 16 height 7
click at [810, 412] on span "NEXT" at bounding box center [807, 413] width 16 height 7
click at [810, 414] on span "PREV" at bounding box center [813, 413] width 16 height 7
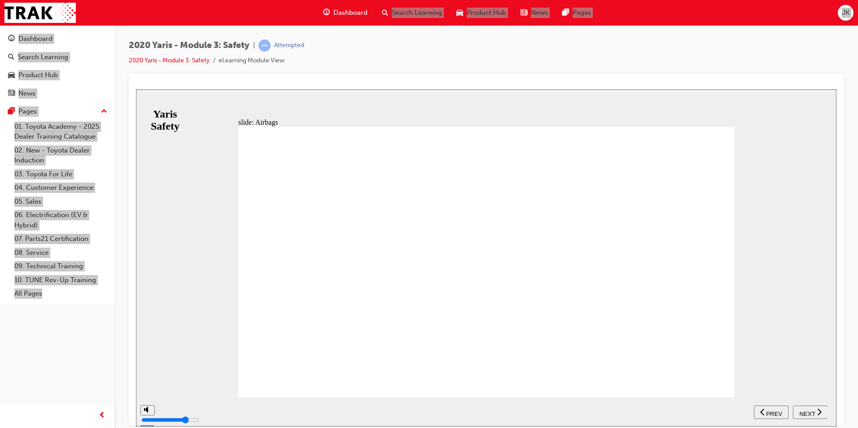
drag, startPoint x: 622, startPoint y: 254, endPoint x: 626, endPoint y: 262, distance: 9.4
drag, startPoint x: 630, startPoint y: 263, endPoint x: 645, endPoint y: 279, distance: 22.2
drag, startPoint x: 806, startPoint y: 416, endPoint x: 799, endPoint y: 419, distance: 8.0
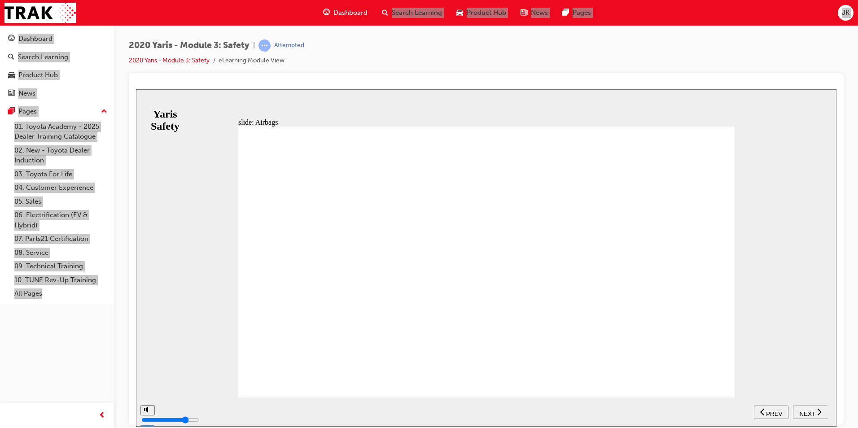
click at [804, 420] on nav "SUBMIT NEXT PREV" at bounding box center [791, 411] width 74 height 29
click at [815, 407] on button "NEXT" at bounding box center [810, 411] width 35 height 13
drag, startPoint x: 298, startPoint y: 370, endPoint x: 302, endPoint y: 365, distance: 6.3
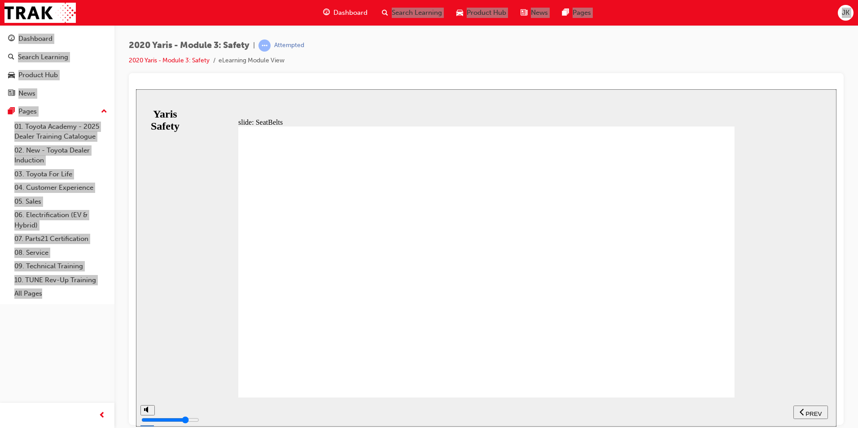
drag, startPoint x: 374, startPoint y: 149, endPoint x: 372, endPoint y: 157, distance: 8.7
drag, startPoint x: 520, startPoint y: 170, endPoint x: 516, endPoint y: 182, distance: 13.1
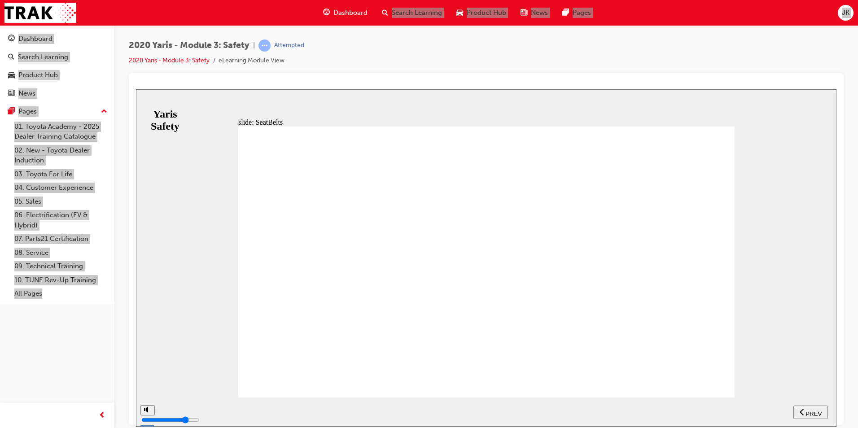
drag, startPoint x: 510, startPoint y: 185, endPoint x: 510, endPoint y: 166, distance: 19.7
click at [810, 418] on button "NEXT" at bounding box center [810, 411] width 35 height 13
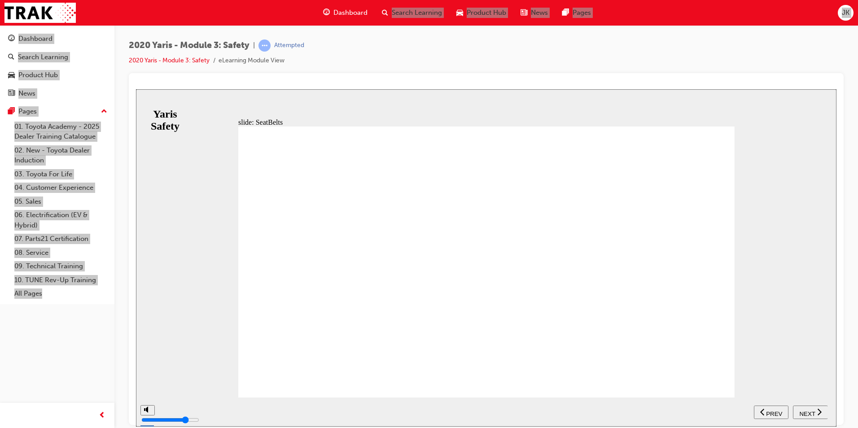
click at [807, 405] on button "NEXT" at bounding box center [810, 411] width 35 height 13
click at [814, 416] on button "NEXT" at bounding box center [810, 411] width 35 height 13
click at [812, 419] on nav "SUBMIT NEXT PREV" at bounding box center [791, 411] width 74 height 29
click at [814, 406] on button "NEXT" at bounding box center [810, 411] width 35 height 13
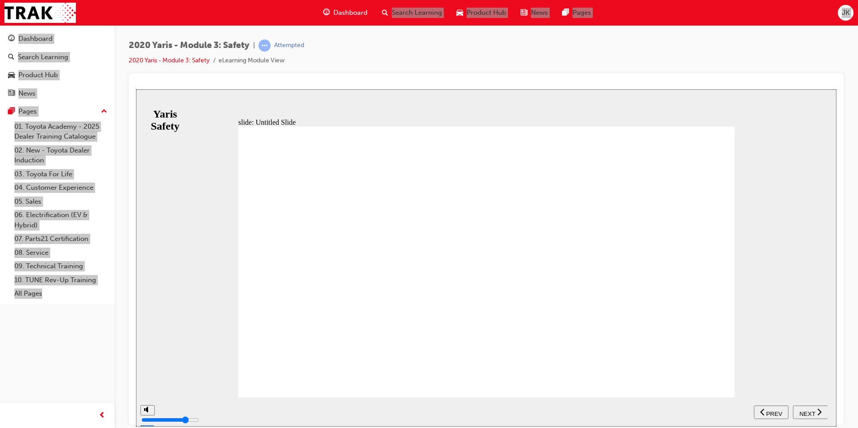
click at [810, 413] on span "NEXT" at bounding box center [807, 413] width 16 height 7
drag, startPoint x: 802, startPoint y: 406, endPoint x: 807, endPoint y: 404, distance: 5.0
click at [806, 405] on button "NEXT" at bounding box center [810, 411] width 35 height 13
click at [801, 416] on button "NEXT" at bounding box center [810, 411] width 35 height 13
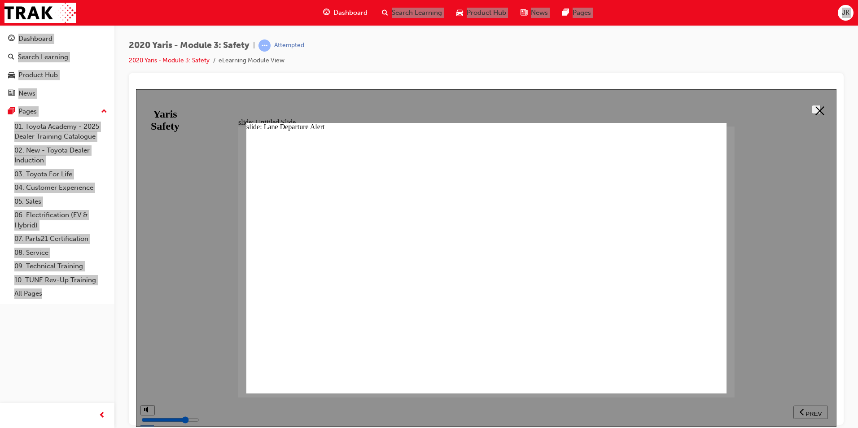
click at [812, 114] on button at bounding box center [816, 109] width 9 height 9
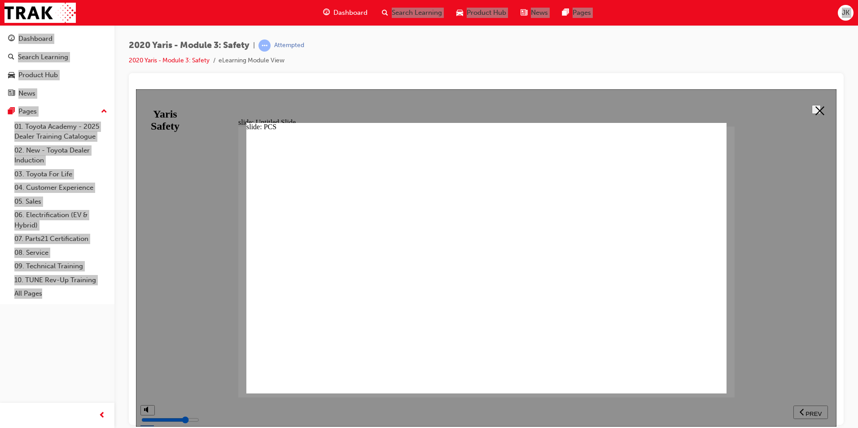
click at [821, 112] on button at bounding box center [816, 109] width 9 height 9
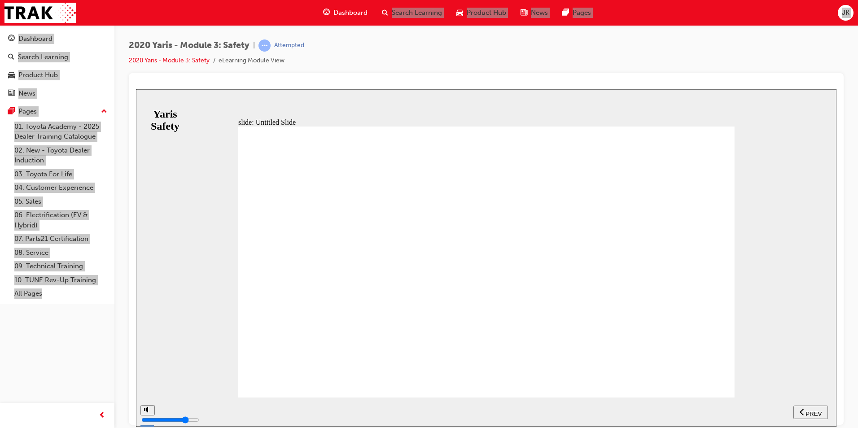
drag, startPoint x: 682, startPoint y: 227, endPoint x: 687, endPoint y: 223, distance: 6.3
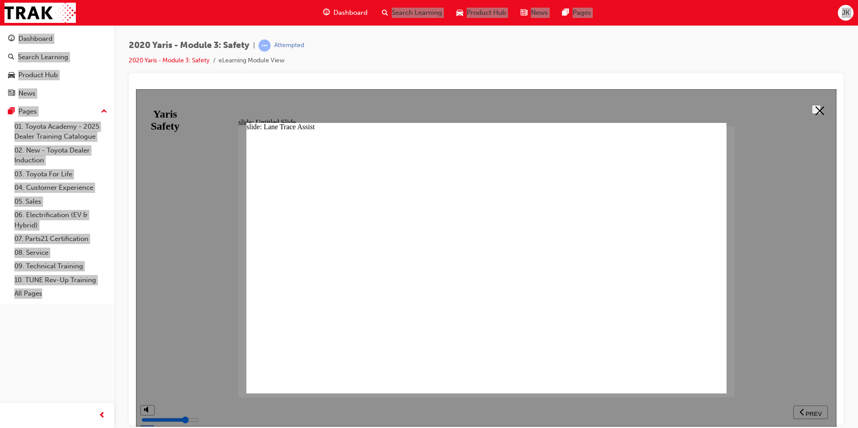
click at [817, 114] on button at bounding box center [816, 109] width 9 height 9
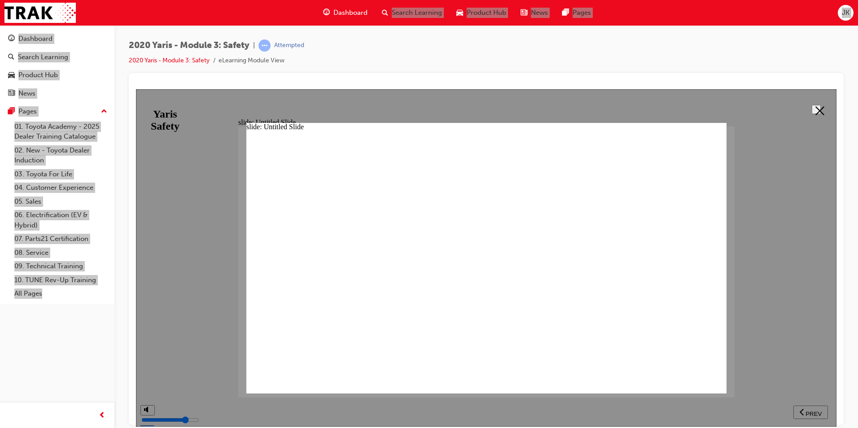
click at [812, 108] on button at bounding box center [816, 109] width 9 height 9
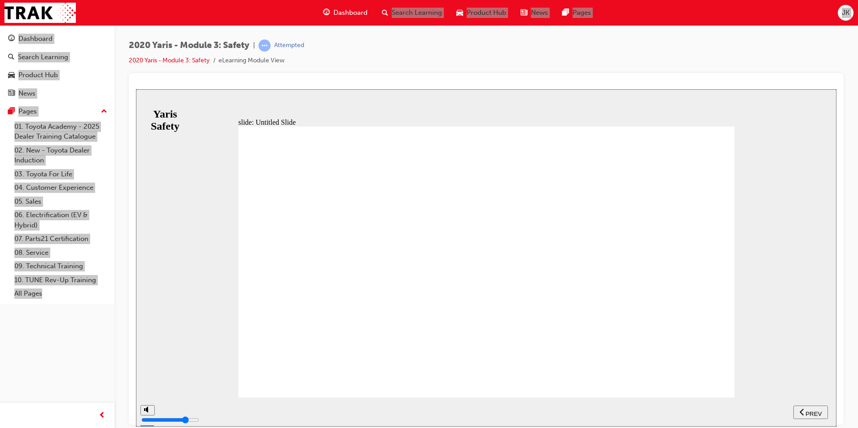
drag, startPoint x: 557, startPoint y: 316, endPoint x: 561, endPoint y: 313, distance: 5.5
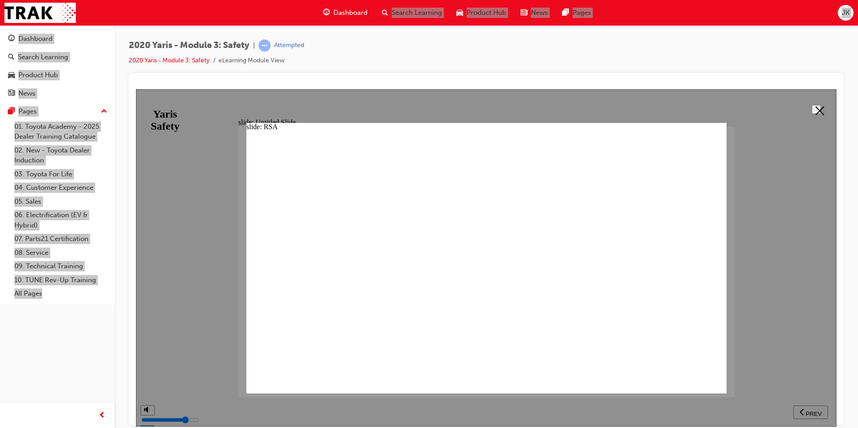
click at [826, 100] on div at bounding box center [486, 257] width 700 height 337
click at [818, 105] on button at bounding box center [816, 109] width 9 height 9
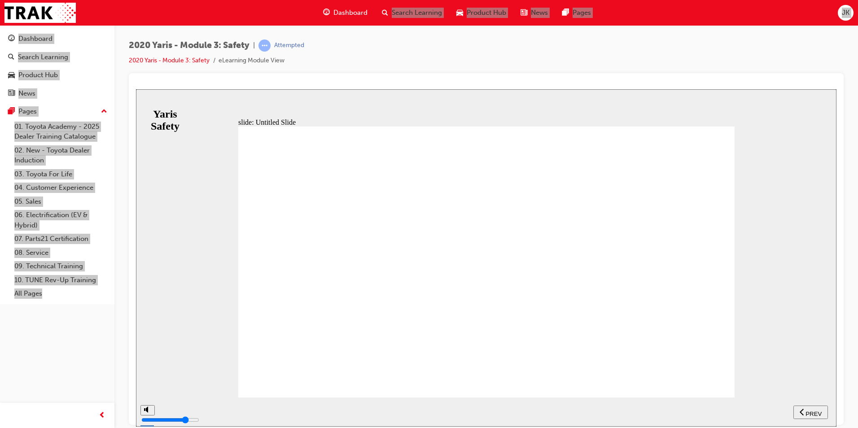
drag, startPoint x: 647, startPoint y: 309, endPoint x: 654, endPoint y: 308, distance: 7.2
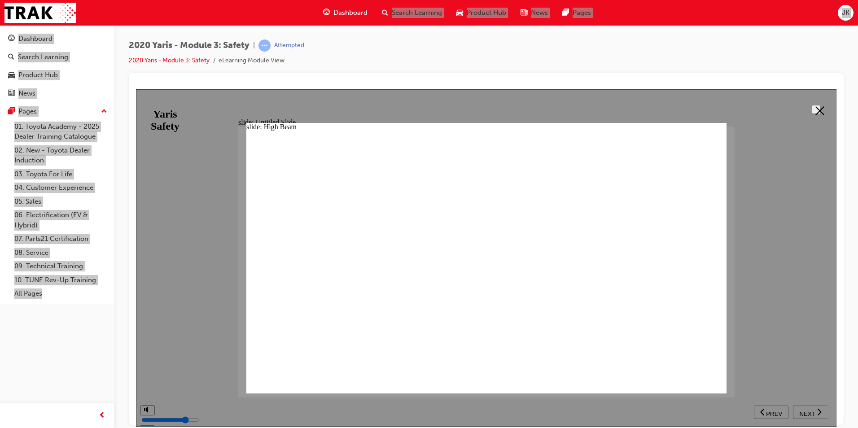
drag, startPoint x: 805, startPoint y: 94, endPoint x: 796, endPoint y: 96, distance: 8.6
click at [805, 91] on div at bounding box center [486, 257] width 700 height 337
click at [817, 112] on icon at bounding box center [819, 110] width 9 height 9
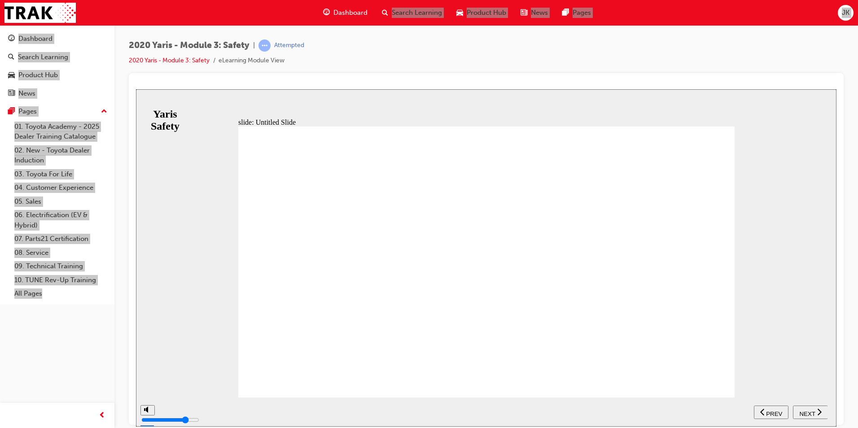
drag, startPoint x: 814, startPoint y: 413, endPoint x: 817, endPoint y: 421, distance: 8.1
click at [814, 417] on button "NEXT" at bounding box center [810, 411] width 35 height 13
click at [804, 421] on nav "SUBMIT NEXT PREV" at bounding box center [791, 411] width 74 height 29
click at [807, 410] on span "NEXT" at bounding box center [807, 413] width 16 height 7
click at [812, 415] on span "NEXT" at bounding box center [807, 413] width 16 height 7
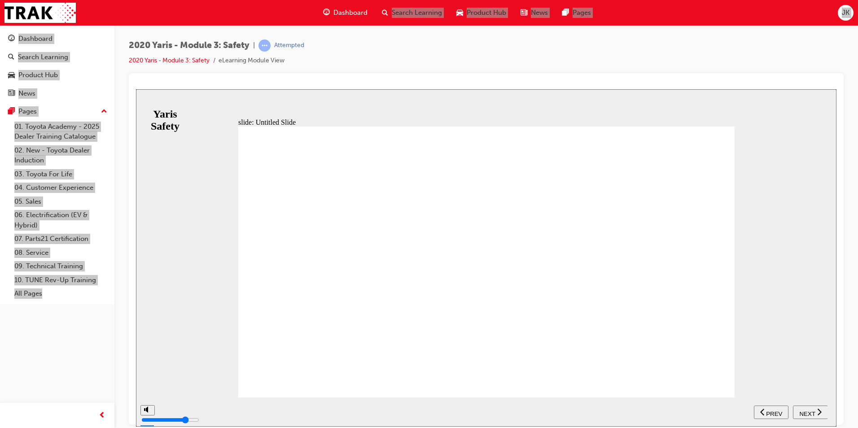
click at [812, 417] on button "NEXT" at bounding box center [810, 411] width 35 height 13
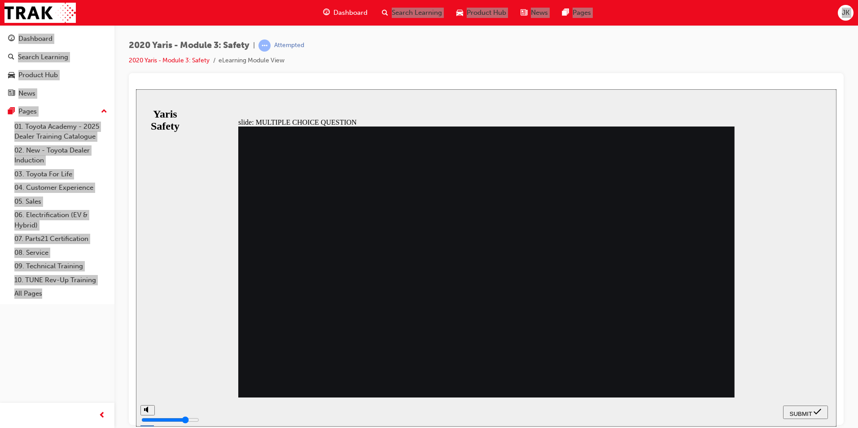
radio input "true"
click at [799, 419] on nav "SUBMIT NEXT PREV" at bounding box center [805, 411] width 45 height 29
click at [805, 414] on span "SUBMIT" at bounding box center [801, 413] width 22 height 7
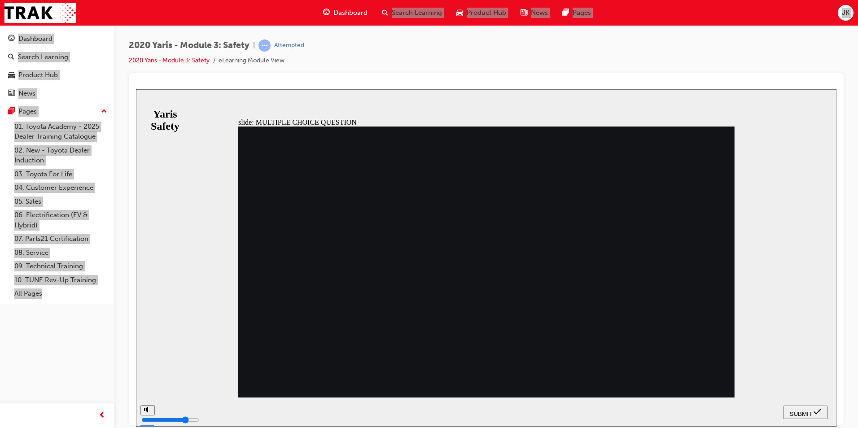
radio input "true"
click at [810, 417] on button "SUBMIT" at bounding box center [805, 411] width 45 height 13
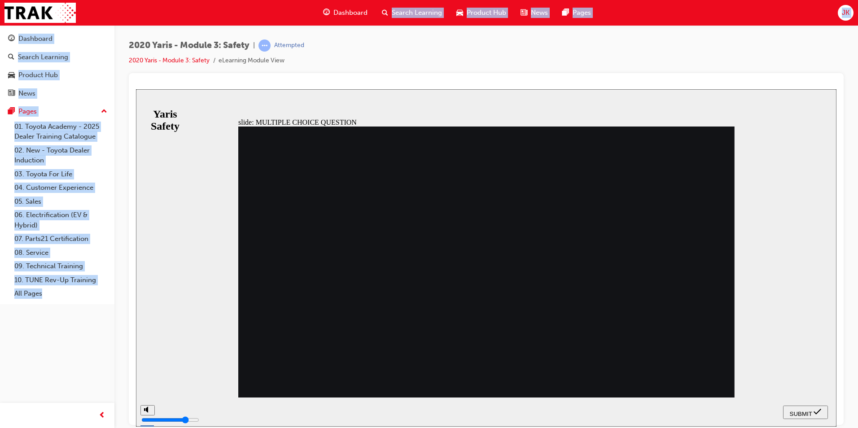
radio input "false"
radio input "true"
click at [797, 416] on button "SUBMIT" at bounding box center [805, 411] width 45 height 13
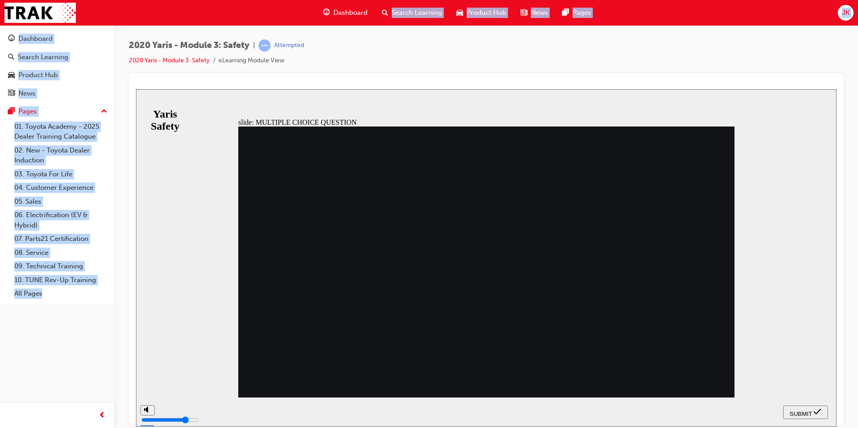
radio input "true"
click at [808, 417] on button "SUBMIT" at bounding box center [805, 411] width 45 height 13
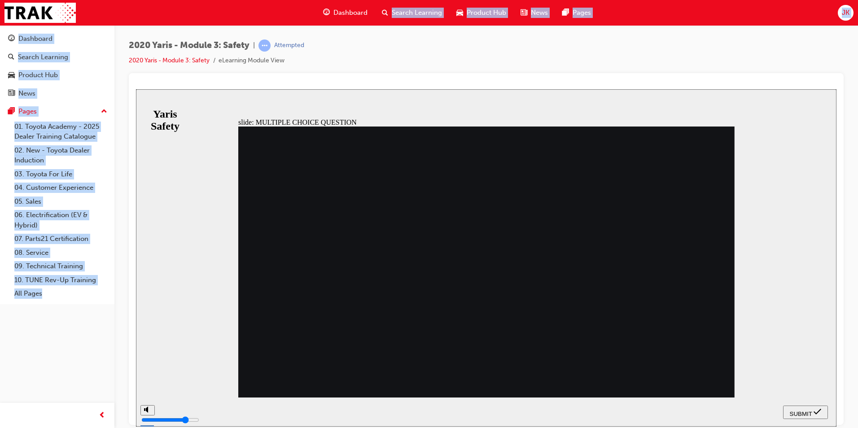
radio input "false"
radio input "true"
click at [814, 409] on icon "submit" at bounding box center [818, 411] width 8 height 8
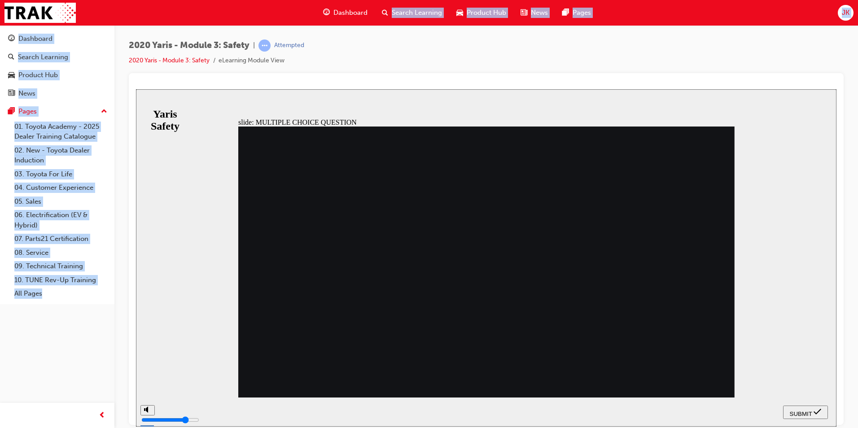
checkbox input "true"
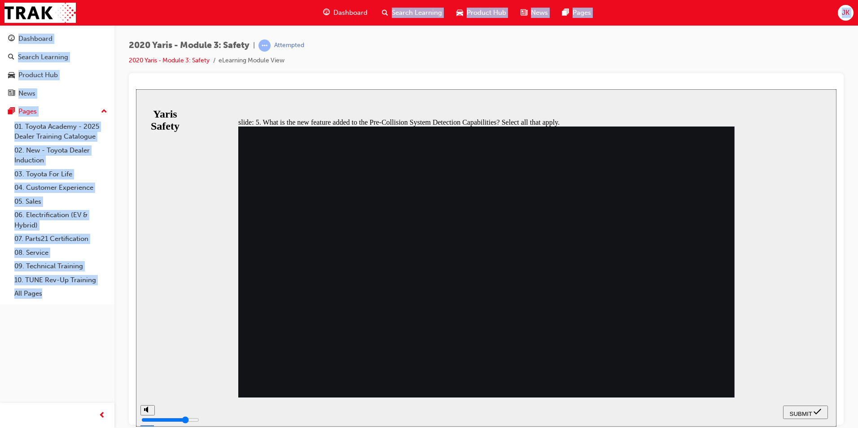
checkbox input "true"
drag, startPoint x: 372, startPoint y: 288, endPoint x: 374, endPoint y: 281, distance: 7.0
drag, startPoint x: 374, startPoint y: 273, endPoint x: 381, endPoint y: 272, distance: 7.2
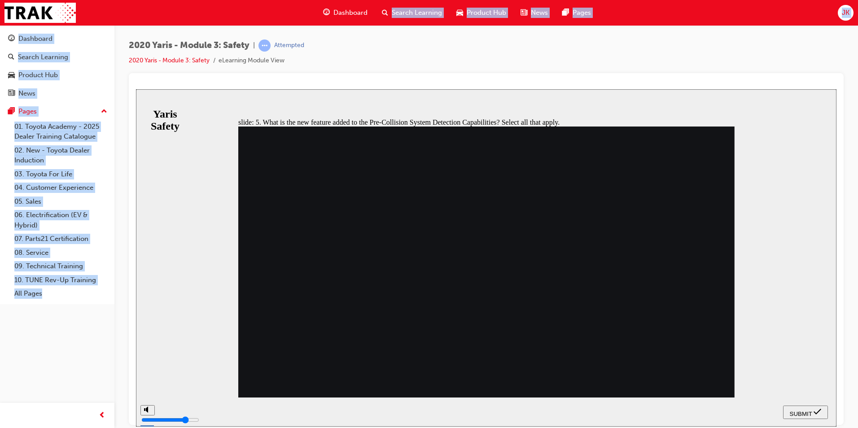
checkbox input "true"
drag, startPoint x: 793, startPoint y: 395, endPoint x: 799, endPoint y: 404, distance: 11.3
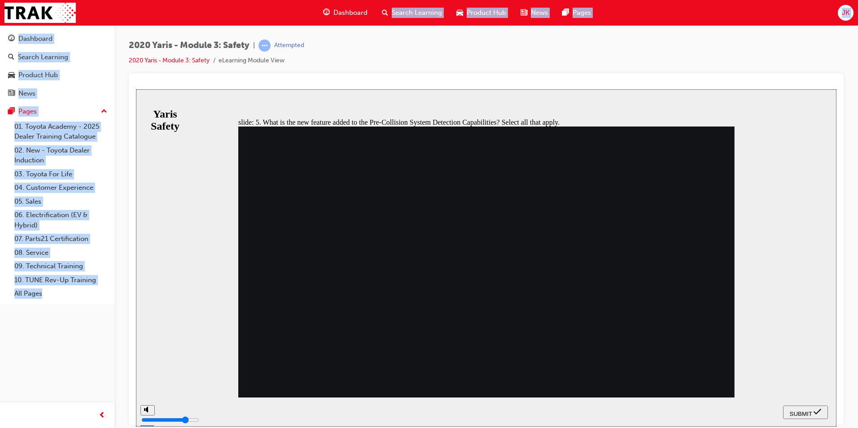
click at [793, 397] on div "slide: 5. What is the new feature added to the Pre-Collision System Detection C…" at bounding box center [486, 257] width 700 height 337
click at [802, 421] on nav "SUBMIT NEXT PREV" at bounding box center [805, 411] width 45 height 29
click at [798, 412] on span "SUBMIT" at bounding box center [801, 413] width 22 height 7
drag, startPoint x: 460, startPoint y: 329, endPoint x: 467, endPoint y: 330, distance: 6.4
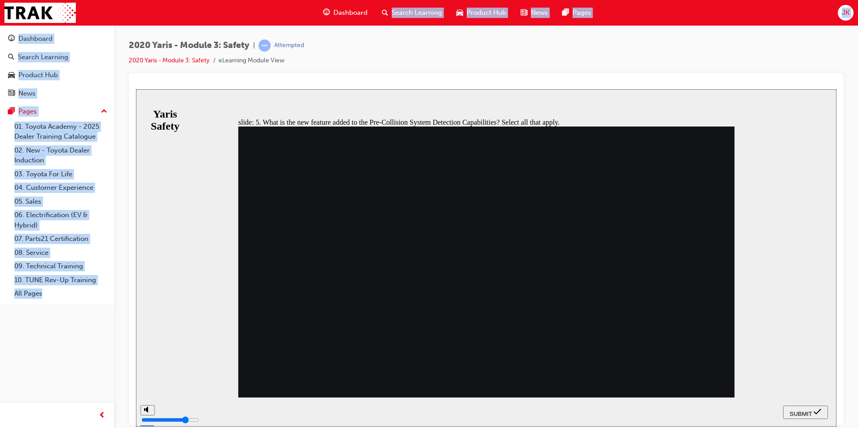
checkbox input "false"
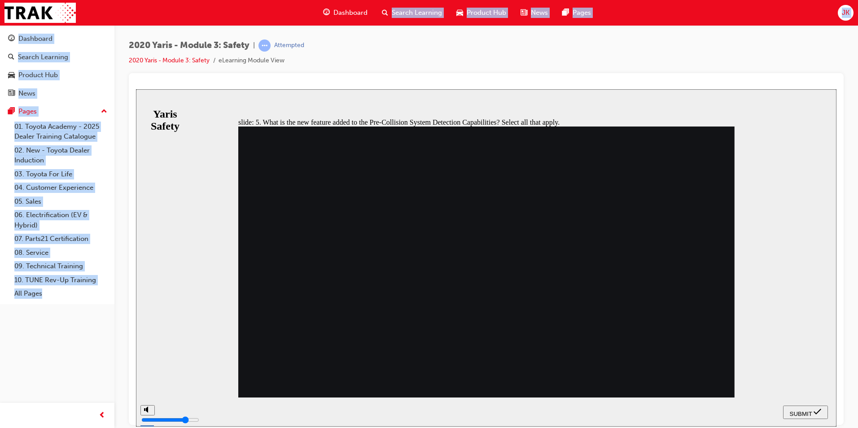
checkbox input "true"
checkbox input "false"
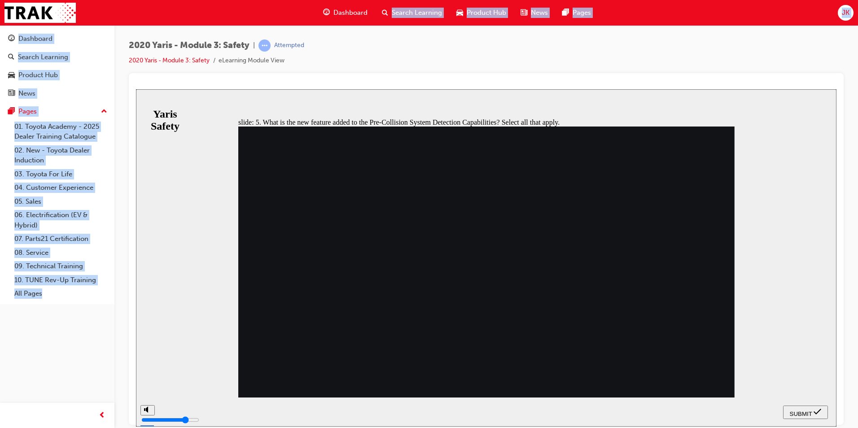
checkbox input "true"
drag, startPoint x: 282, startPoint y: 349, endPoint x: 326, endPoint y: 346, distance: 44.1
checkbox input "true"
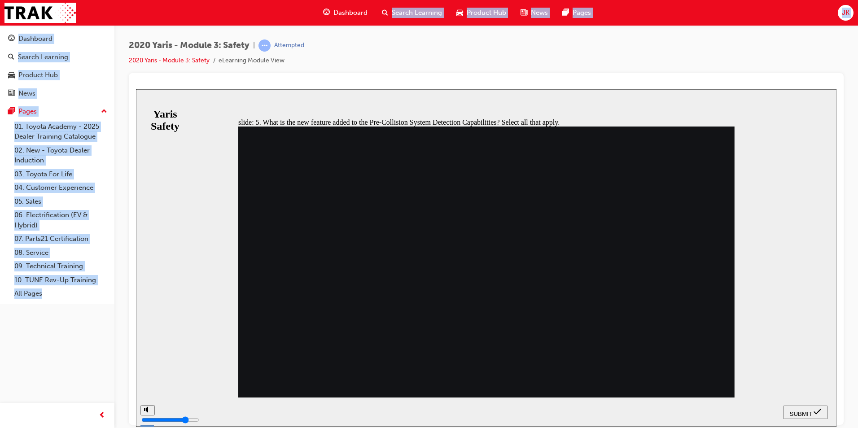
click at [810, 412] on span "SUBMIT" at bounding box center [801, 413] width 22 height 7
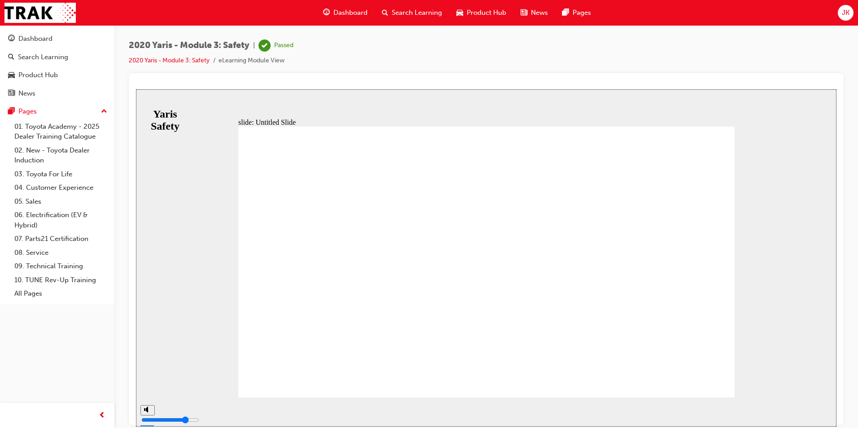
click at [841, 414] on div at bounding box center [486, 249] width 715 height 352
click at [360, 10] on span "Dashboard" at bounding box center [350, 13] width 34 height 10
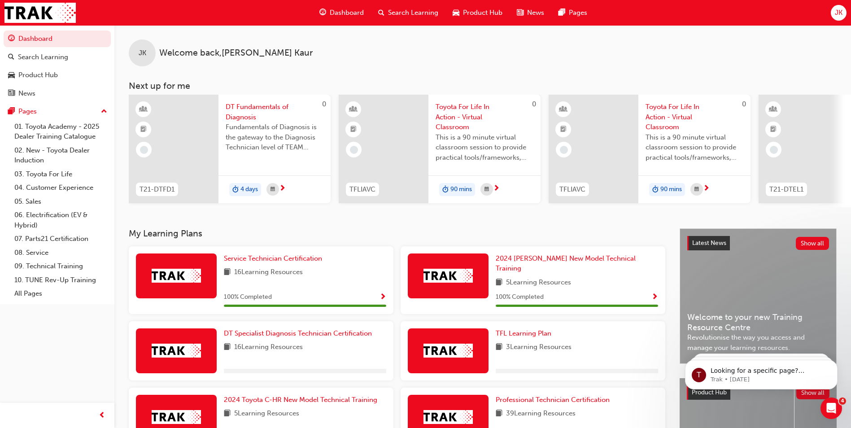
click at [421, 11] on span "Search Learning" at bounding box center [413, 13] width 50 height 10
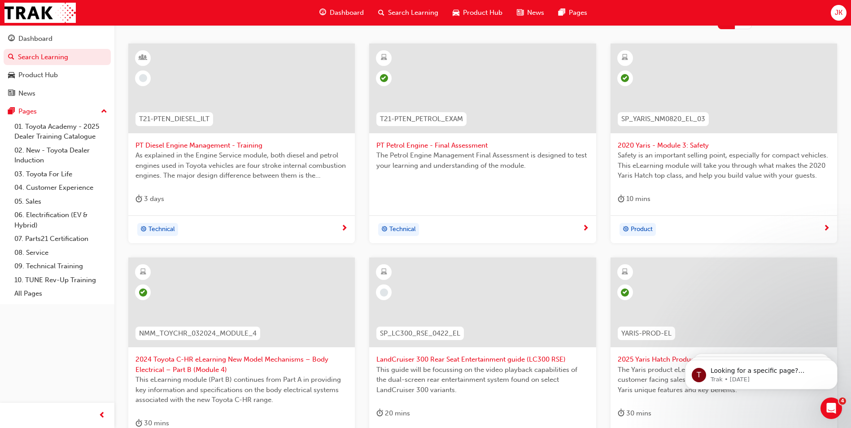
scroll to position [314, 0]
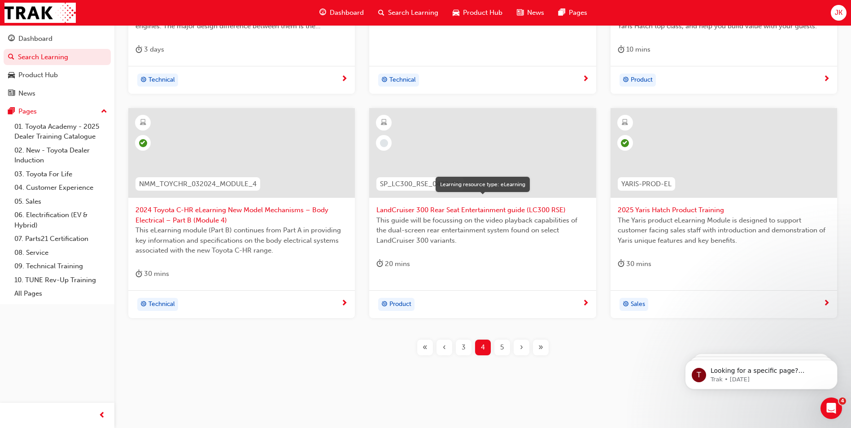
click at [381, 124] on span "learningResourceType_ELEARNING-icon" at bounding box center [384, 123] width 6 height 12
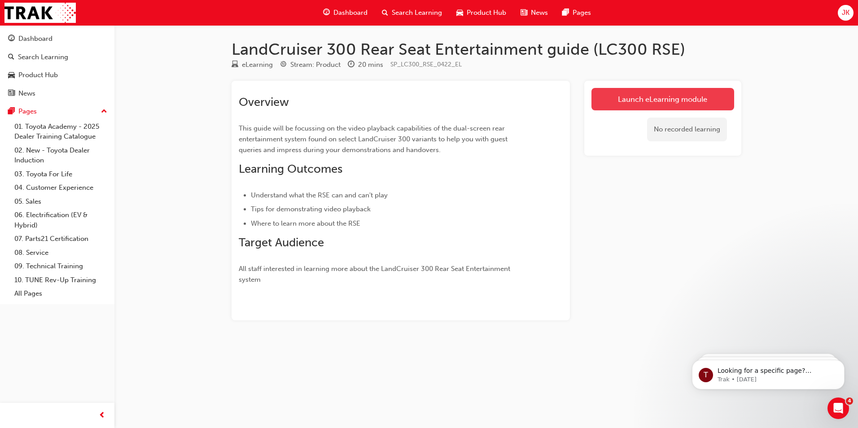
click at [631, 104] on link "Launch eLearning module" at bounding box center [662, 99] width 143 height 22
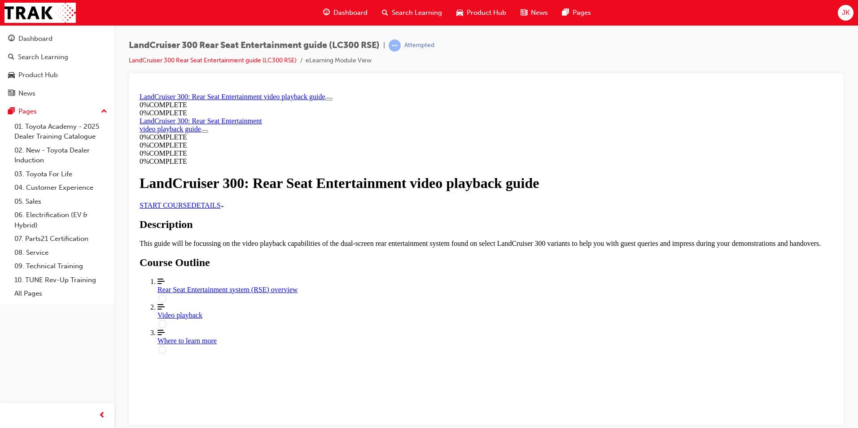
click at [191, 209] on link "START COURSE" at bounding box center [166, 205] width 52 height 8
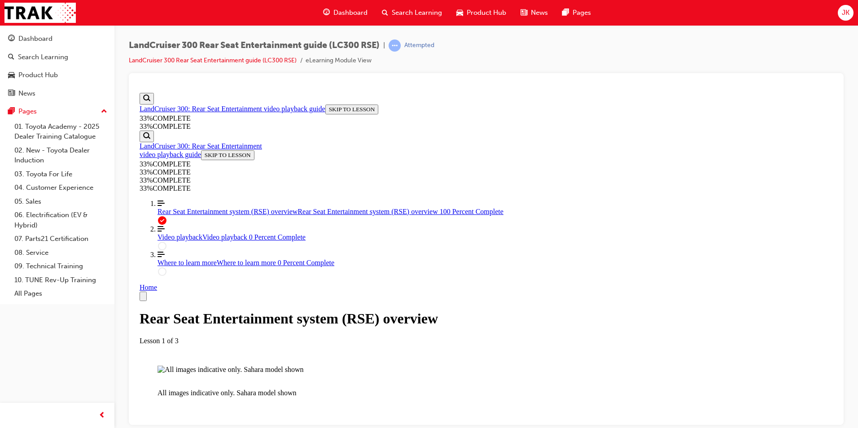
scroll to position [1326, 0]
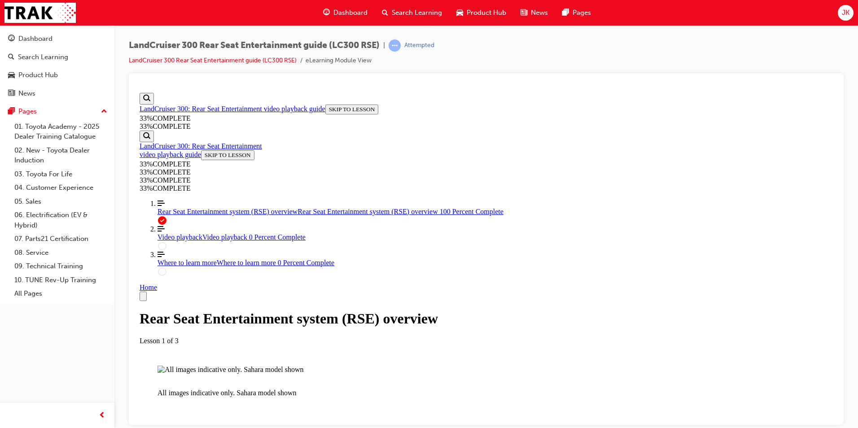
scroll to position [1953, 0]
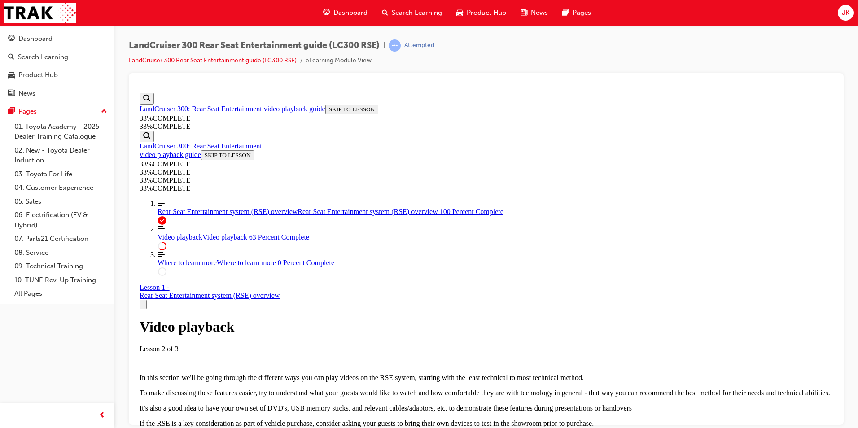
scroll to position [1781, 0]
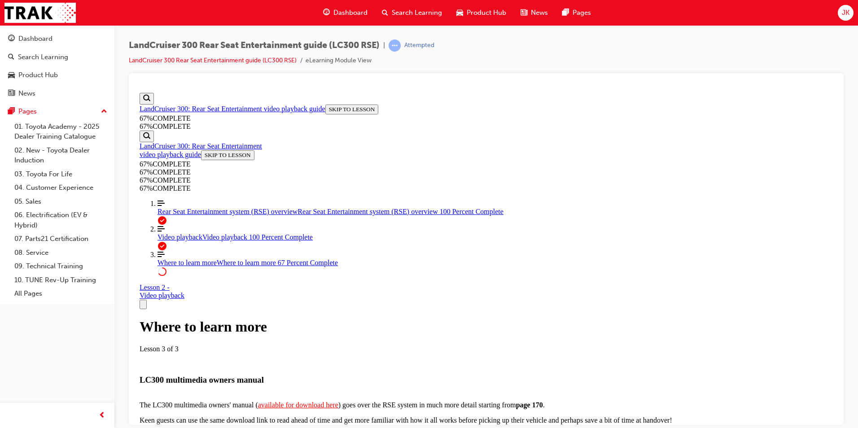
scroll to position [237, 0]
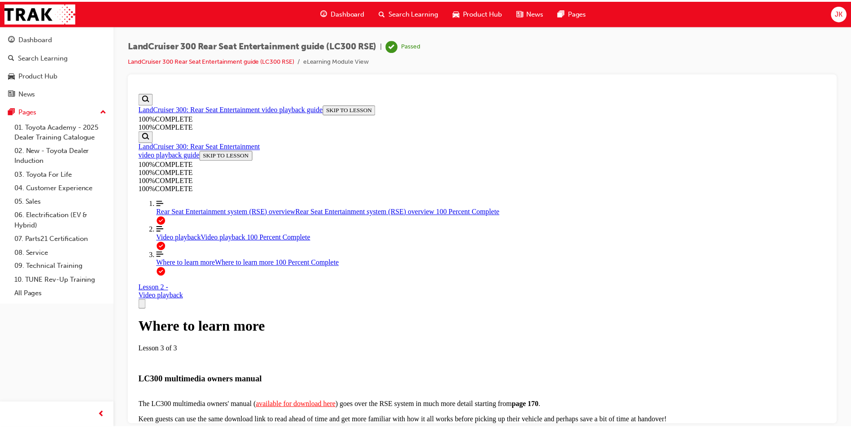
scroll to position [0, 0]
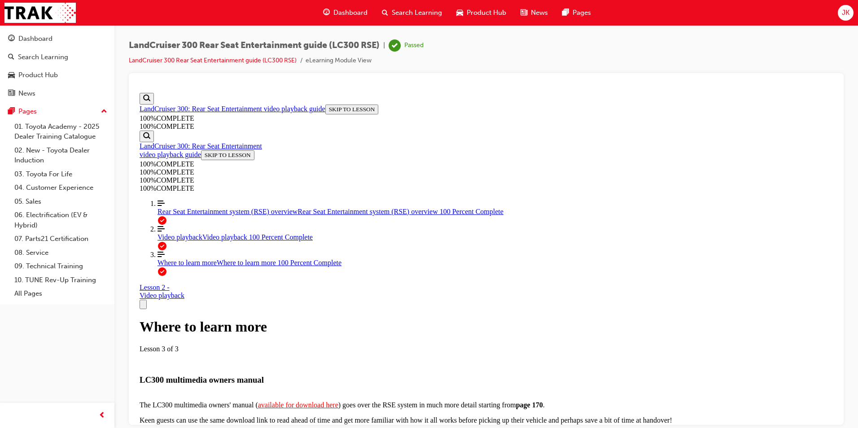
click at [353, 8] on span "Dashboard" at bounding box center [350, 13] width 34 height 10
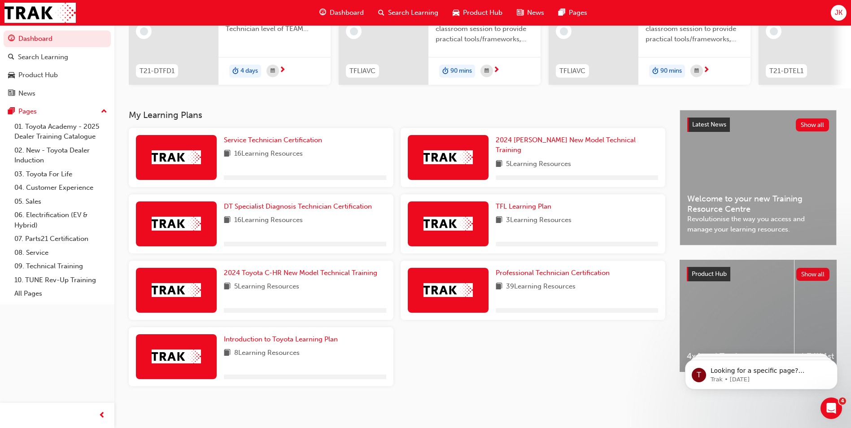
scroll to position [124, 0]
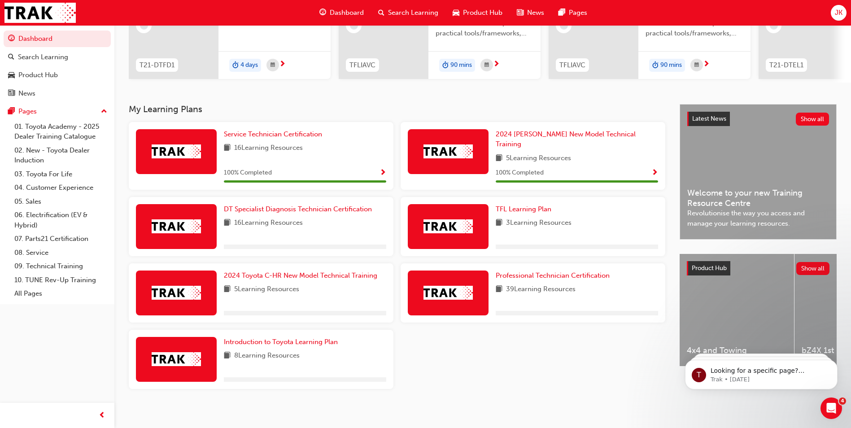
click at [426, 22] on div "Dashboard Search Learning Product Hub News Pages" at bounding box center [453, 13] width 289 height 26
click at [400, 11] on span "Search Learning" at bounding box center [413, 13] width 50 height 10
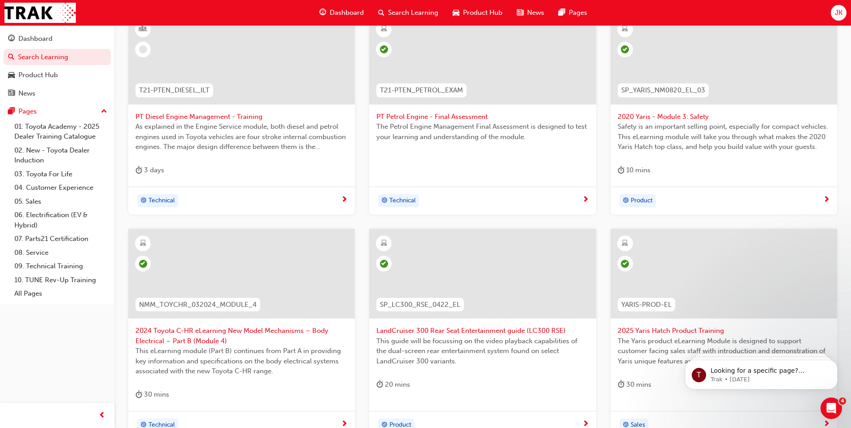
scroll to position [314, 0]
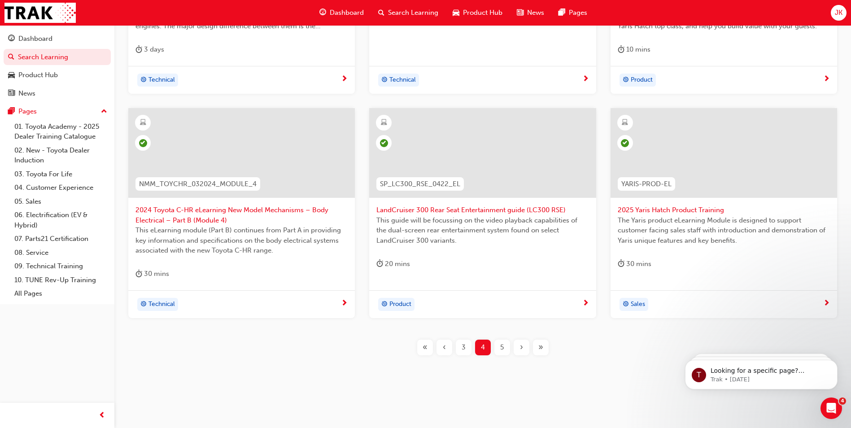
click at [500, 351] on span "5" at bounding box center [502, 347] width 4 height 10
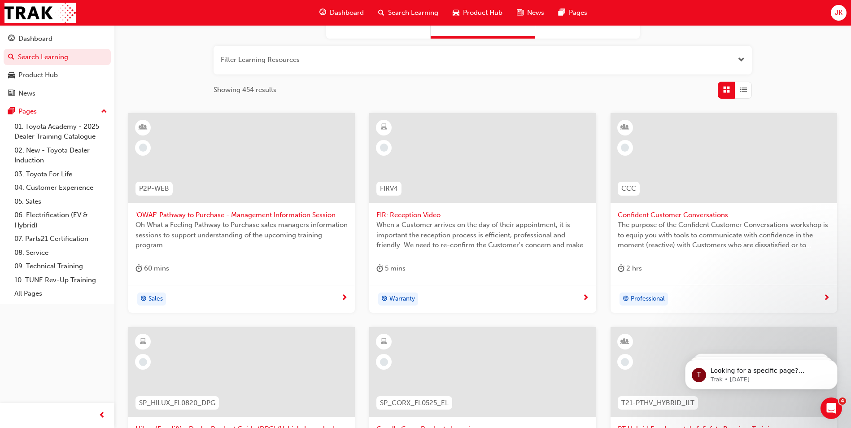
scroll to position [89, 0]
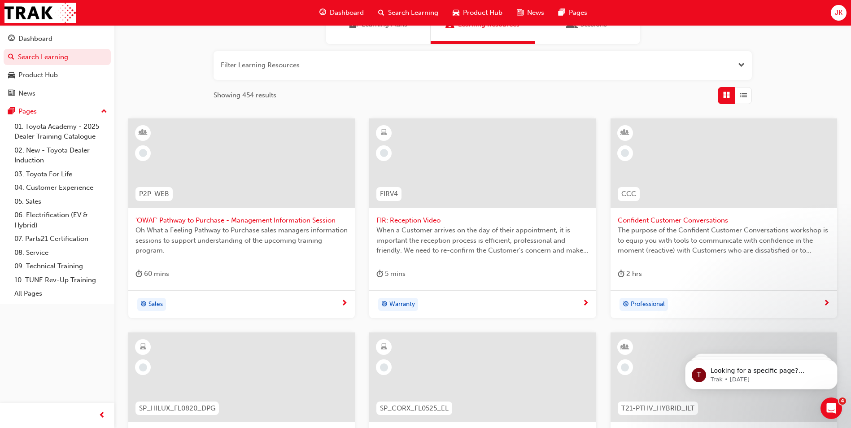
click at [141, 149] on div at bounding box center [143, 153] width 16 height 16
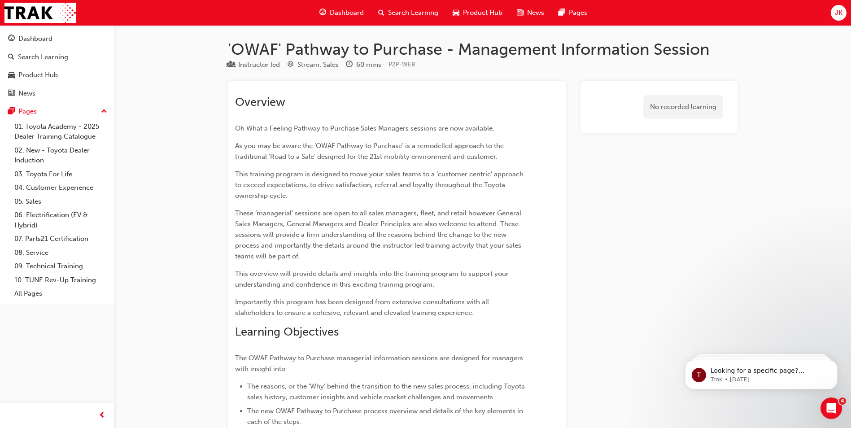
click at [398, 6] on div "Search Learning" at bounding box center [408, 13] width 74 height 18
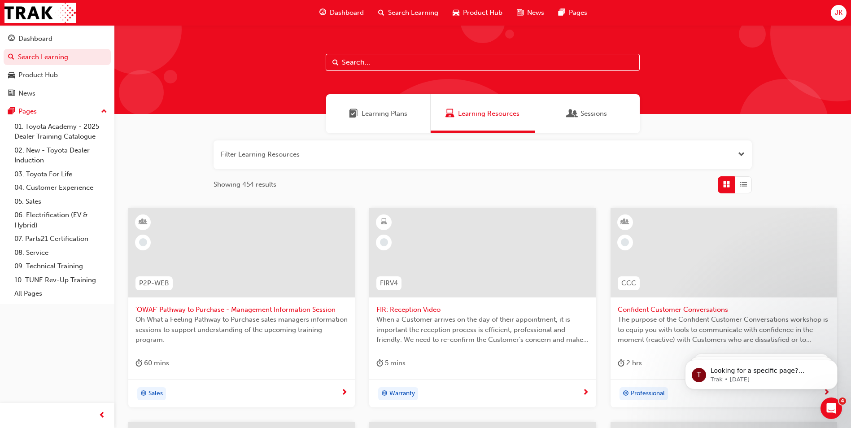
click at [385, 240] on span "learningRecordVerb_NONE-icon" at bounding box center [384, 242] width 8 height 8
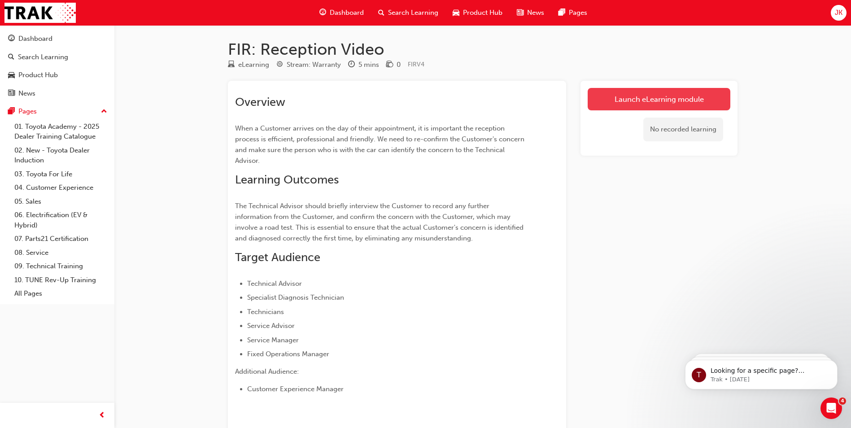
click at [641, 102] on link "Launch eLearning module" at bounding box center [659, 99] width 143 height 22
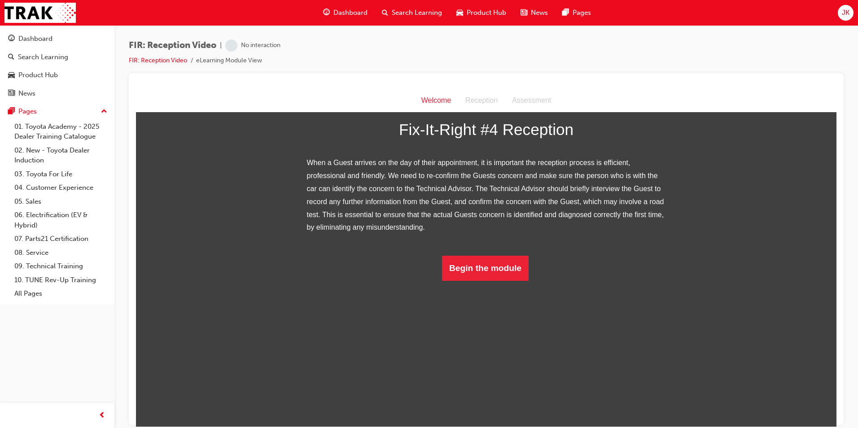
scroll to position [66, 0]
click at [506, 280] on button "Begin the module" at bounding box center [485, 267] width 87 height 25
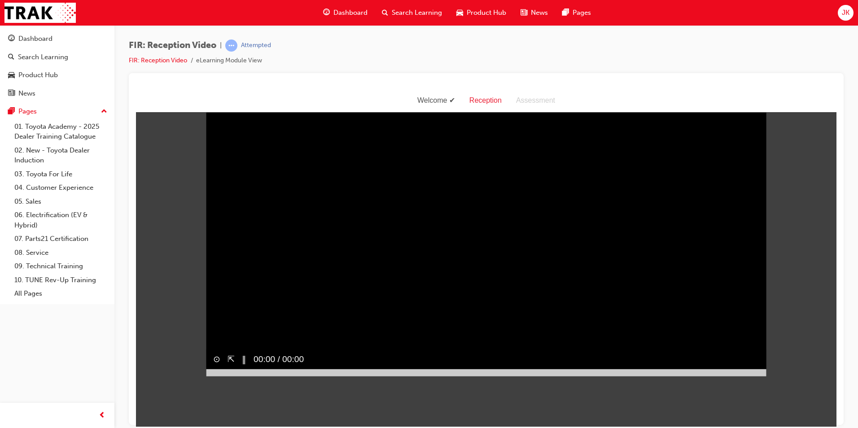
scroll to position [22, 0]
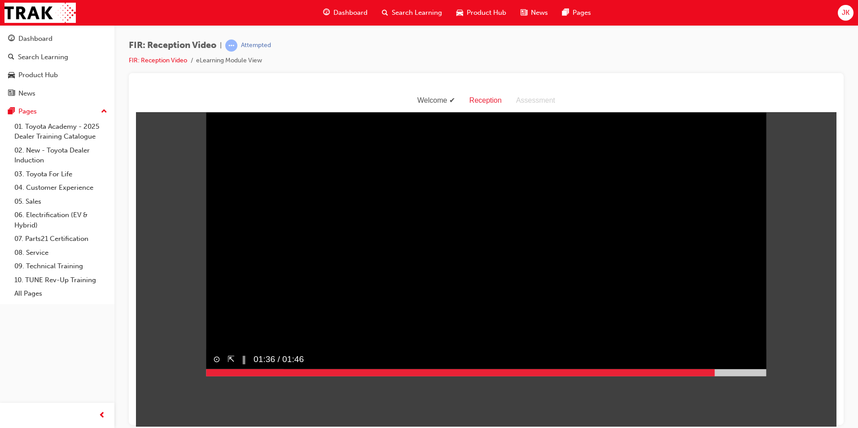
click at [711, 376] on div at bounding box center [486, 372] width 560 height 7
click at [734, 376] on div at bounding box center [486, 372] width 560 height 7
click at [738, 376] on div at bounding box center [486, 372] width 560 height 7
click at [747, 376] on div at bounding box center [486, 372] width 560 height 7
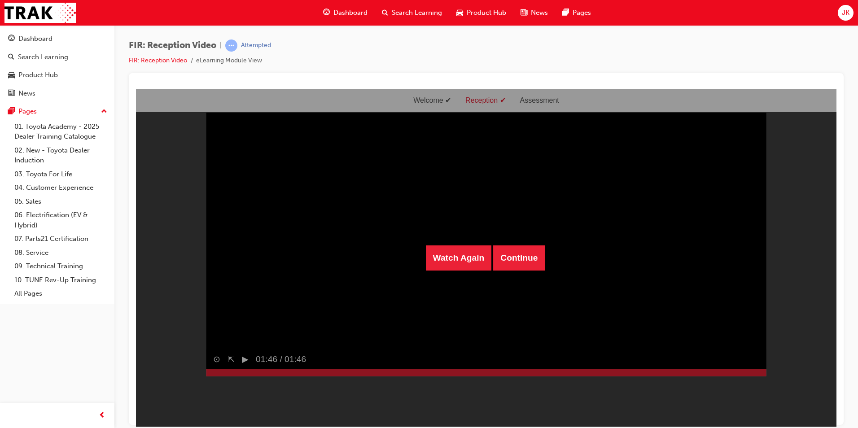
click at [530, 98] on div "Watch Again Continue" at bounding box center [486, 257] width 700 height 337
click at [830, 401] on html "Welcome Reception Assessment Watch Again Continue Sorry, your browser does not …" at bounding box center [486, 235] width 700 height 337
click at [242, 377] on div "Watch Again Continue" at bounding box center [486, 257] width 700 height 337
click at [243, 373] on div "Watch Again Continue" at bounding box center [486, 257] width 700 height 337
click at [494, 257] on button "Continue" at bounding box center [519, 257] width 52 height 25
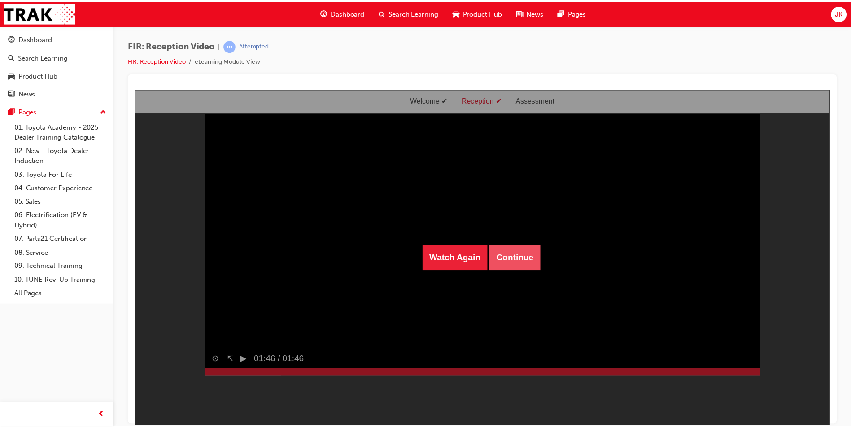
scroll to position [29, 0]
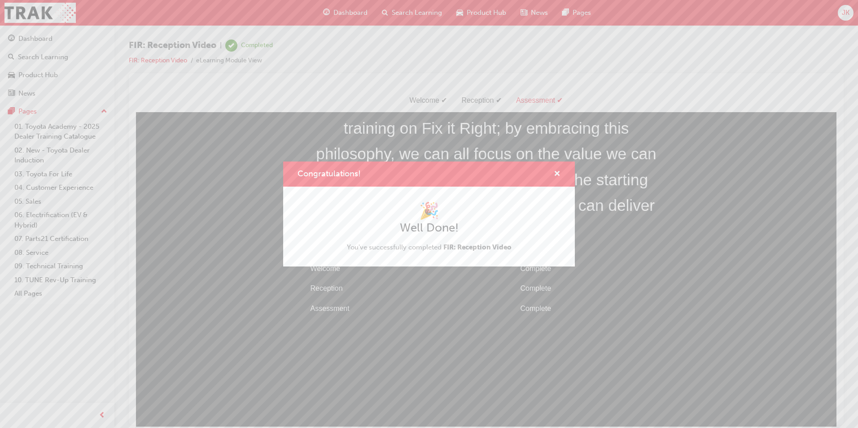
click at [408, 14] on div "Congratulations! 🎉 Well Done! You've successfully completed FIR: Reception Video" at bounding box center [429, 214] width 858 height 428
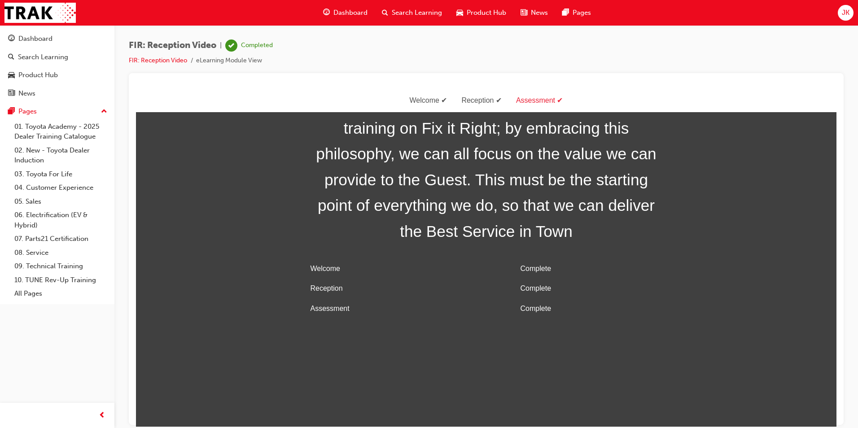
click at [420, 5] on div "Search Learning" at bounding box center [412, 13] width 74 height 18
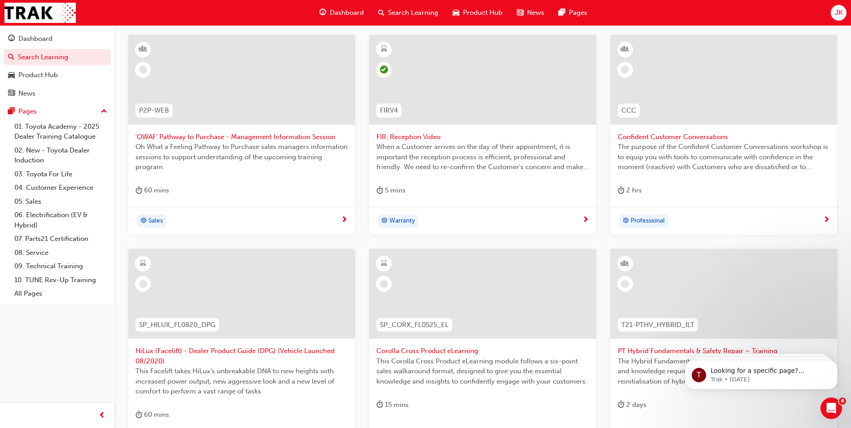
scroll to position [171, 0]
click at [626, 71] on span "learningRecordVerb_NONE-icon" at bounding box center [625, 71] width 8 height 8
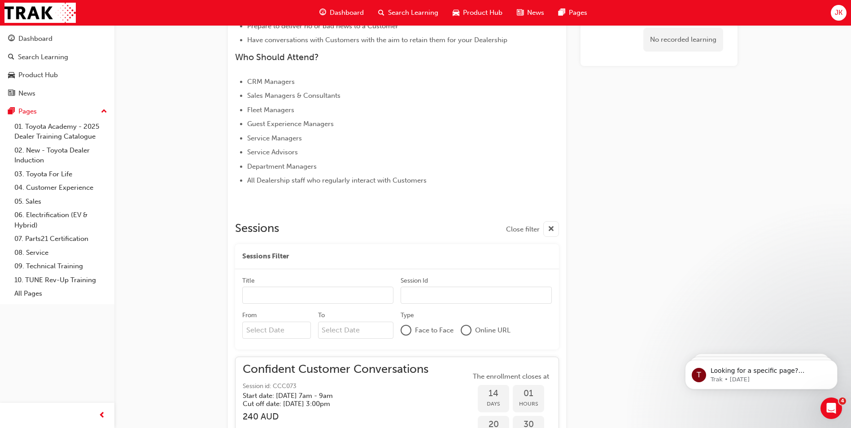
scroll to position [370, 0]
click at [421, 15] on span "Search Learning" at bounding box center [413, 13] width 50 height 10
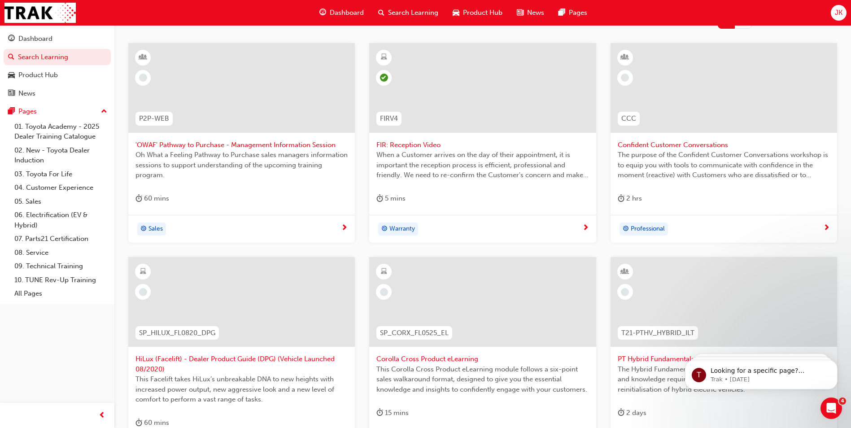
scroll to position [269, 0]
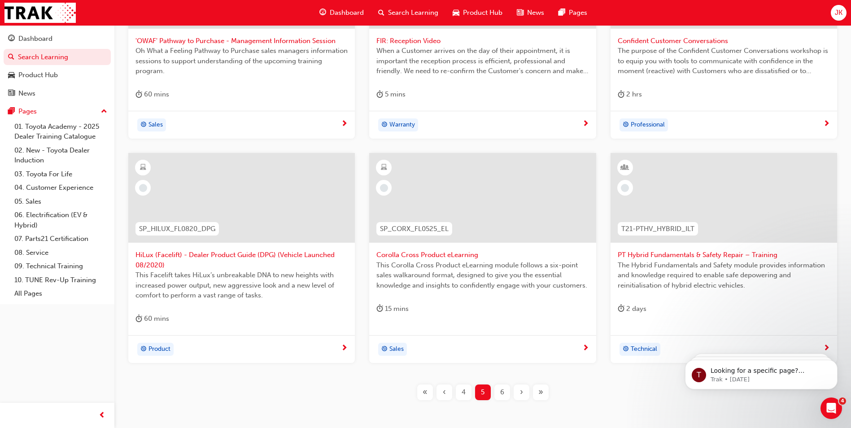
click at [139, 188] on span "learningRecordVerb_NONE-icon" at bounding box center [143, 188] width 8 height 8
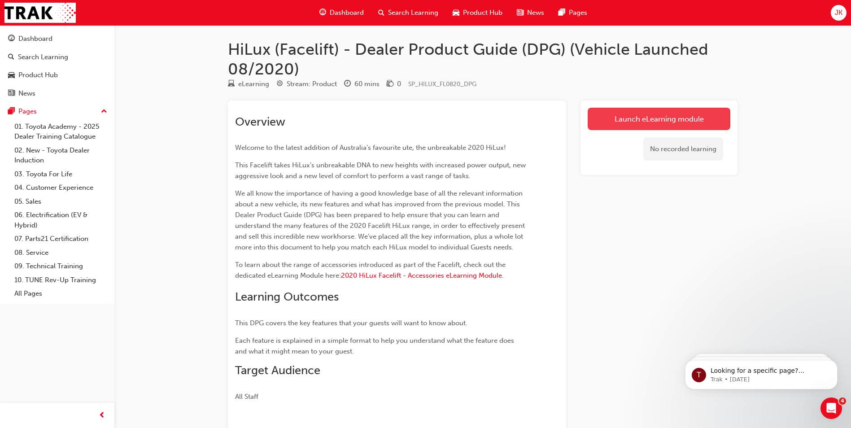
click at [633, 115] on link "Launch eLearning module" at bounding box center [659, 119] width 143 height 22
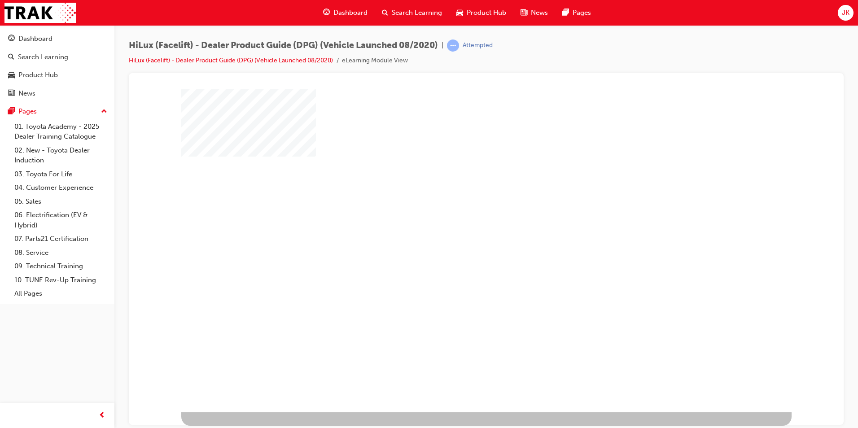
click at [460, 224] on div "play" at bounding box center [460, 224] width 0 height 0
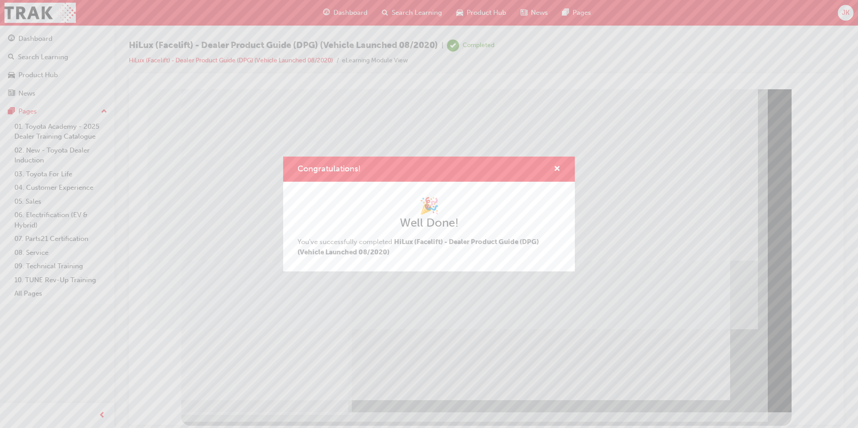
click at [761, 381] on div "Congratulations! 🎉 Well Done! You've successfully completed HiLux (Facelift) - …" at bounding box center [429, 214] width 858 height 428
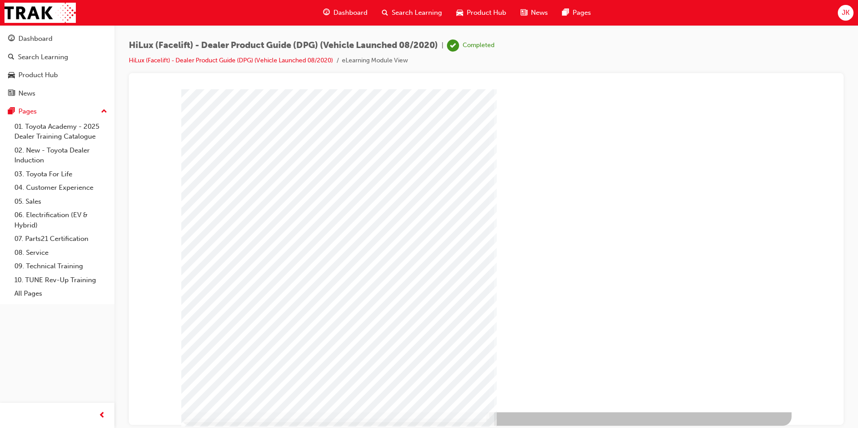
drag, startPoint x: 768, startPoint y: 376, endPoint x: 772, endPoint y: 379, distance: 5.1
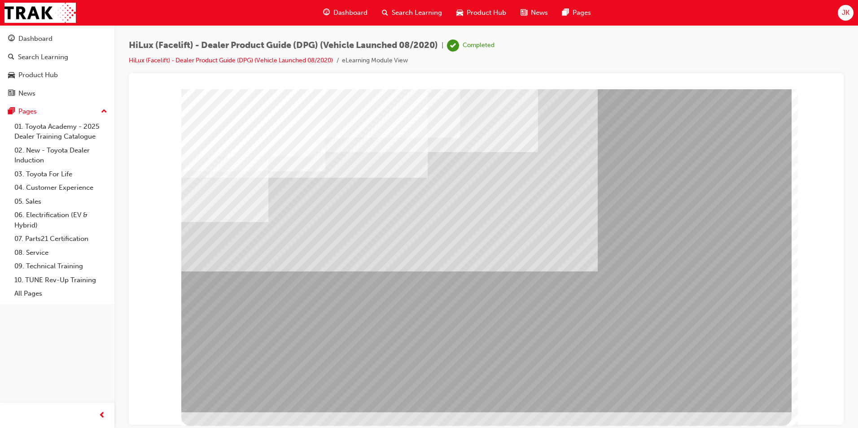
drag, startPoint x: 771, startPoint y: 381, endPoint x: 771, endPoint y: 376, distance: 5.9
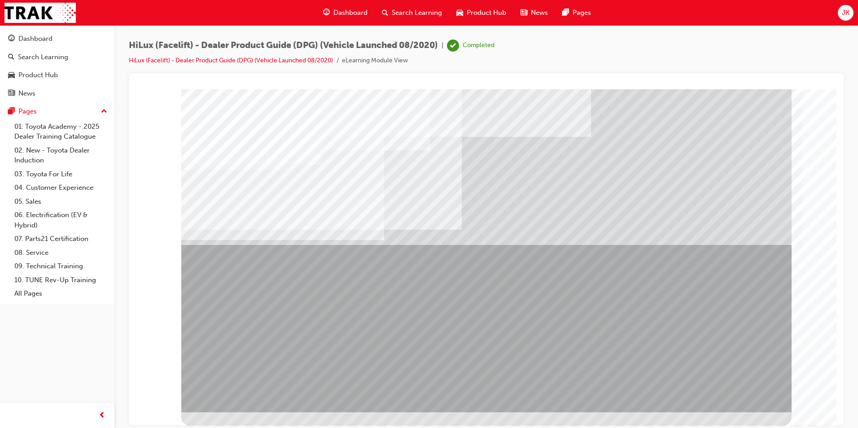
click at [436, 24] on div "Dashboard Search Learning Product Hub News Pages" at bounding box center [456, 13] width 289 height 26
drag, startPoint x: 436, startPoint y: 24, endPoint x: 423, endPoint y: 13, distance: 17.0
click at [423, 13] on span "Search Learning" at bounding box center [417, 13] width 50 height 10
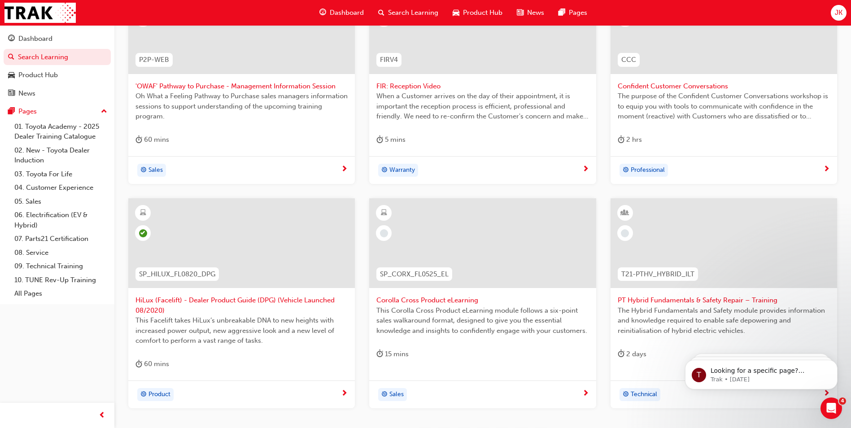
scroll to position [224, 0]
click at [413, 243] on div at bounding box center [482, 242] width 227 height 90
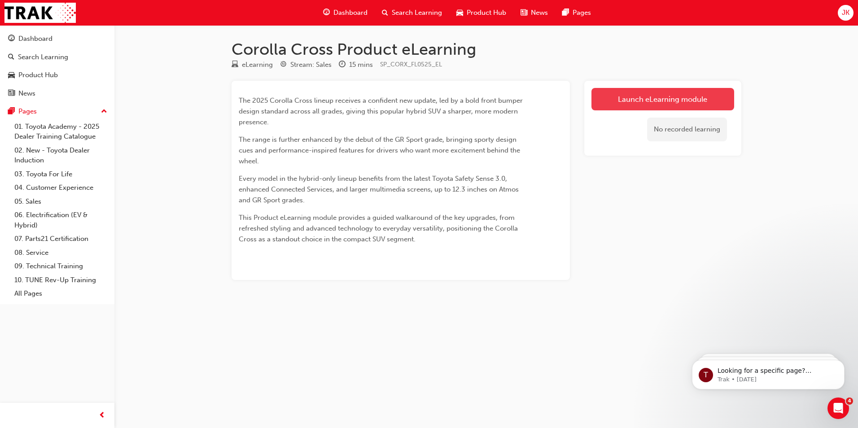
click at [655, 101] on link "Launch eLearning module" at bounding box center [662, 99] width 143 height 22
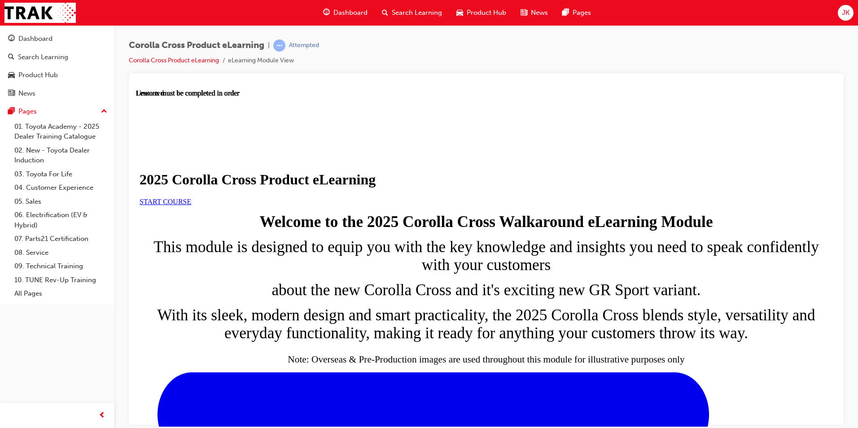
click at [191, 205] on span "START COURSE" at bounding box center [166, 201] width 52 height 8
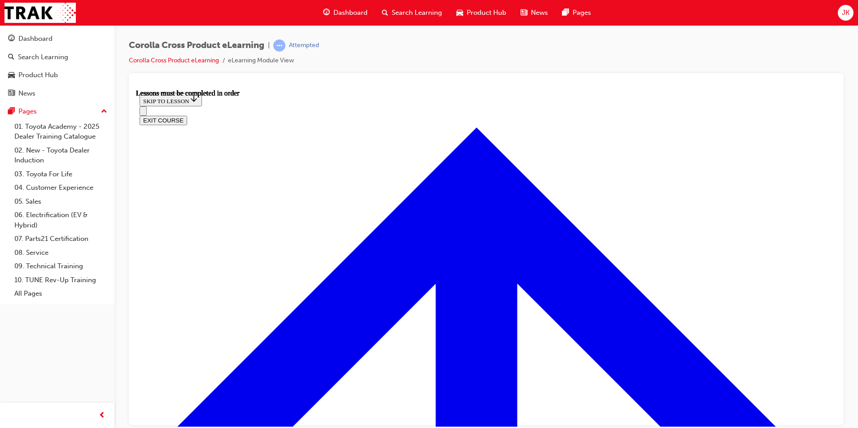
scroll to position [495, 0]
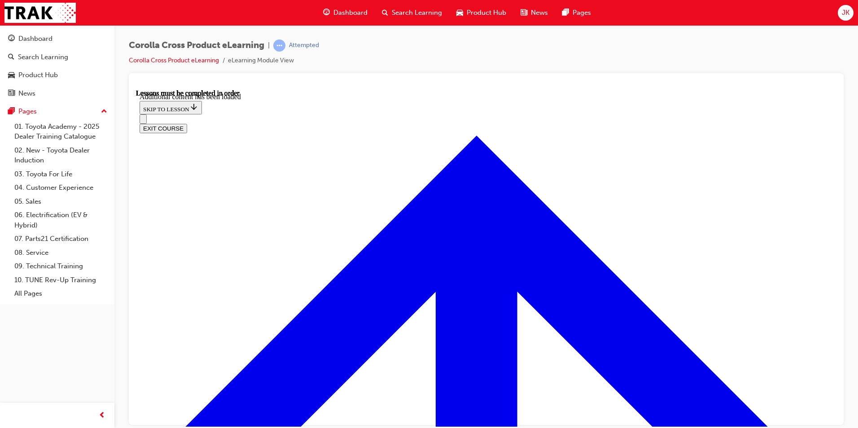
scroll to position [1491, 0]
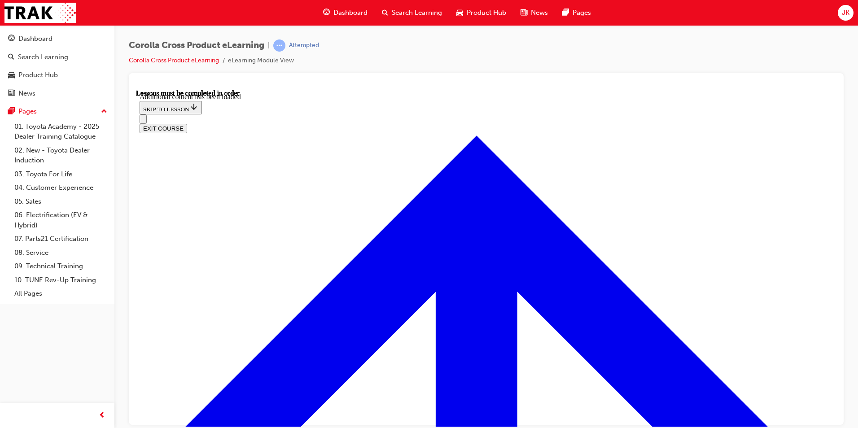
radio input "true"
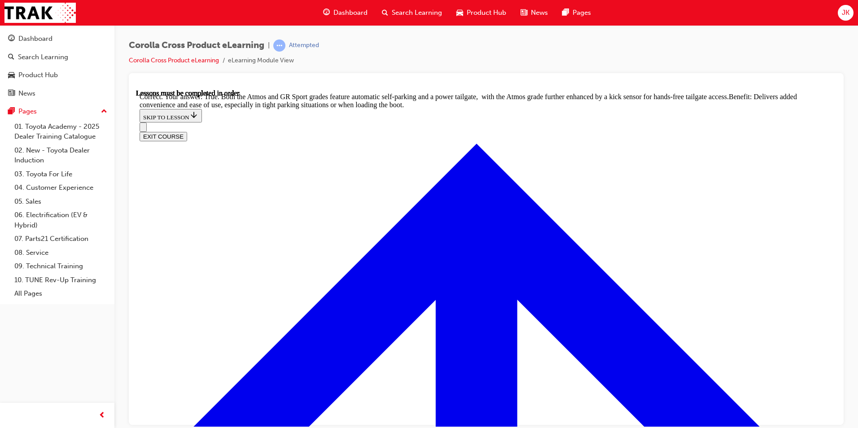
scroll to position [1948, 0]
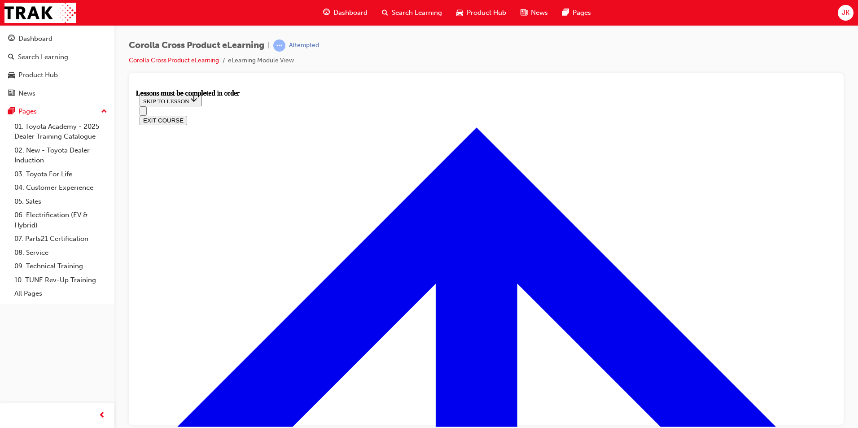
scroll to position [911, 0]
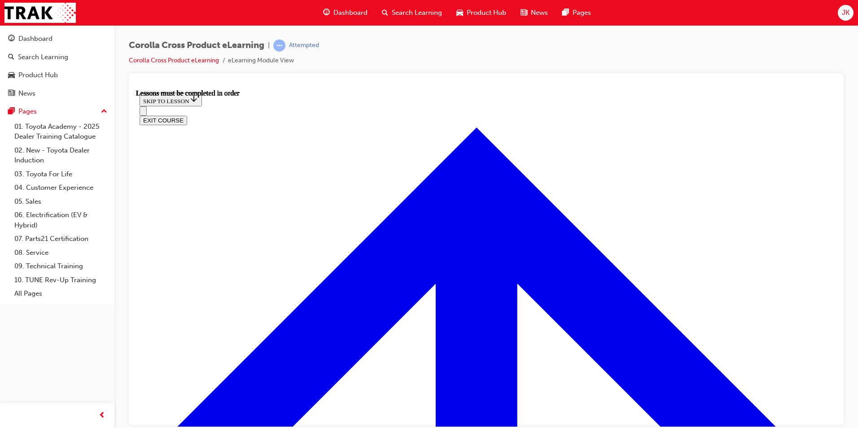
scroll to position [869, 0]
drag, startPoint x: 428, startPoint y: 333, endPoint x: 437, endPoint y: 333, distance: 9.0
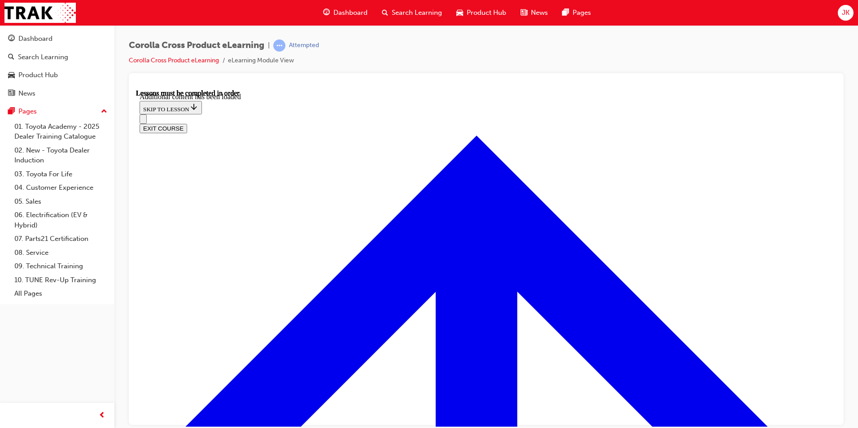
scroll to position [1242, 0]
drag, startPoint x: 367, startPoint y: 295, endPoint x: 377, endPoint y: 295, distance: 10.8
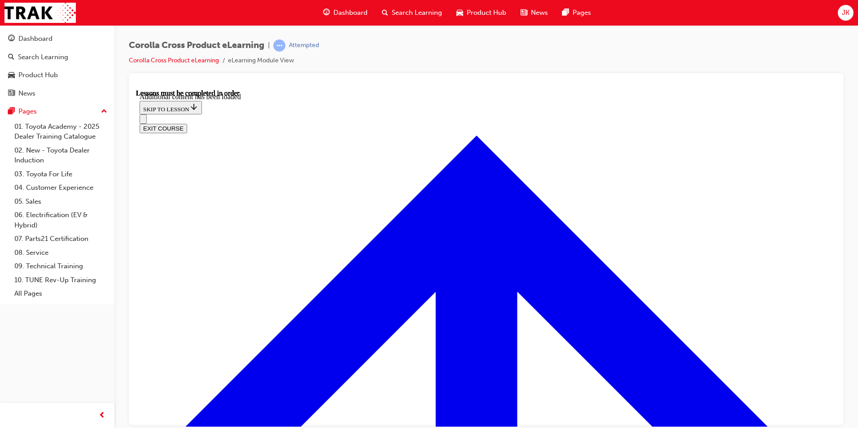
radio input "true"
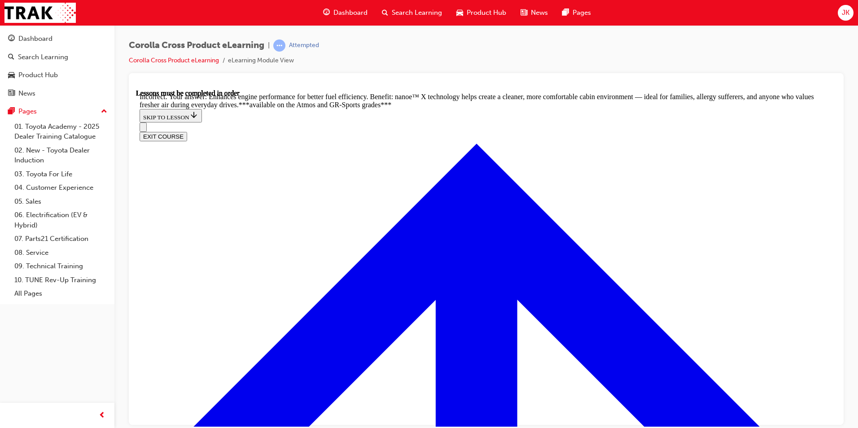
scroll to position [1497, 0]
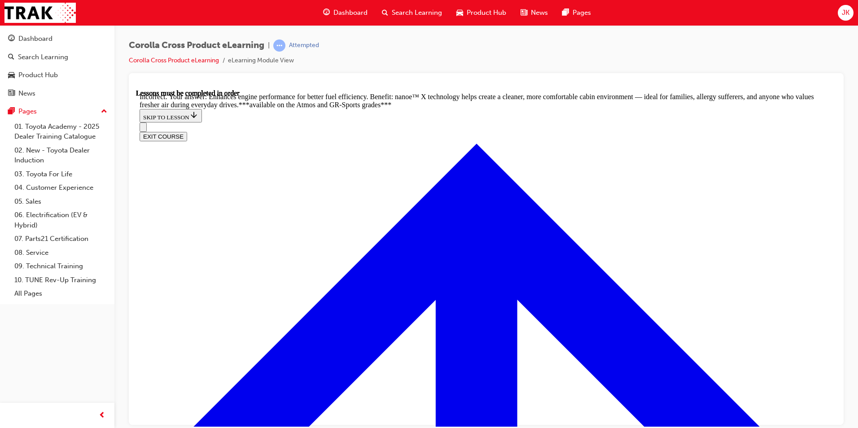
radio input "true"
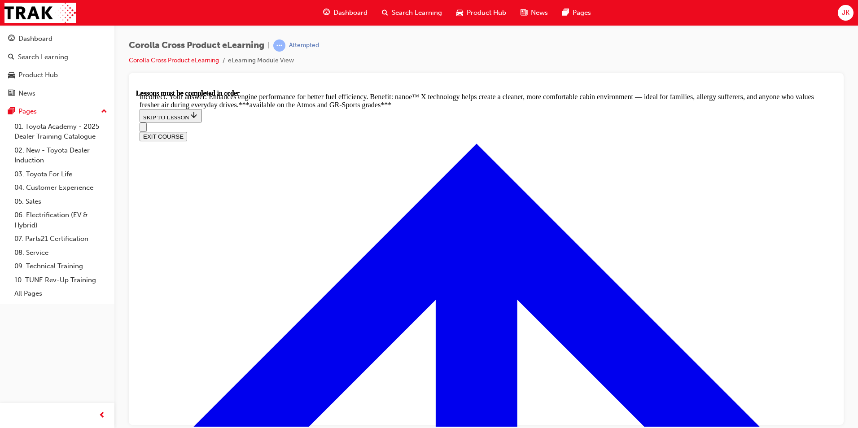
drag, startPoint x: 351, startPoint y: 222, endPoint x: 363, endPoint y: 227, distance: 12.3
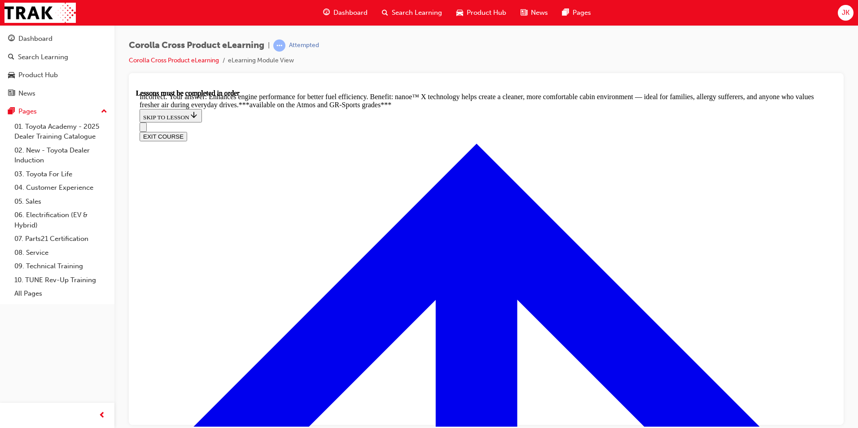
scroll to position [1126, 0]
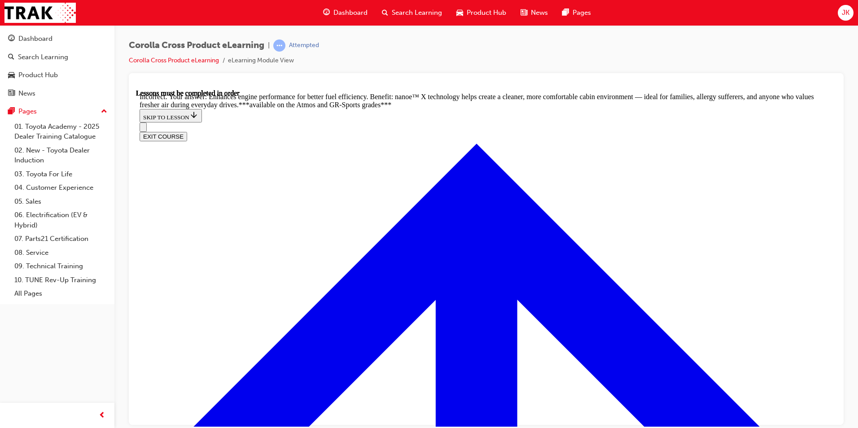
radio input "true"
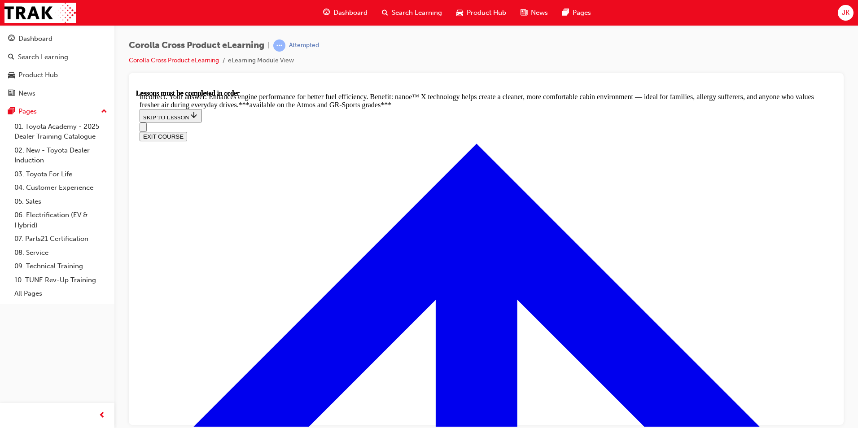
radio input "true"
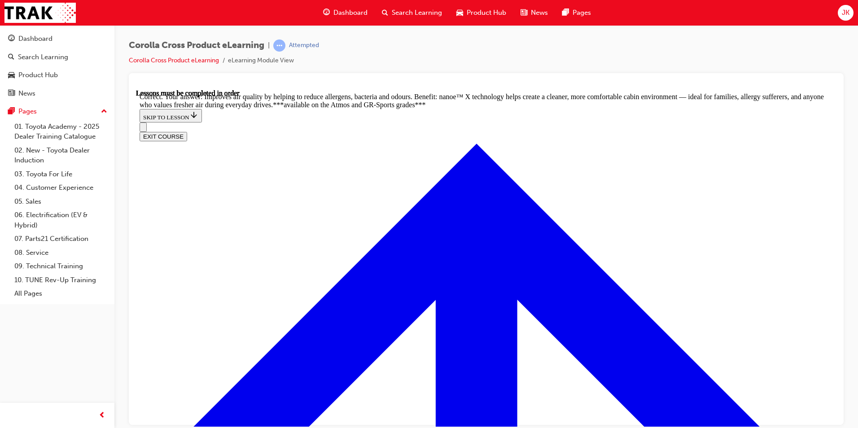
radio input "true"
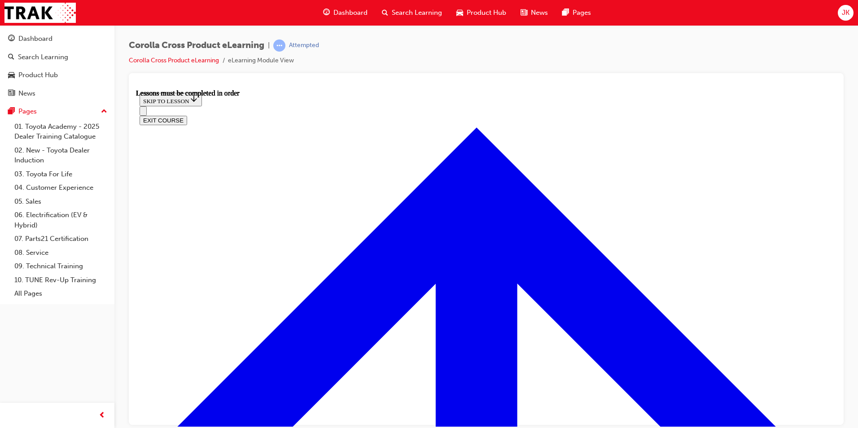
scroll to position [886, 0]
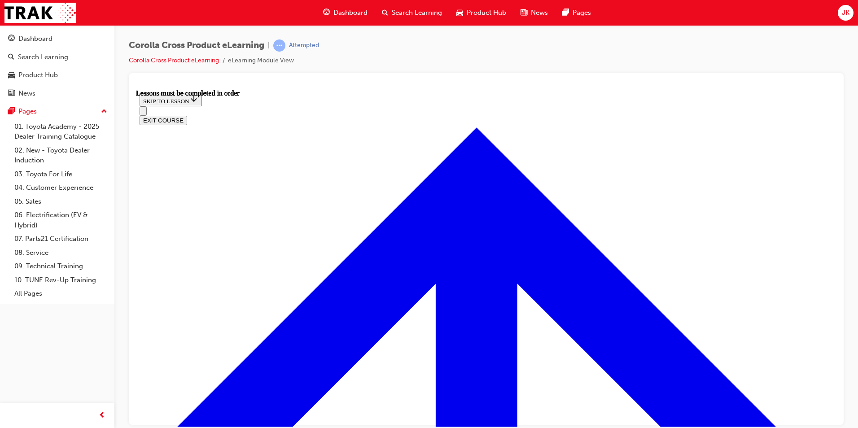
drag, startPoint x: 278, startPoint y: 401, endPoint x: 284, endPoint y: 399, distance: 7.0
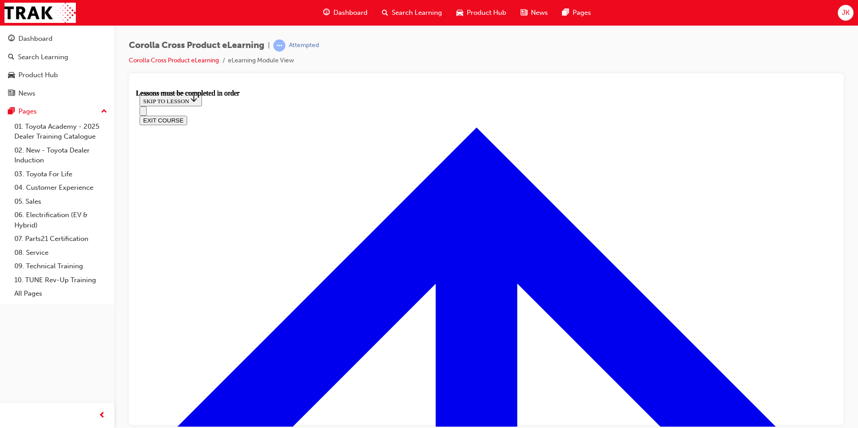
scroll to position [886, 0]
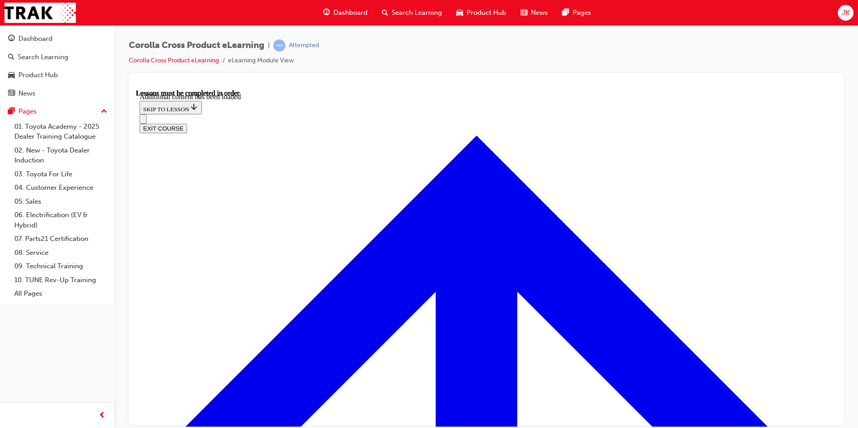
scroll to position [1307, 0]
radio input "true"
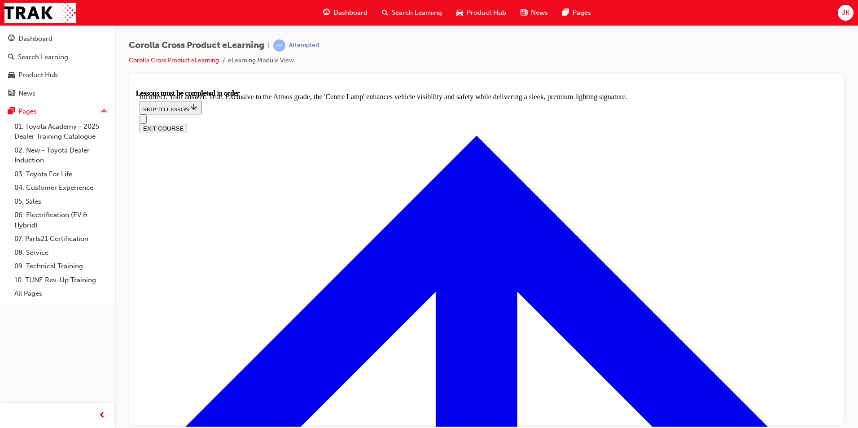
drag, startPoint x: 376, startPoint y: 258, endPoint x: 384, endPoint y: 257, distance: 7.2
drag, startPoint x: 488, startPoint y: 366, endPoint x: 490, endPoint y: 361, distance: 5.7
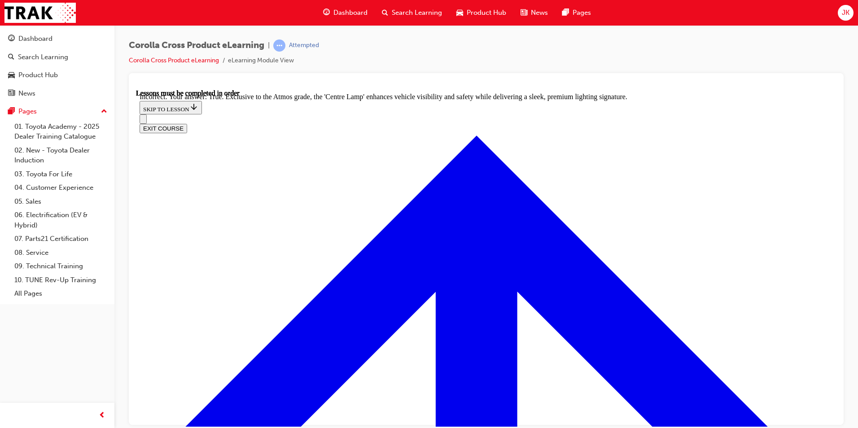
scroll to position [1362, 0]
radio input "true"
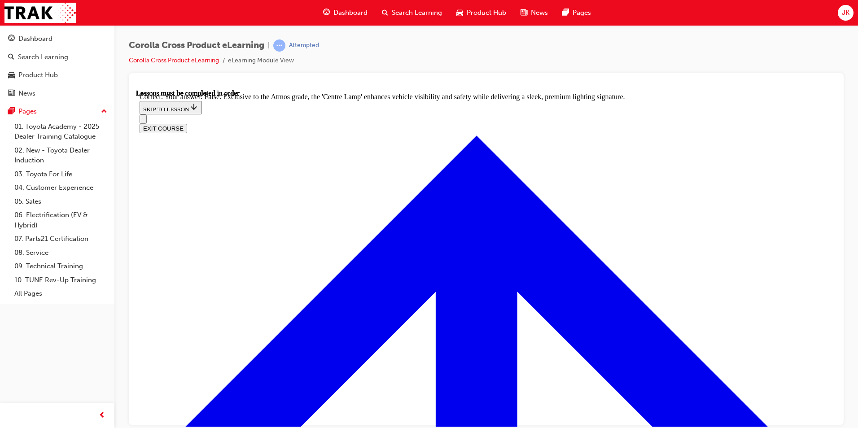
scroll to position [1571, 0]
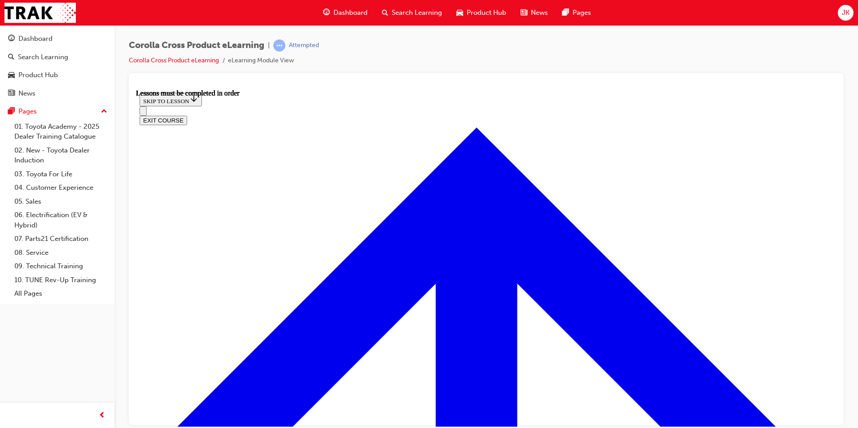
scroll to position [794, 0]
drag, startPoint x: 749, startPoint y: 255, endPoint x: 739, endPoint y: 249, distance: 11.9
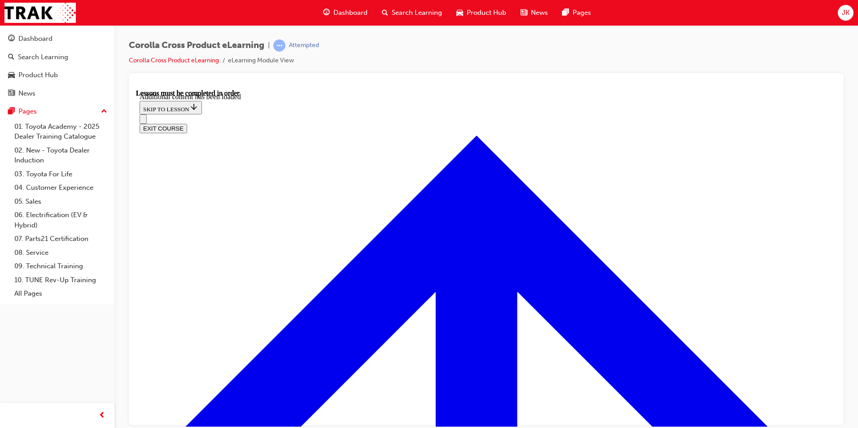
scroll to position [1094, 0]
radio input "true"
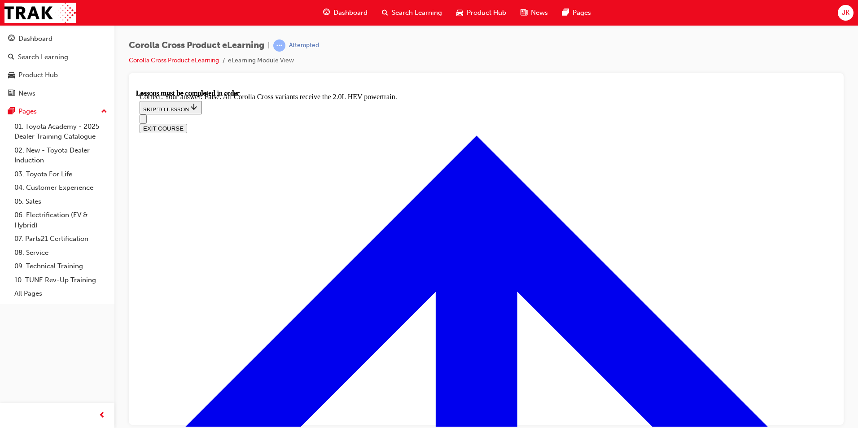
scroll to position [1239, 0]
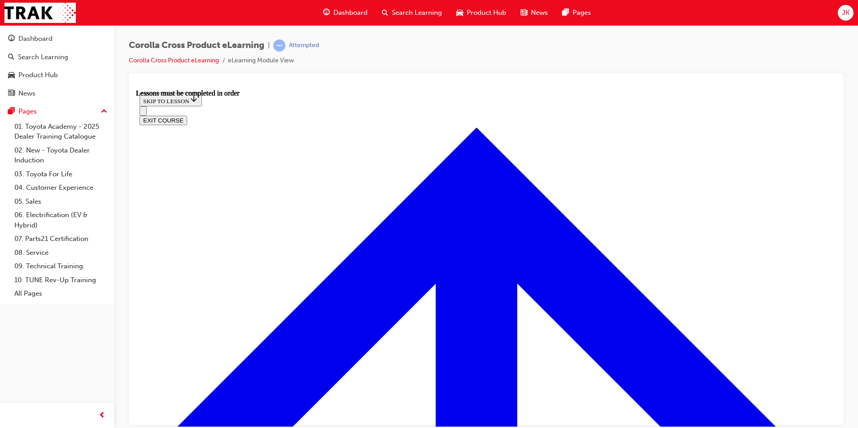
scroll to position [698, 0]
drag, startPoint x: 285, startPoint y: 342, endPoint x: 291, endPoint y: 340, distance: 6.7
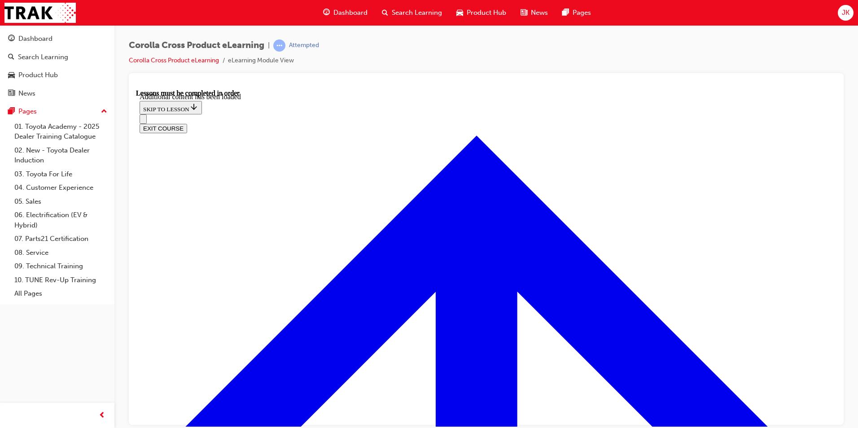
scroll to position [1116, 0]
radio input "true"
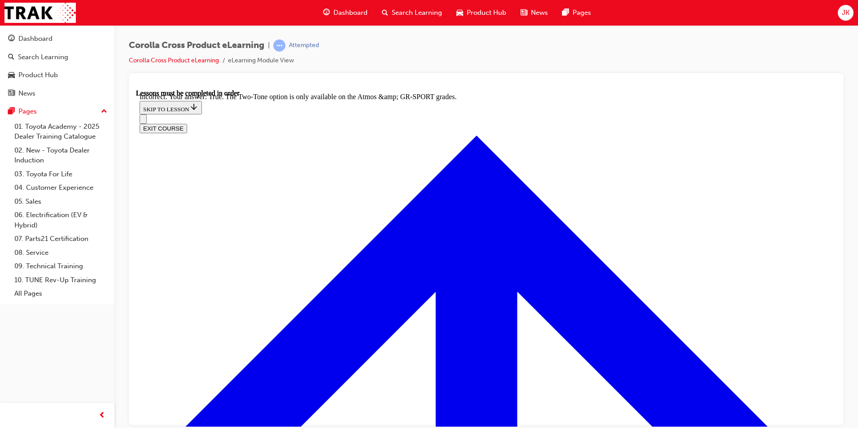
scroll to position [1230, 0]
drag, startPoint x: 314, startPoint y: 219, endPoint x: 324, endPoint y: 220, distance: 10.9
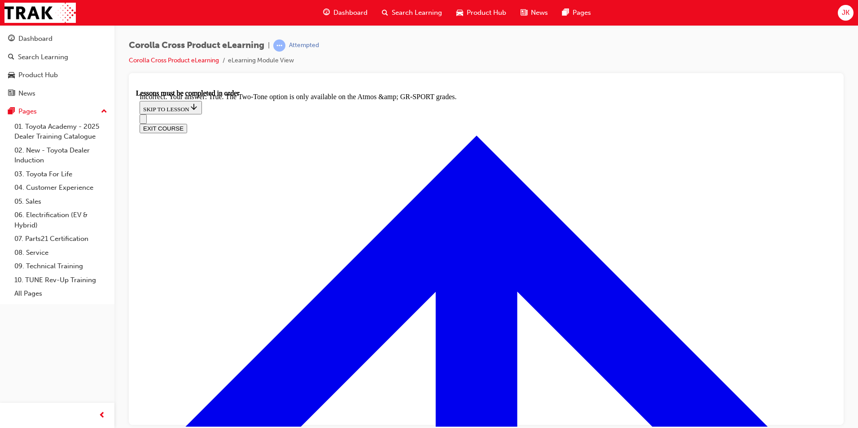
drag, startPoint x: 353, startPoint y: 249, endPoint x: 361, endPoint y: 258, distance: 12.7
radio input "true"
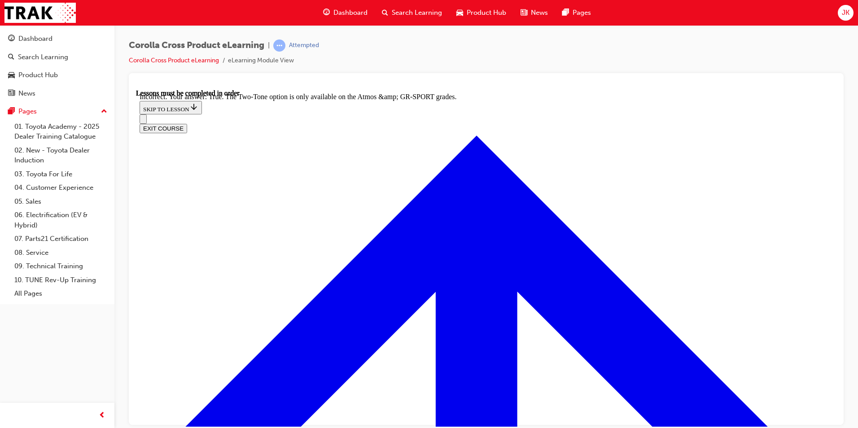
drag, startPoint x: 433, startPoint y: 409, endPoint x: 425, endPoint y: 408, distance: 8.1
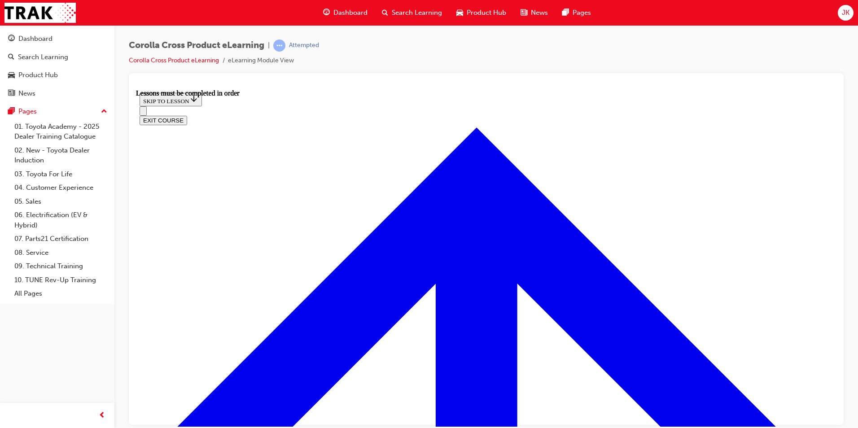
scroll to position [920, 0]
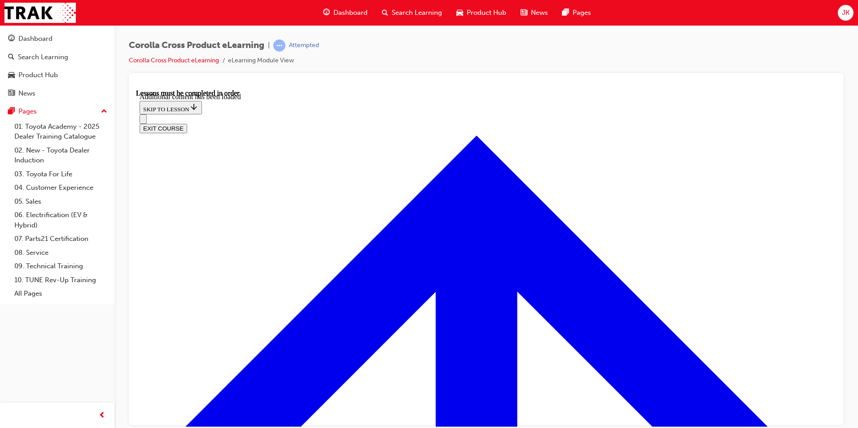
scroll to position [1437, 0]
radio input "true"
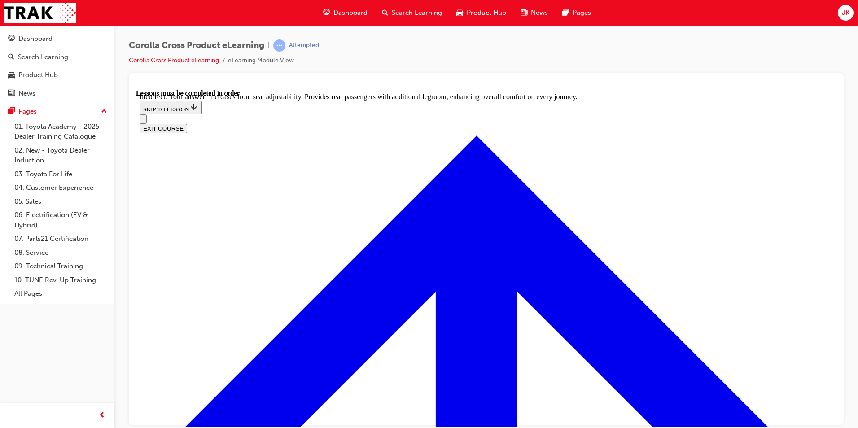
radio input "true"
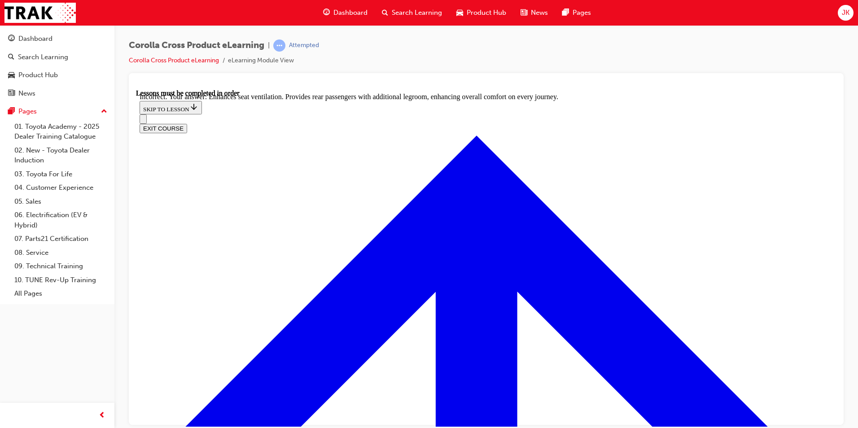
drag, startPoint x: 402, startPoint y: 298, endPoint x: 407, endPoint y: 300, distance: 5.3
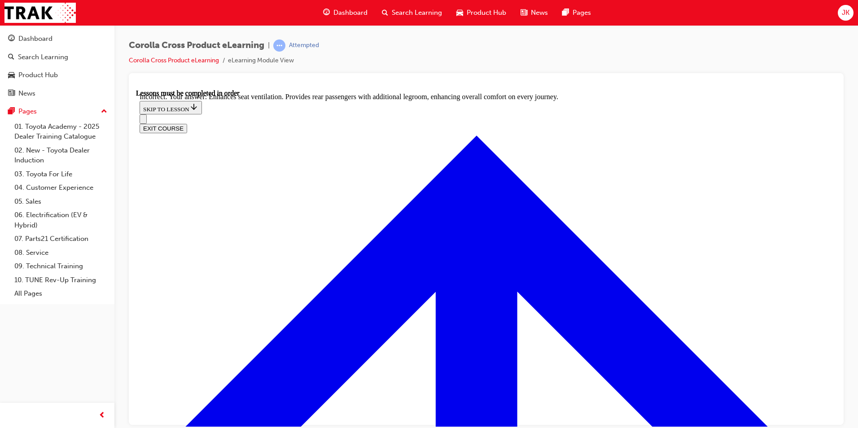
radio input "true"
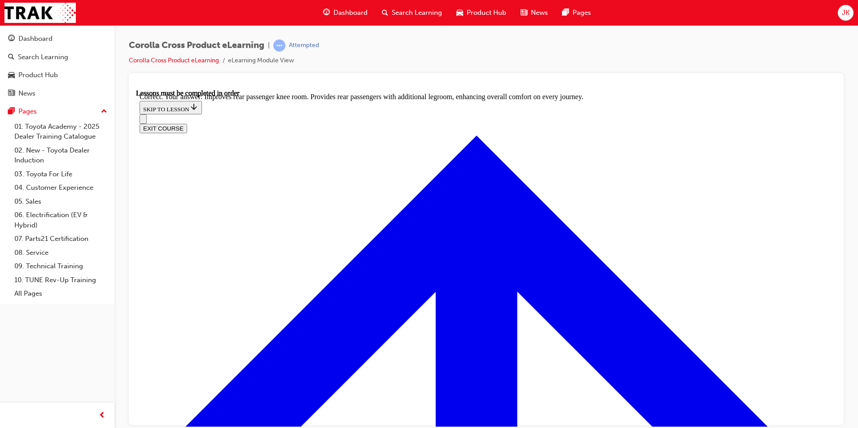
scroll to position [1654, 0]
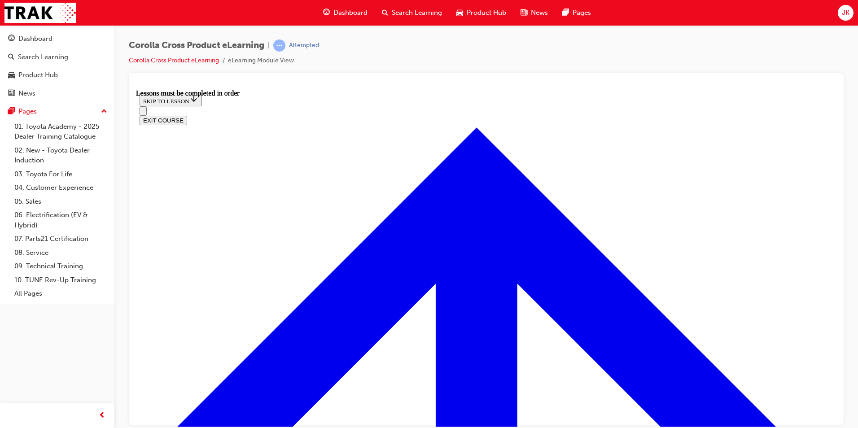
scroll to position [915, 0]
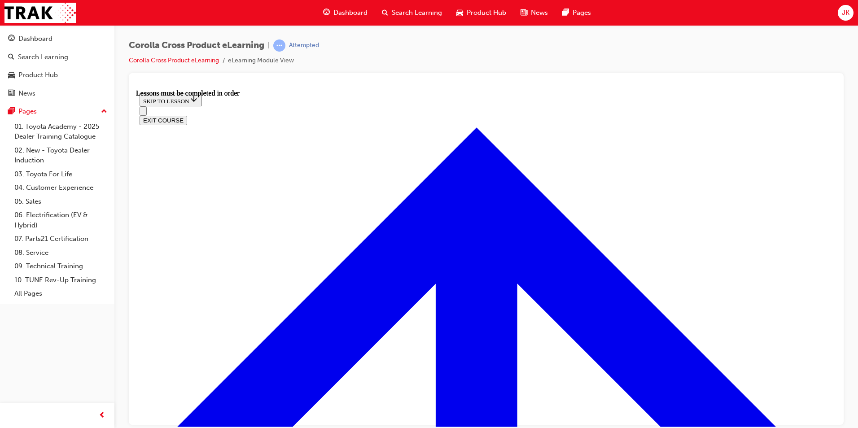
drag, startPoint x: 571, startPoint y: 311, endPoint x: 566, endPoint y: 310, distance: 5.3
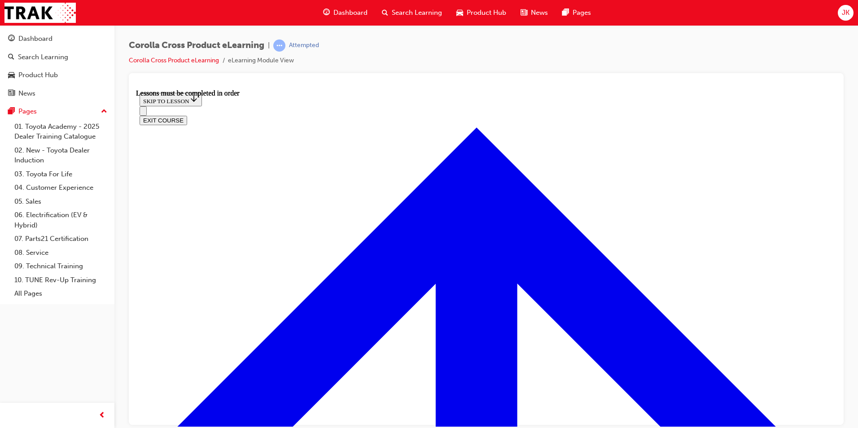
scroll to position [915, 0]
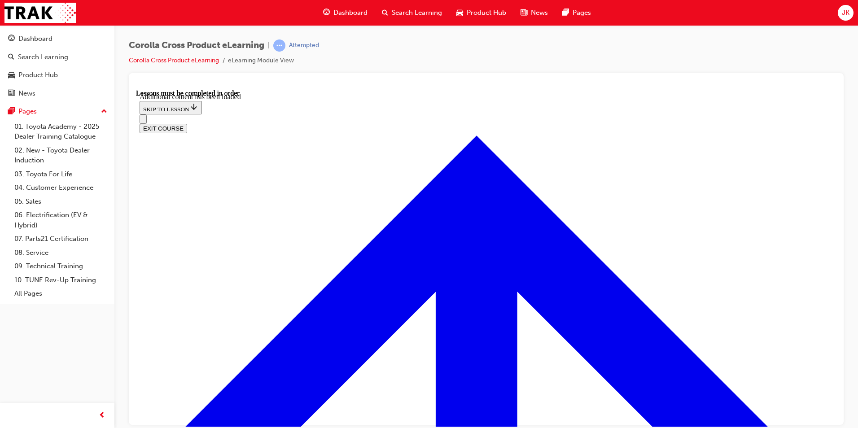
scroll to position [1303, 0]
radio input "true"
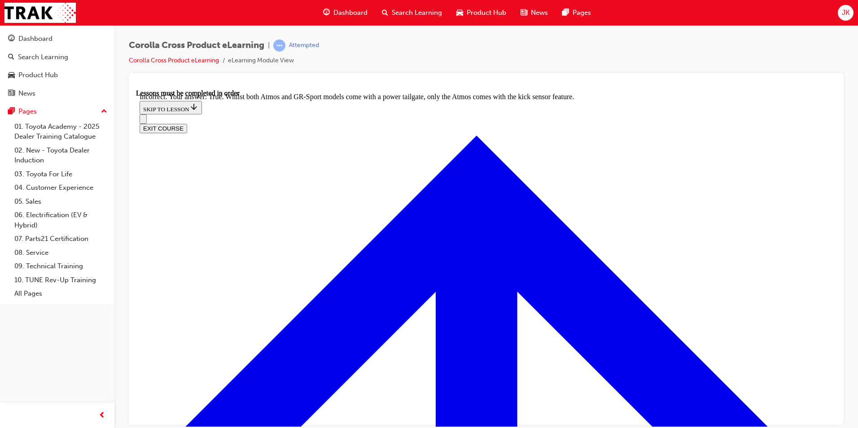
scroll to position [1418, 0]
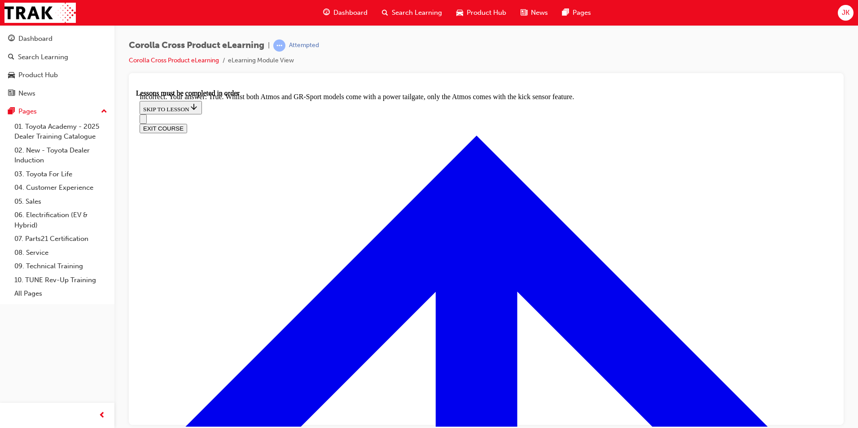
radio input "true"
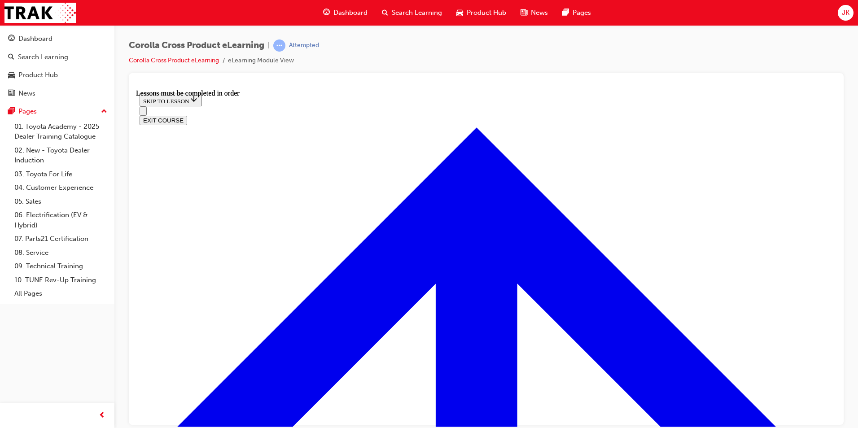
scroll to position [839, 0]
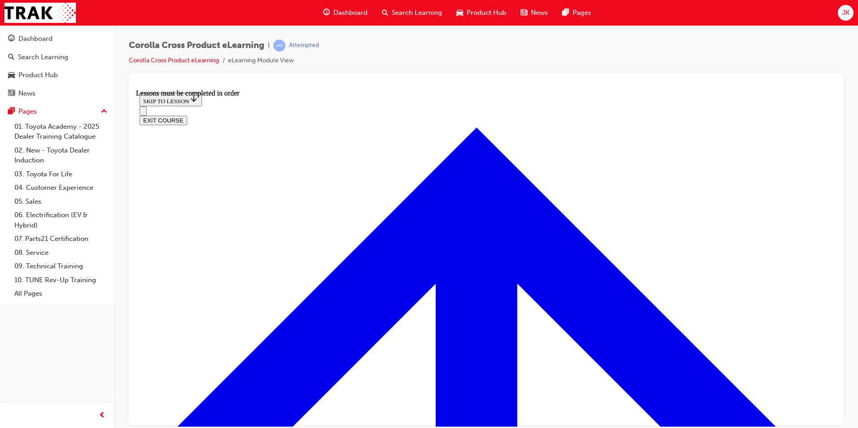
drag, startPoint x: 298, startPoint y: 227, endPoint x: 293, endPoint y: 231, distance: 7.1
drag, startPoint x: 445, startPoint y: 266, endPoint x: 452, endPoint y: 281, distance: 17.3
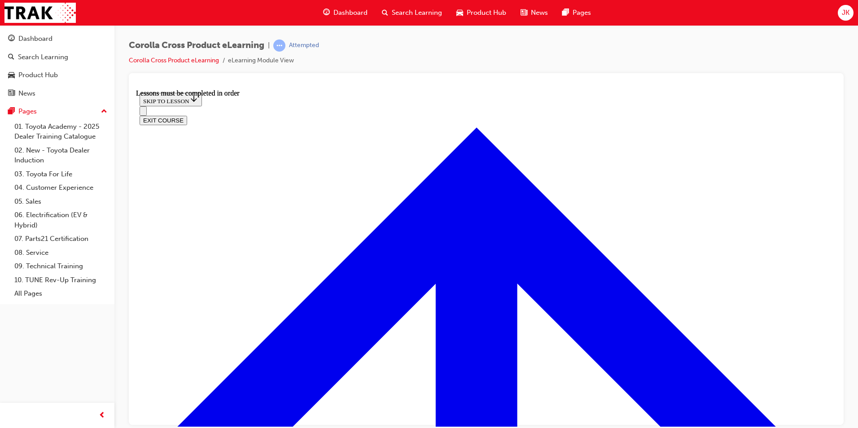
drag, startPoint x: 494, startPoint y: 373, endPoint x: 308, endPoint y: 360, distance: 186.2
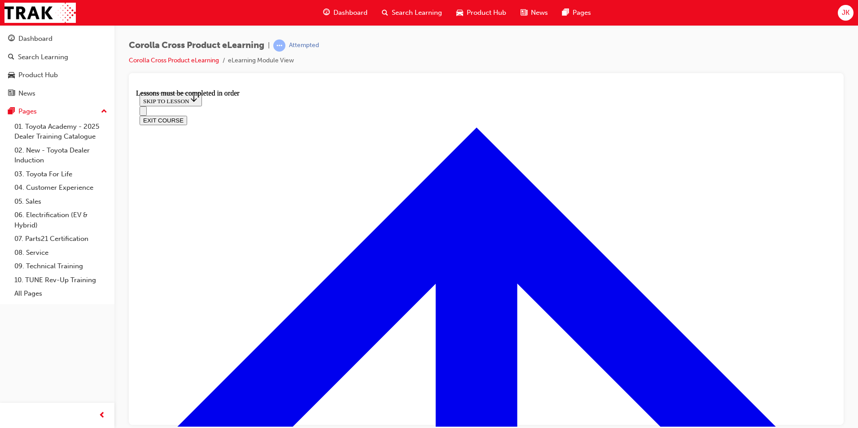
scroll to position [1428, 0]
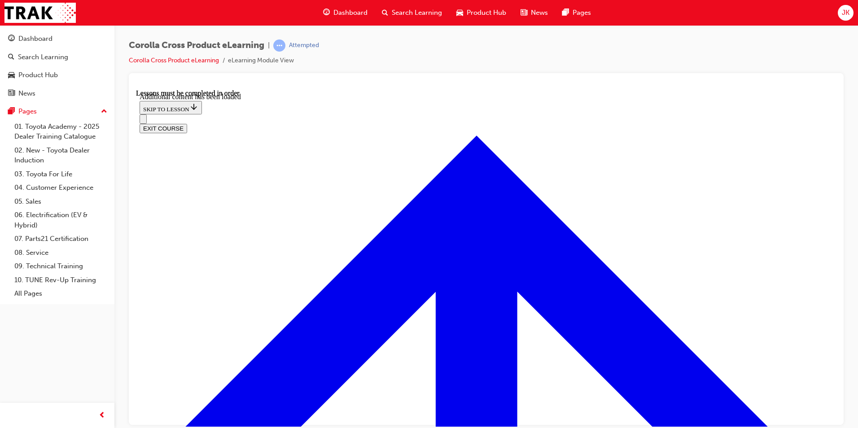
scroll to position [2198, 0]
checkbox input "true"
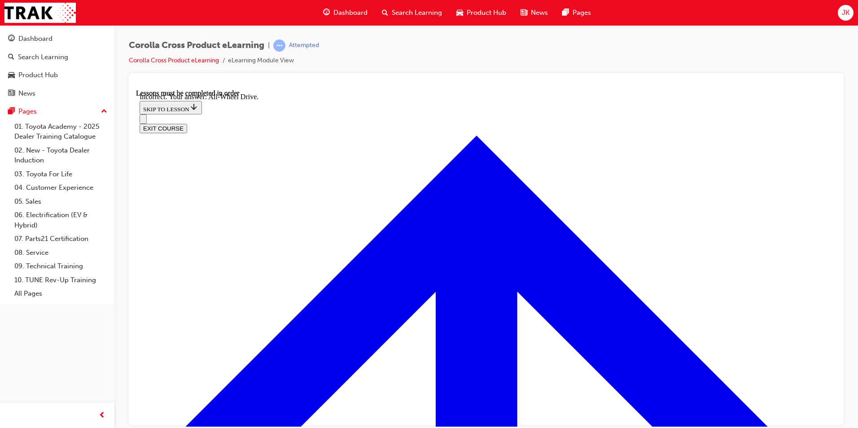
scroll to position [2341, 0]
drag, startPoint x: 486, startPoint y: 342, endPoint x: 476, endPoint y: 335, distance: 11.8
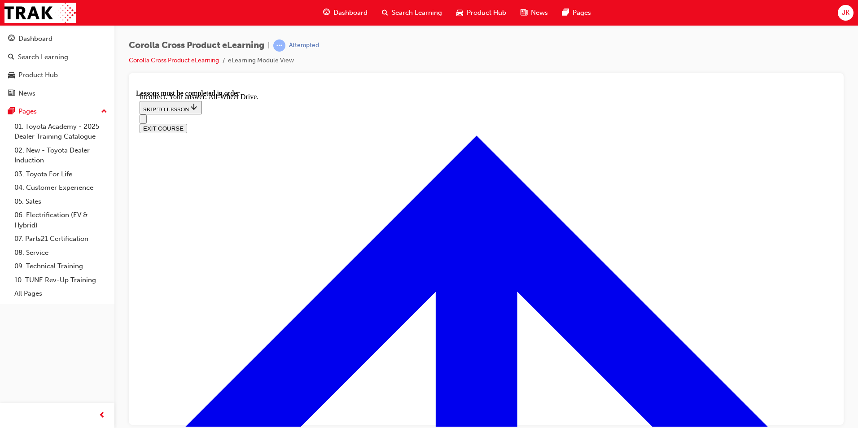
scroll to position [2248, 0]
checkbox input "true"
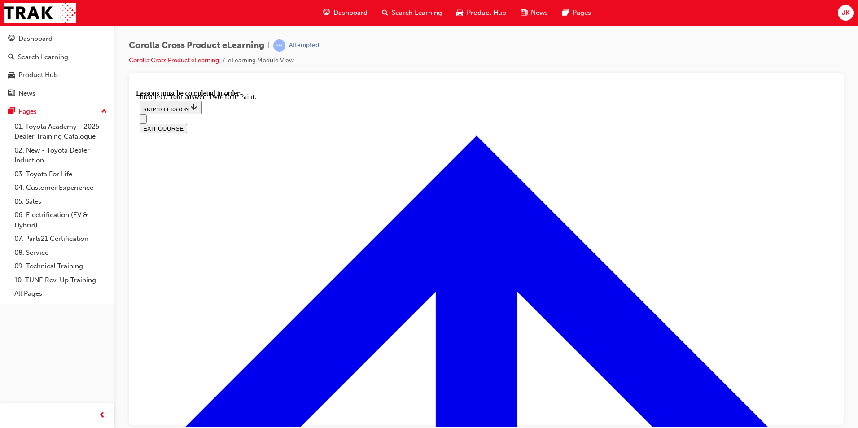
scroll to position [2341, 0]
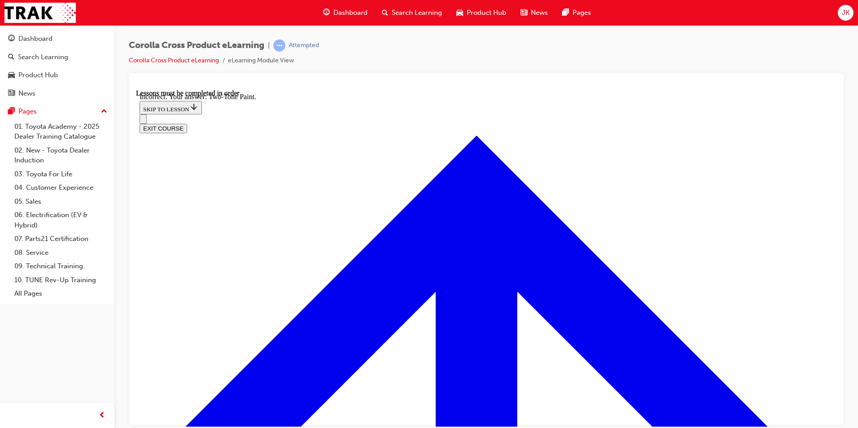
checkbox input "true"
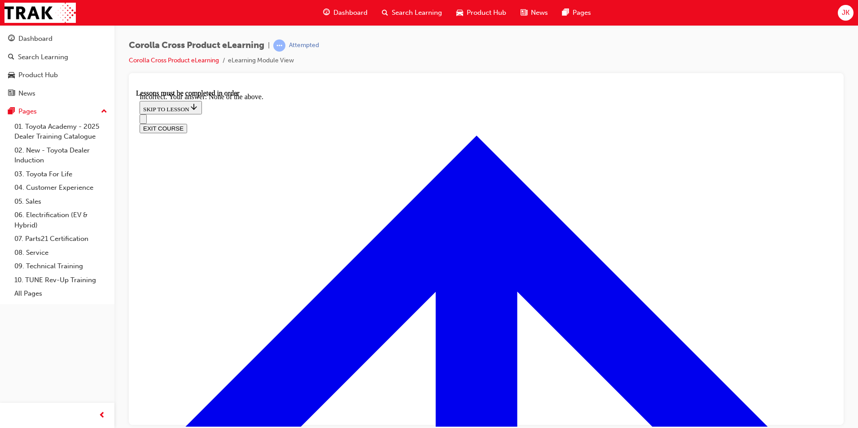
scroll to position [2341, 0]
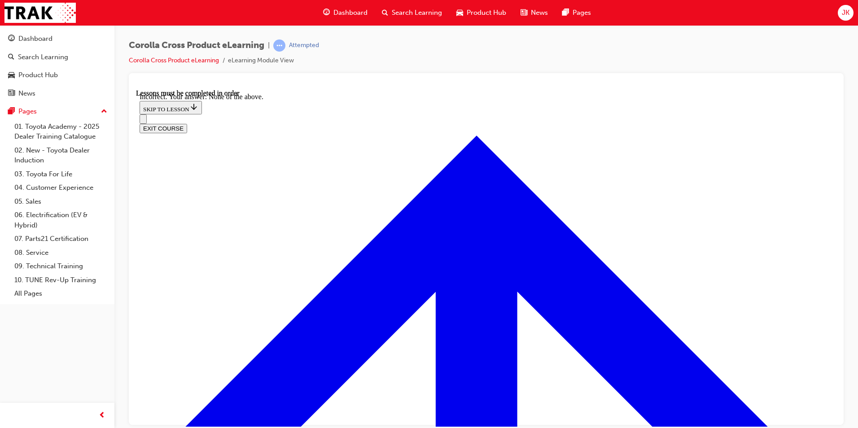
checkbox input "false"
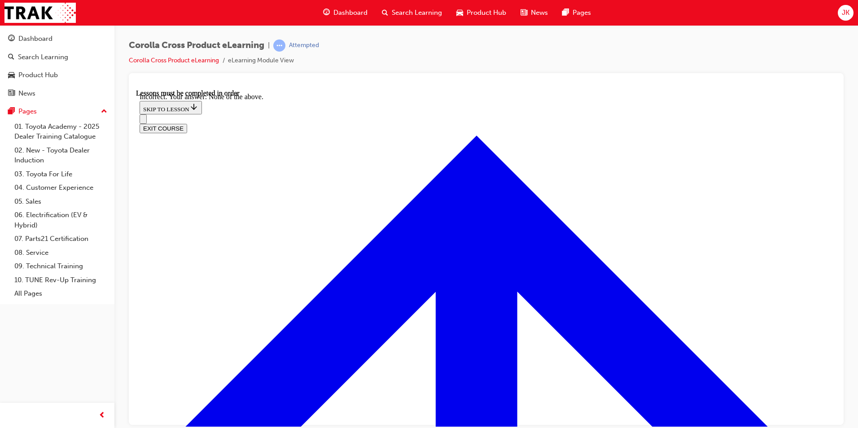
radio input "true"
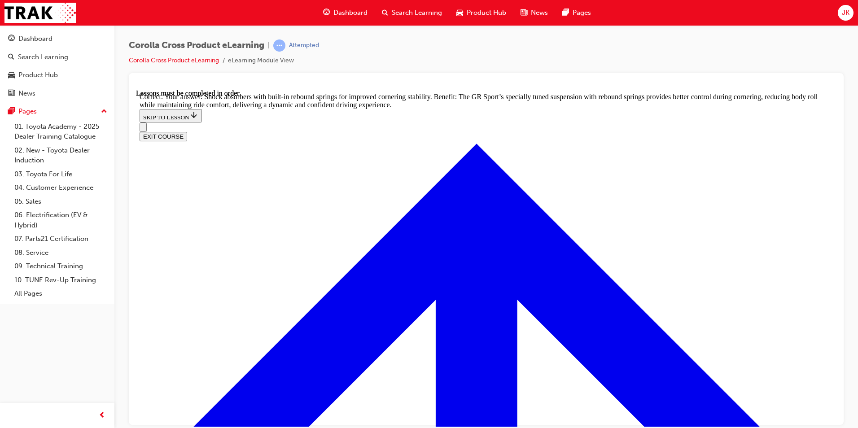
scroll to position [2842, 0]
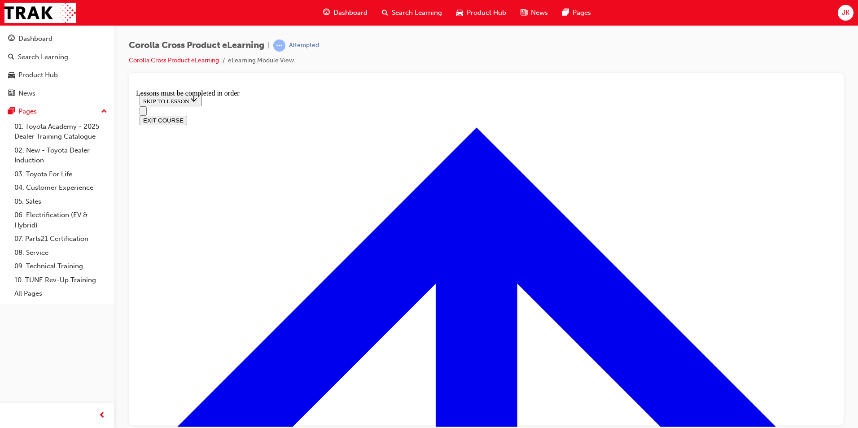
scroll to position [983, 0]
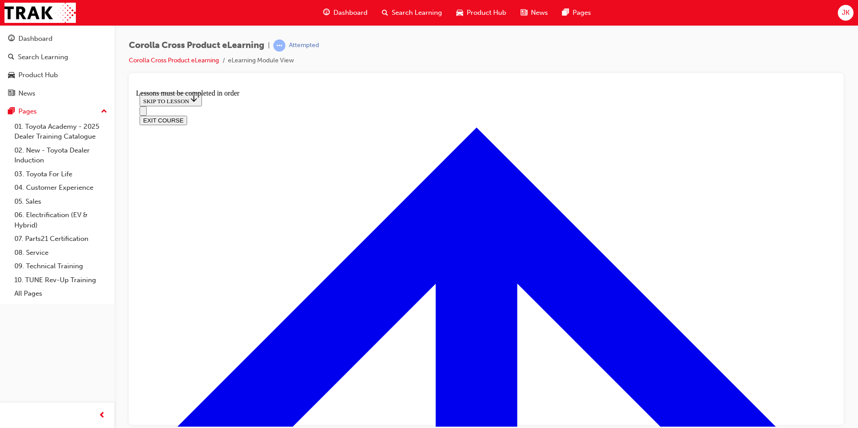
drag, startPoint x: 427, startPoint y: 210, endPoint x: 433, endPoint y: 210, distance: 6.7
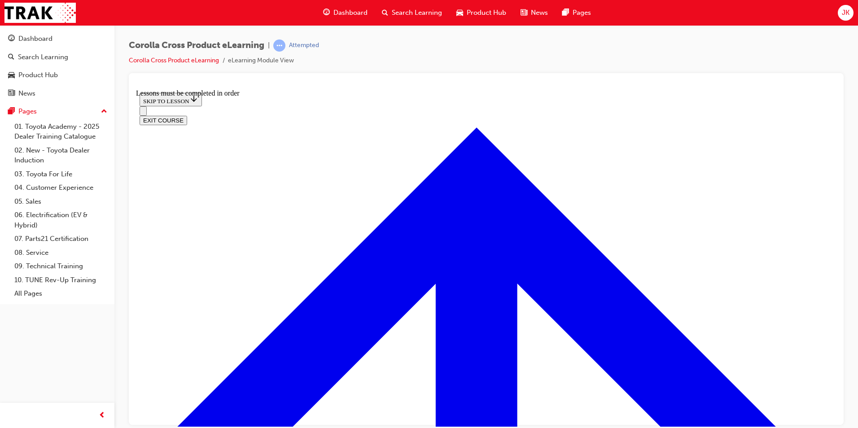
drag, startPoint x: 634, startPoint y: 182, endPoint x: 630, endPoint y: 214, distance: 32.0
drag, startPoint x: 513, startPoint y: 369, endPoint x: 519, endPoint y: 367, distance: 6.7
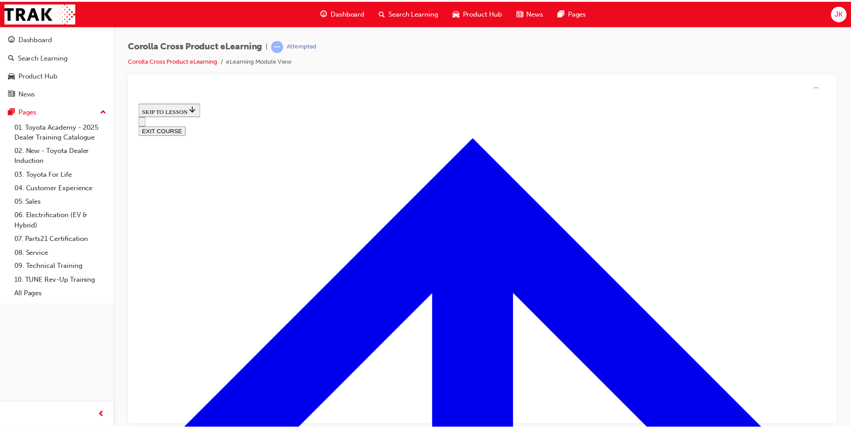
scroll to position [211, 0]
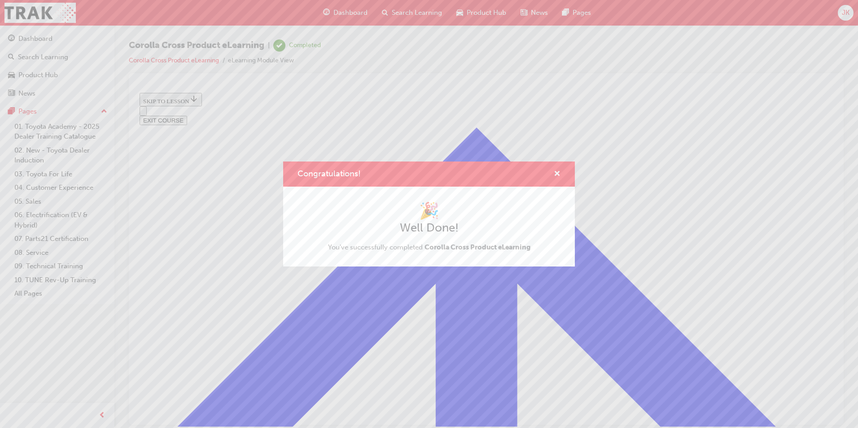
click at [465, 304] on div "Congratulations! 🎉 Well Done! You've successfully completed Corolla Cross Produ…" at bounding box center [429, 214] width 858 height 428
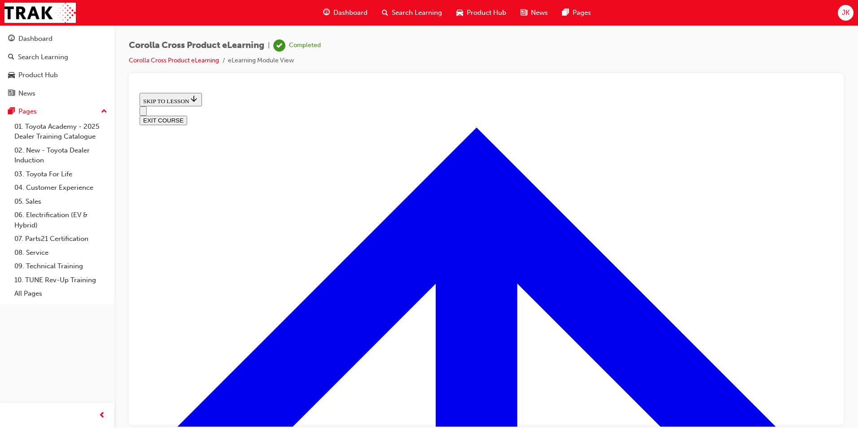
click at [341, 2] on div "Dashboard Search Learning Product Hub News Pages" at bounding box center [456, 13] width 289 height 26
click at [328, 16] on span "guage-icon" at bounding box center [326, 12] width 7 height 11
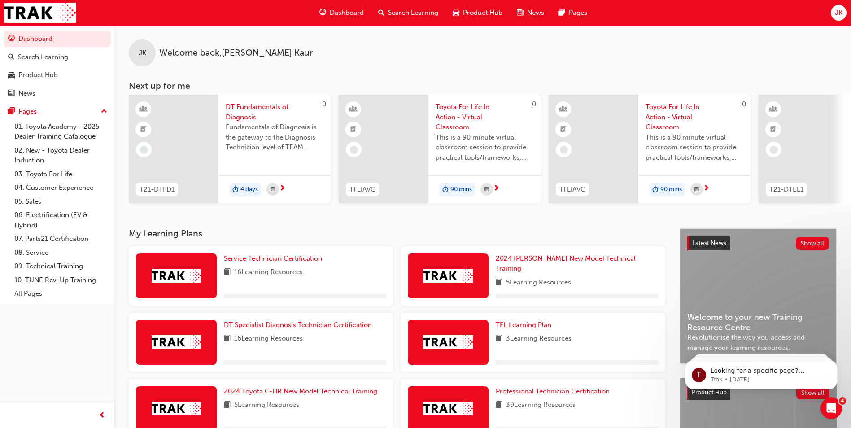
click at [838, 13] on span "JK" at bounding box center [839, 13] width 8 height 10
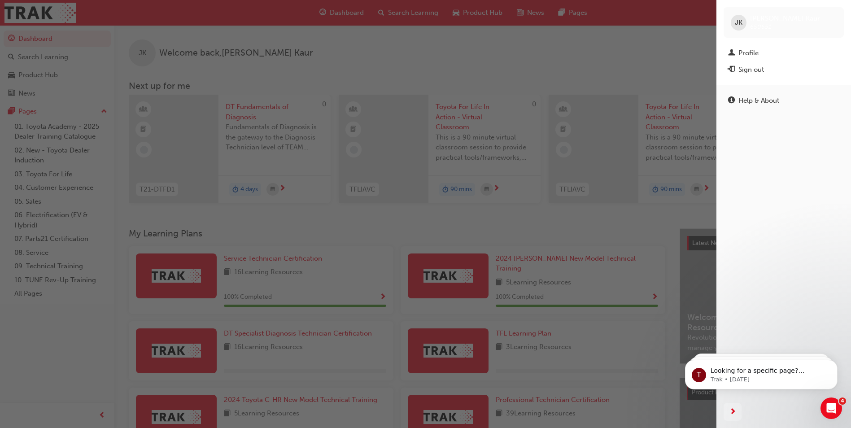
drag, startPoint x: 766, startPoint y: 74, endPoint x: 761, endPoint y: 64, distance: 11.9
click at [766, 75] on div "Sign out" at bounding box center [783, 69] width 111 height 11
